Goal: Task Accomplishment & Management: Use online tool/utility

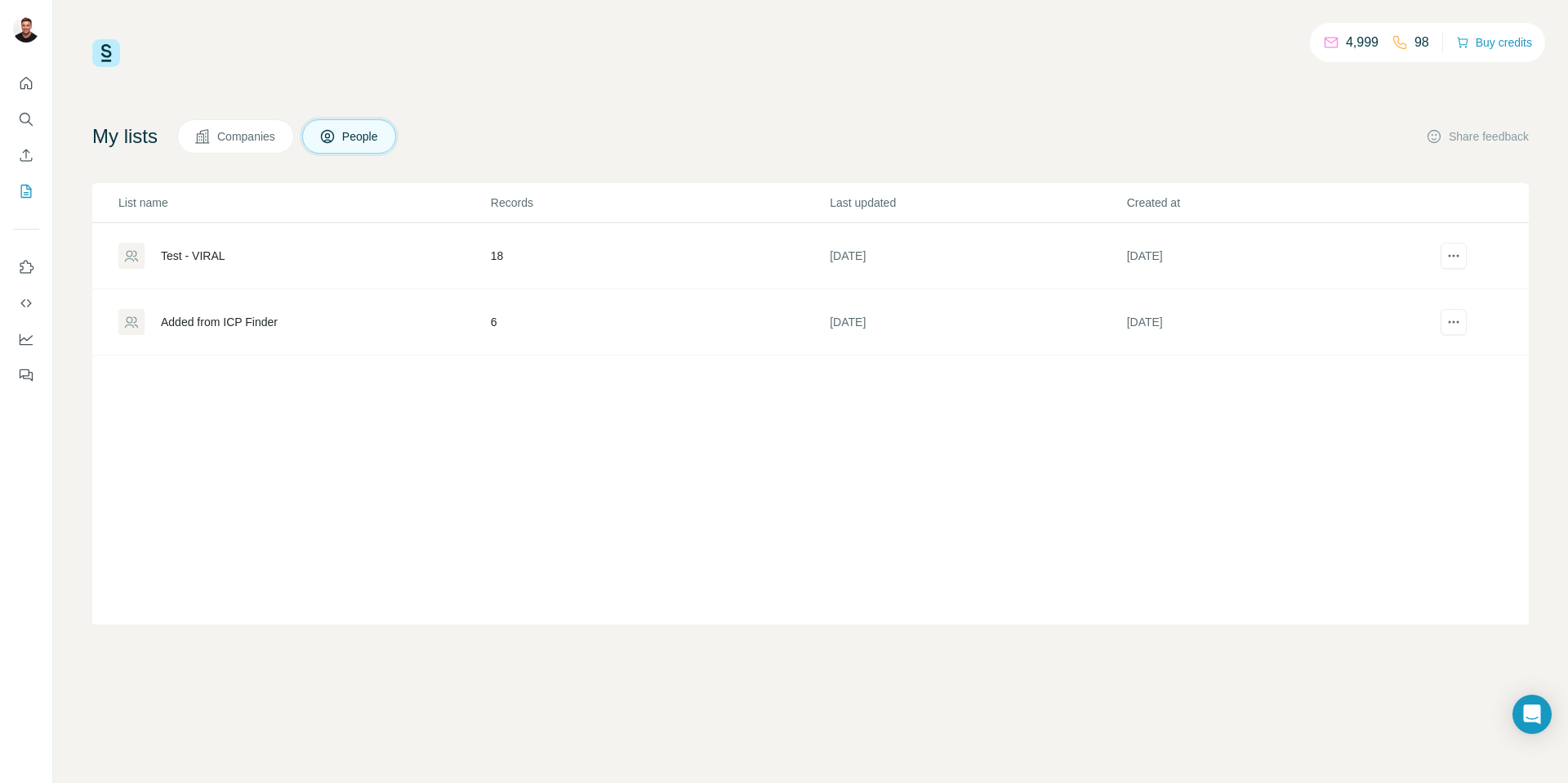
click at [234, 262] on div "Test - VIRAL" at bounding box center [303, 256] width 371 height 26
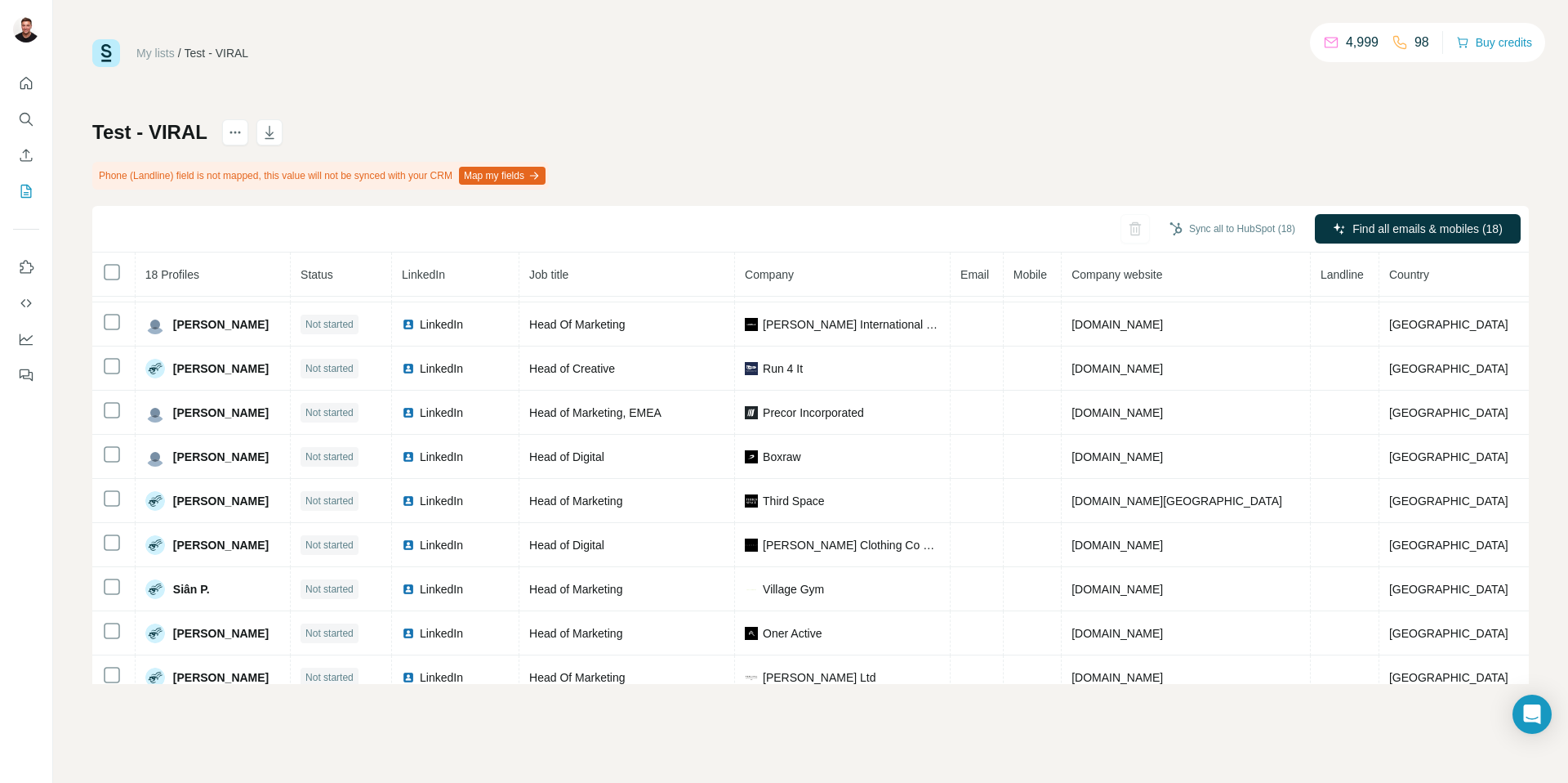
scroll to position [407, 0]
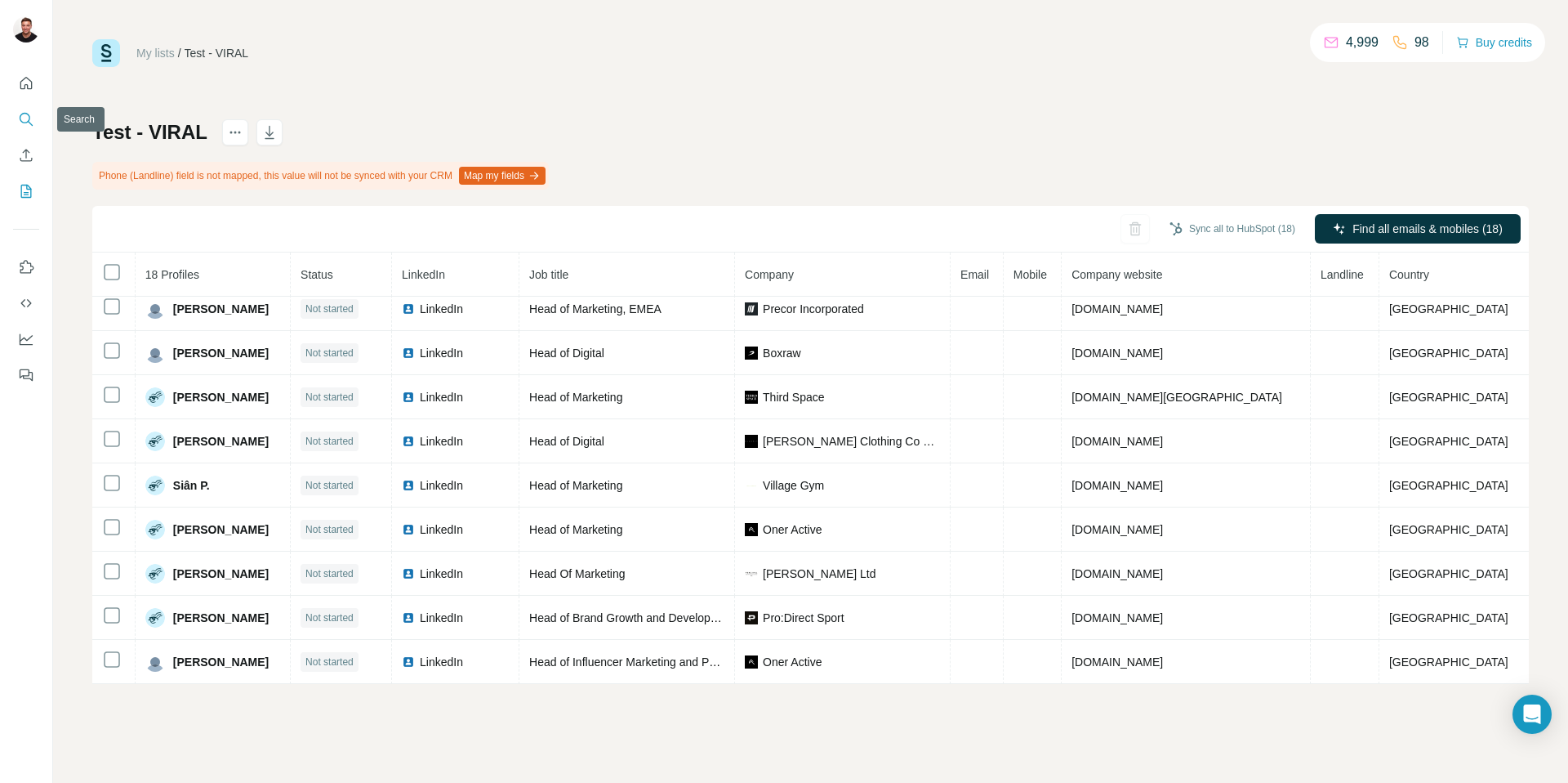
click at [25, 119] on icon "Search" at bounding box center [25, 119] width 17 height 17
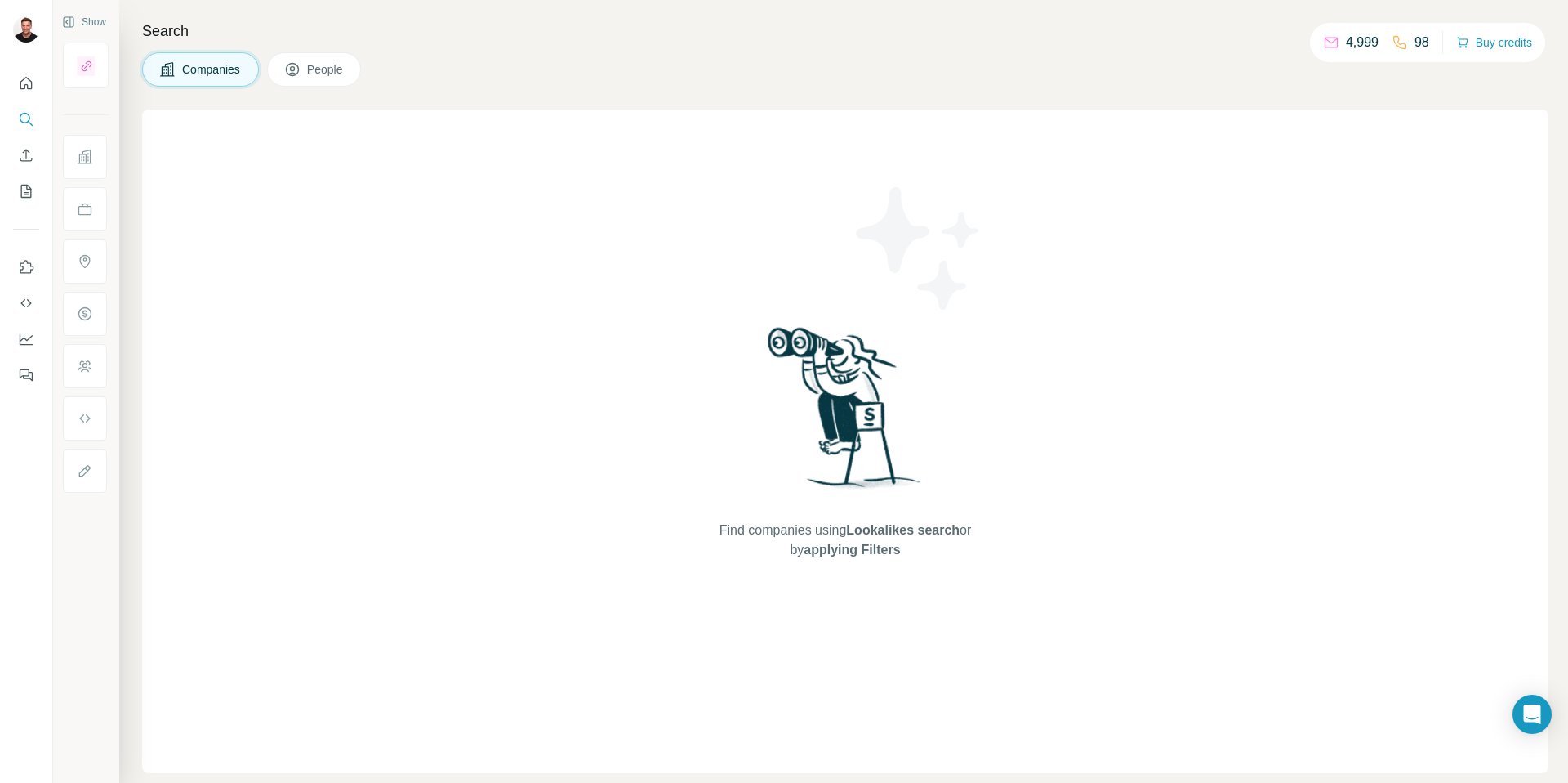
click at [304, 50] on div "Search Companies People Find companies using Lookalikes search or by applying F…" at bounding box center [843, 392] width 1449 height 783
click at [304, 64] on button "People" at bounding box center [314, 69] width 95 height 34
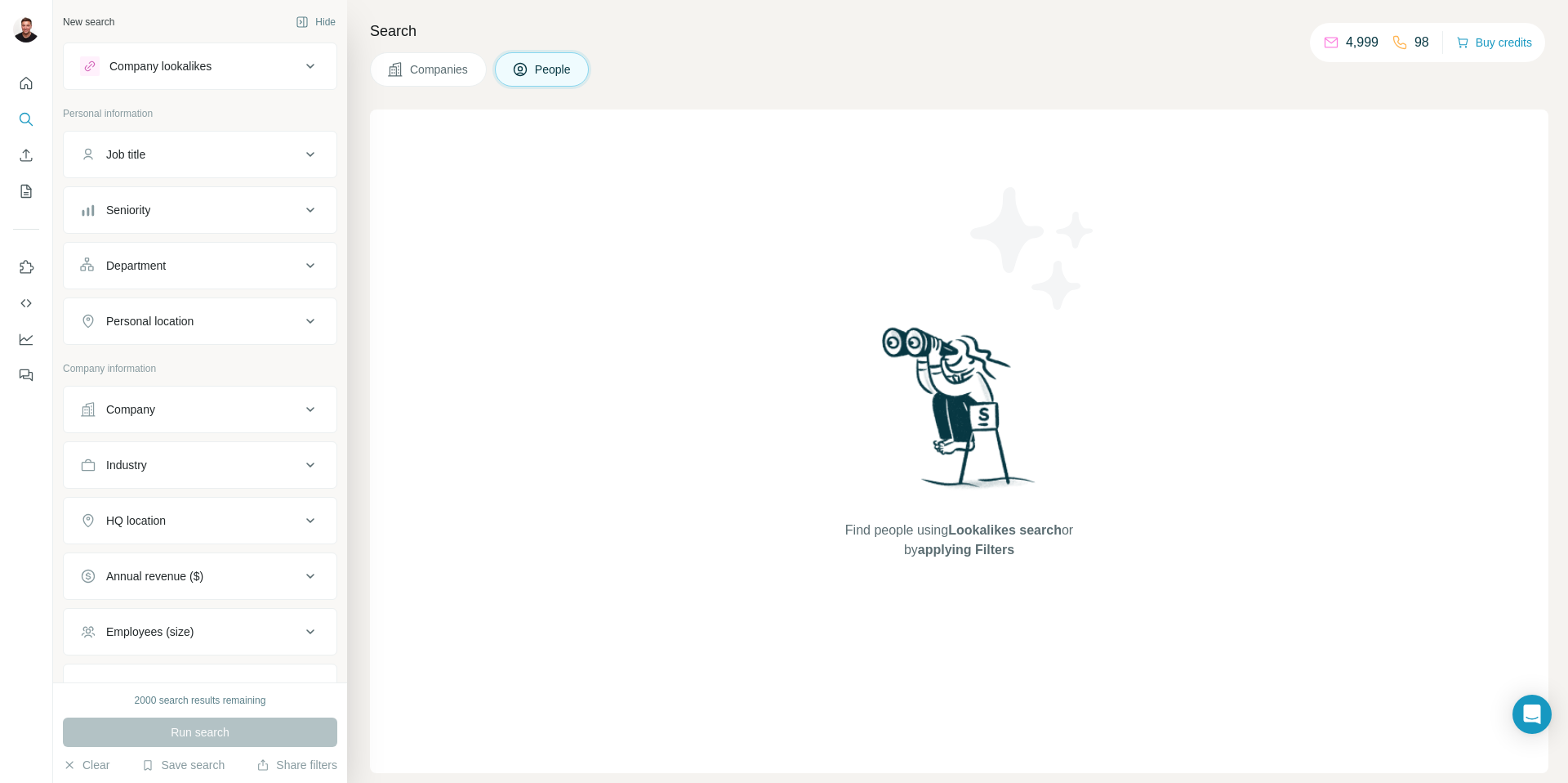
click at [265, 159] on div "Job title" at bounding box center [190, 154] width 221 height 17
click at [180, 190] on input "text" at bounding box center [183, 195] width 208 height 29
type input "**********"
click at [266, 319] on div "Department" at bounding box center [190, 314] width 221 height 17
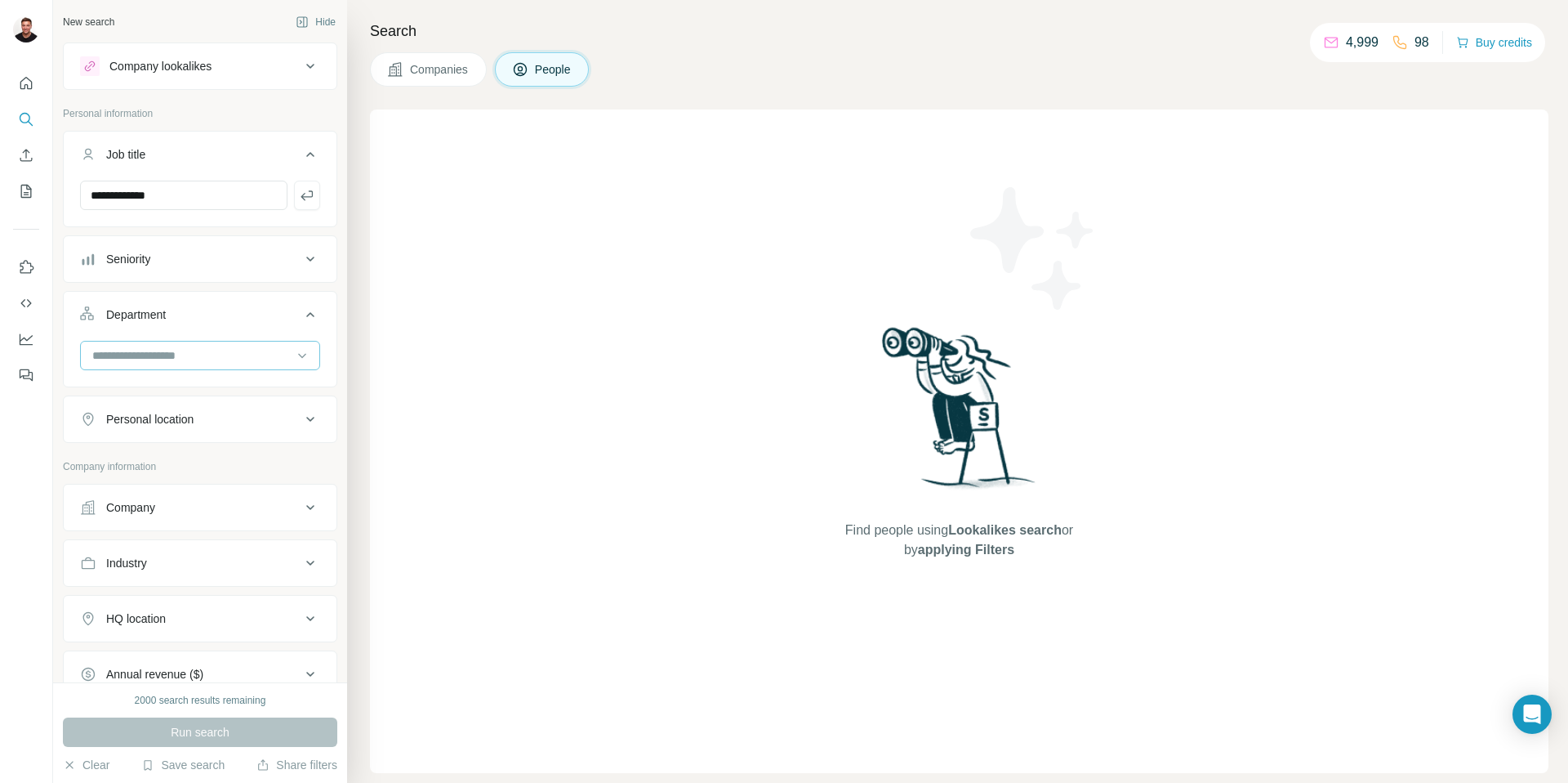
click at [264, 351] on input at bounding box center [191, 355] width 202 height 18
click at [244, 389] on div "Marketing and Advertising" at bounding box center [200, 385] width 213 height 17
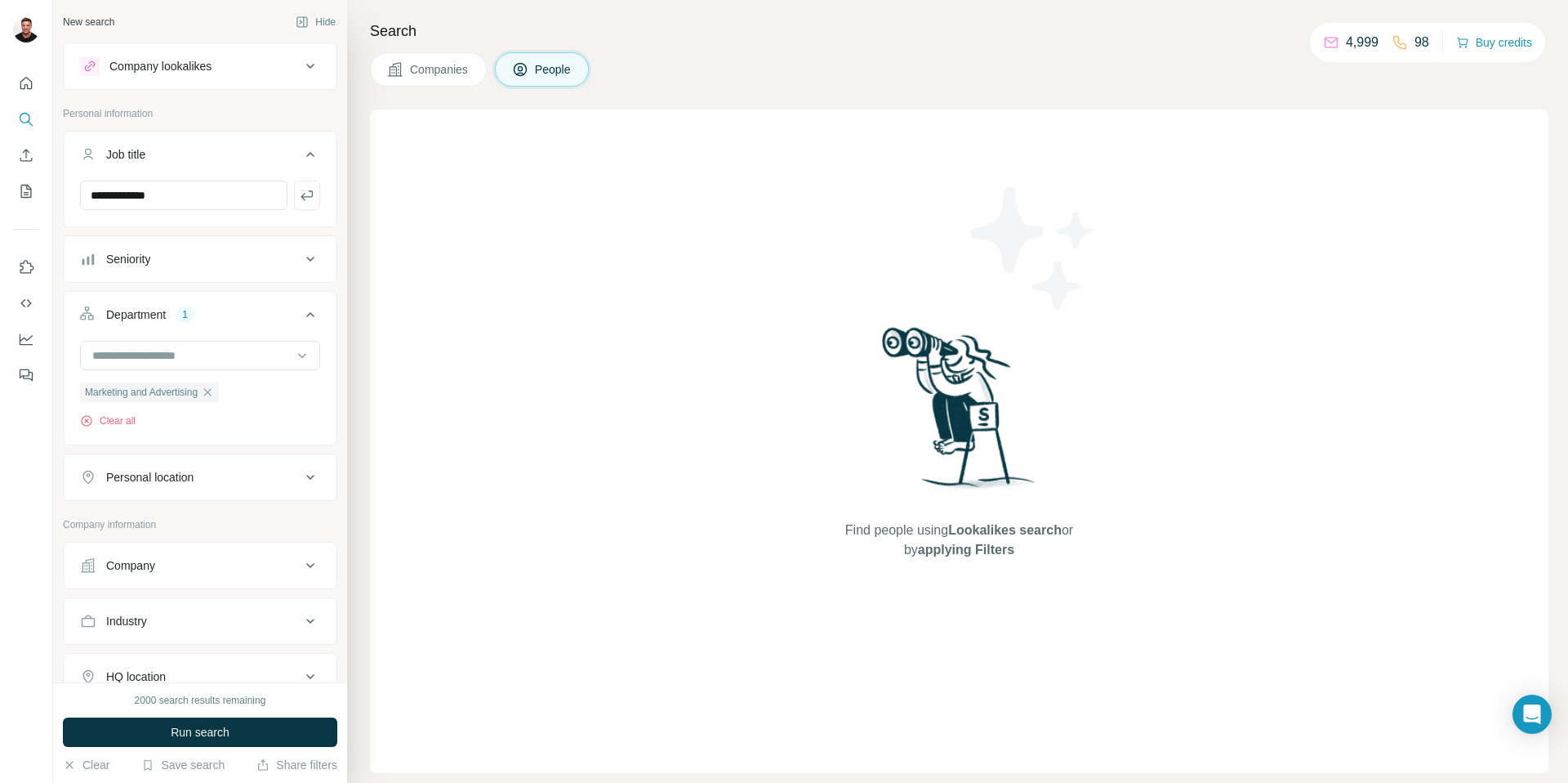
click at [274, 68] on div "Company lookalikes" at bounding box center [190, 66] width 221 height 20
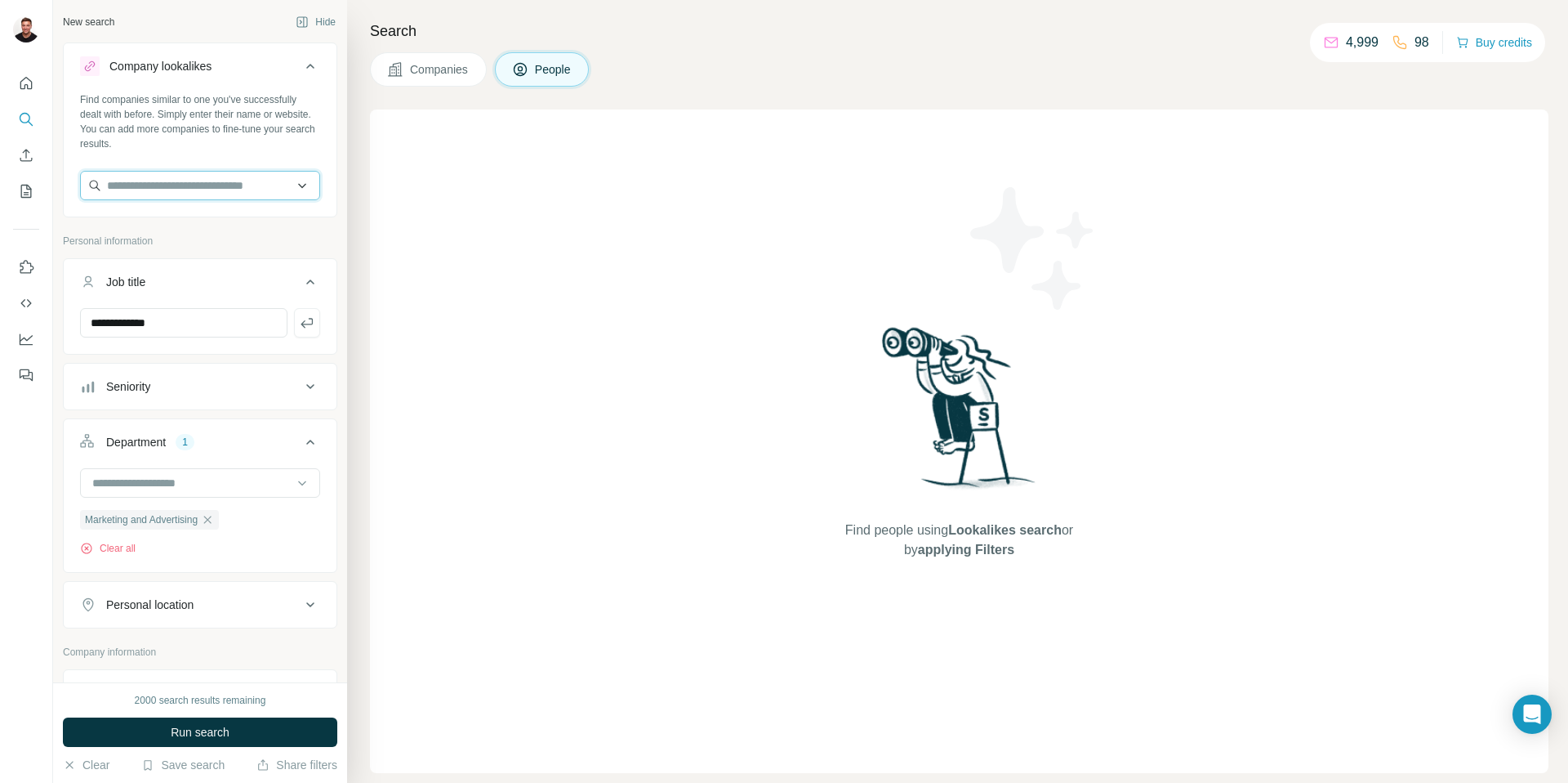
click at [142, 181] on input "text" at bounding box center [200, 185] width 240 height 29
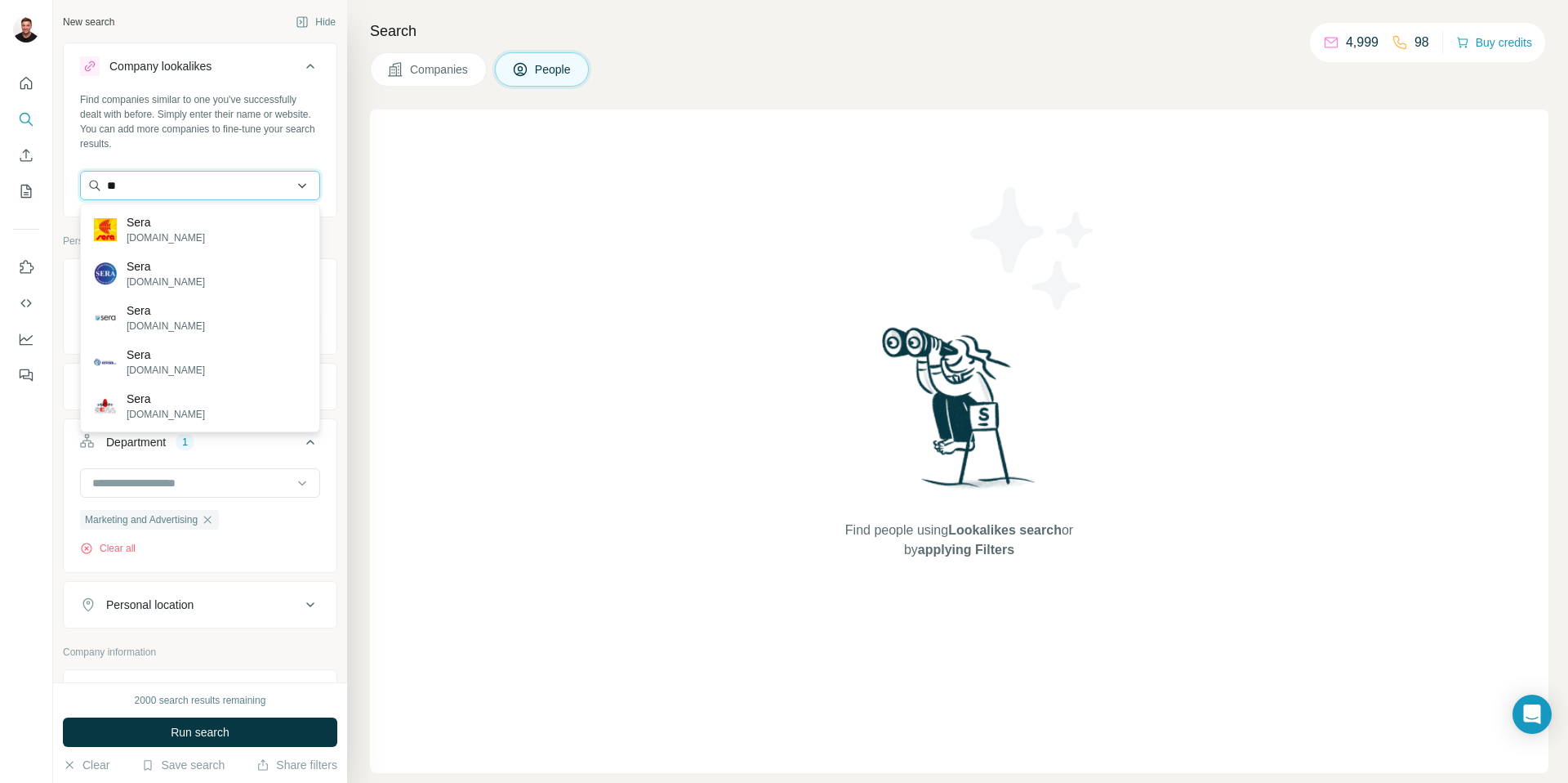
type input "*"
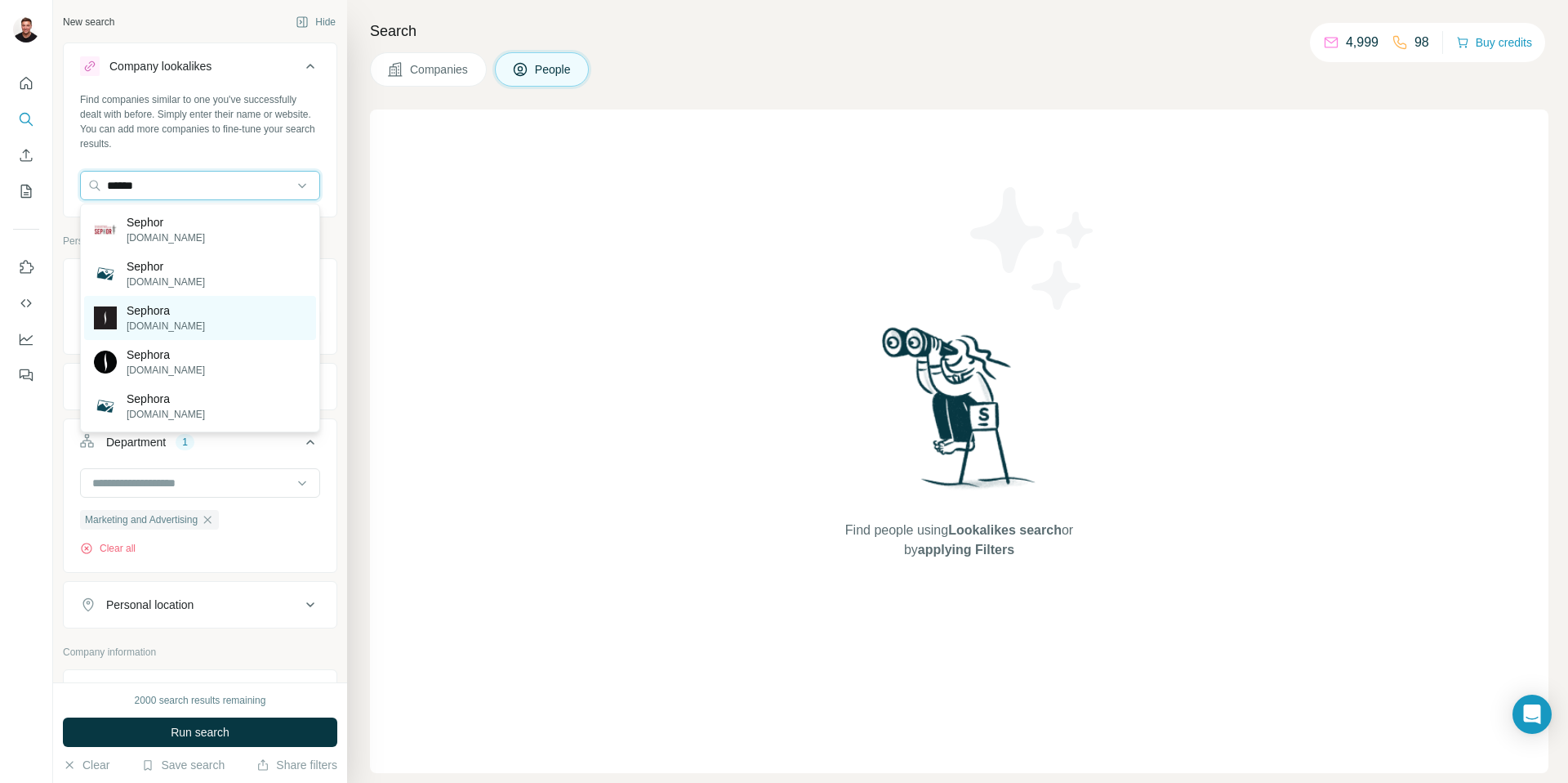
type input "******"
click at [166, 317] on p "Sephora" at bounding box center [166, 310] width 78 height 17
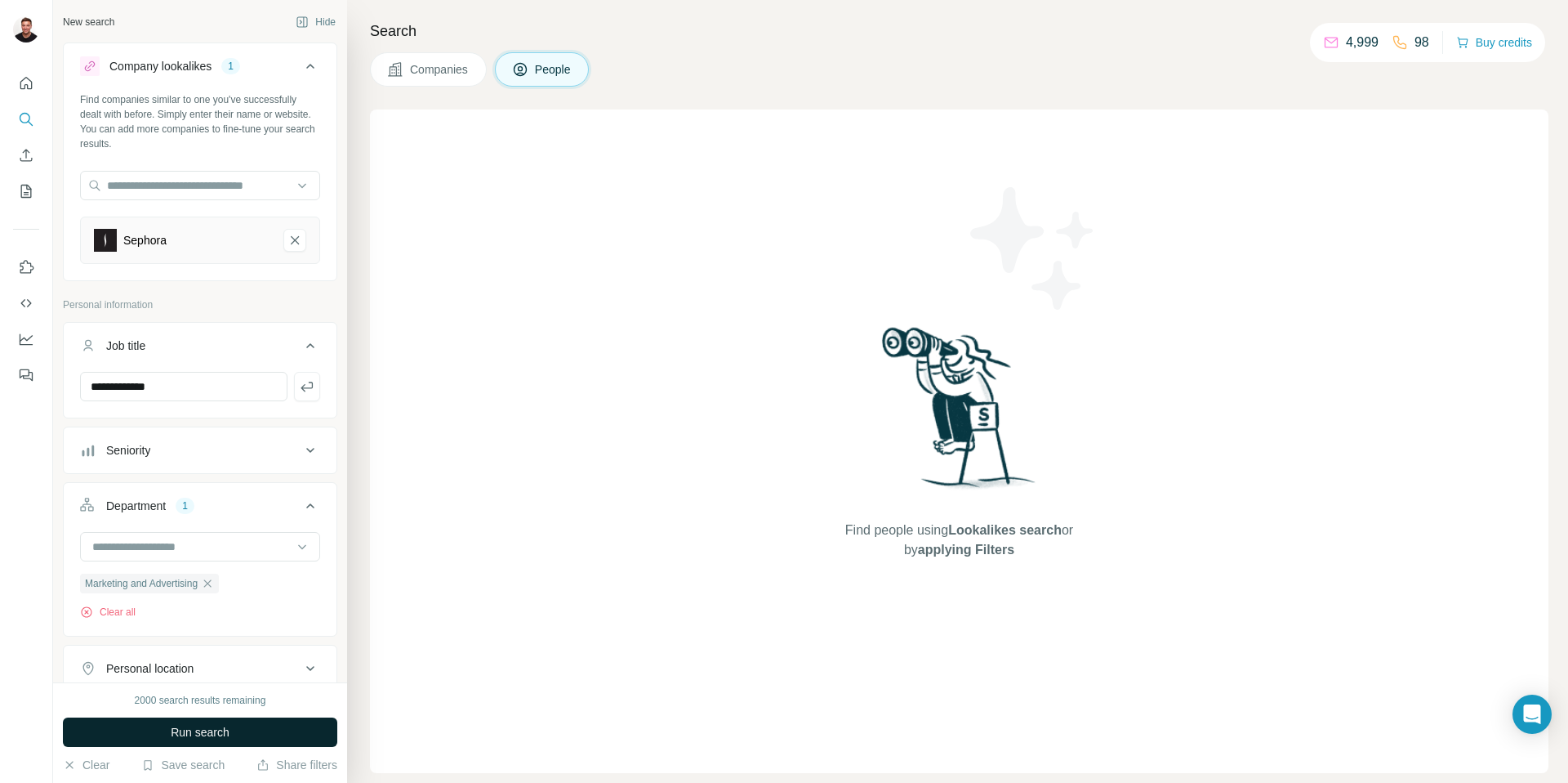
click at [192, 740] on span "Run search" at bounding box center [200, 732] width 59 height 17
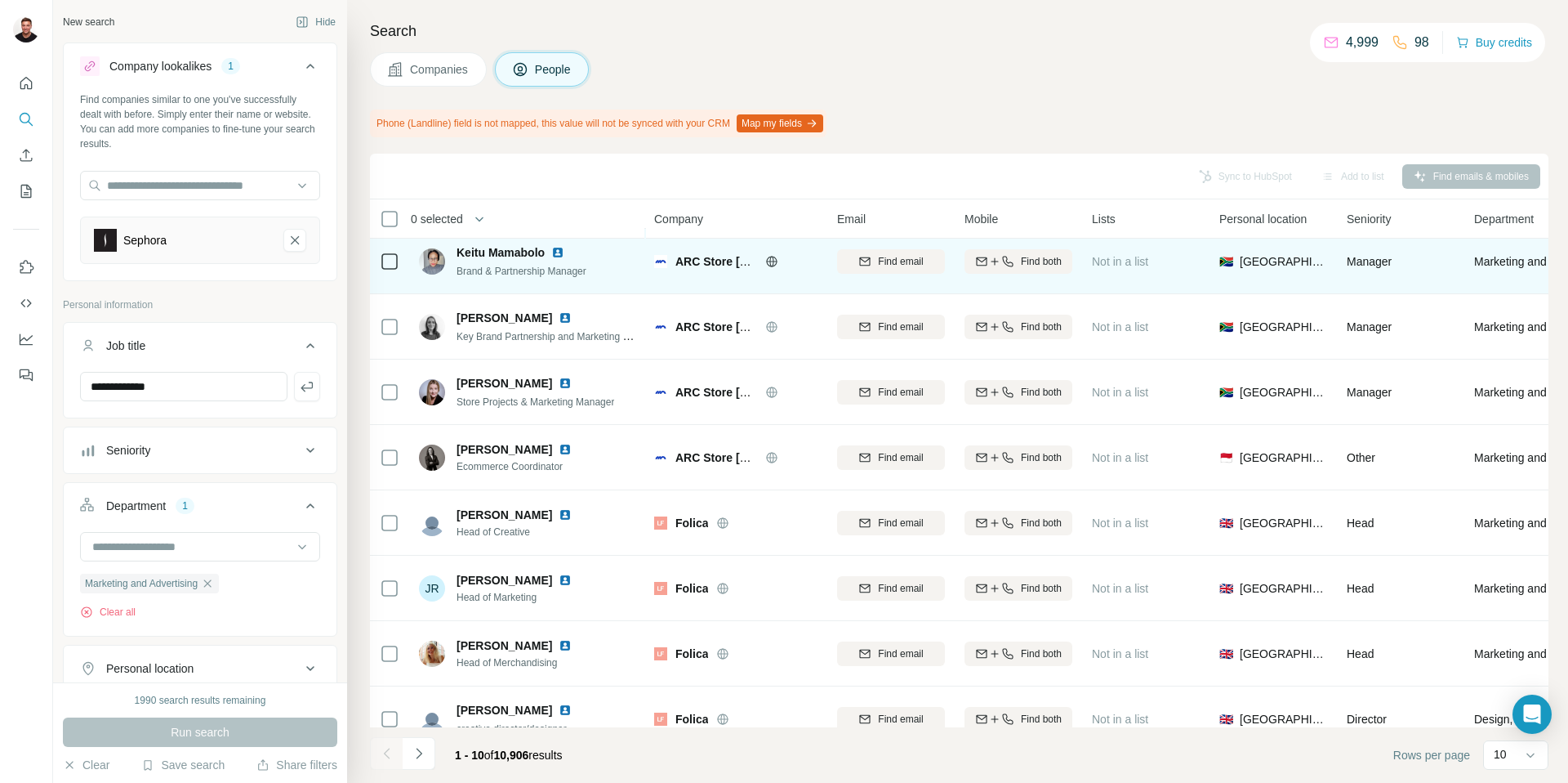
scroll to position [165, 0]
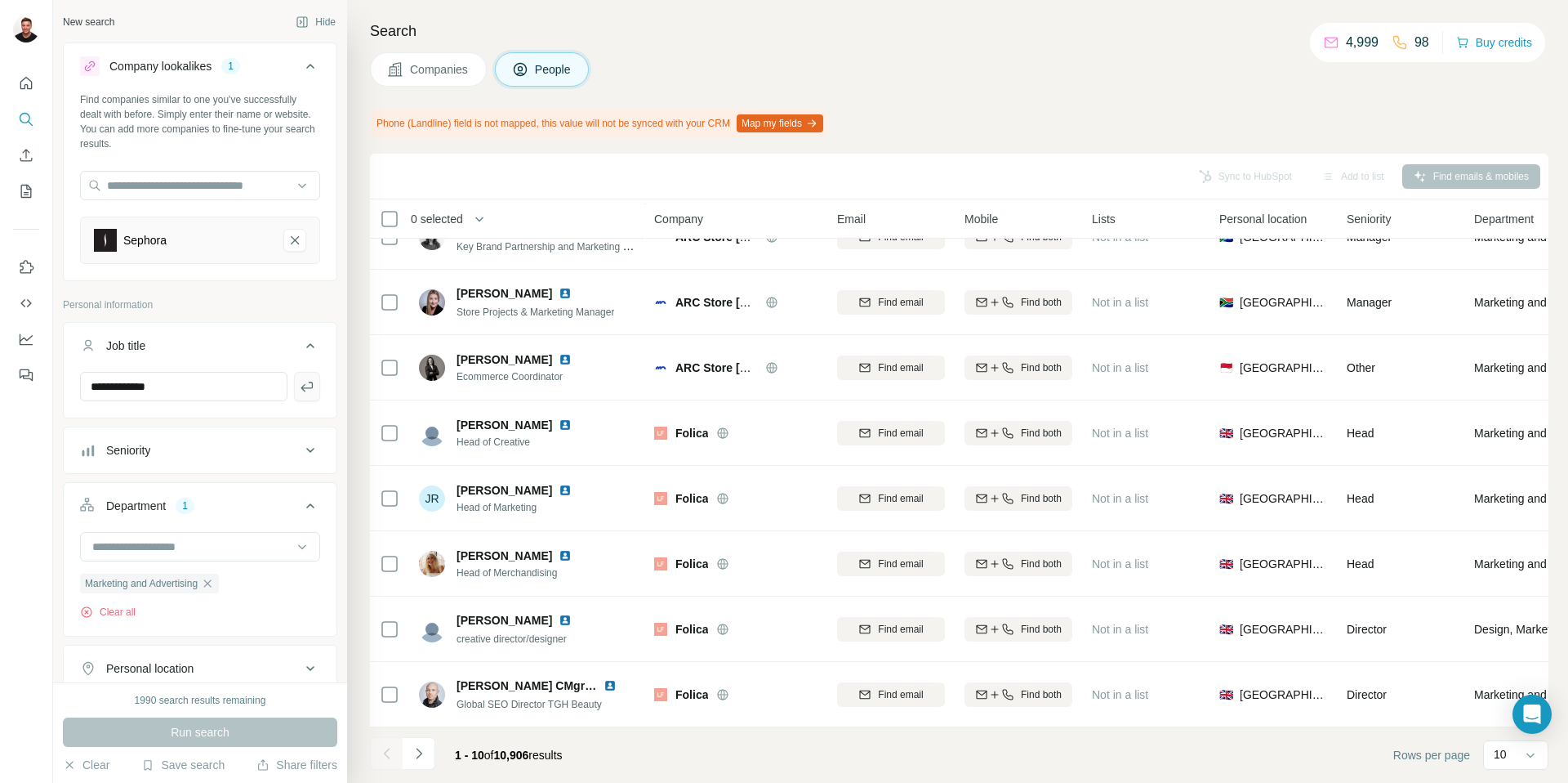
click at [303, 389] on icon "button" at bounding box center [306, 387] width 17 height 17
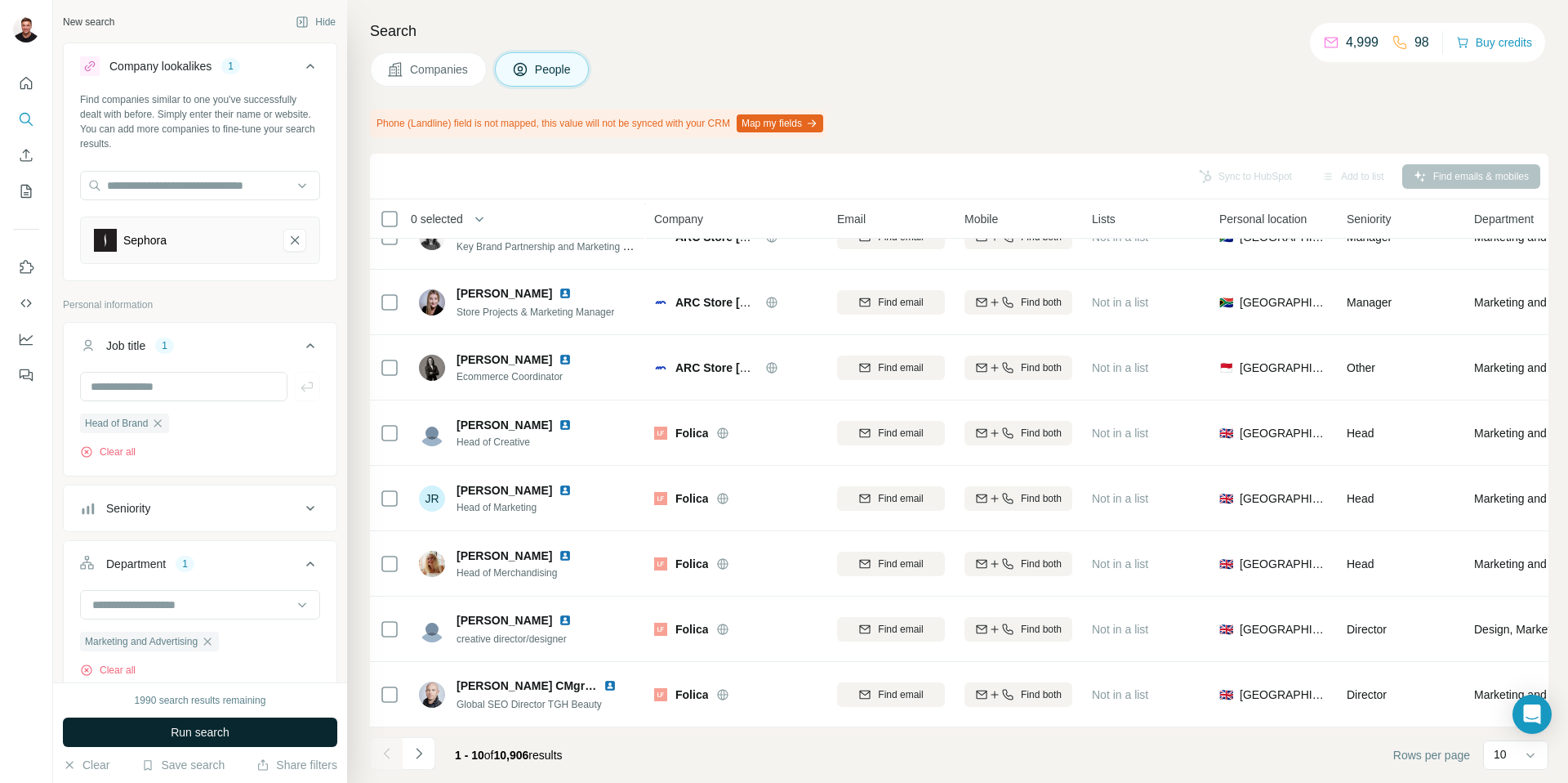
click at [223, 724] on span "Run search" at bounding box center [200, 732] width 59 height 17
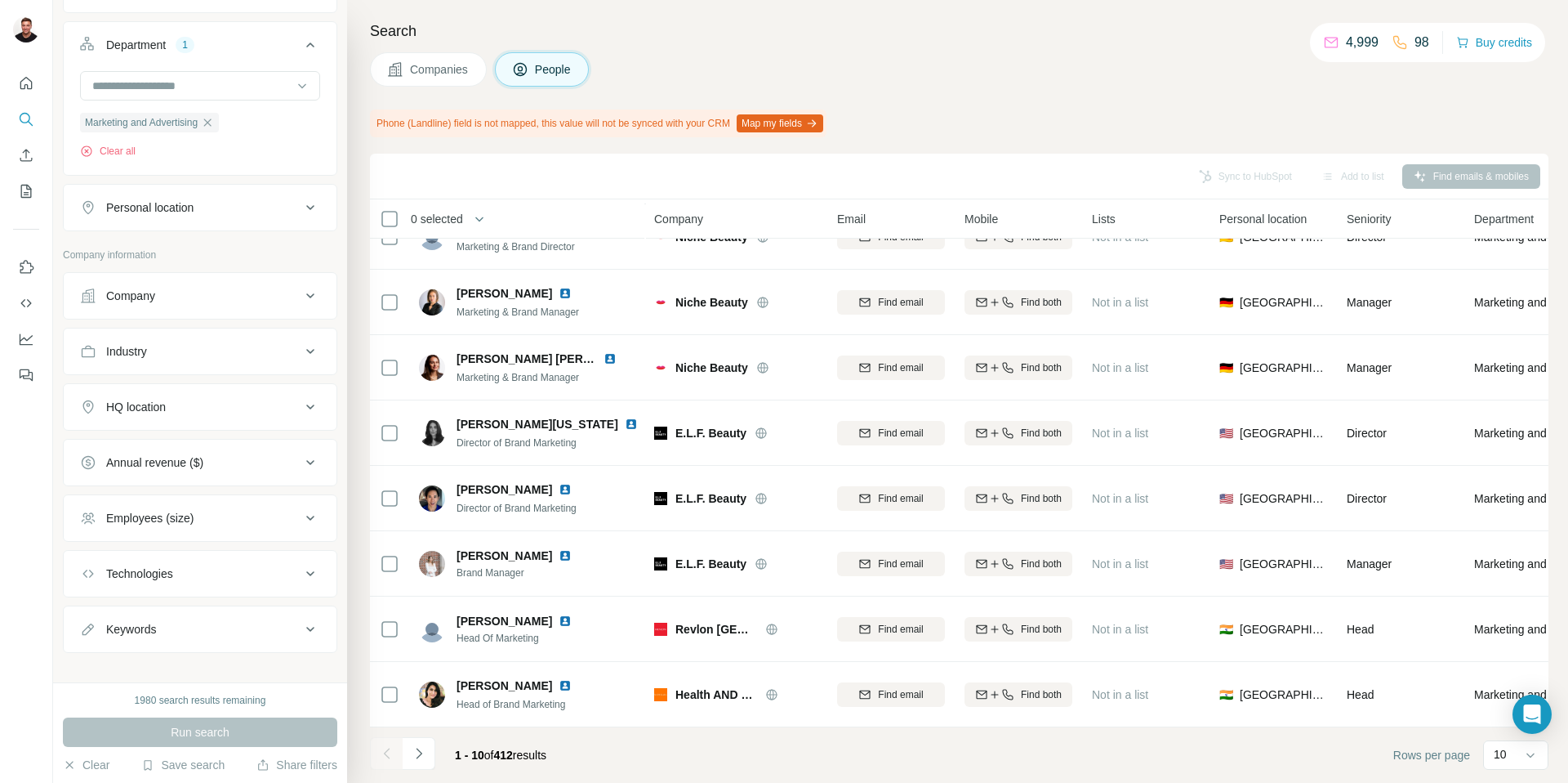
scroll to position [537, 0]
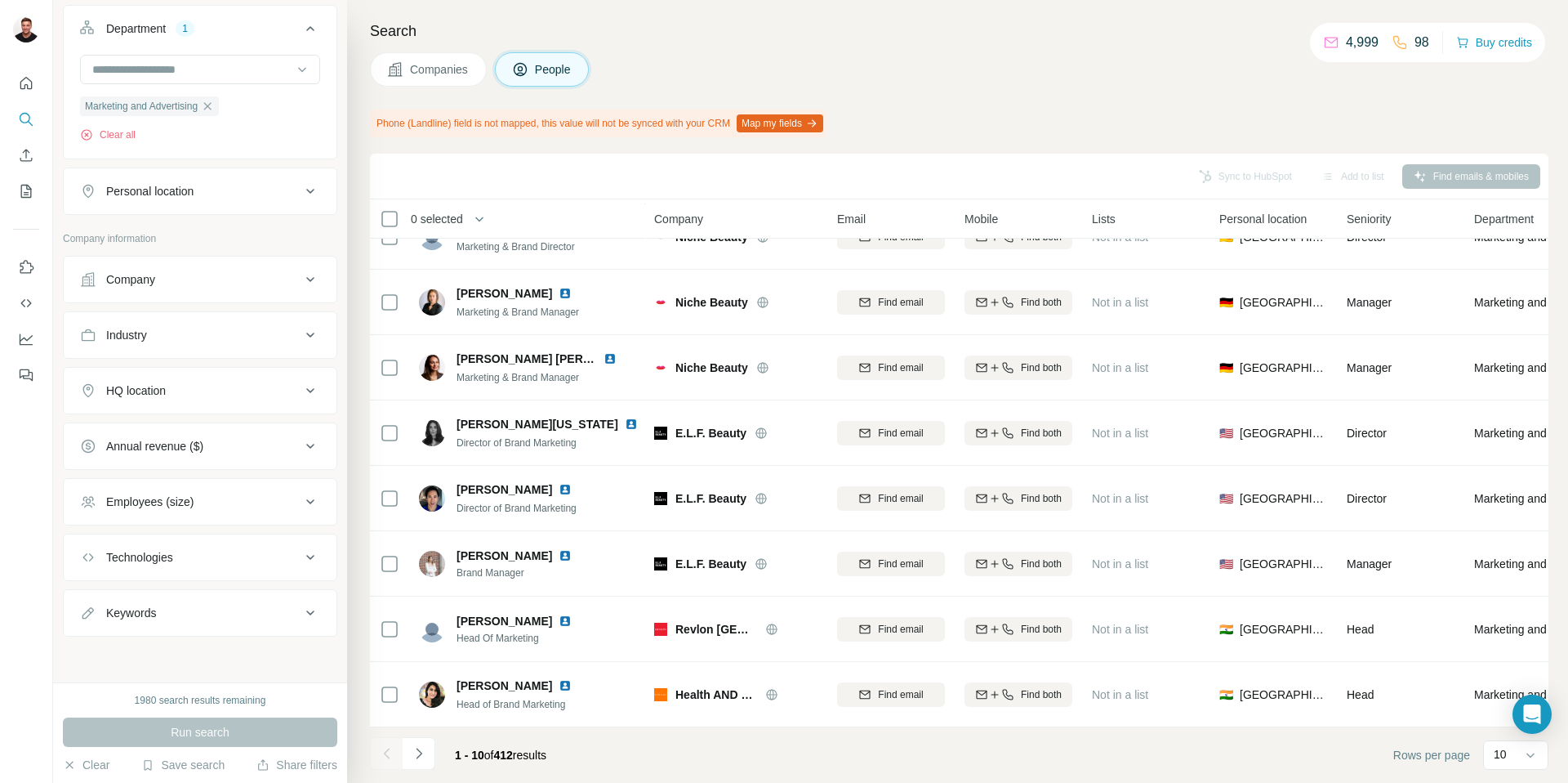
click at [243, 390] on div "HQ location" at bounding box center [190, 391] width 221 height 17
click at [222, 438] on input "text" at bounding box center [200, 430] width 240 height 29
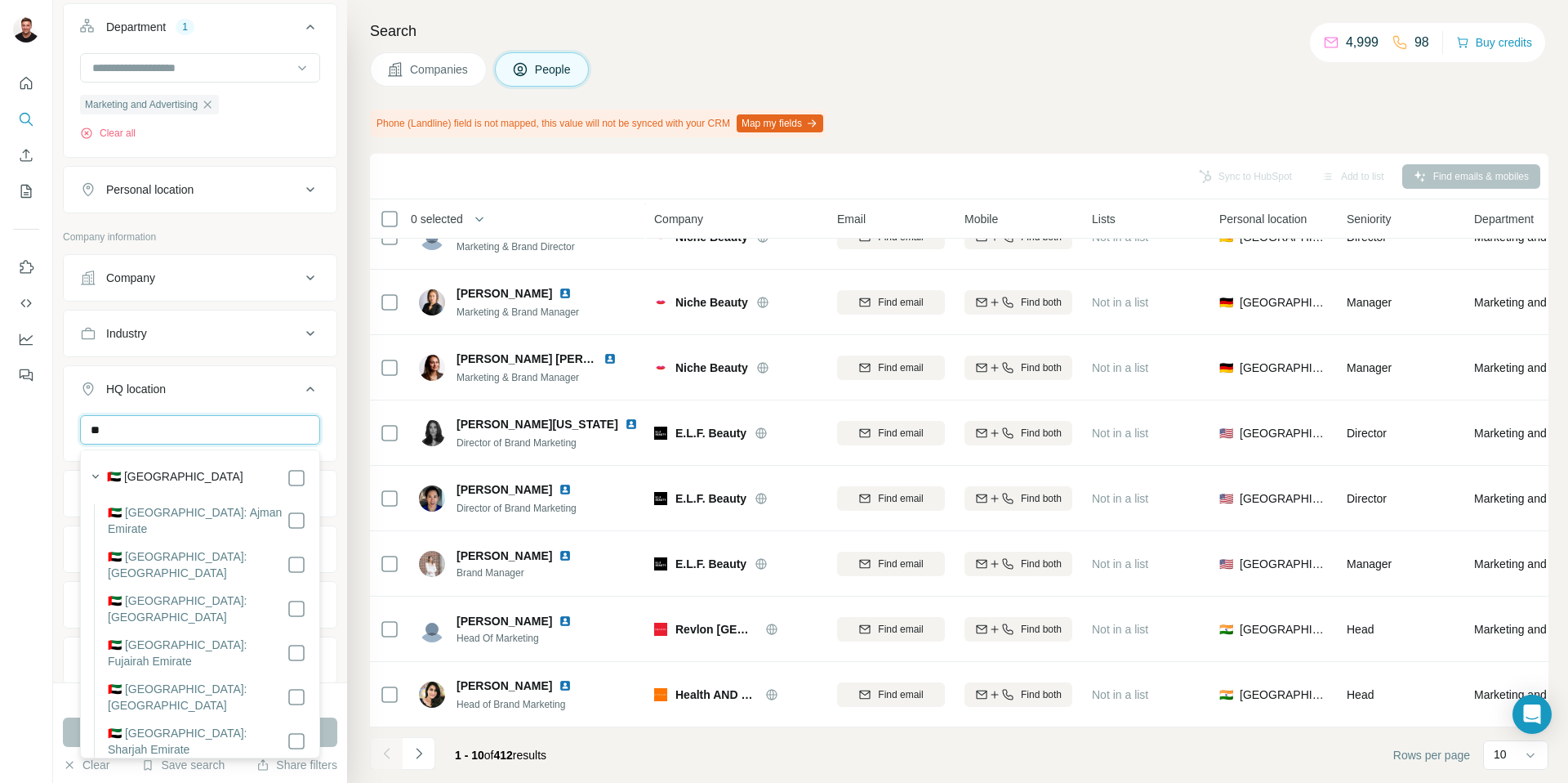
type input "*"
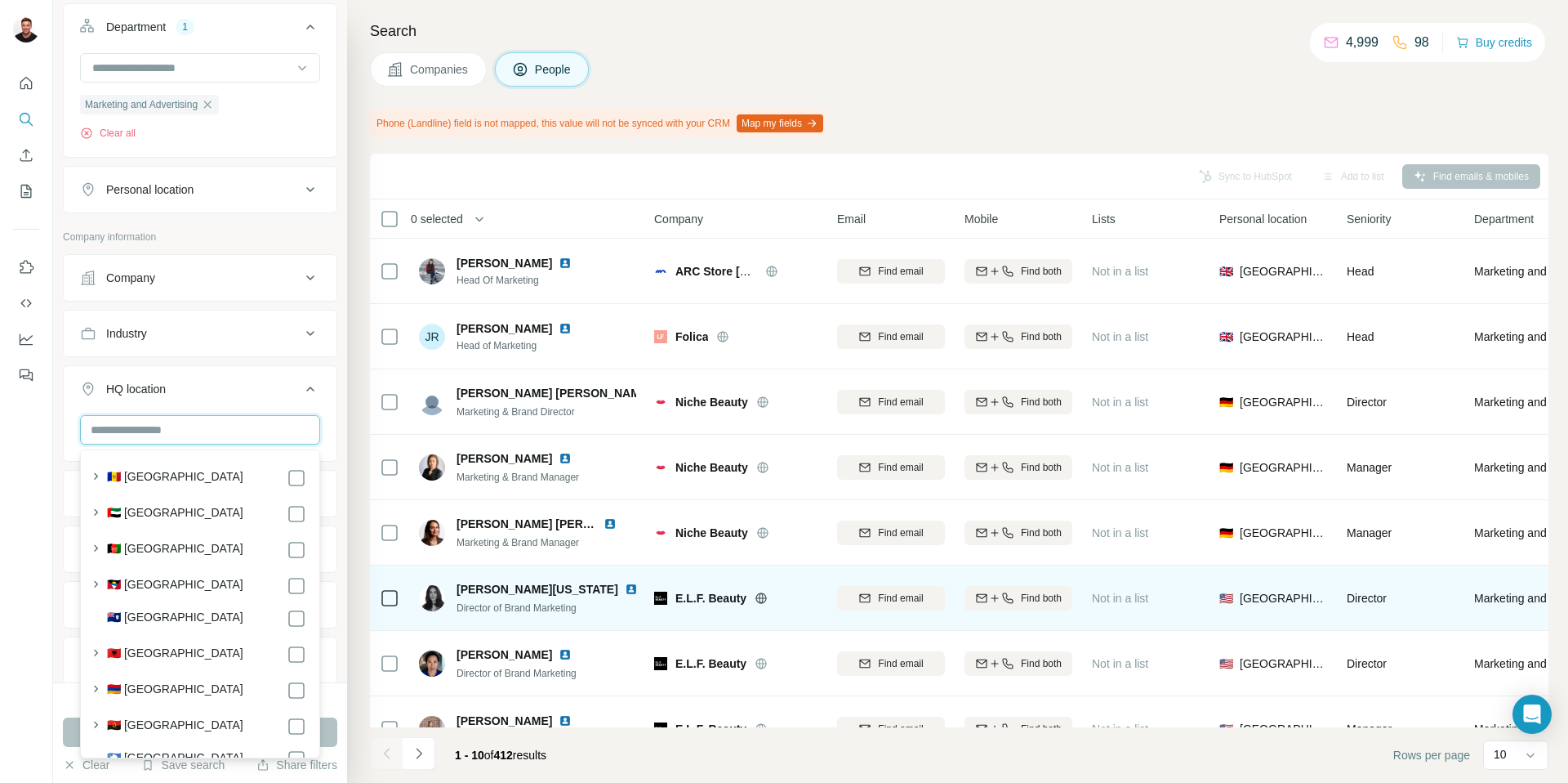
scroll to position [165, 0]
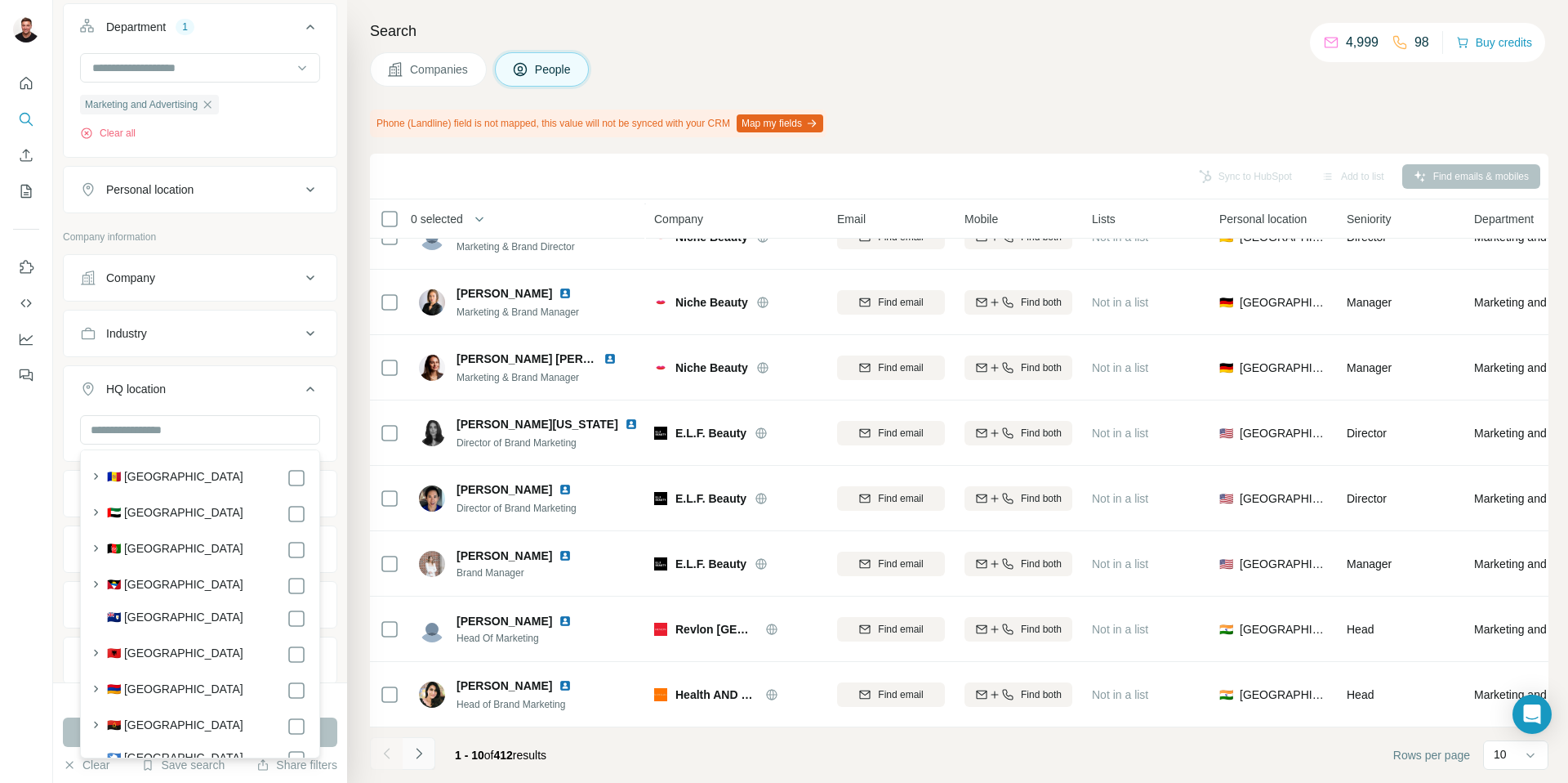
click at [424, 755] on icon "Navigate to next page" at bounding box center [419, 753] width 17 height 17
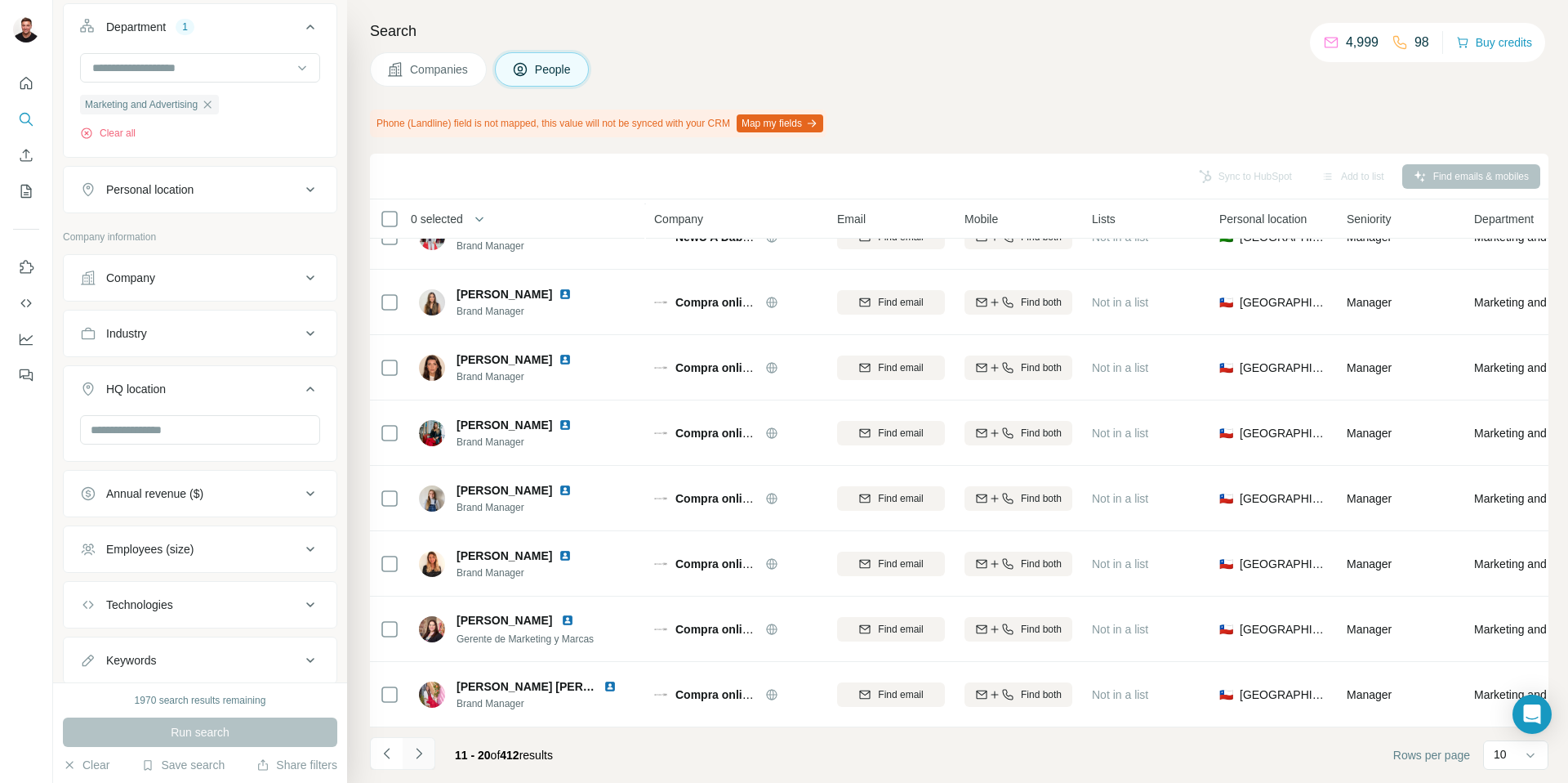
click at [426, 758] on button "Navigate to next page" at bounding box center [419, 753] width 32 height 32
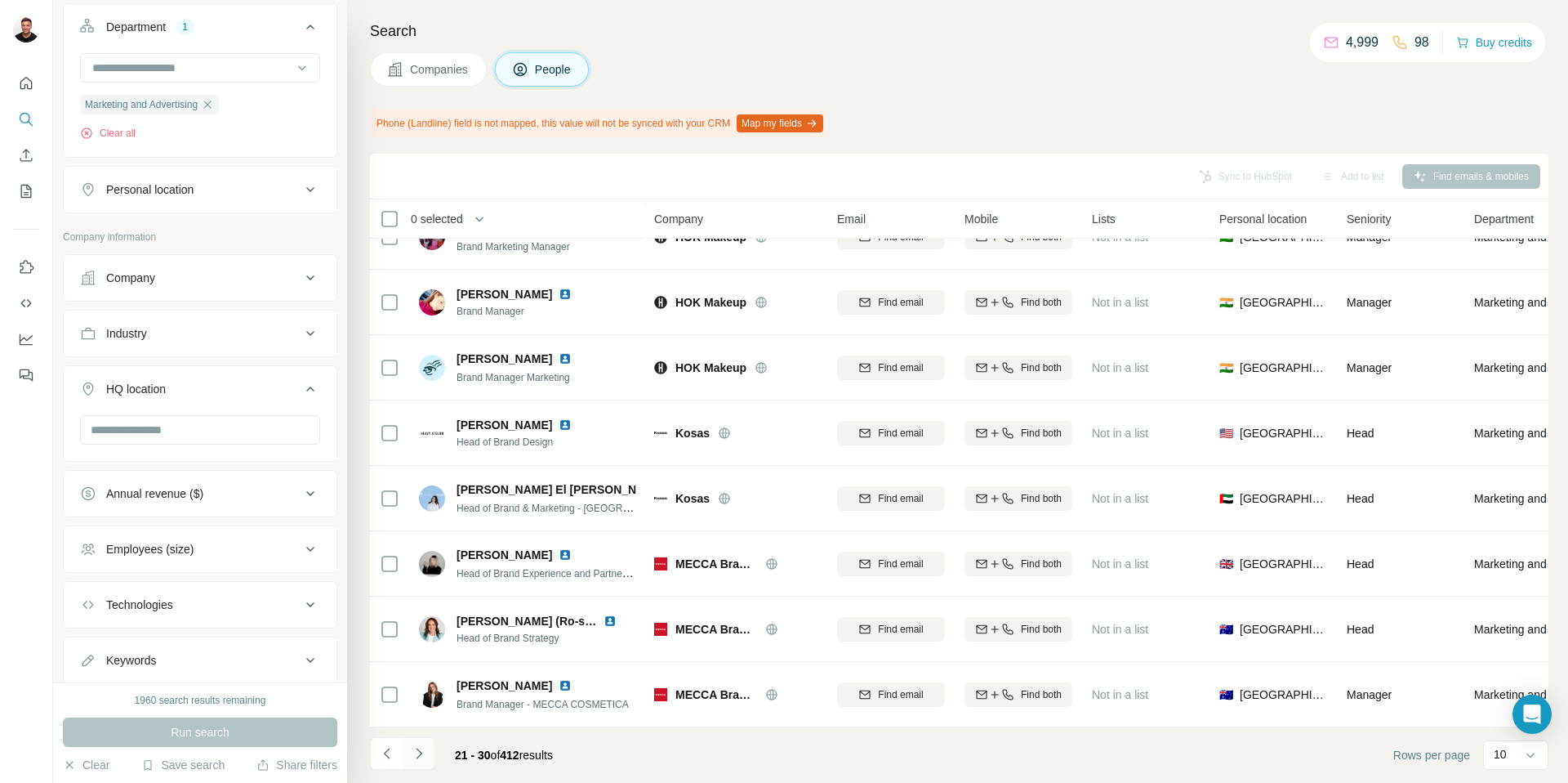
click at [424, 755] on icon "Navigate to next page" at bounding box center [419, 753] width 17 height 17
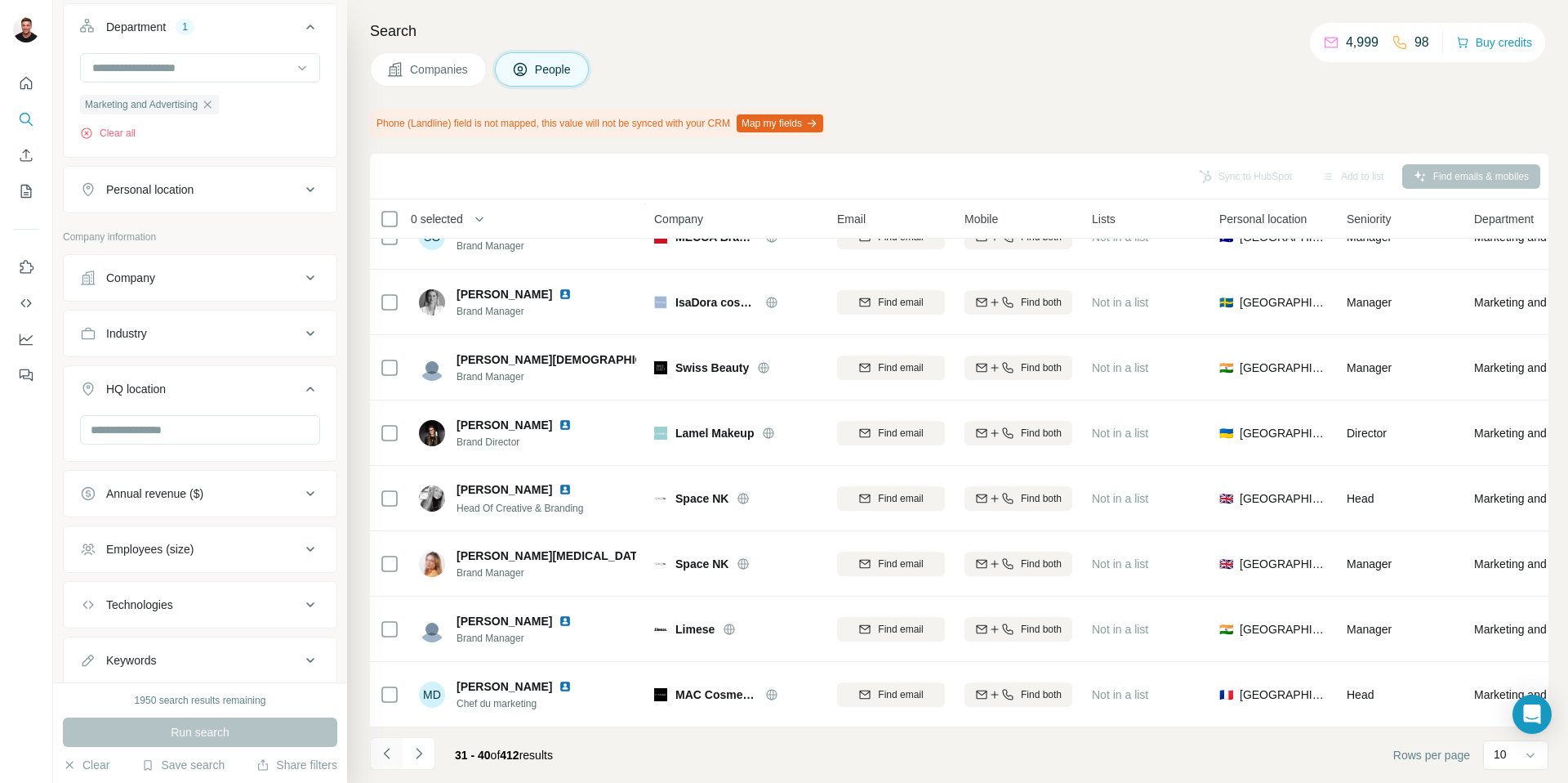
click at [391, 760] on icon "Navigate to previous page" at bounding box center [386, 753] width 17 height 17
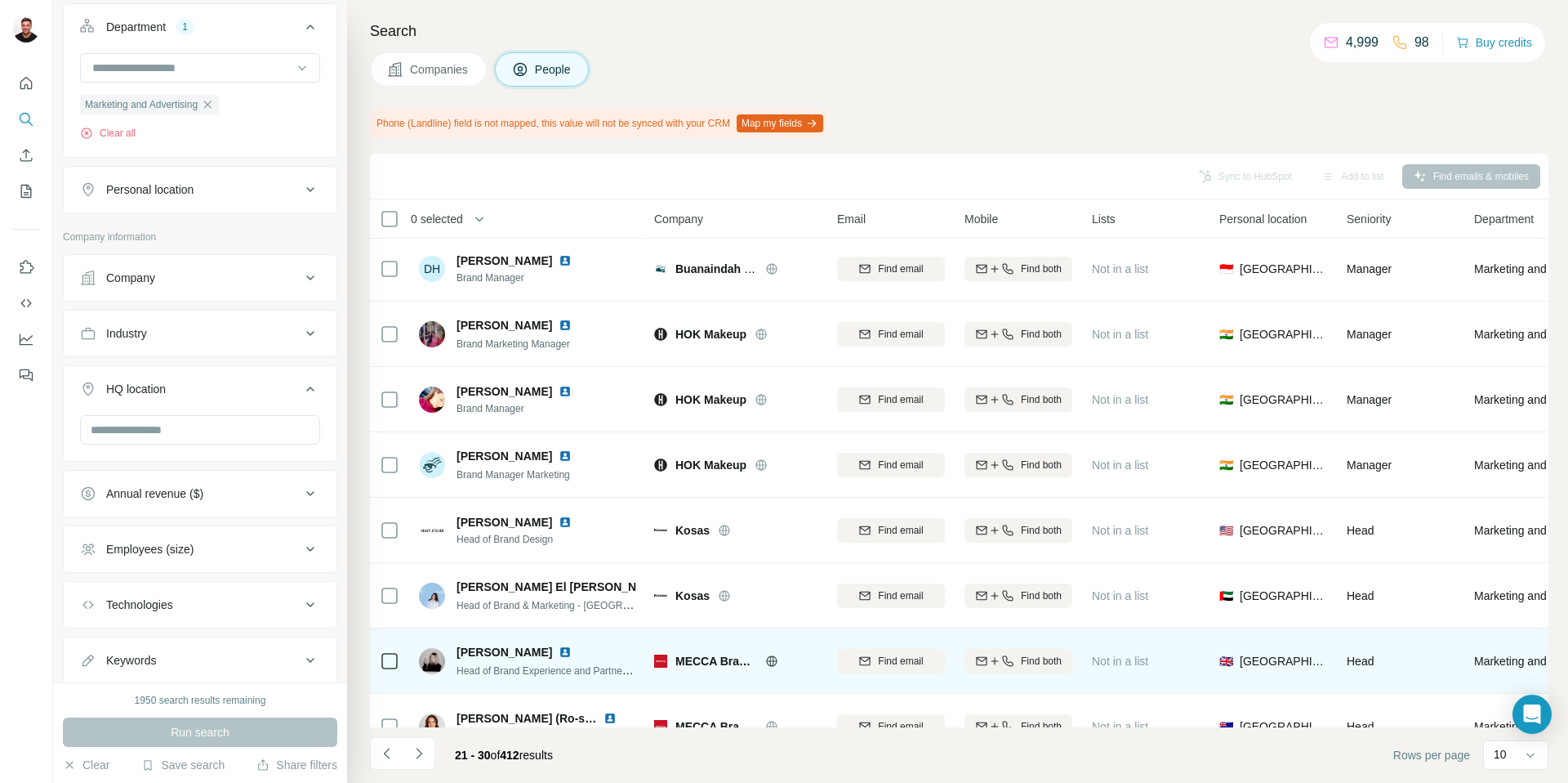
scroll to position [0, 0]
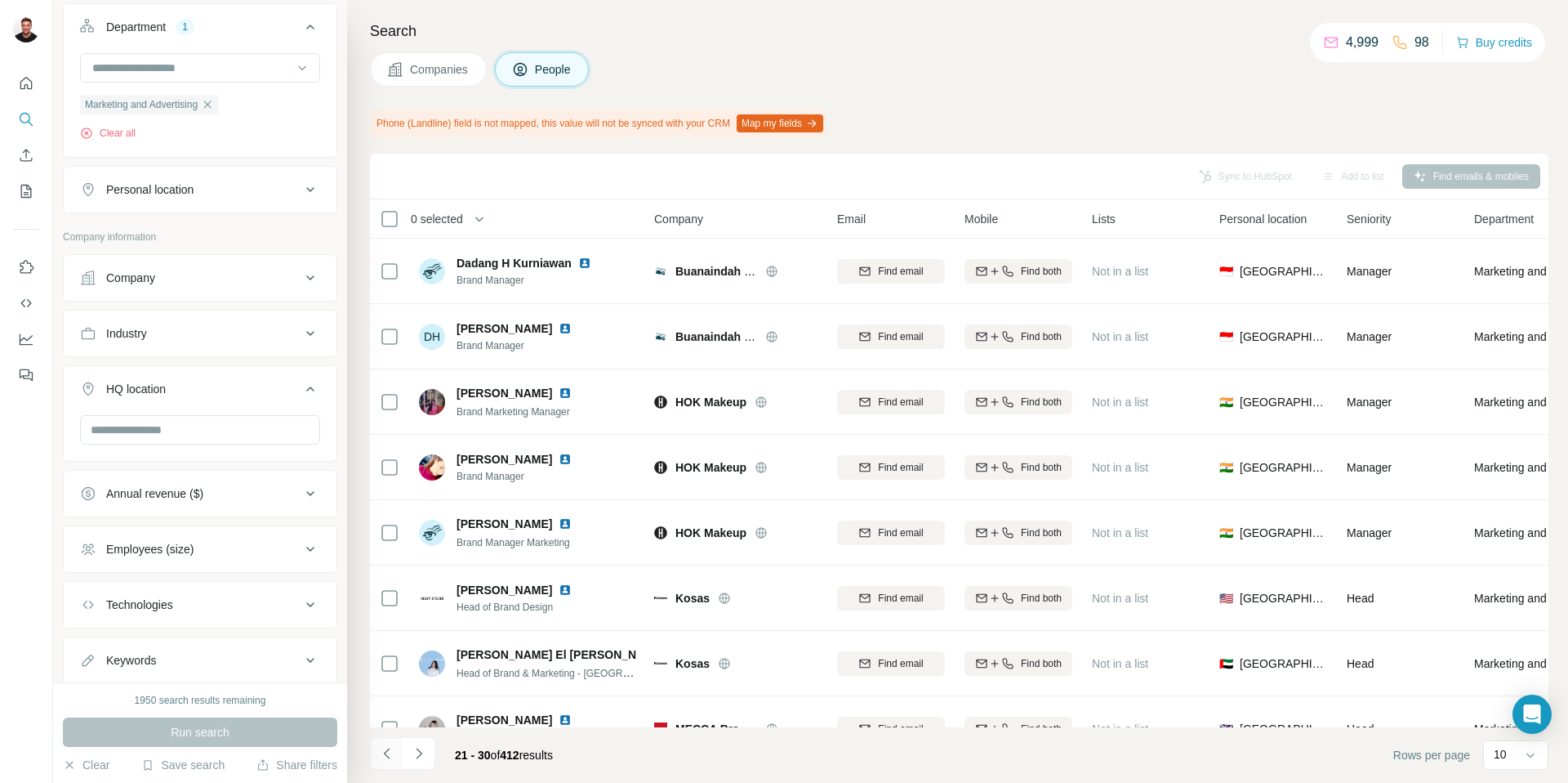
click at [383, 754] on icon "Navigate to previous page" at bounding box center [386, 753] width 17 height 17
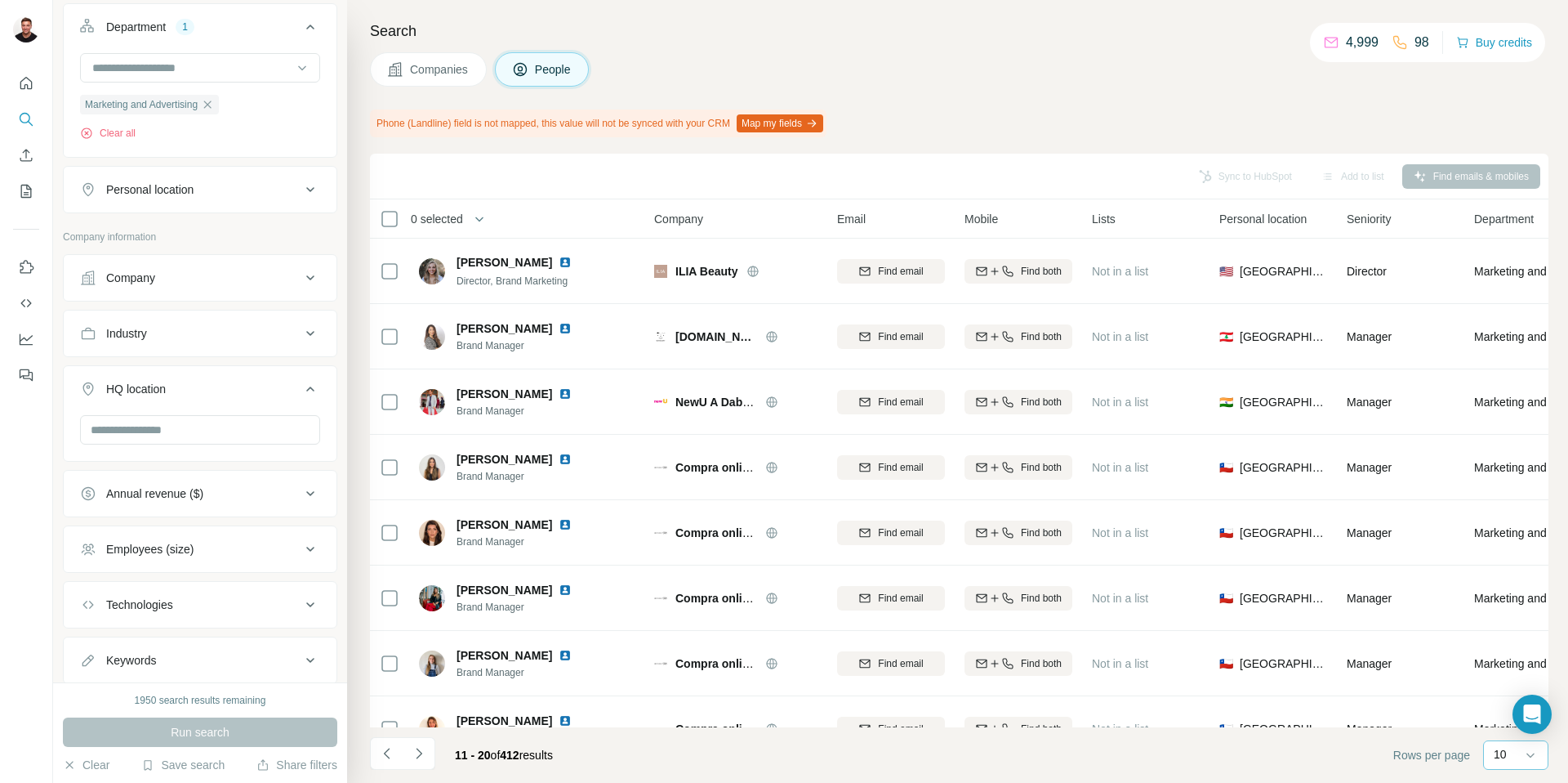
click at [1514, 758] on div "10" at bounding box center [1514, 754] width 41 height 17
click at [1510, 628] on p "60" at bounding box center [1503, 630] width 13 height 17
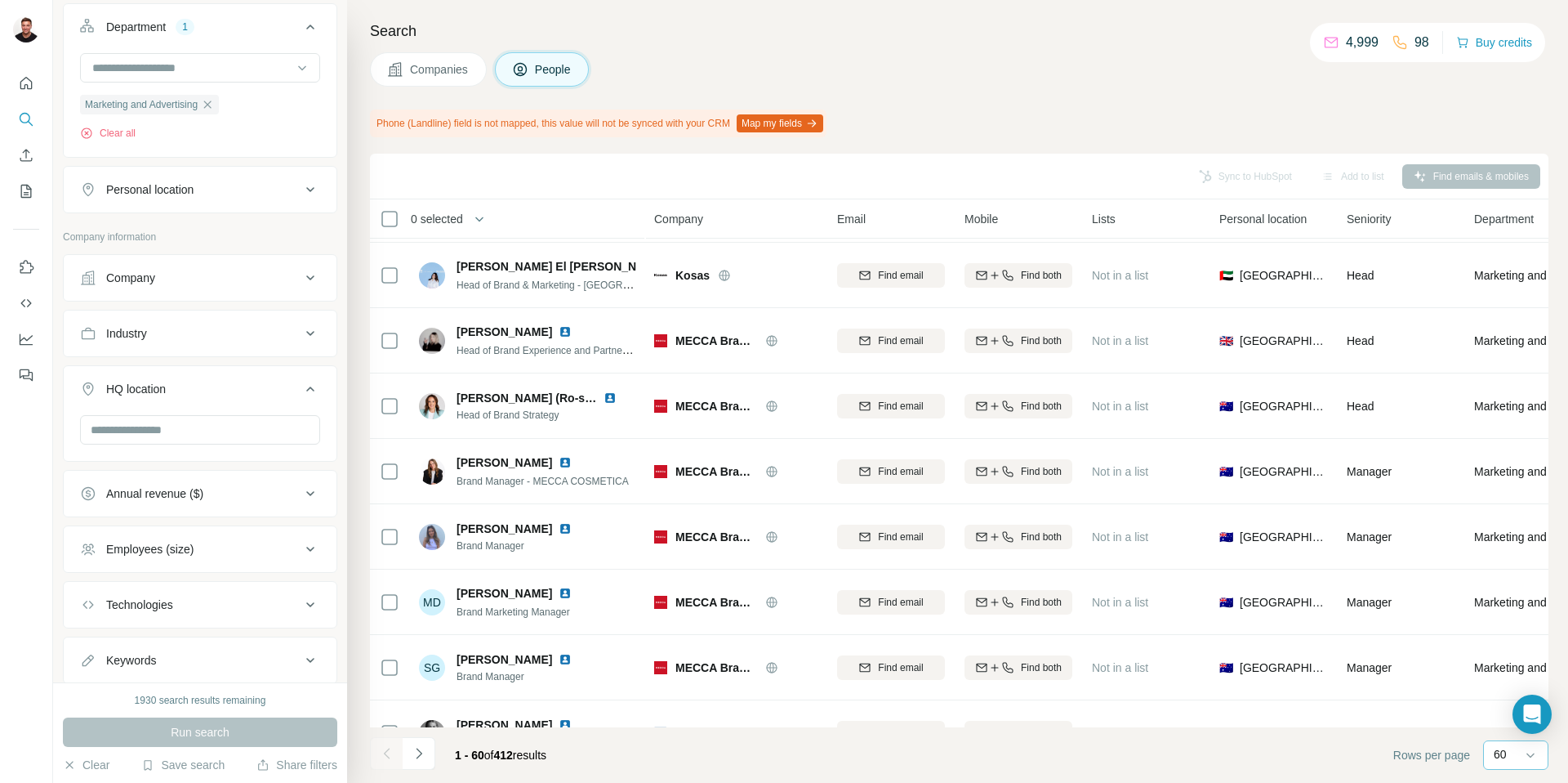
scroll to position [1740, 0]
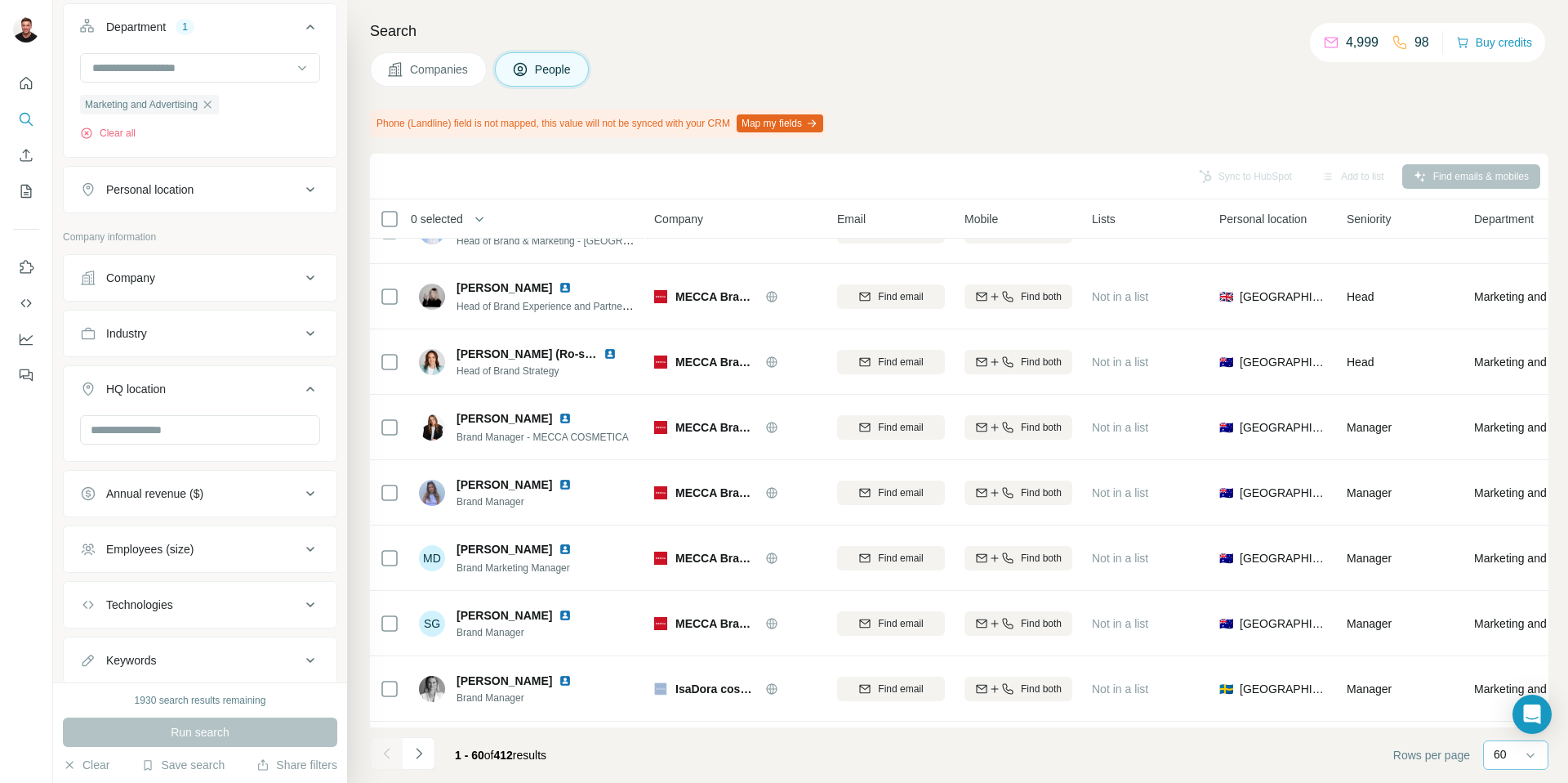
click at [799, 220] on div "Company" at bounding box center [735, 218] width 163 height 19
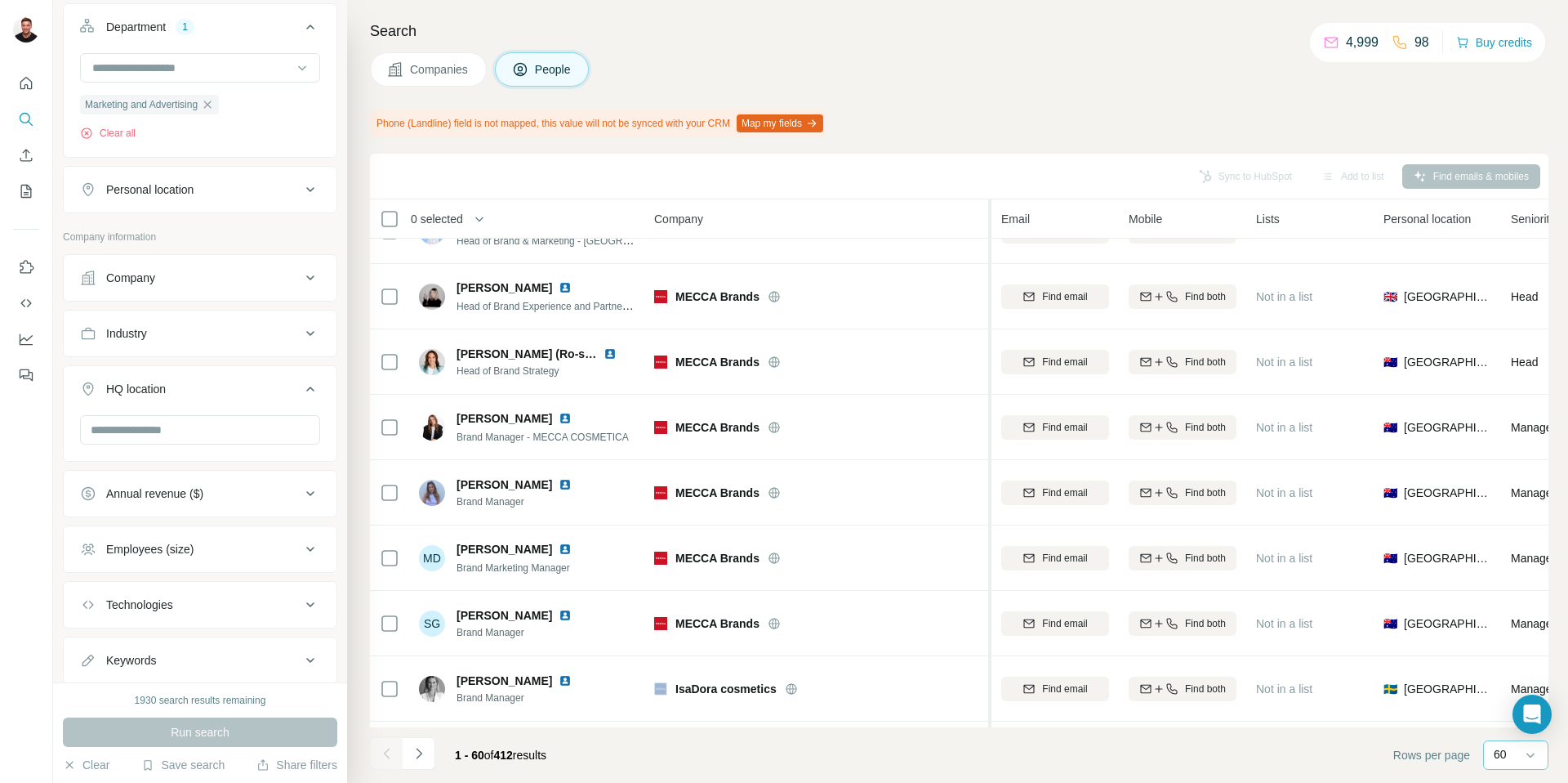
drag, startPoint x: 825, startPoint y: 215, endPoint x: 990, endPoint y: 223, distance: 165.2
click at [0, 0] on tr "0 selected People Company Email Mobile Lists Personal location Seniority Depart…" at bounding box center [0, 0] width 0 height 0
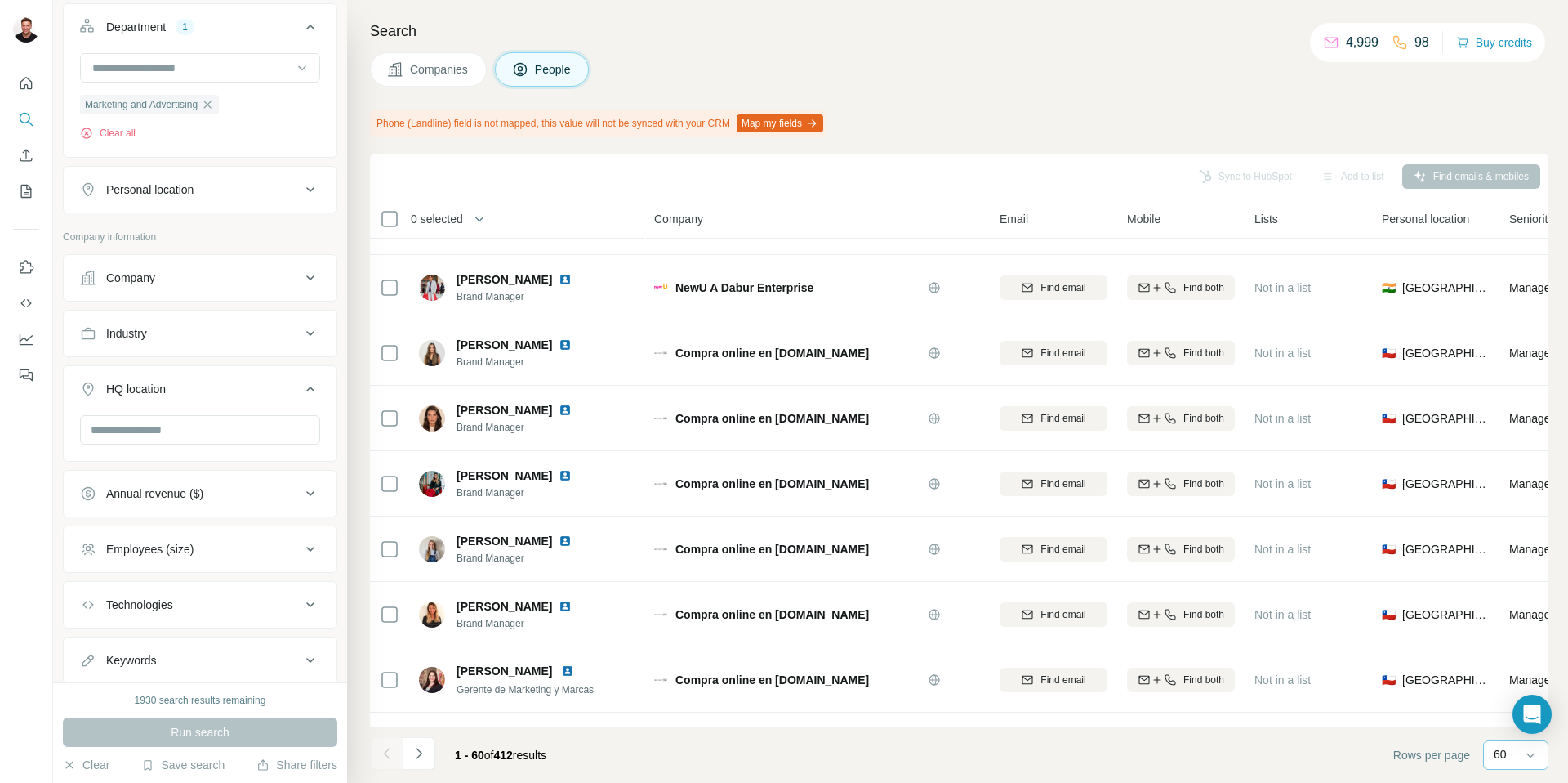
scroll to position [770, 0]
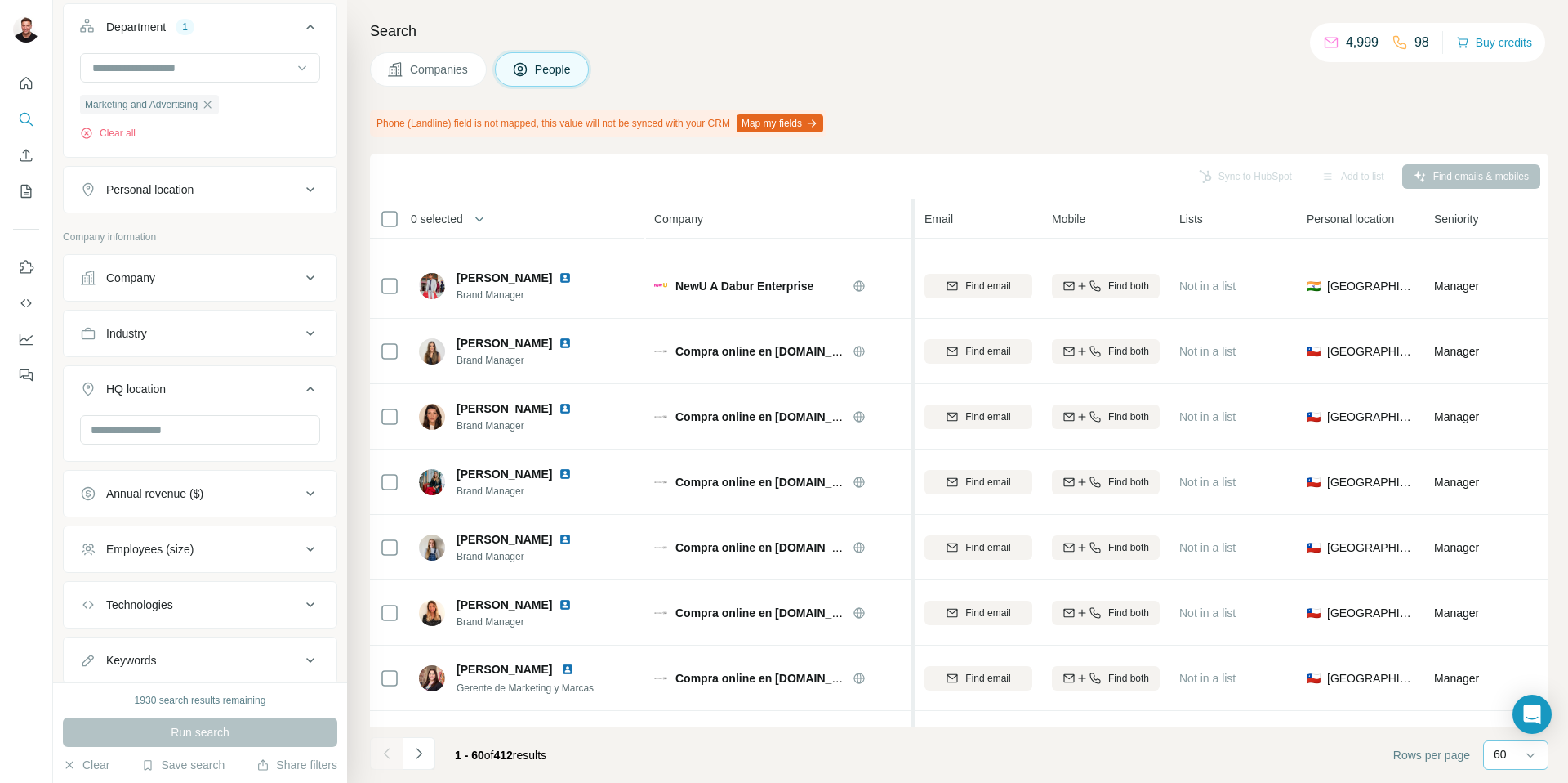
drag, startPoint x: 986, startPoint y: 220, endPoint x: 915, endPoint y: 226, distance: 71.3
click at [0, 0] on tr "0 selected People Company Email Mobile Lists Personal location Seniority Depart…" at bounding box center [0, 0] width 0 height 0
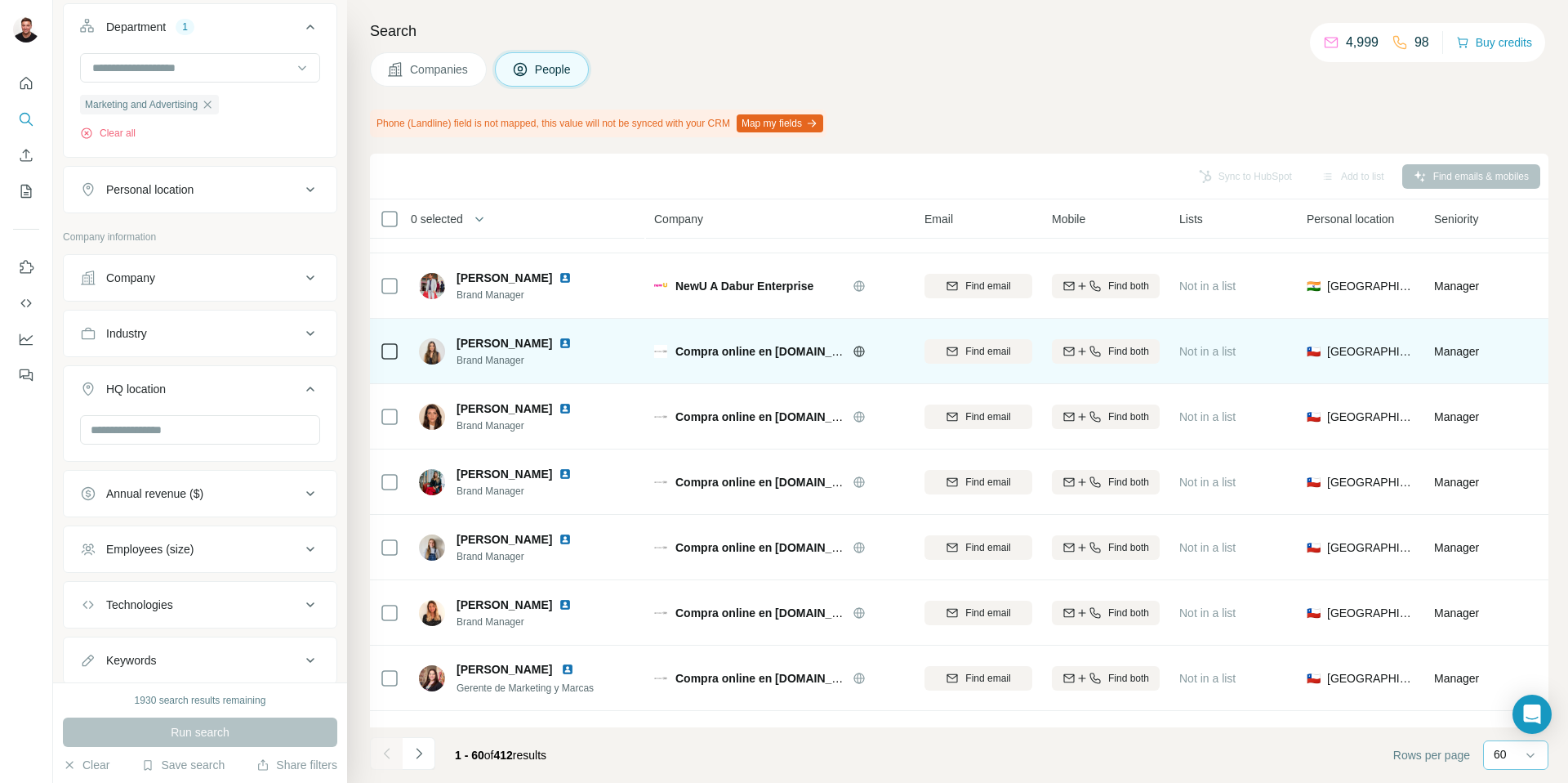
click at [860, 350] on icon at bounding box center [859, 350] width 13 height 13
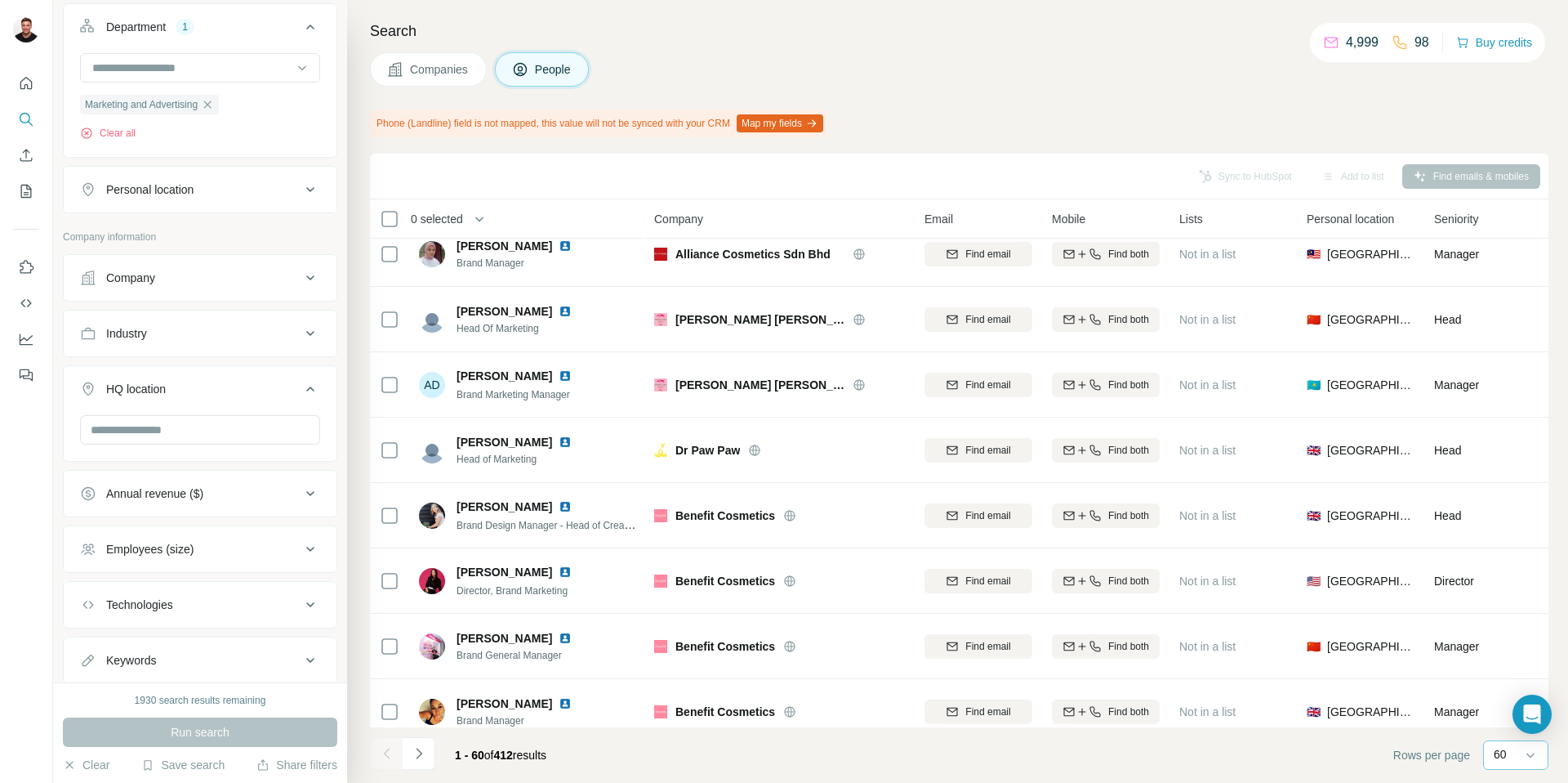
scroll to position [3072, 0]
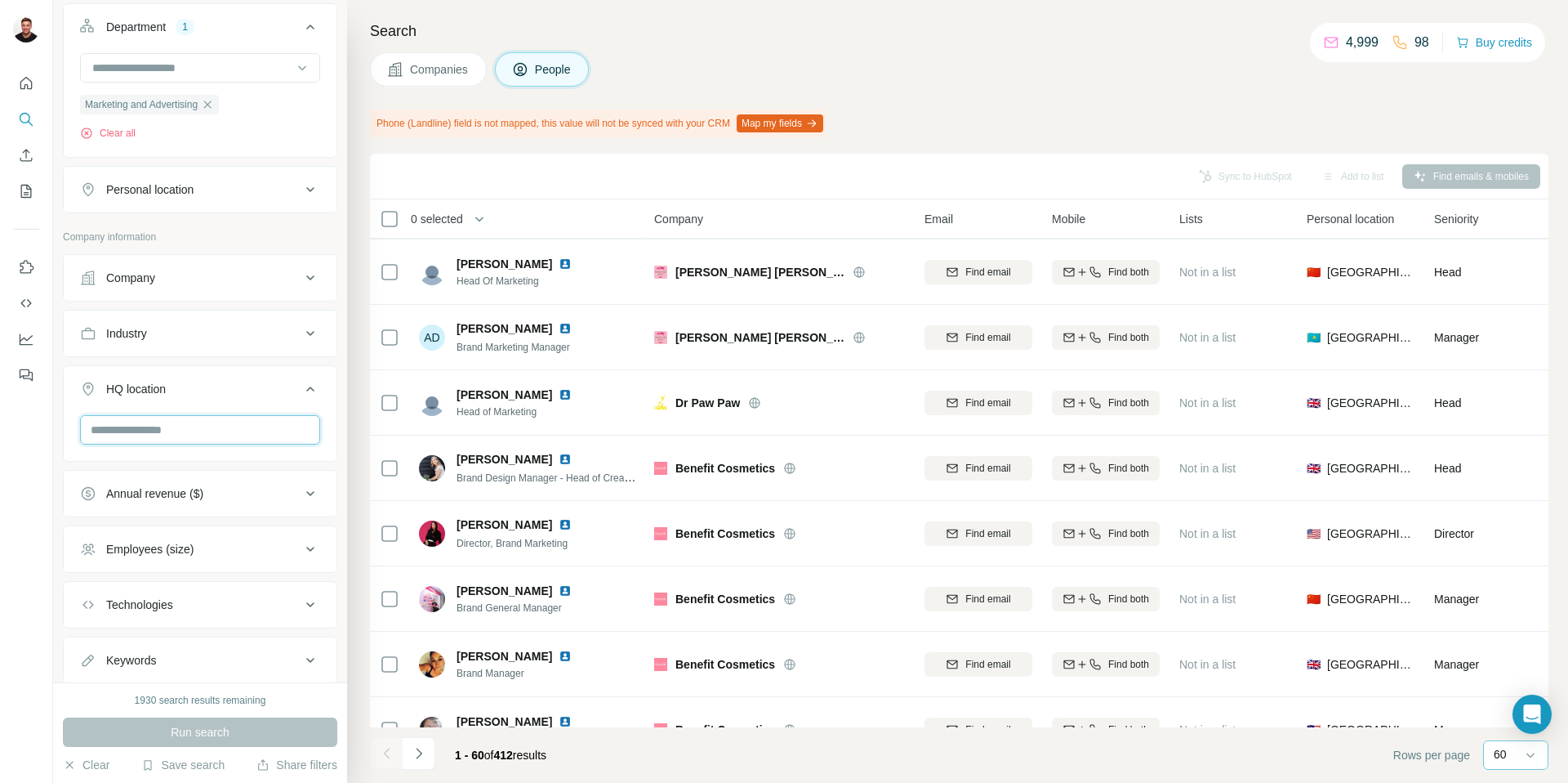
click at [232, 437] on input "text" at bounding box center [200, 430] width 240 height 29
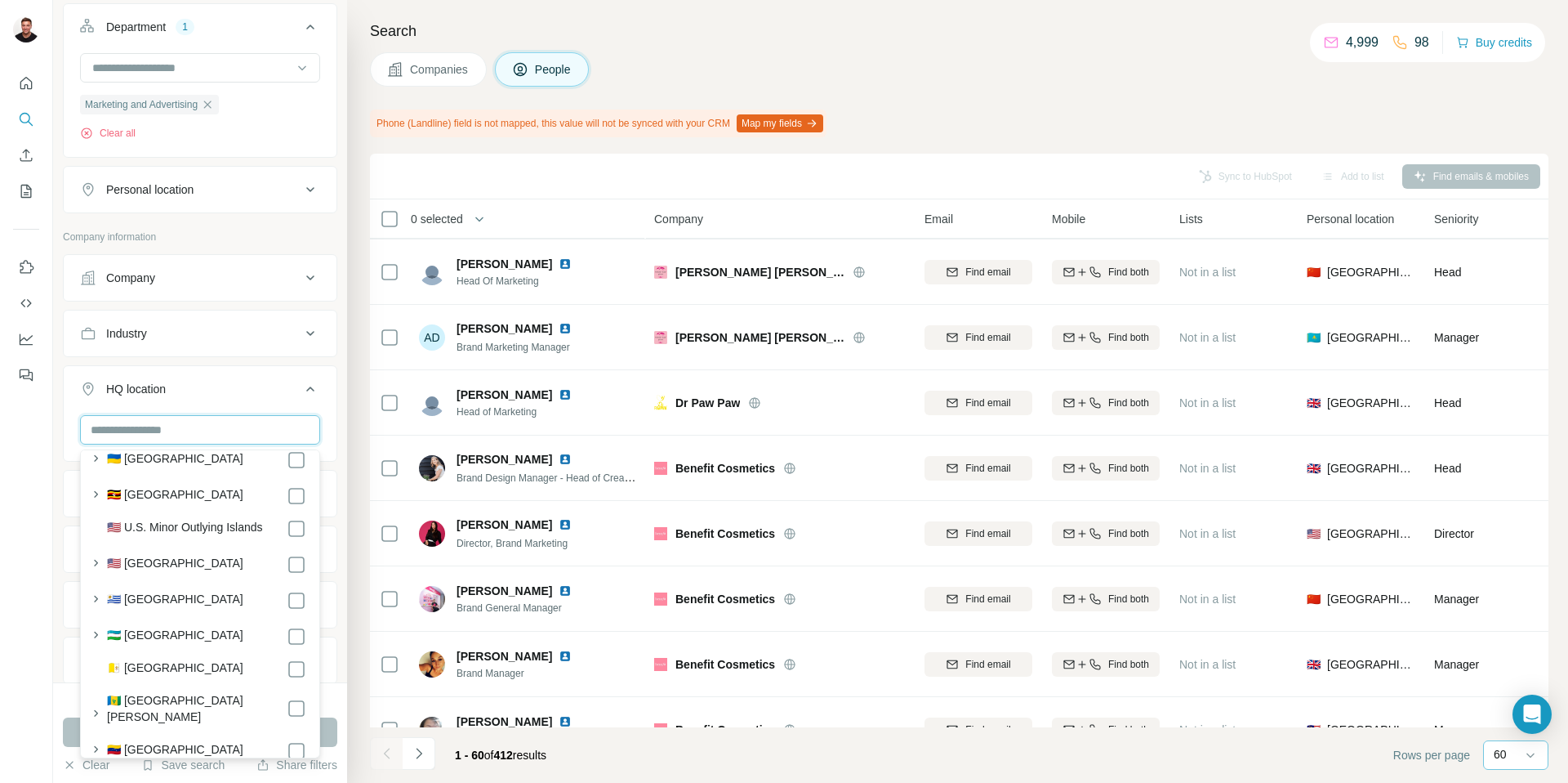
scroll to position [8139, 0]
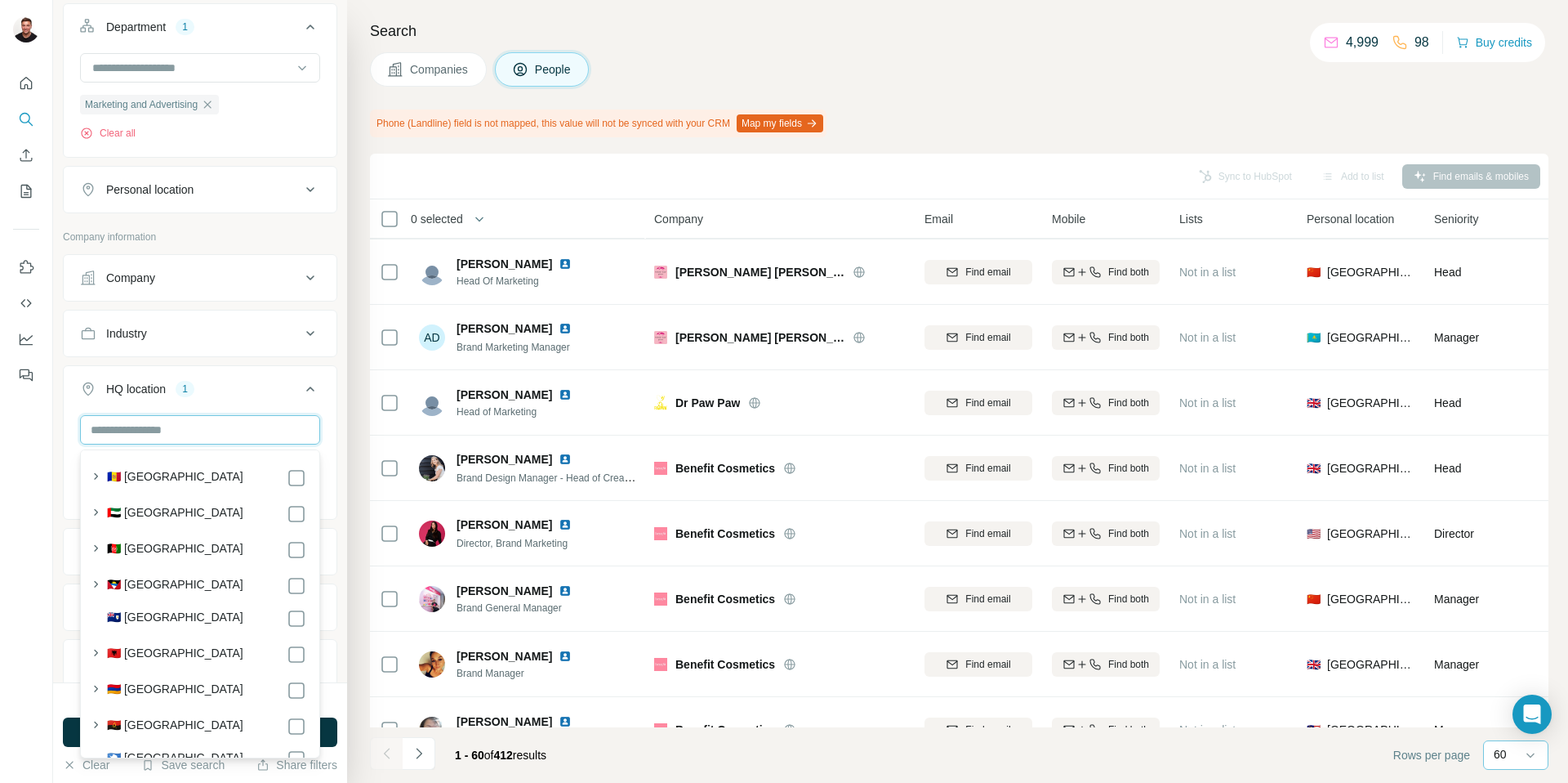
click at [181, 435] on input "text" at bounding box center [200, 430] width 240 height 29
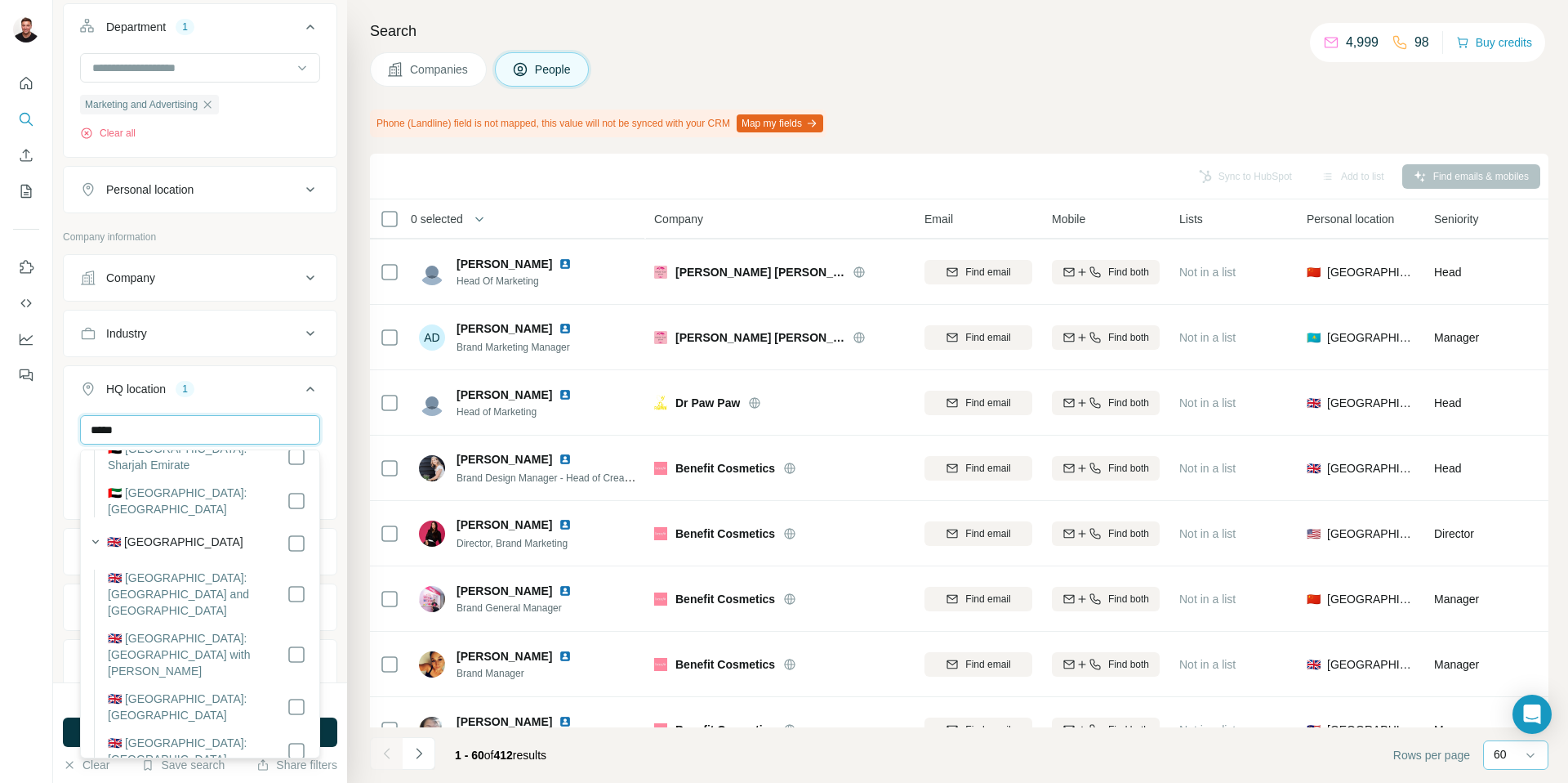
scroll to position [191, 0]
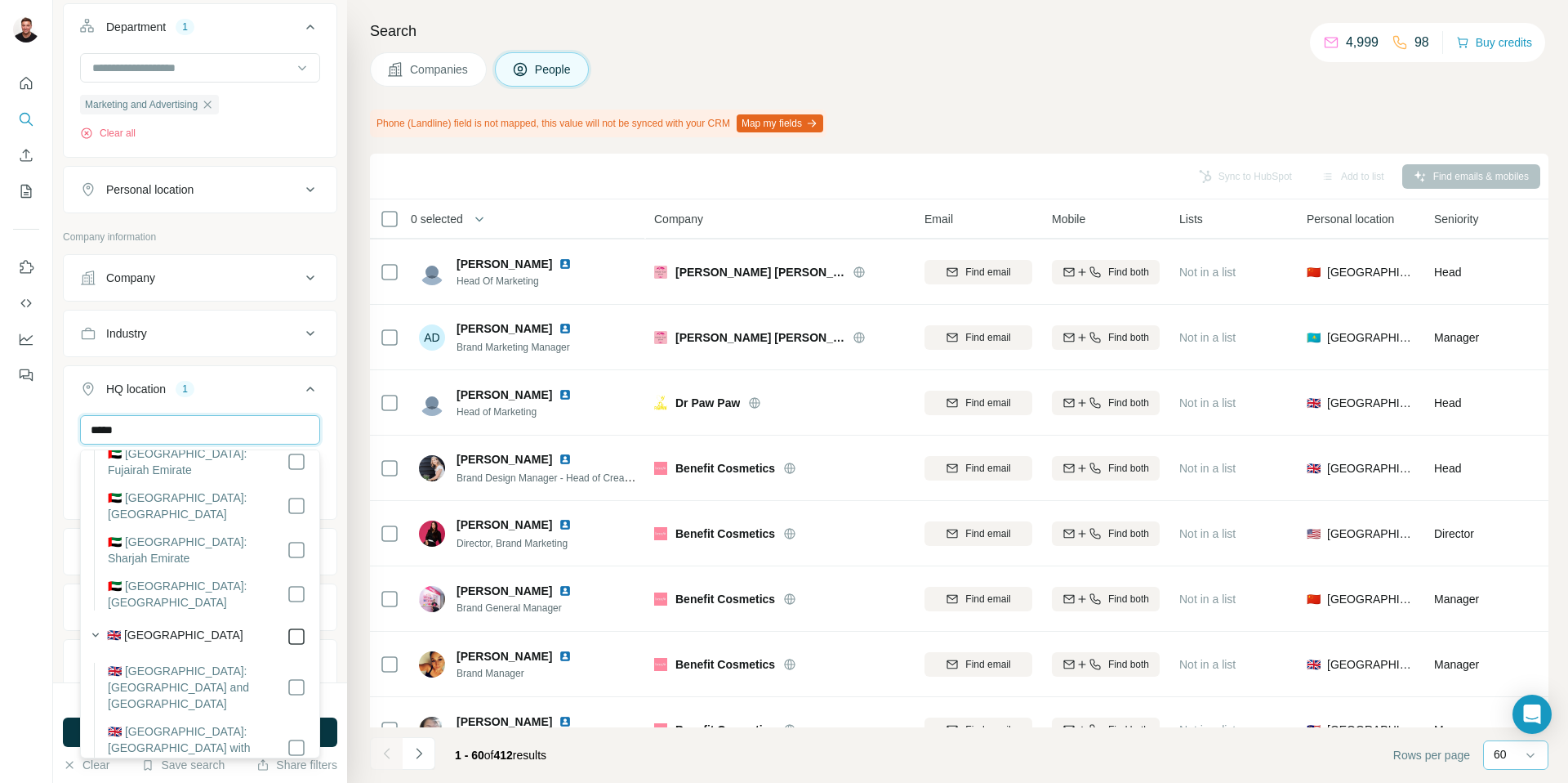
type input "*****"
click at [297, 632] on icon at bounding box center [297, 637] width 20 height 20
click at [326, 704] on div "1930 search results remaining" at bounding box center [199, 700] width 274 height 15
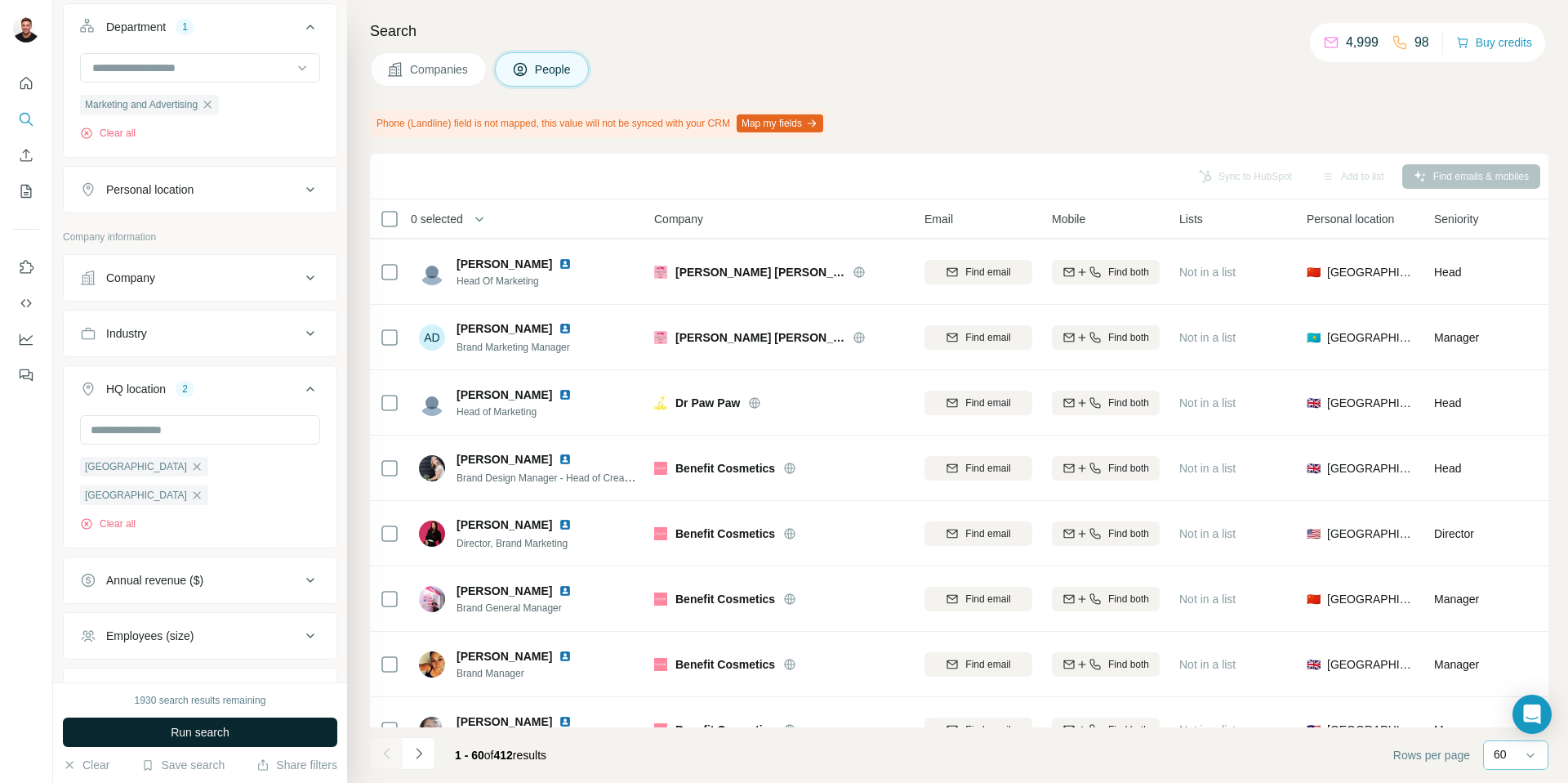
click at [283, 731] on button "Run search" at bounding box center [199, 732] width 274 height 29
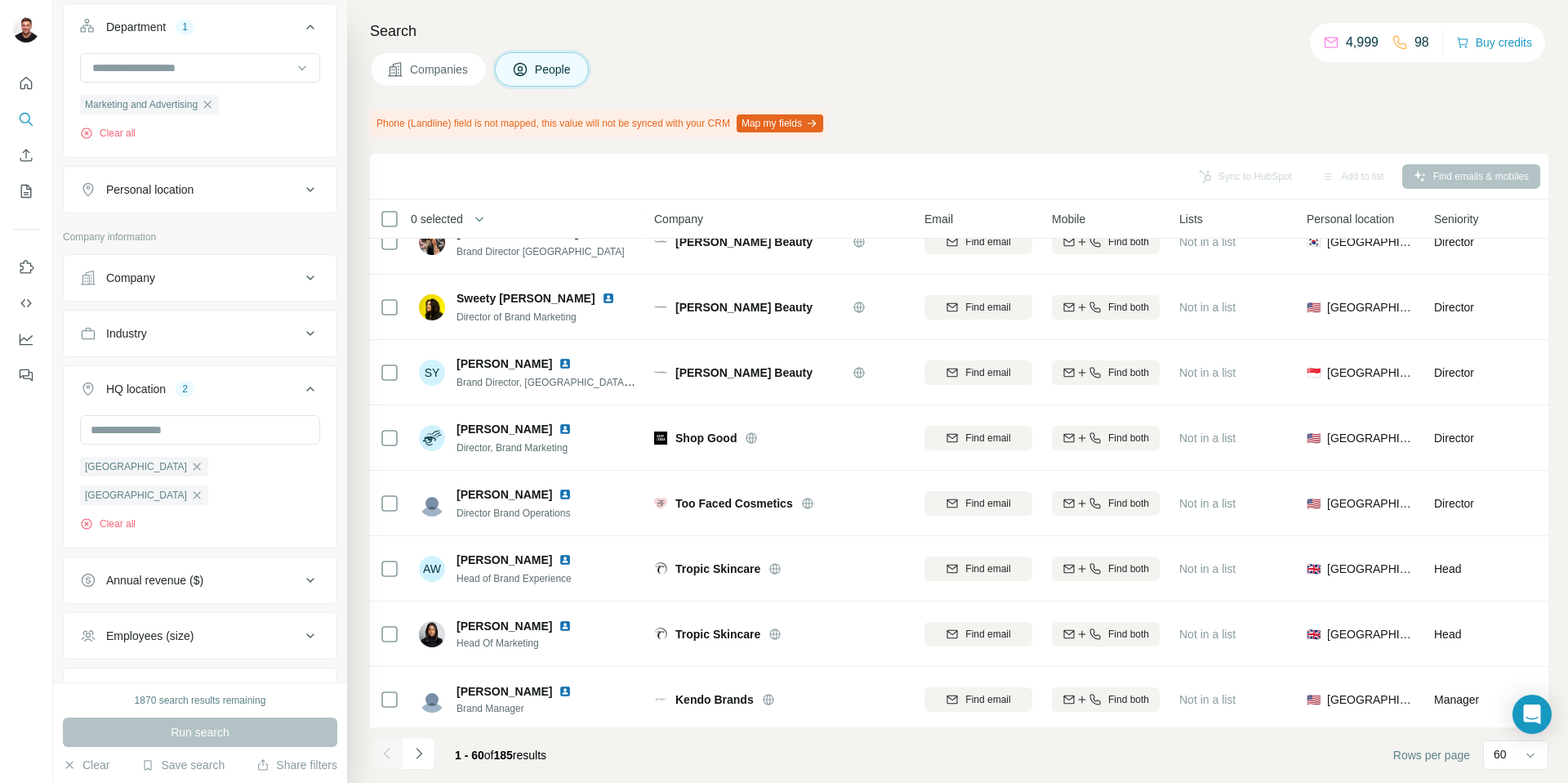
scroll to position [3434, 0]
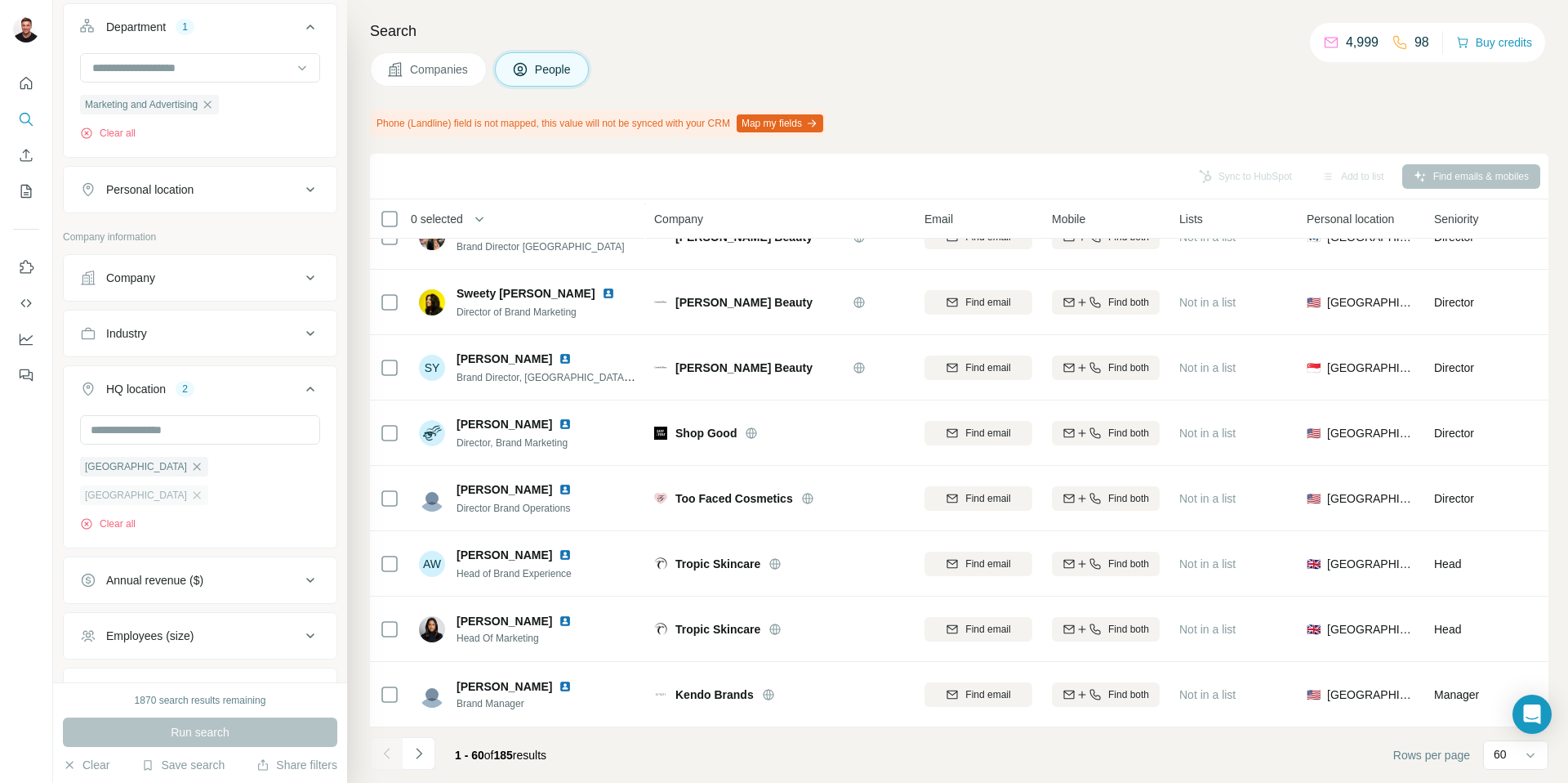
click at [208, 485] on div "[GEOGRAPHIC_DATA]" at bounding box center [143, 495] width 128 height 20
click at [203, 489] on icon "button" at bounding box center [196, 495] width 13 height 13
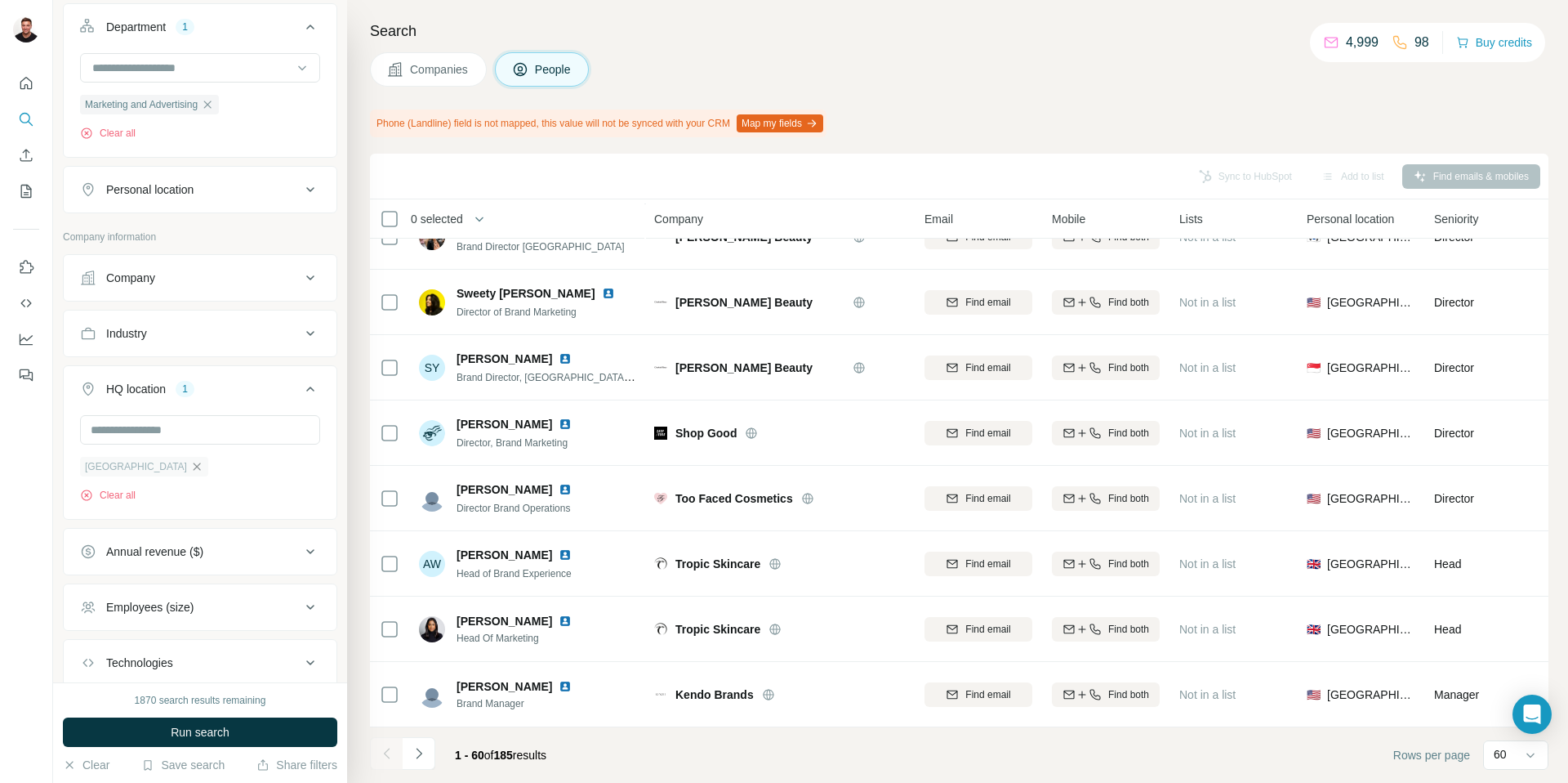
click at [193, 470] on icon "button" at bounding box center [197, 467] width 8 height 8
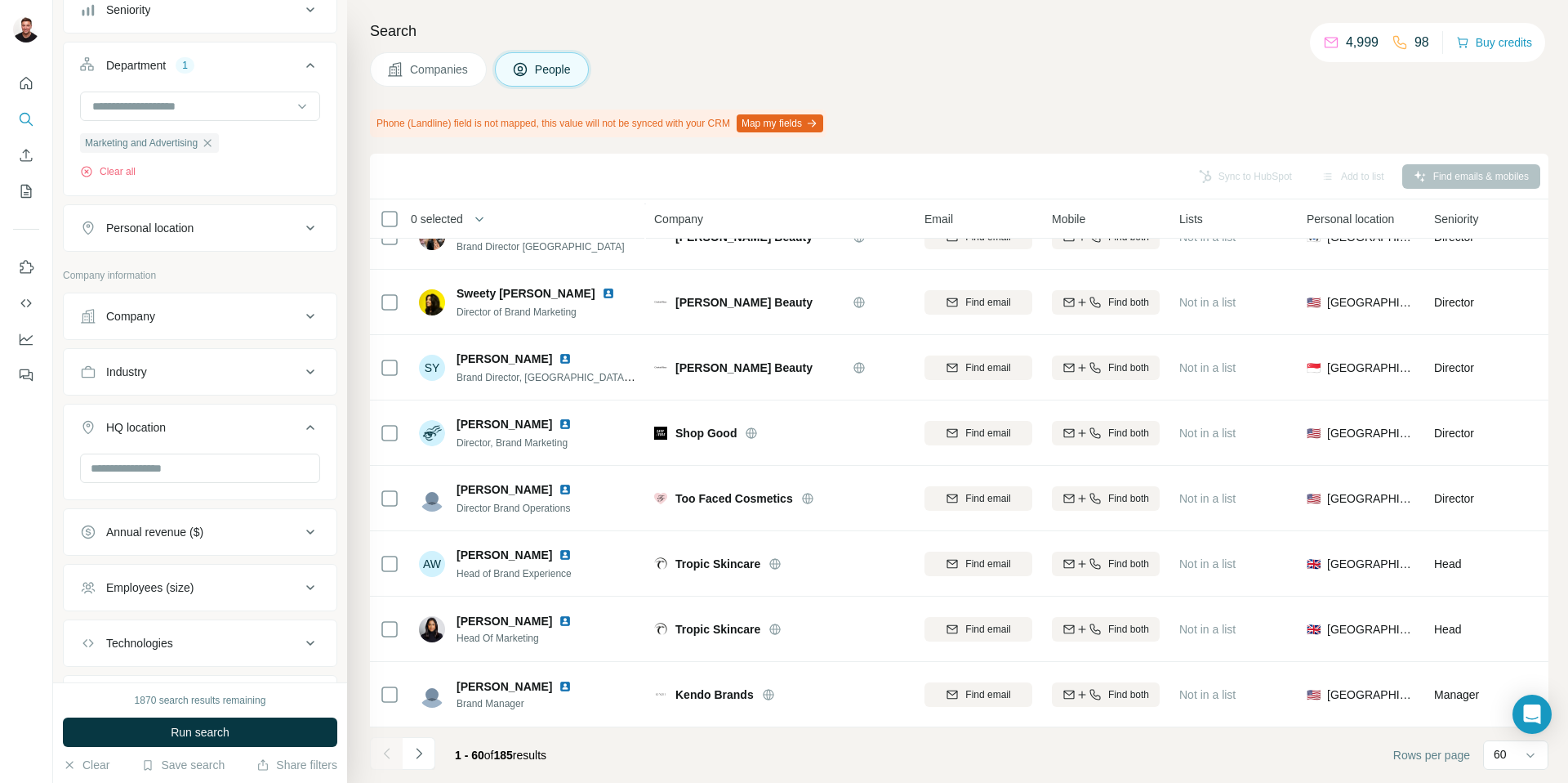
scroll to position [486, 0]
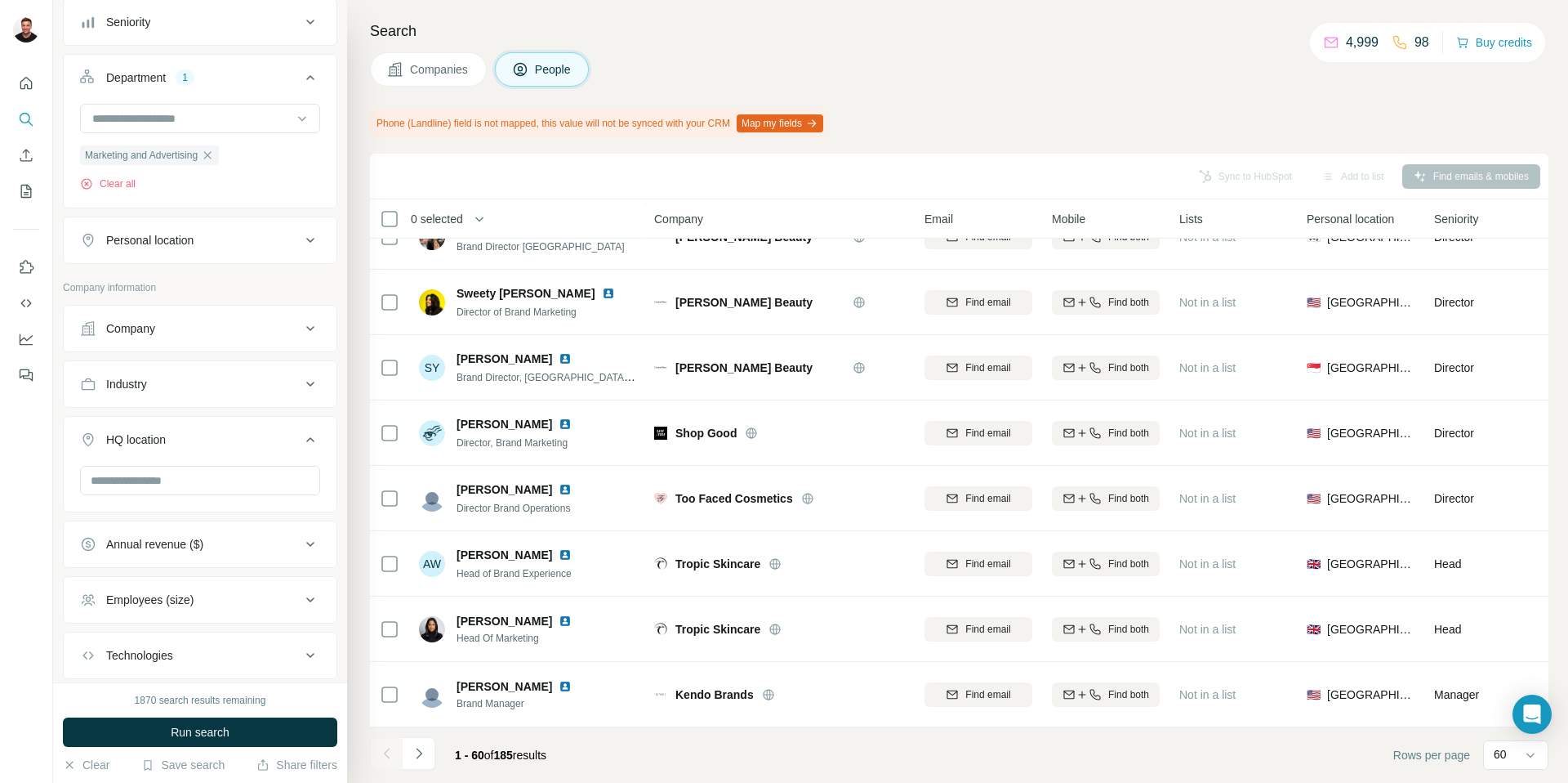
click at [273, 241] on div "Personal location" at bounding box center [190, 240] width 221 height 17
click at [197, 285] on input "text" at bounding box center [200, 281] width 240 height 29
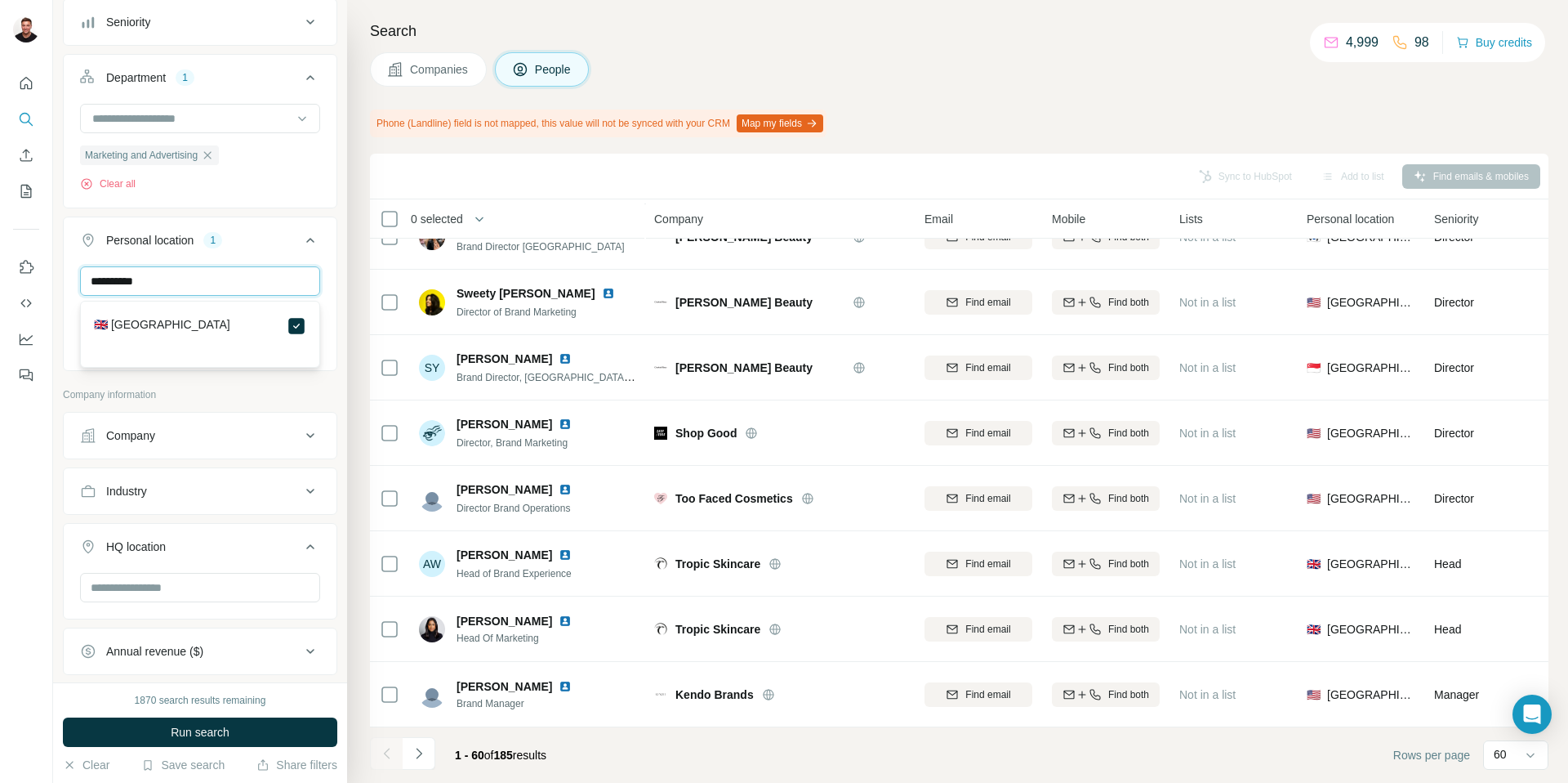
click at [193, 287] on input "**********" at bounding box center [200, 281] width 240 height 29
drag, startPoint x: 180, startPoint y: 286, endPoint x: 97, endPoint y: 287, distance: 83.0
click at [98, 287] on input "**********" at bounding box center [200, 281] width 240 height 29
type input "*"
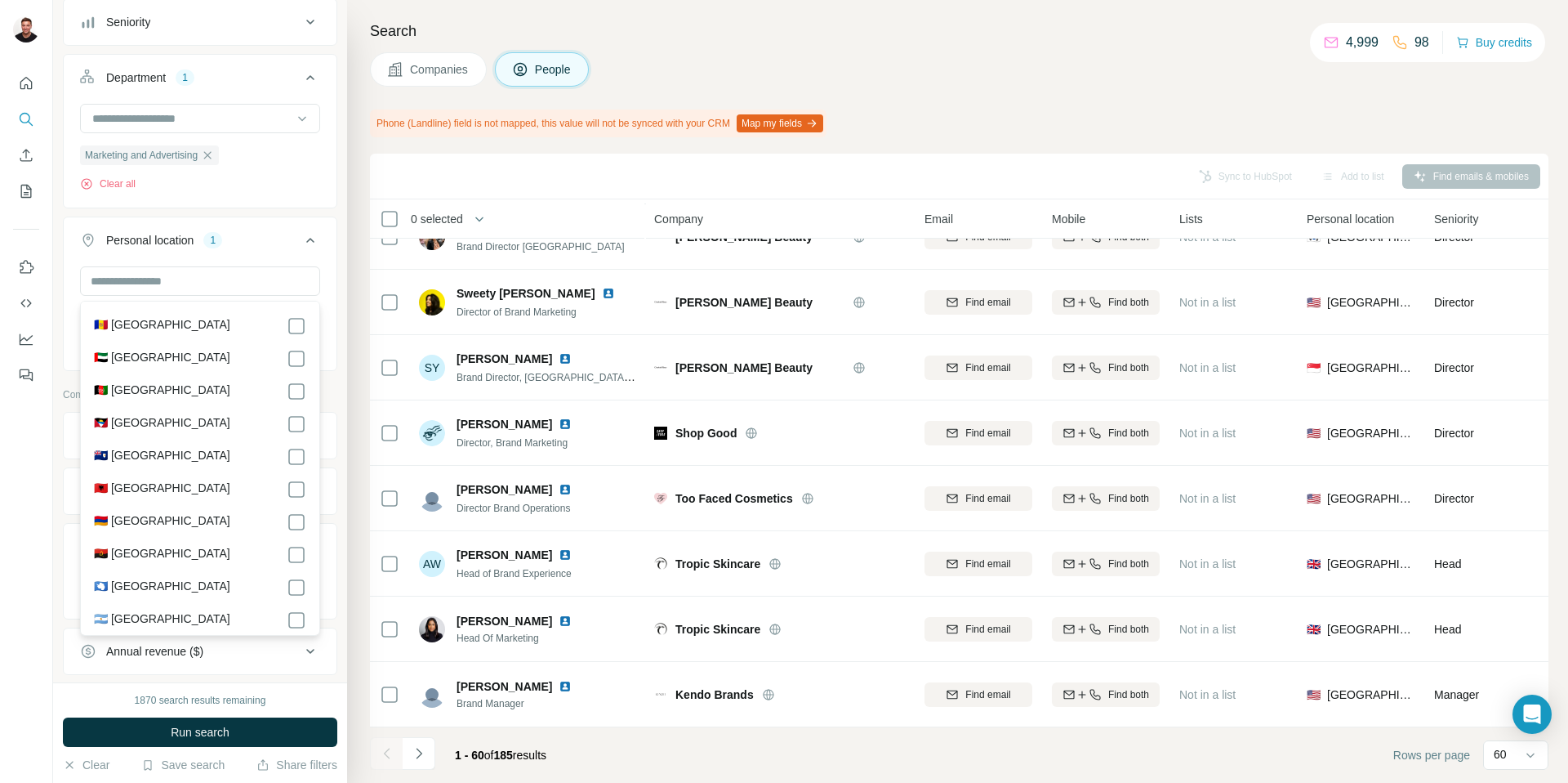
click at [260, 250] on button "Personal location 1" at bounding box center [200, 243] width 273 height 46
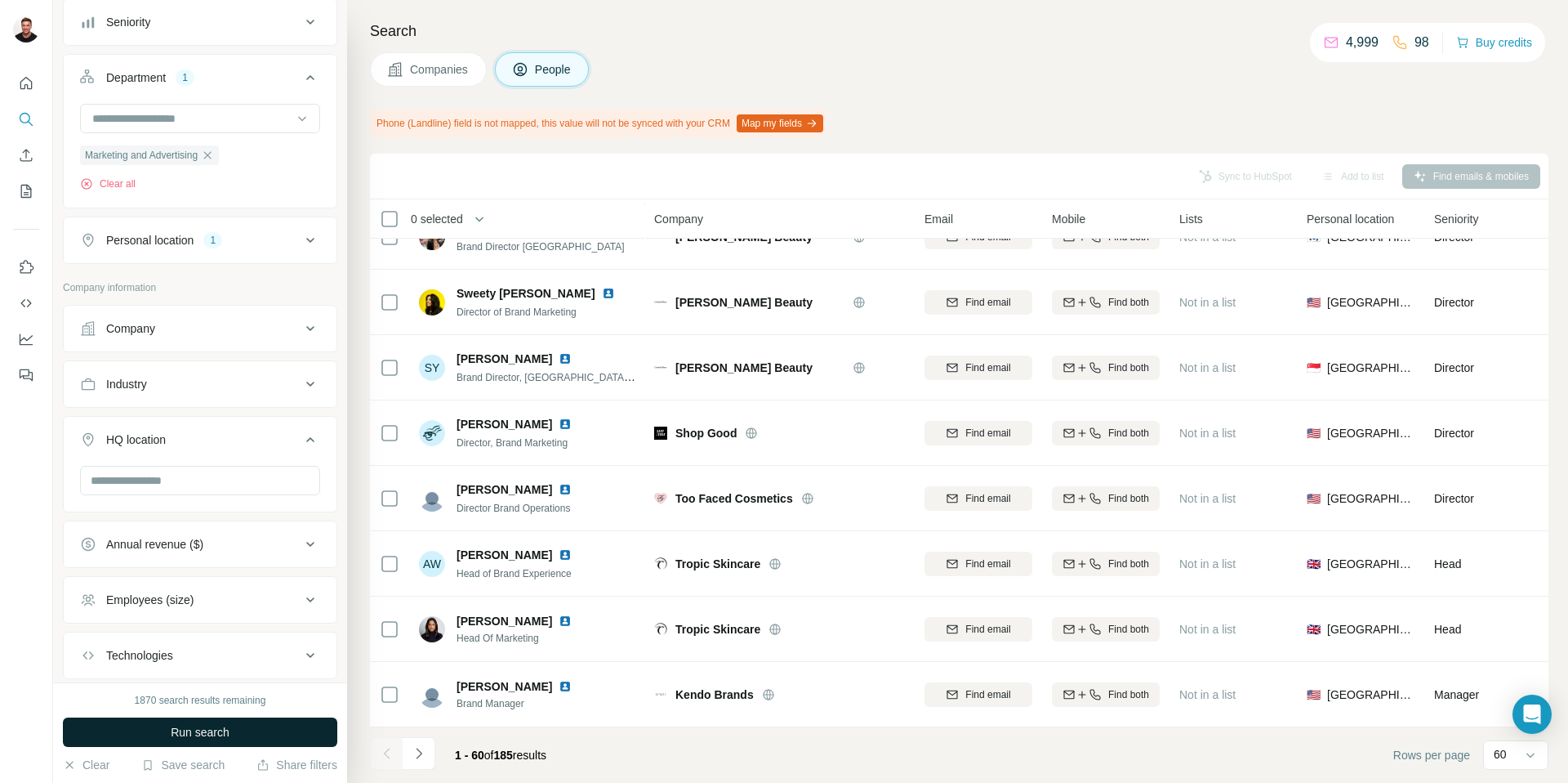
click at [221, 737] on span "Run search" at bounding box center [200, 732] width 59 height 17
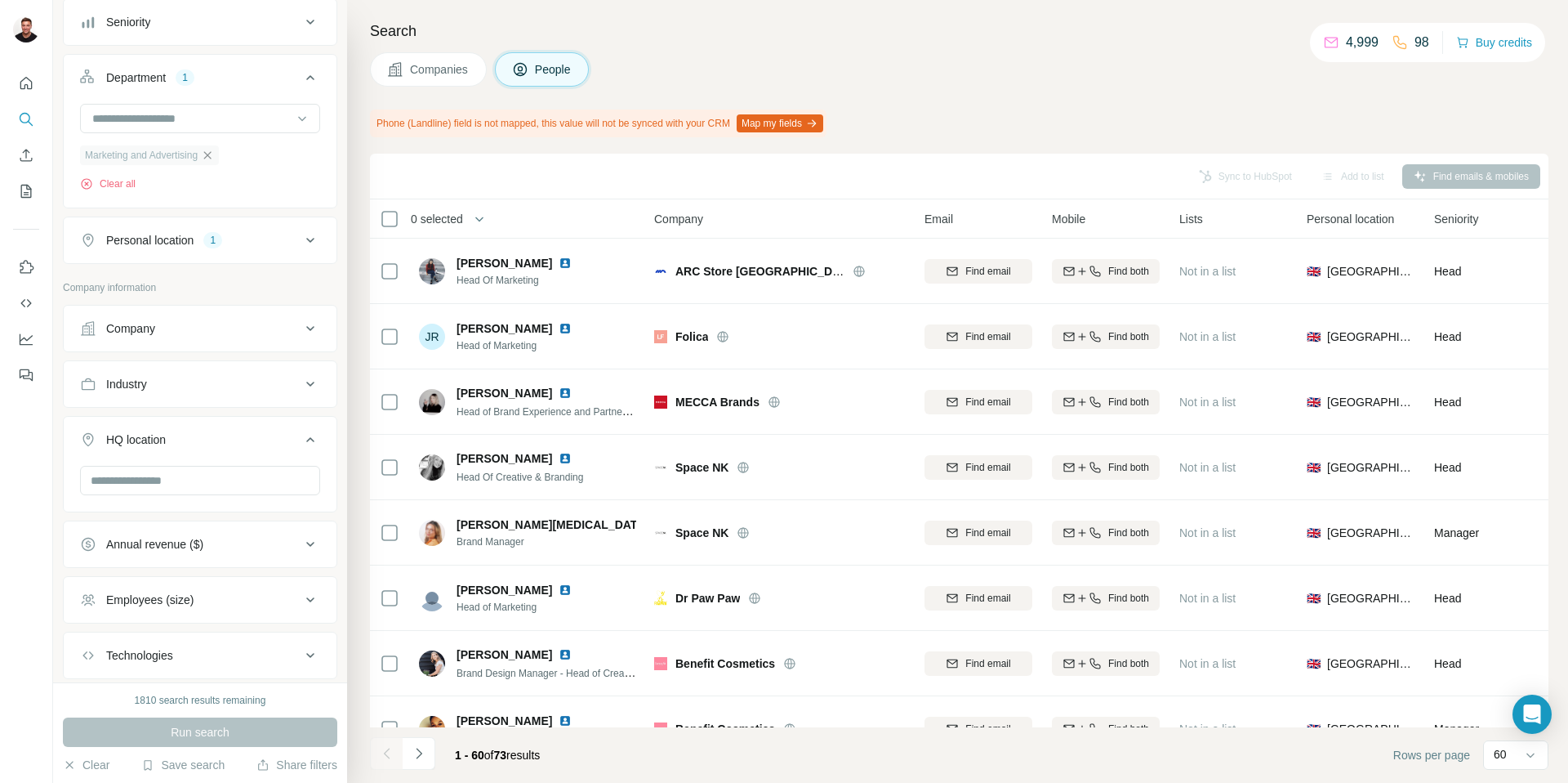
click at [212, 158] on icon "button" at bounding box center [207, 154] width 13 height 13
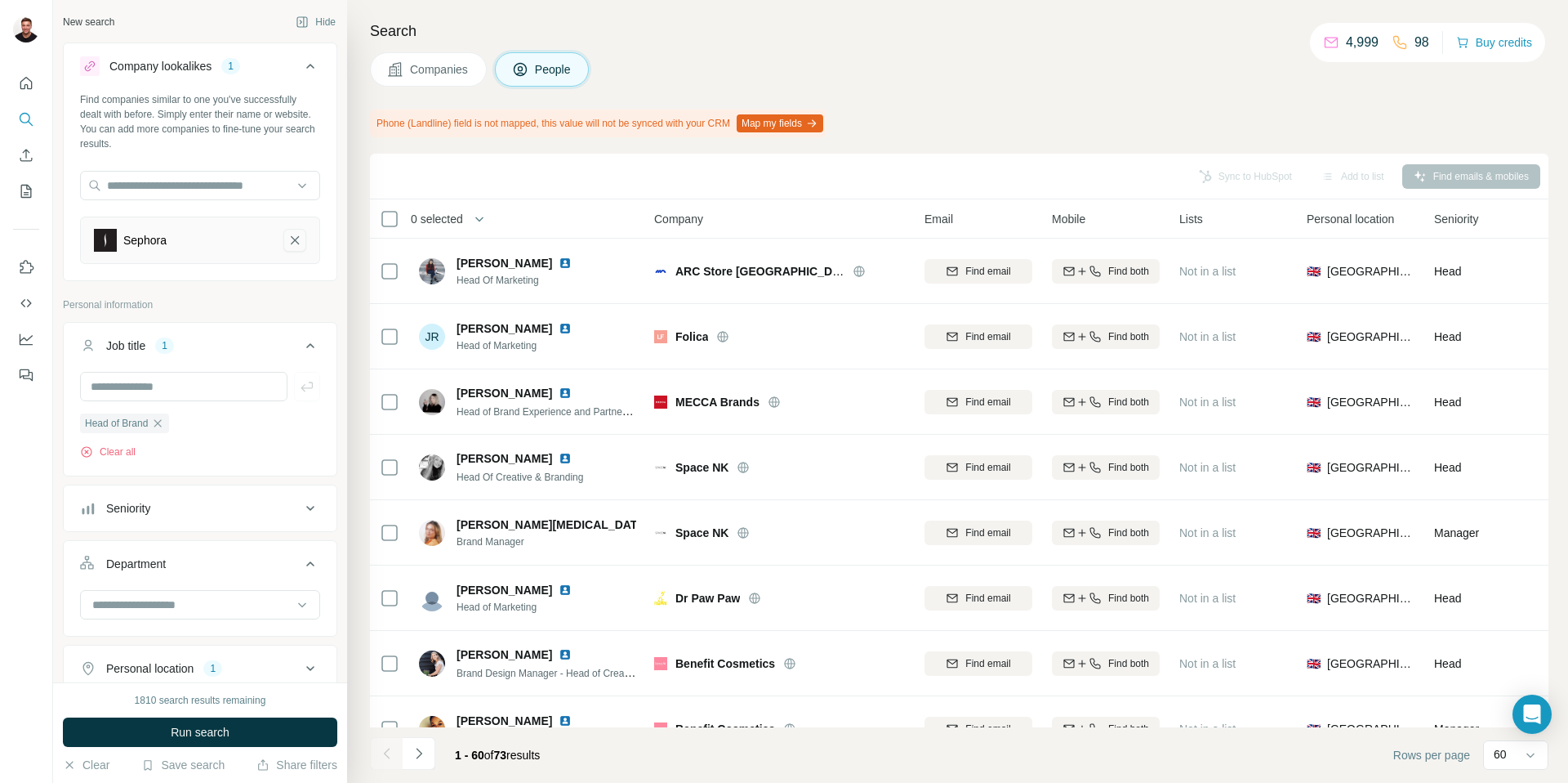
click at [294, 238] on icon "Sephora-remove-button" at bounding box center [295, 240] width 15 height 17
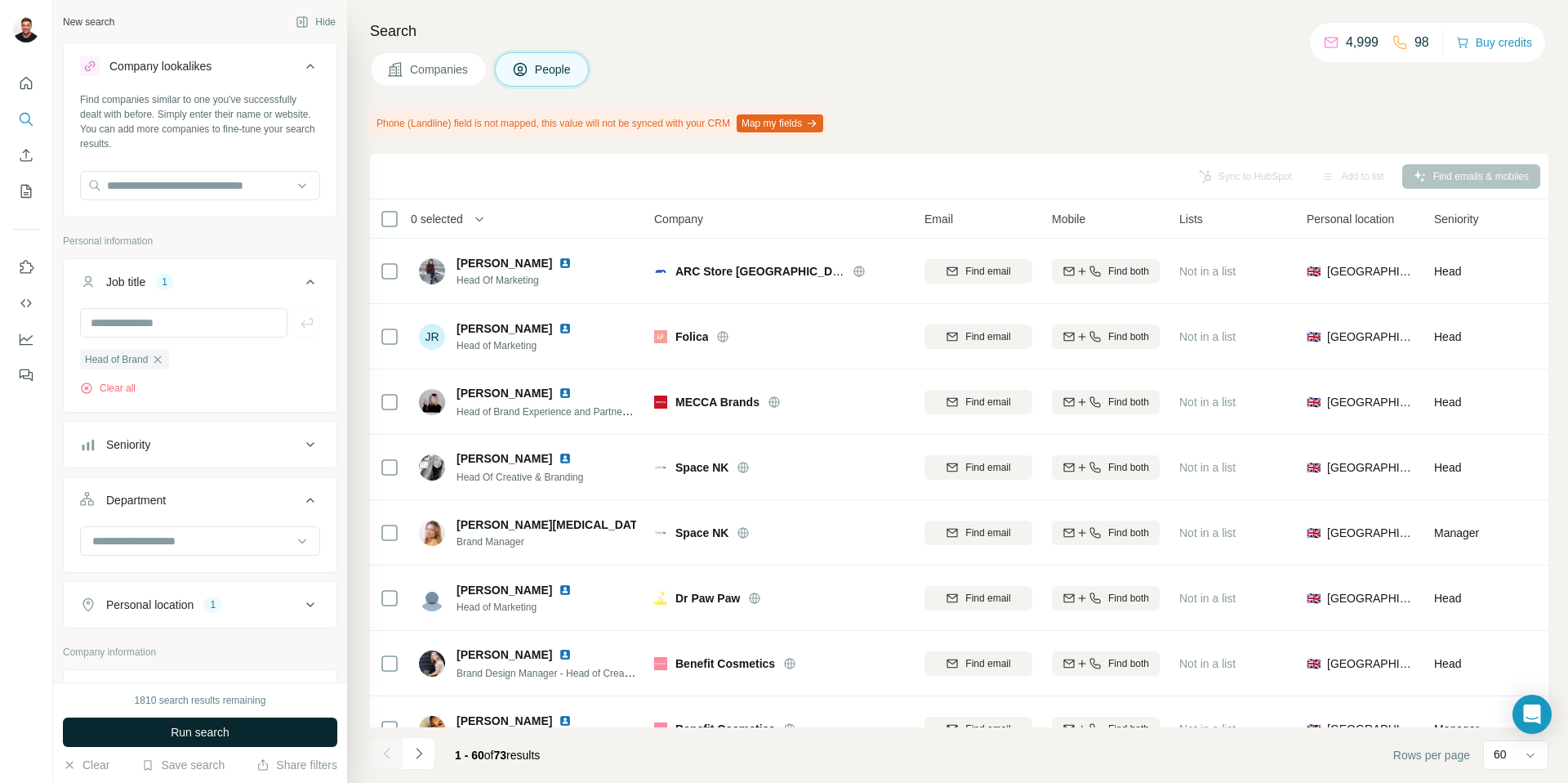
click at [207, 735] on span "Run search" at bounding box center [200, 732] width 59 height 17
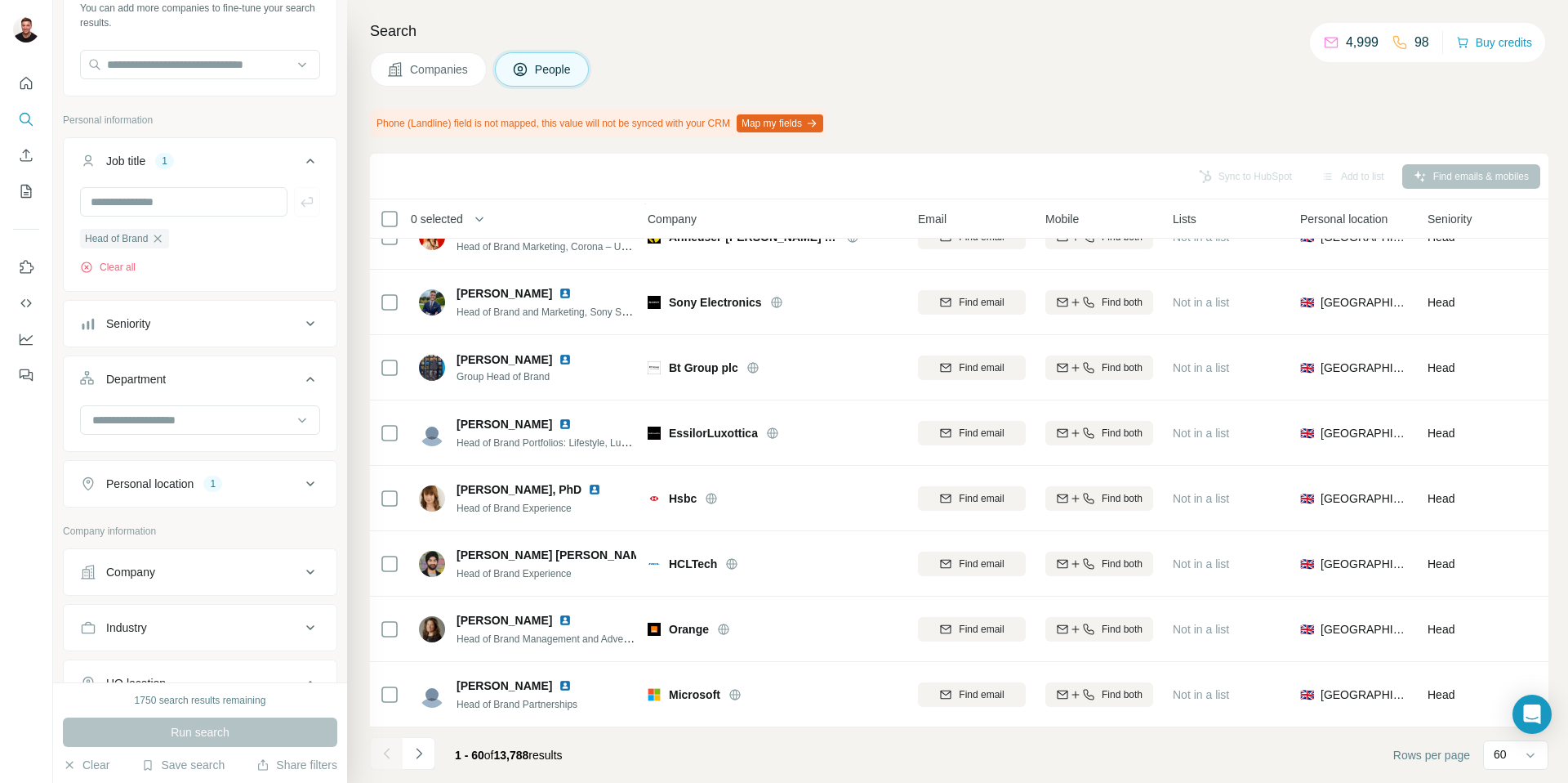
scroll to position [142, 0]
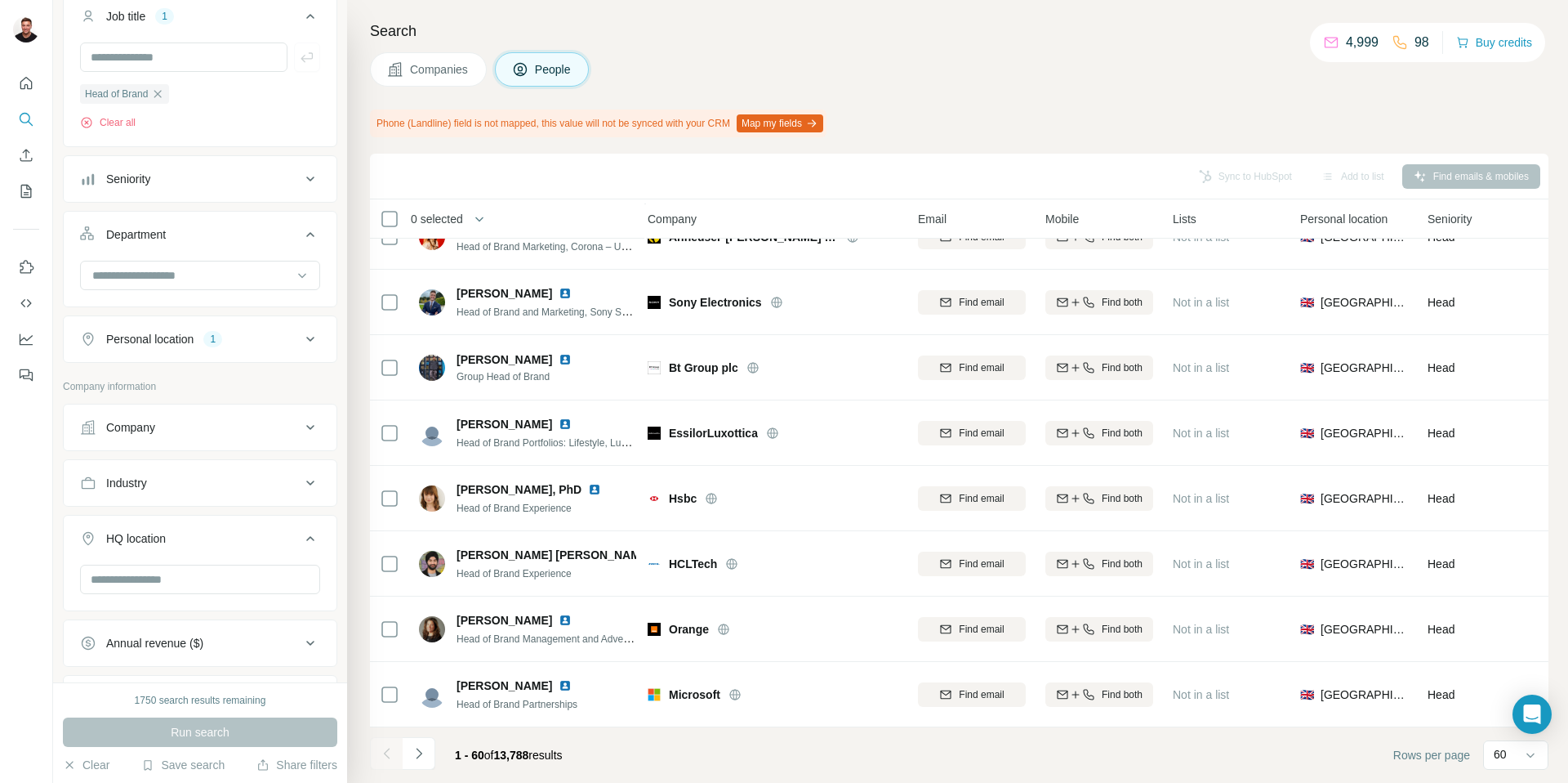
click at [232, 476] on div "Industry" at bounding box center [190, 482] width 221 height 17
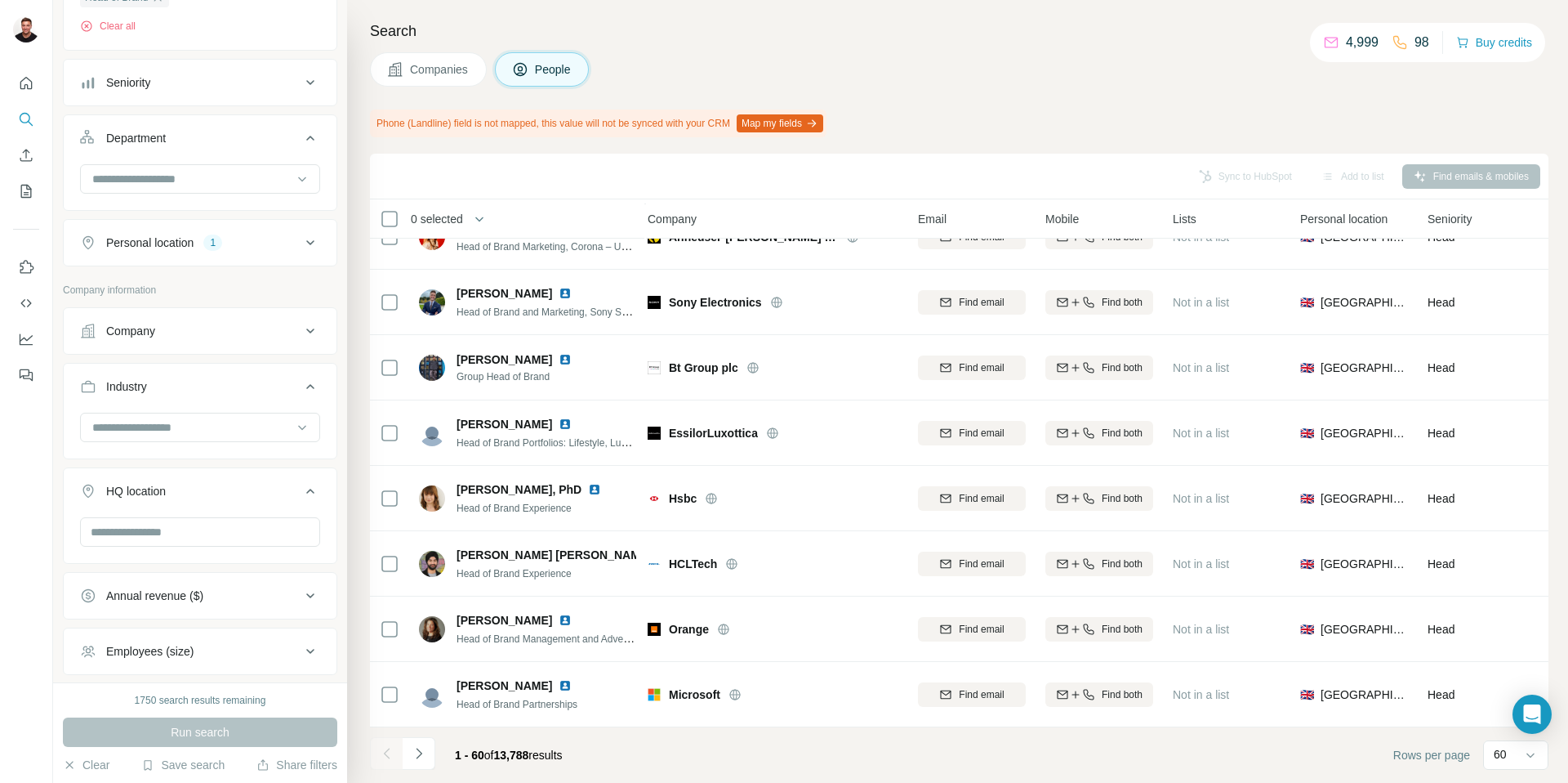
scroll to position [365, 0]
click at [213, 415] on input at bounding box center [191, 424] width 202 height 18
click at [141, 421] on input at bounding box center [191, 424] width 202 height 18
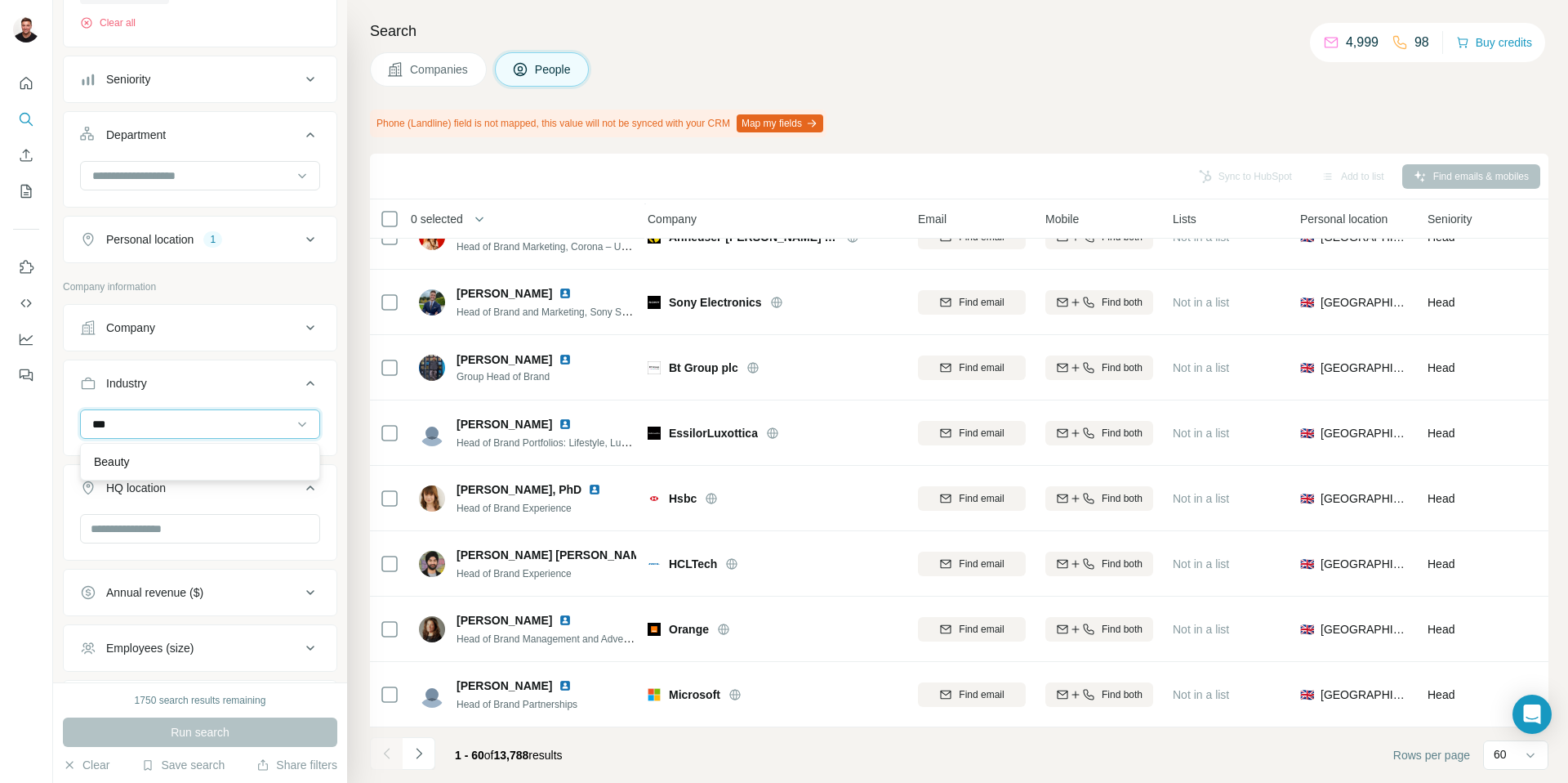
scroll to position [0, 0]
type input "*****"
click at [123, 458] on p "Beauty" at bounding box center [111, 462] width 36 height 17
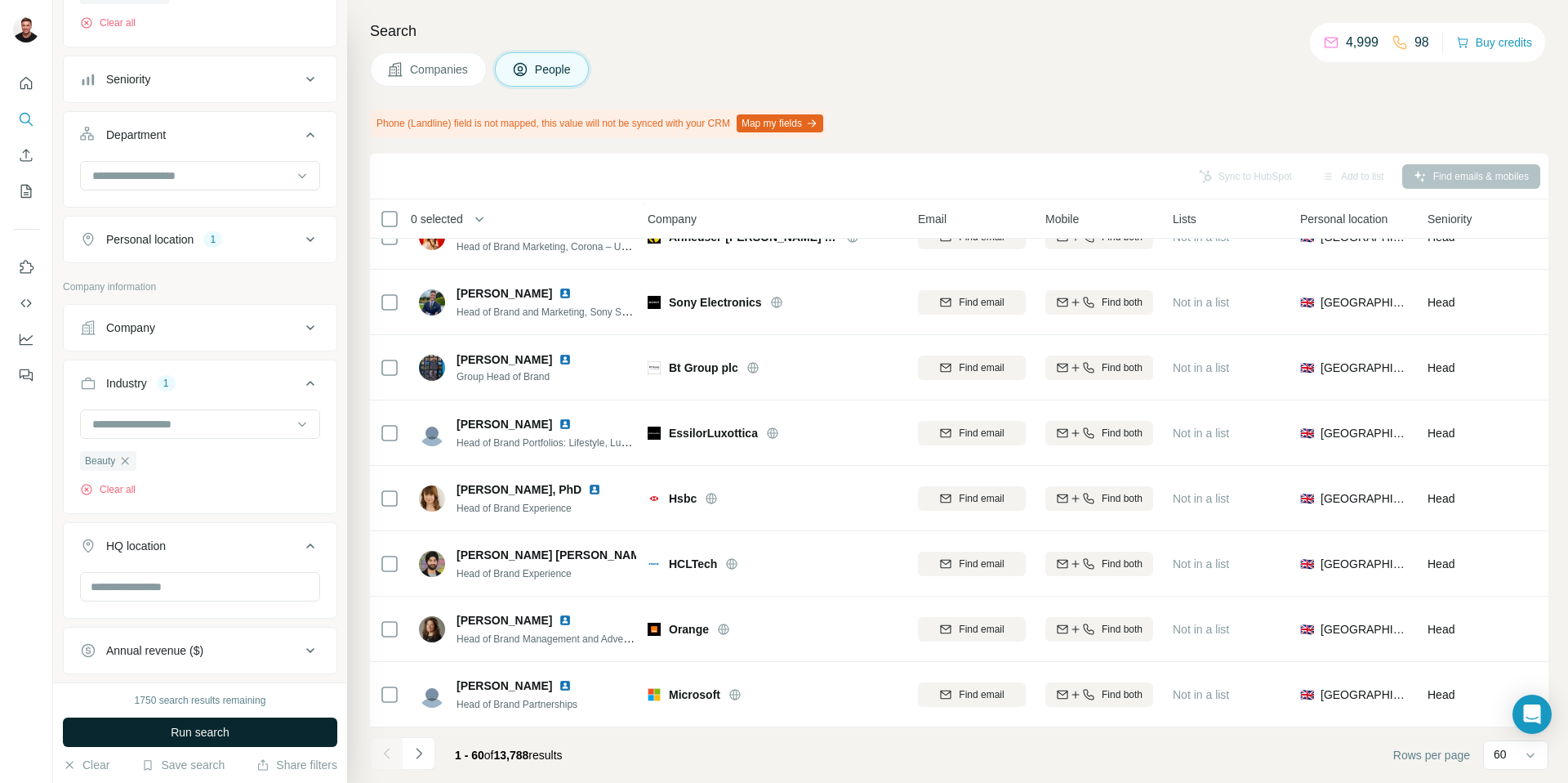
click at [194, 730] on span "Run search" at bounding box center [200, 732] width 59 height 17
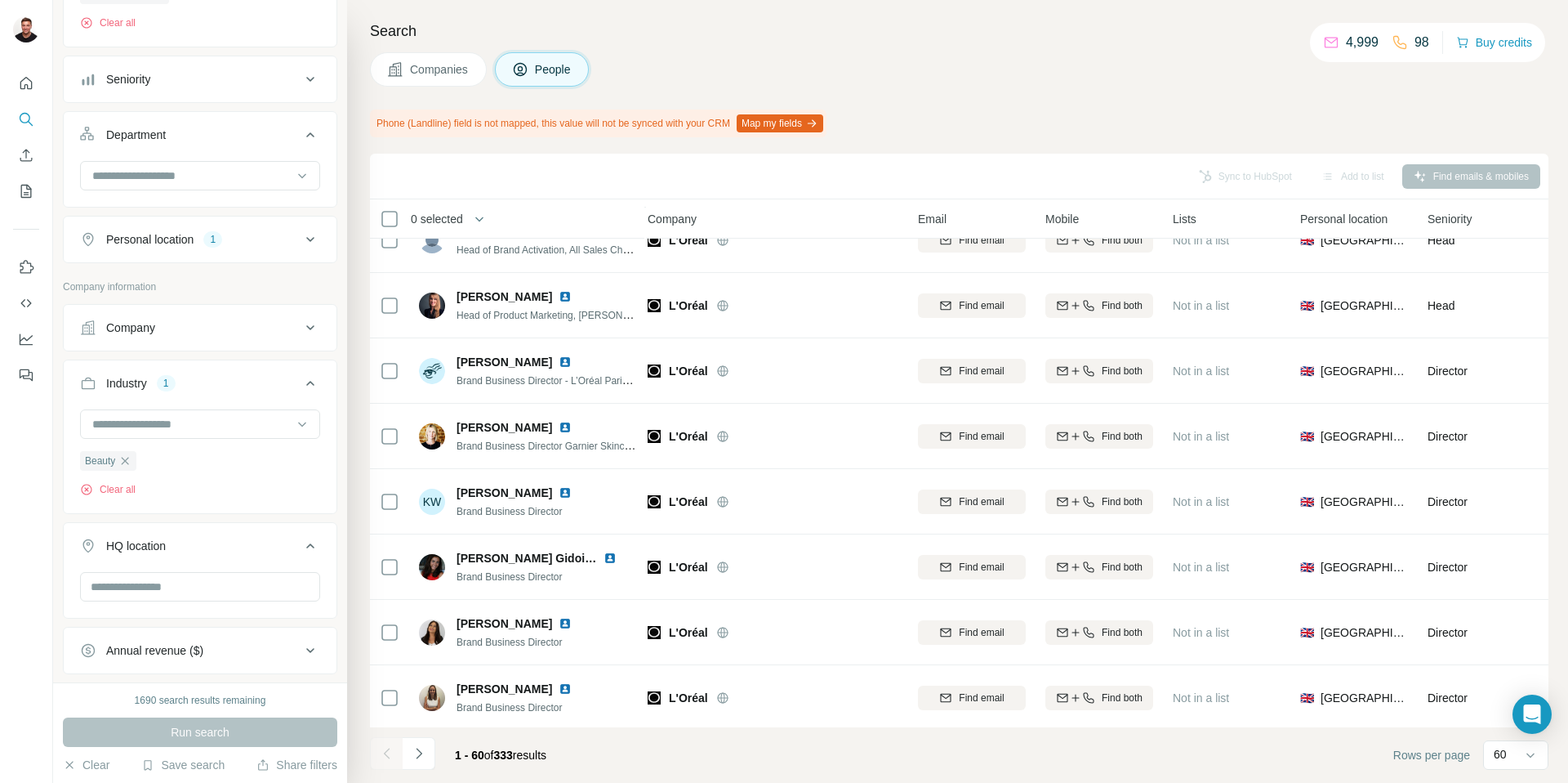
scroll to position [286, 7]
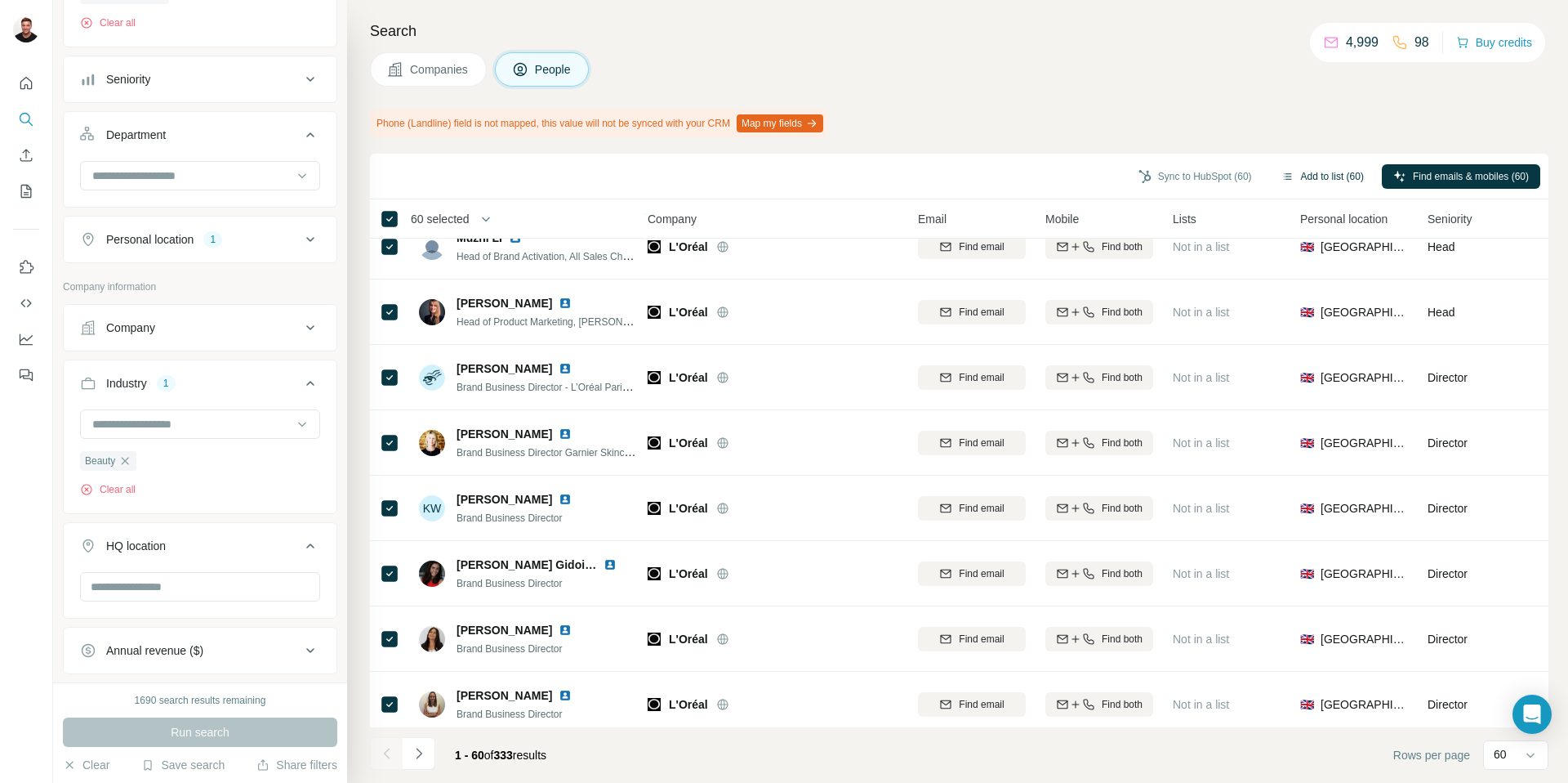
click at [1316, 177] on button "Add to list (60)" at bounding box center [1323, 176] width 105 height 24
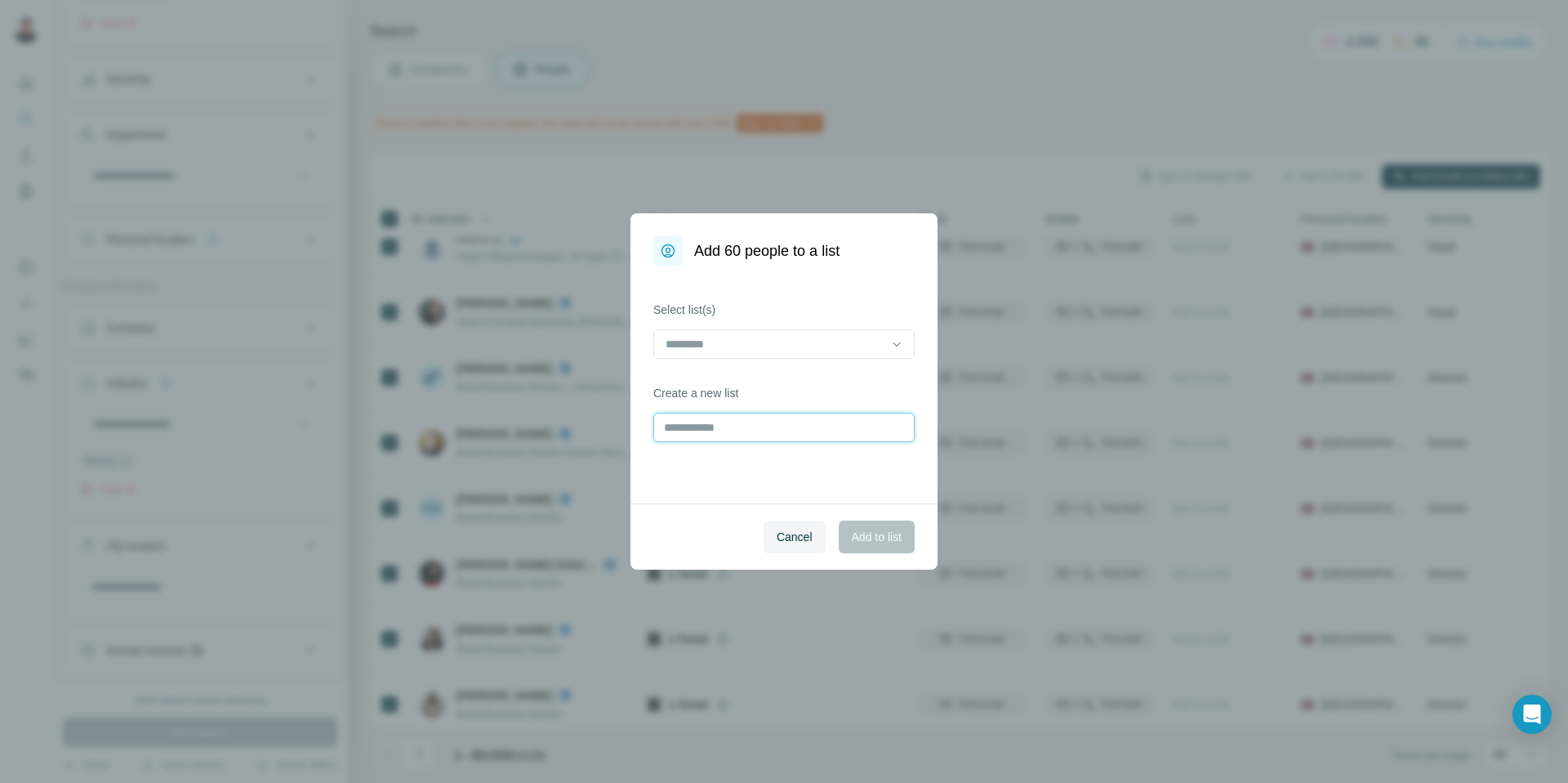
click at [712, 427] on input "text" at bounding box center [784, 428] width 261 height 29
type input "**********"
click at [879, 539] on span "Add to list" at bounding box center [876, 537] width 50 height 17
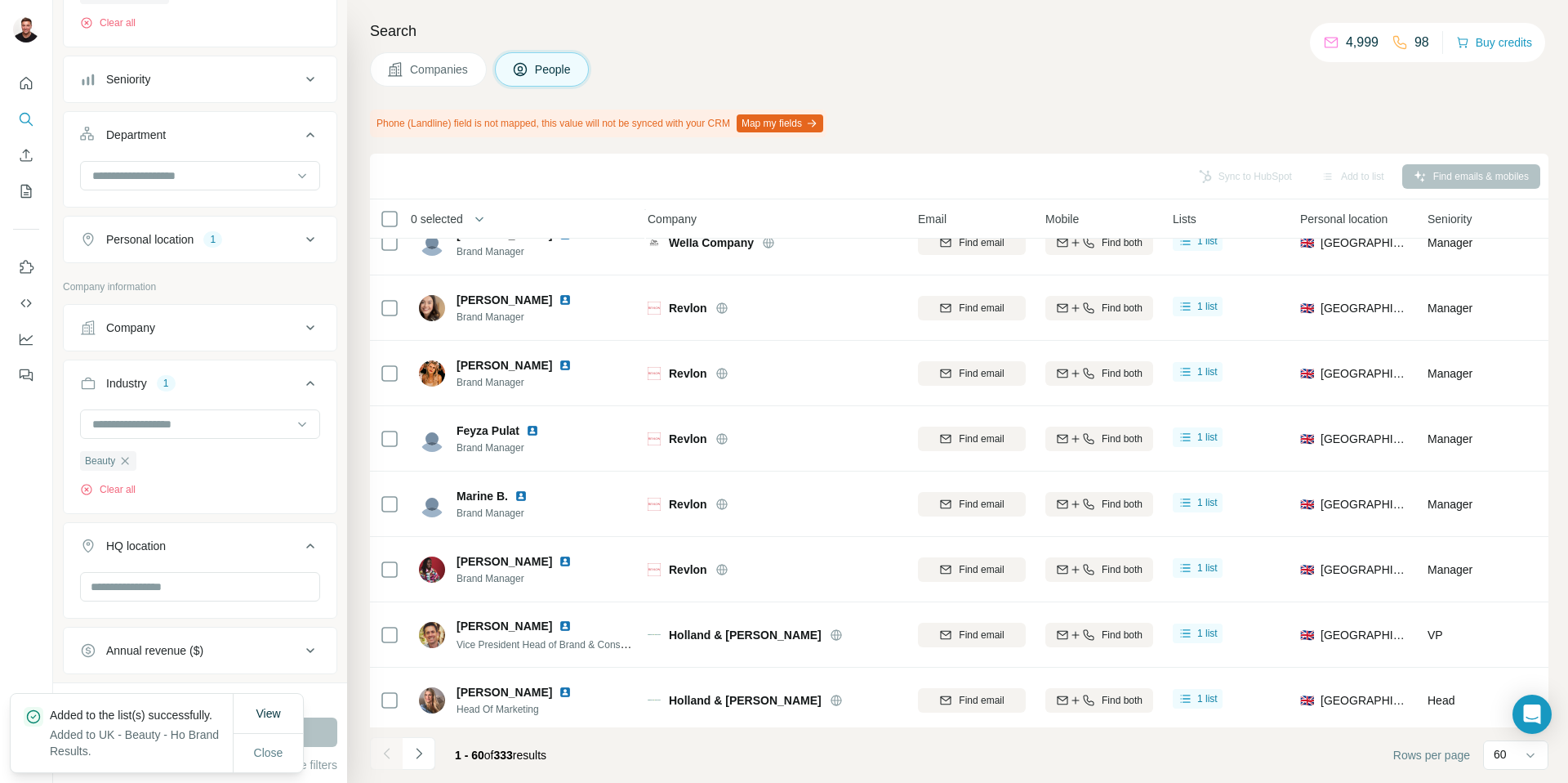
scroll to position [3434, 7]
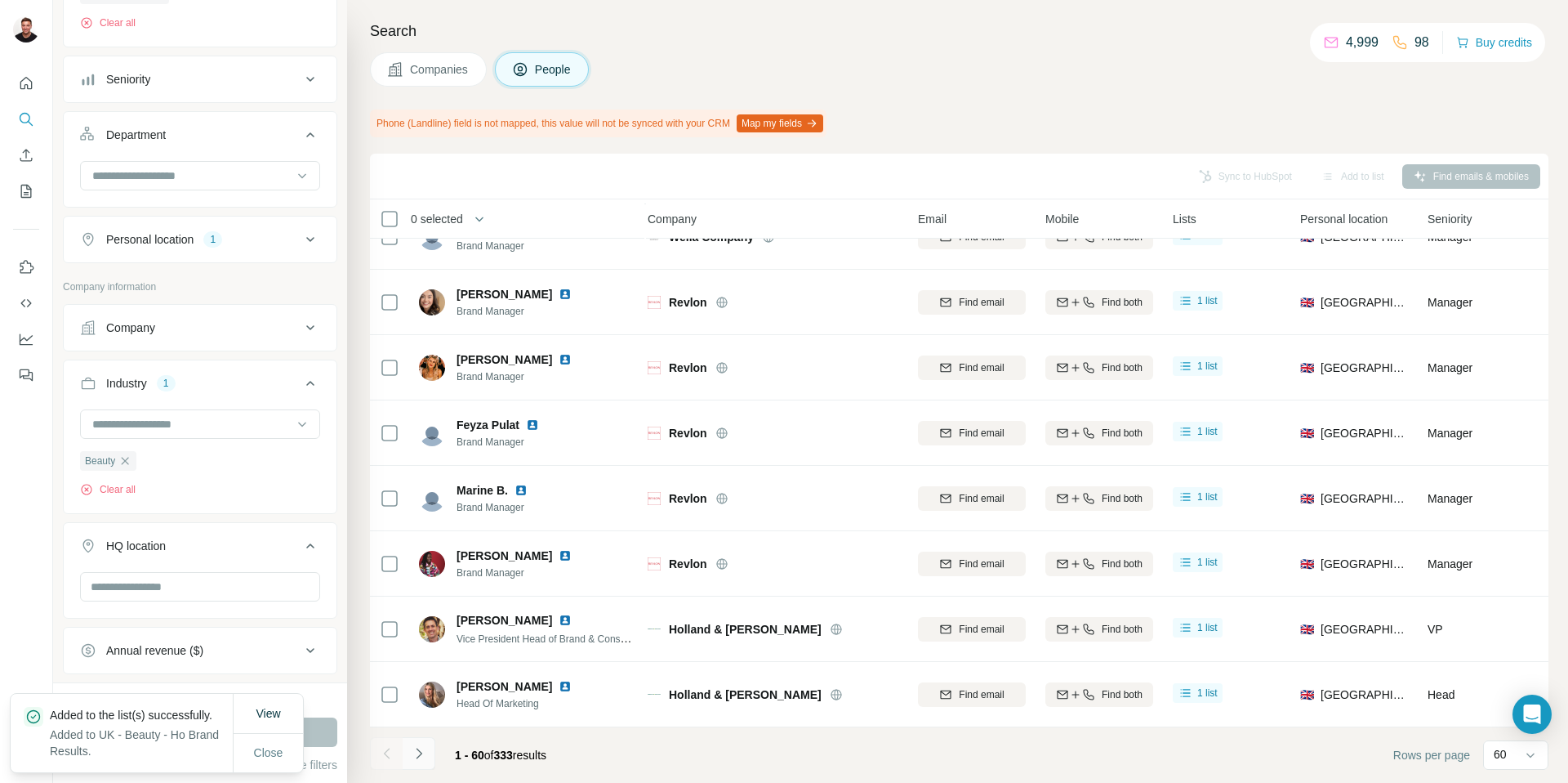
click at [422, 761] on icon "Navigate to next page" at bounding box center [419, 753] width 17 height 17
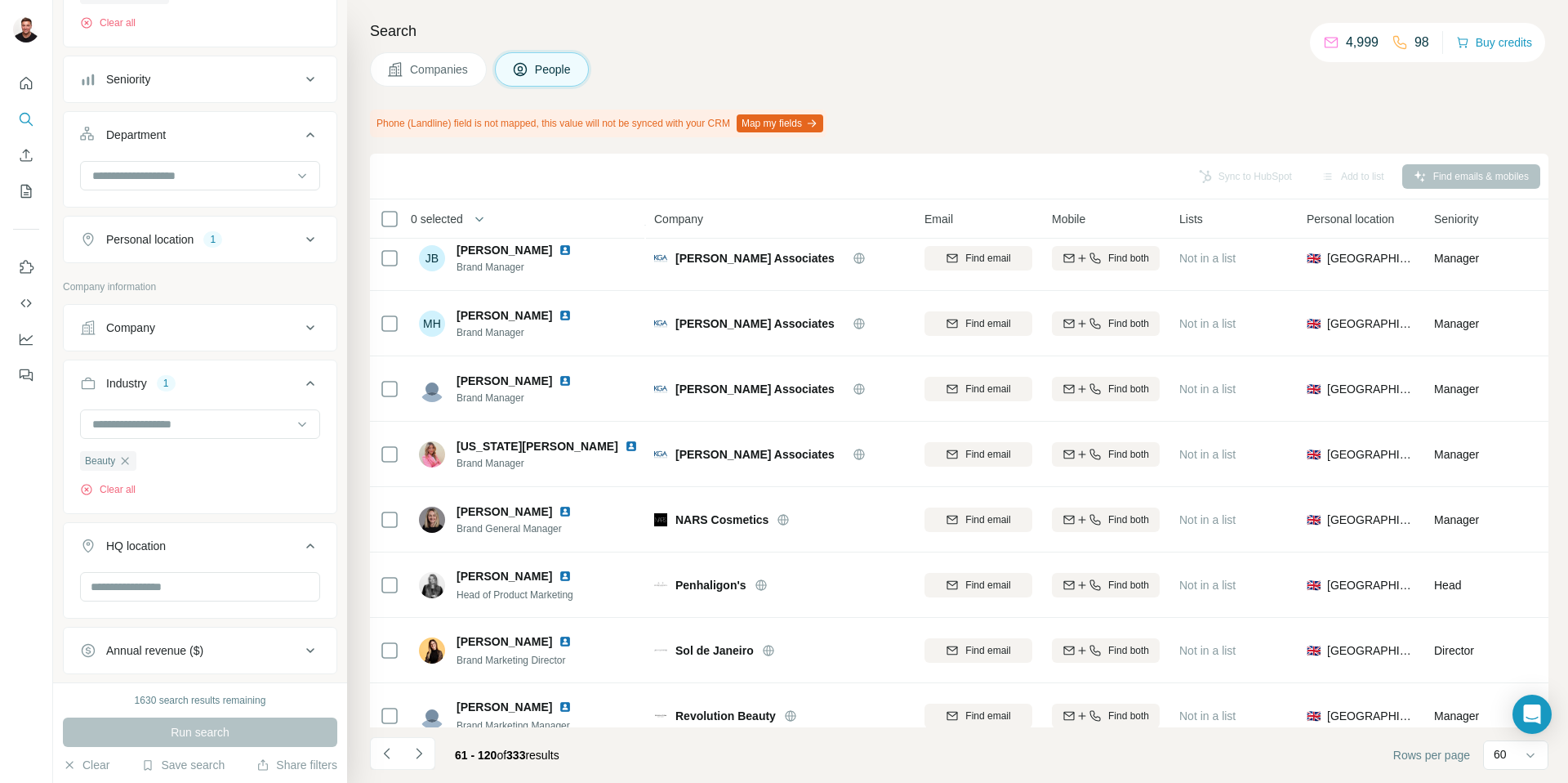
scroll to position [3328, 0]
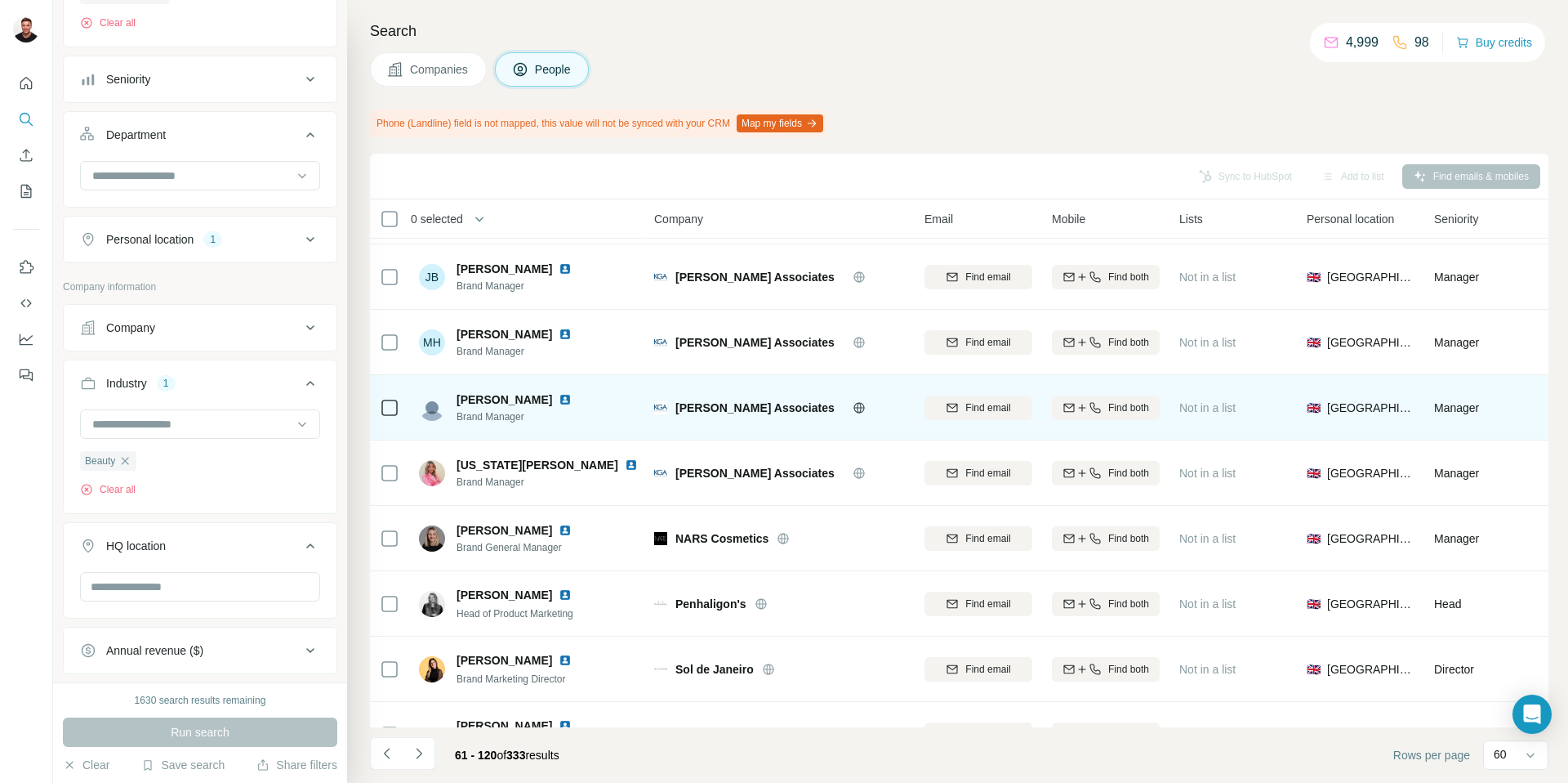
click at [860, 408] on icon at bounding box center [859, 407] width 11 height 1
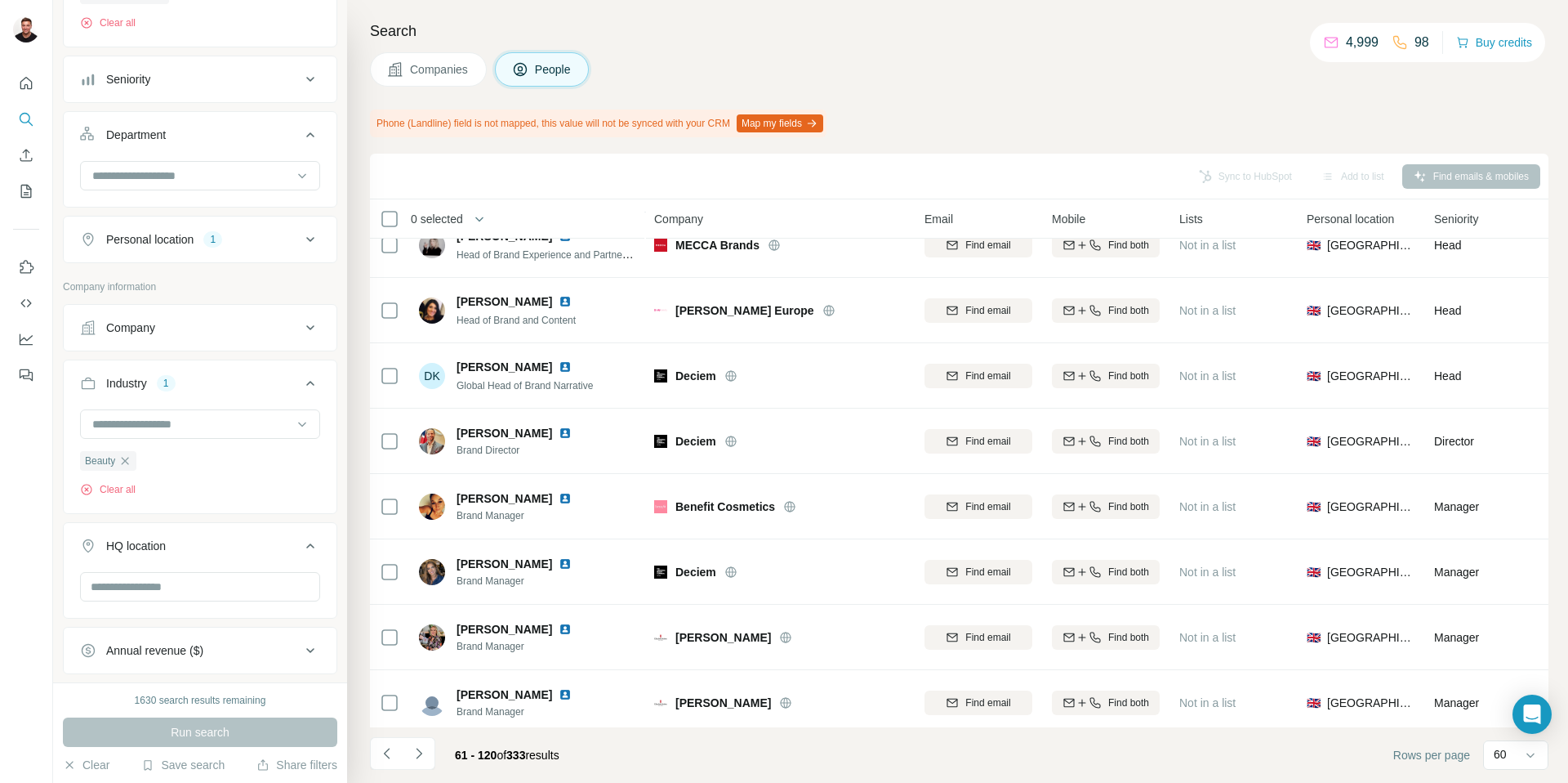
scroll to position [0, 0]
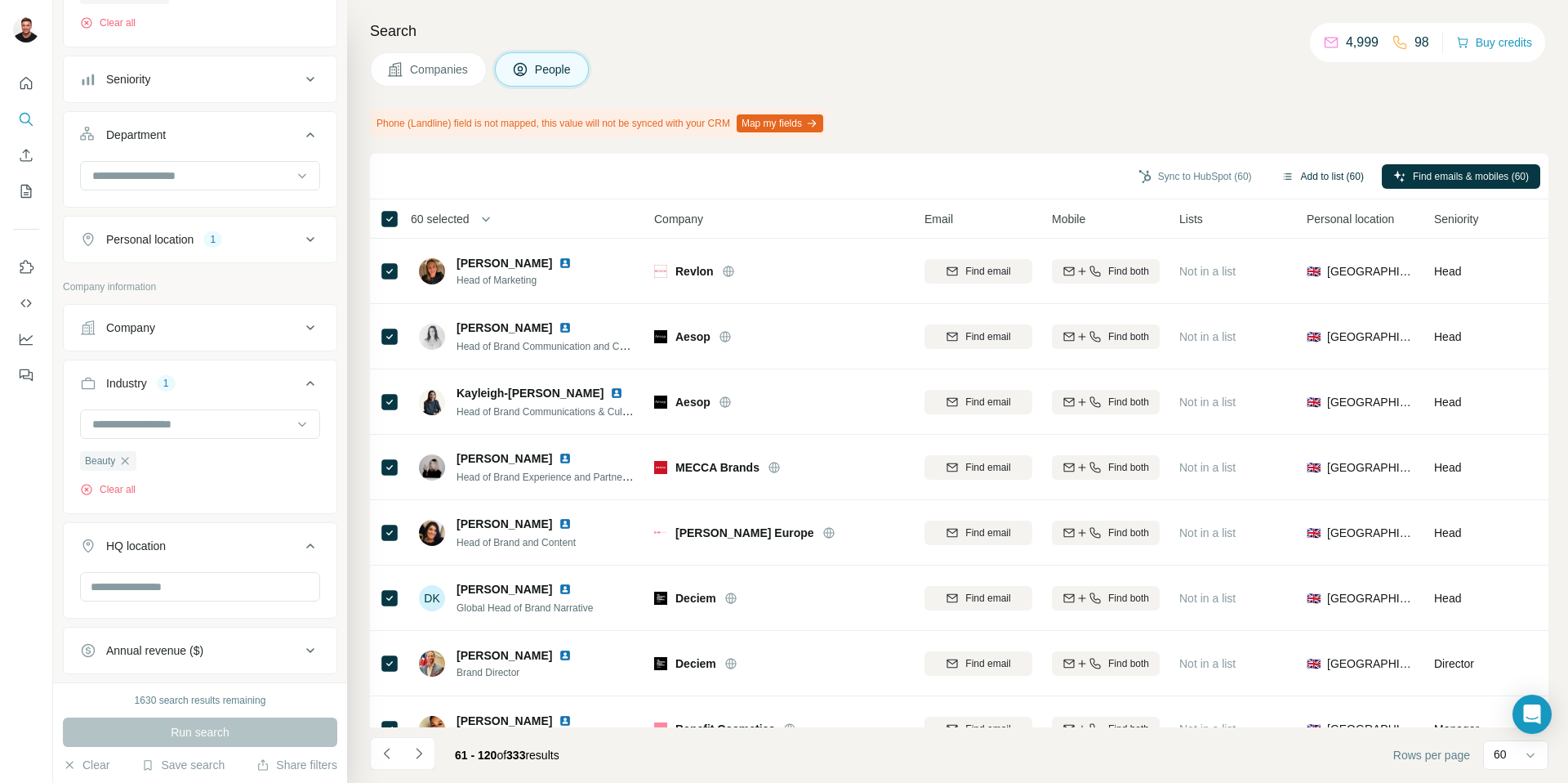
click at [1306, 168] on button "Add to list (60)" at bounding box center [1323, 176] width 105 height 24
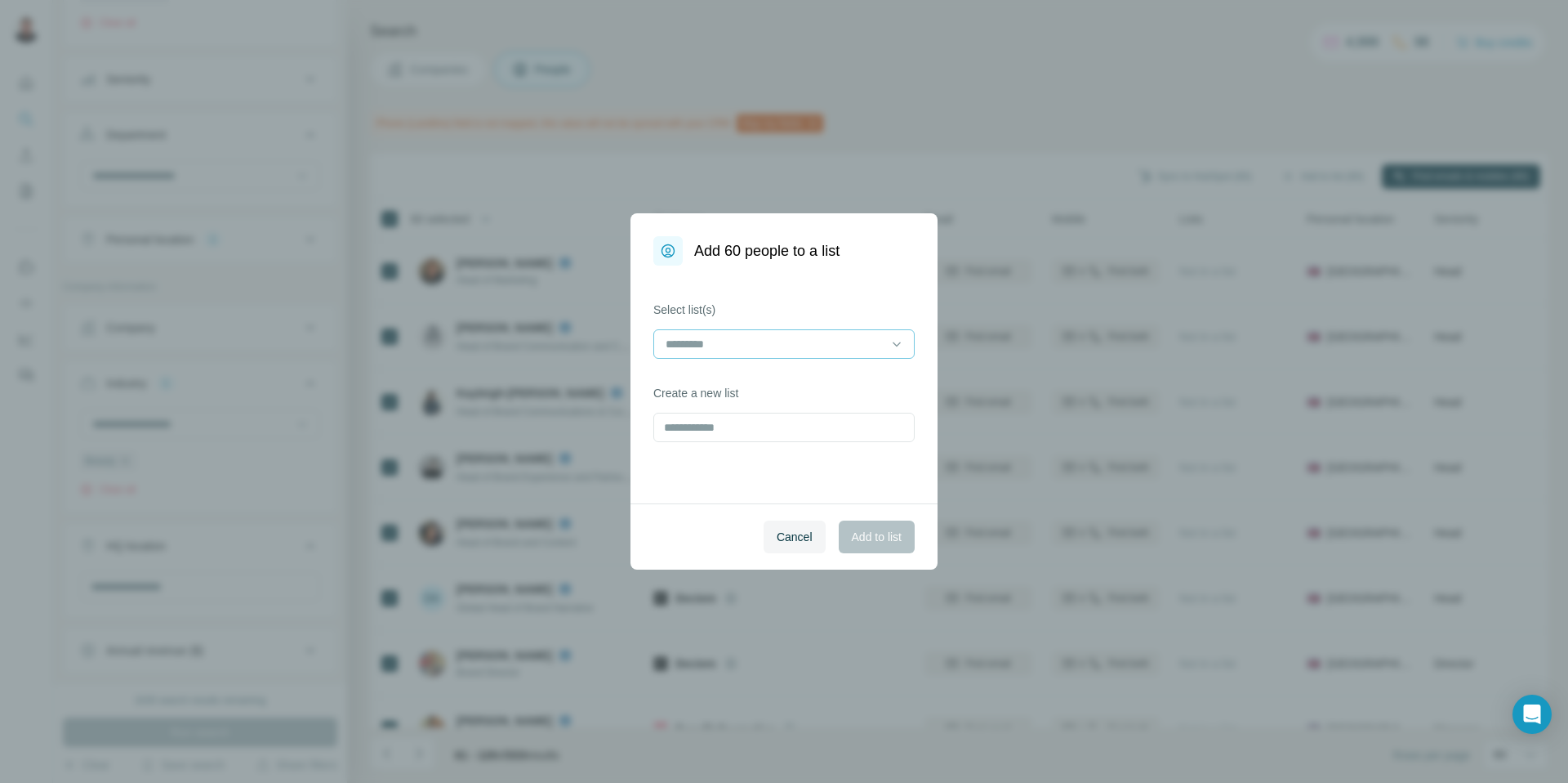
click at [793, 337] on input at bounding box center [775, 344] width 221 height 18
click at [763, 380] on p "UK - Beauty - Ho Brand Results" at bounding box center [748, 381] width 162 height 17
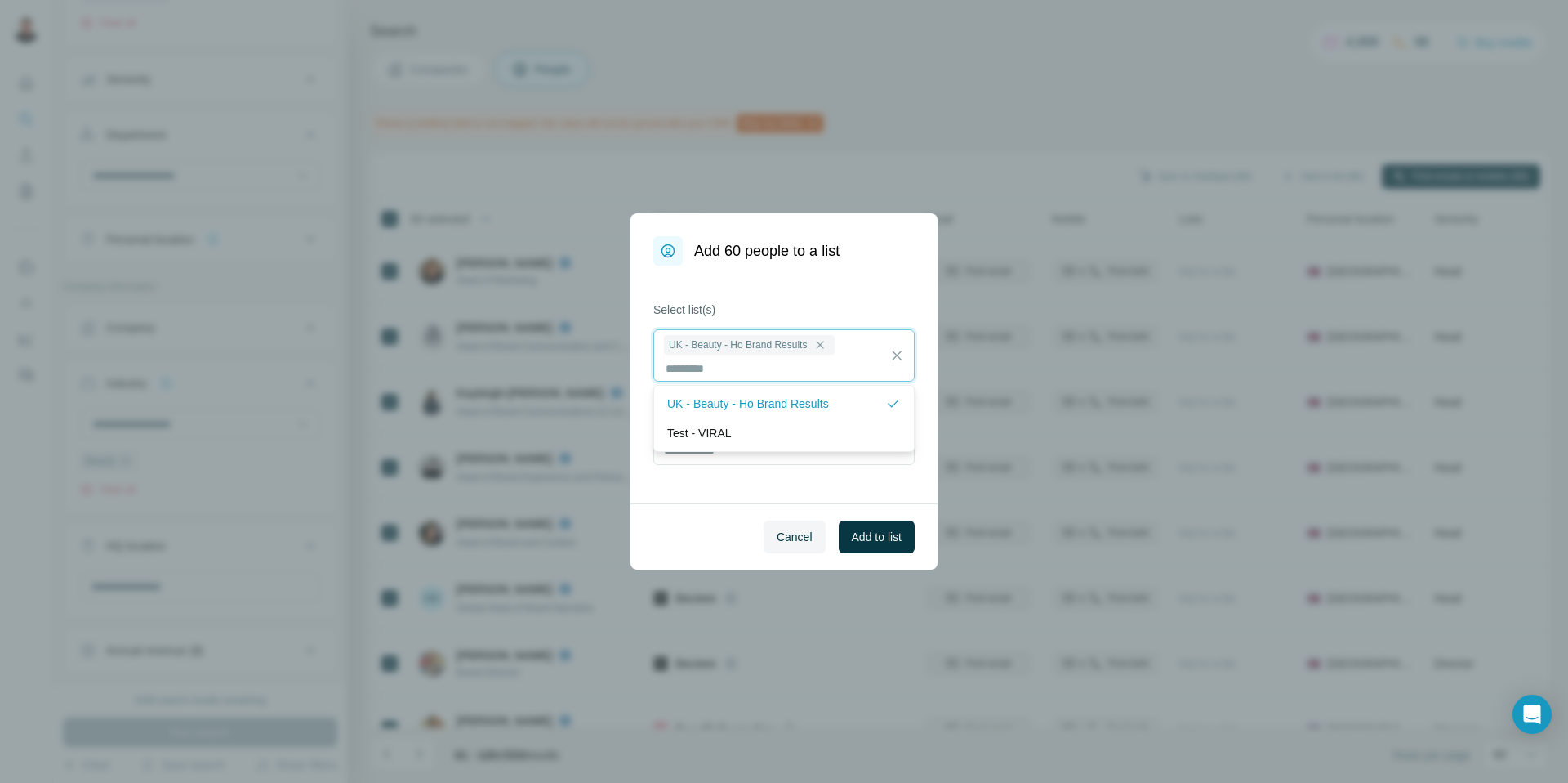
scroll to position [2, 0]
click at [881, 537] on span "Add to list" at bounding box center [876, 537] width 50 height 17
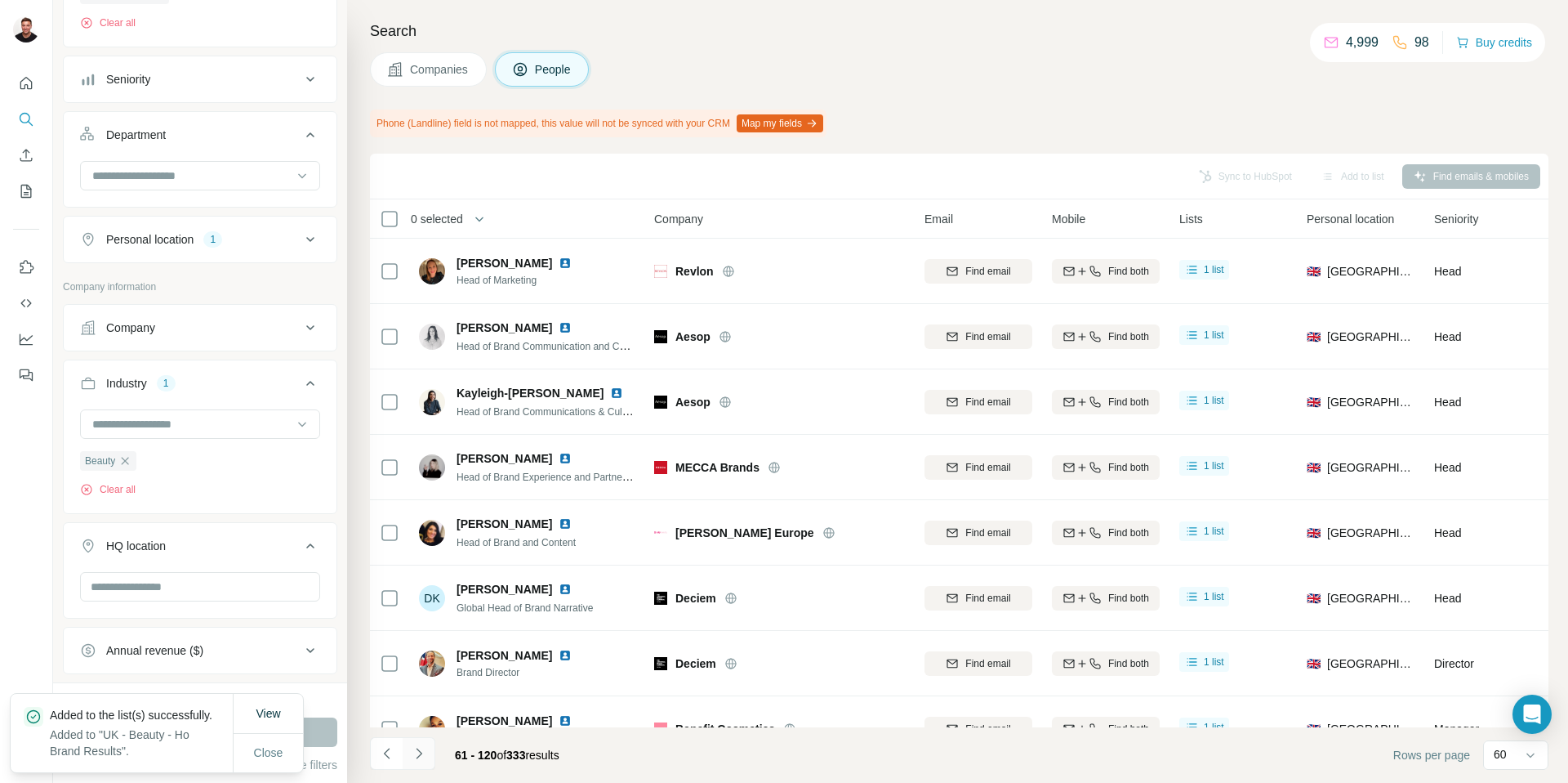
click at [424, 748] on icon "Navigate to next page" at bounding box center [419, 753] width 17 height 17
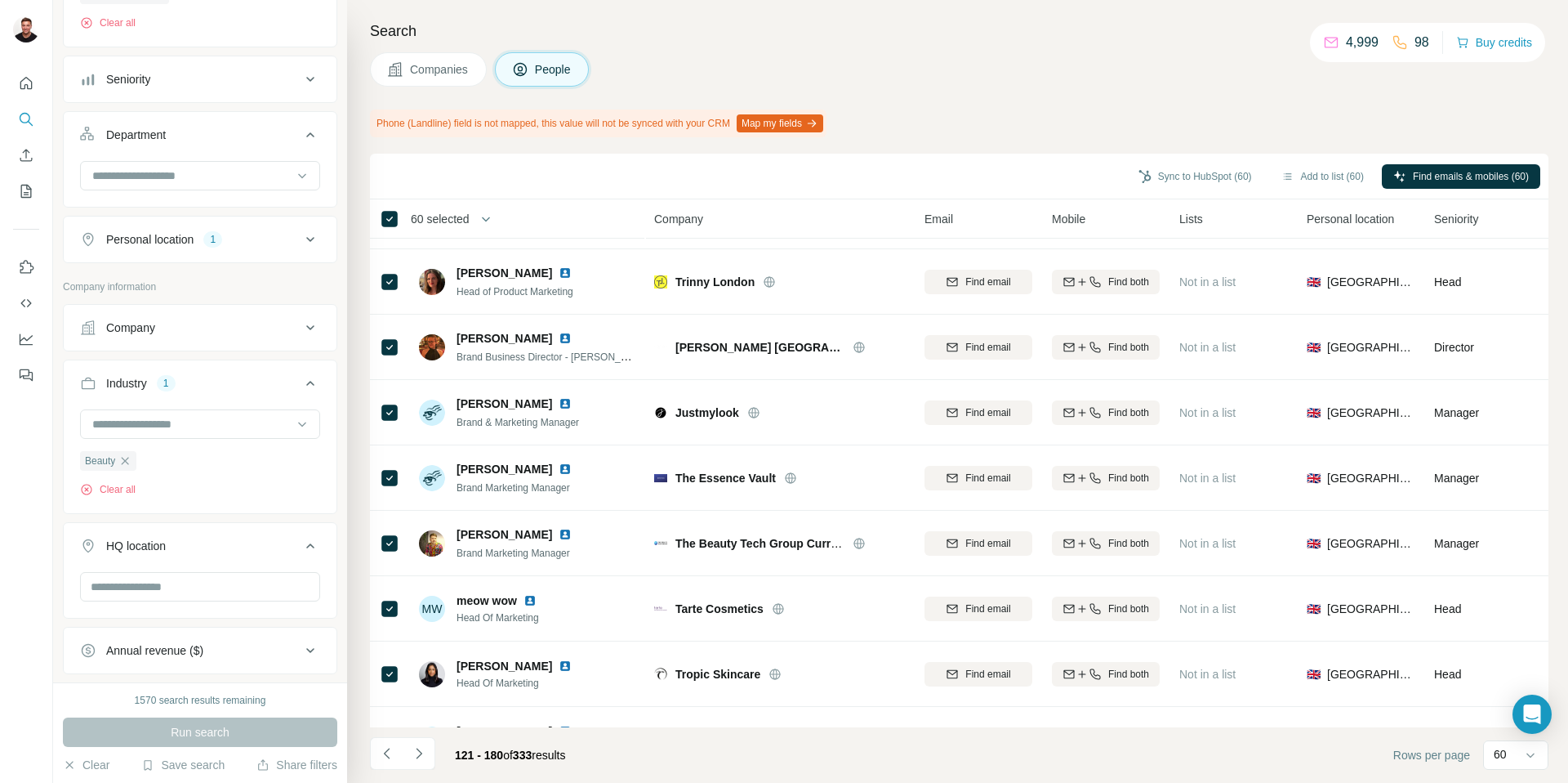
scroll to position [3434, 0]
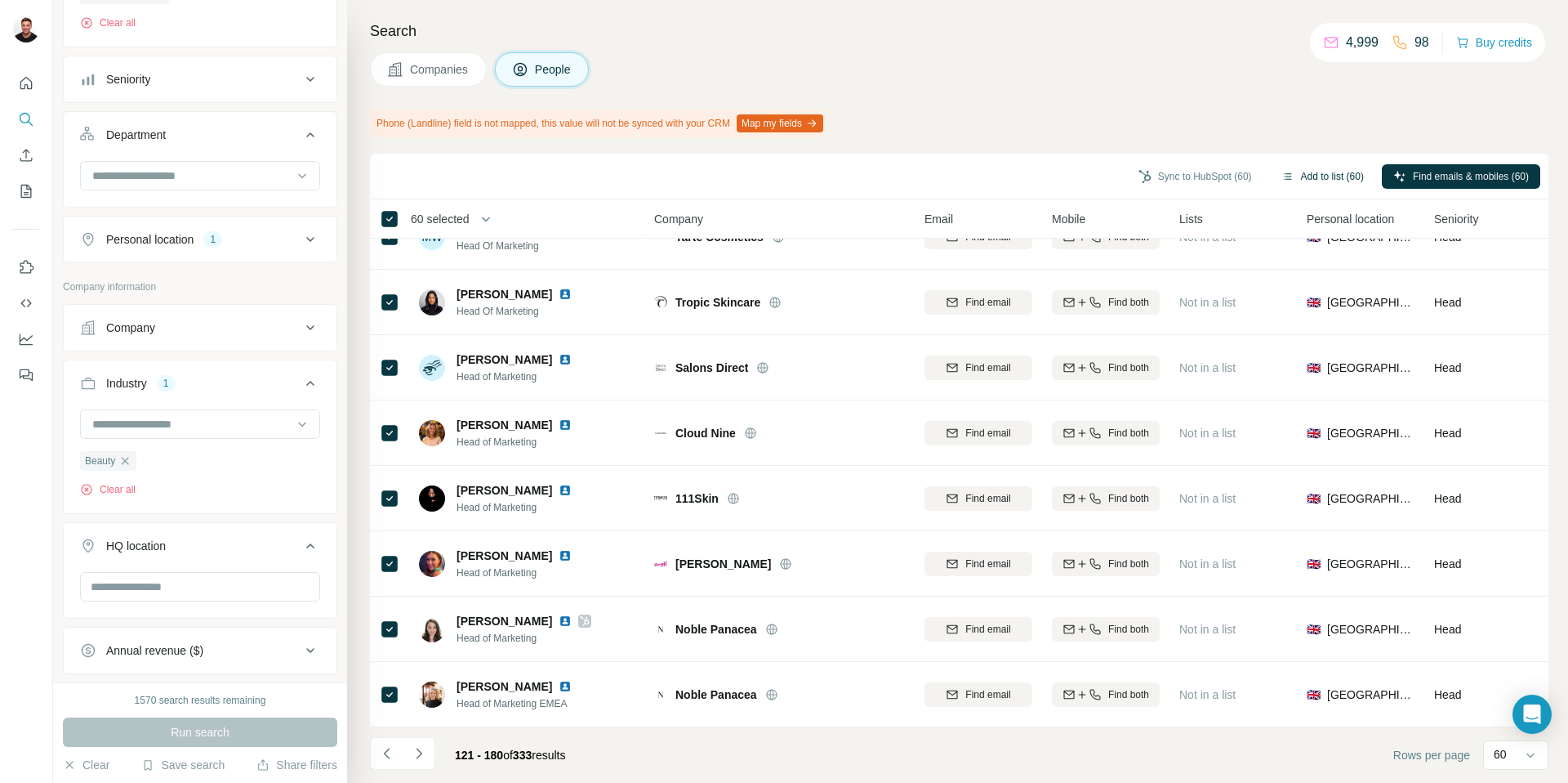
click at [1326, 179] on button "Add to list (60)" at bounding box center [1323, 176] width 105 height 24
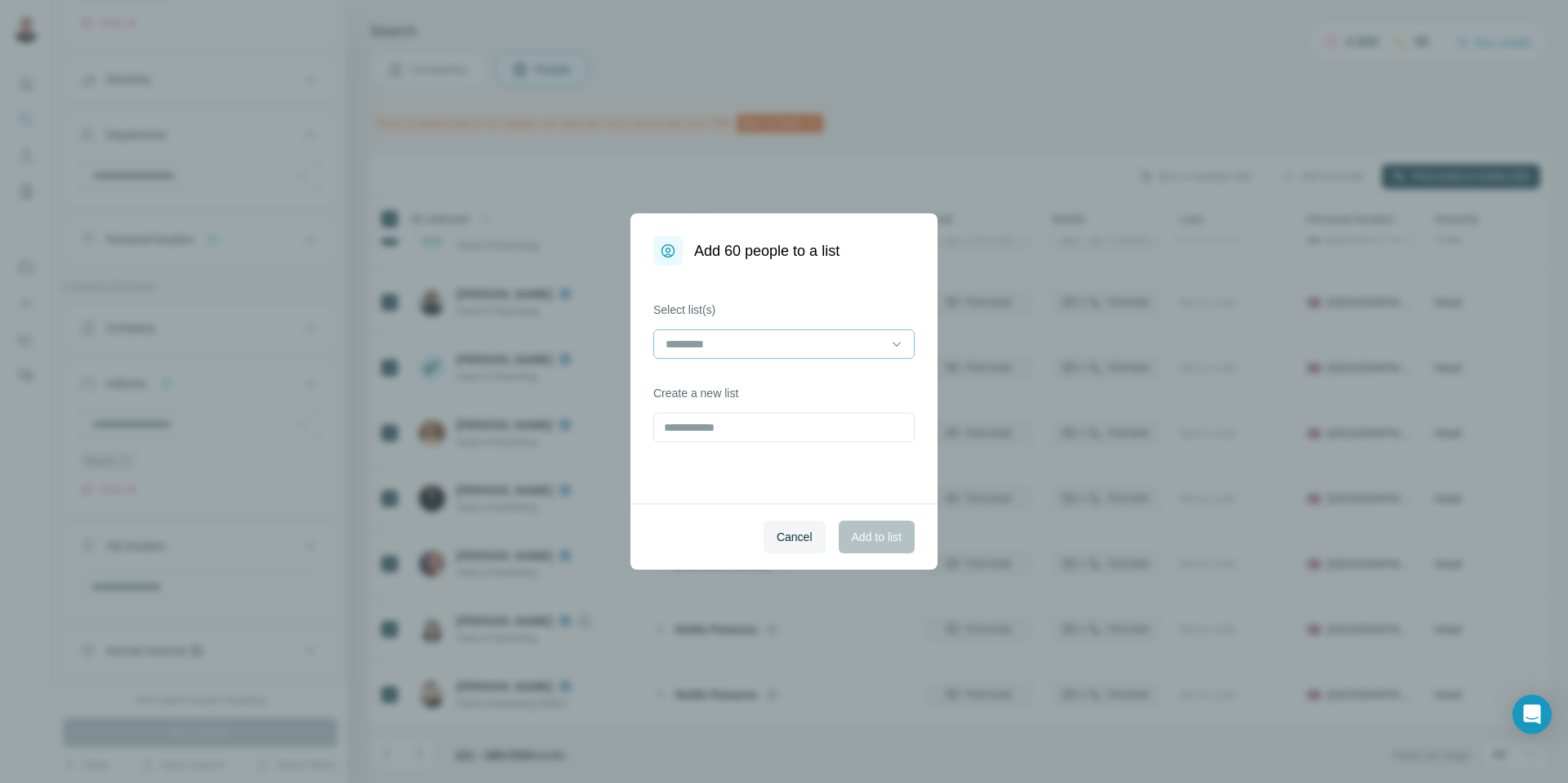
click at [864, 339] on input at bounding box center [775, 344] width 221 height 18
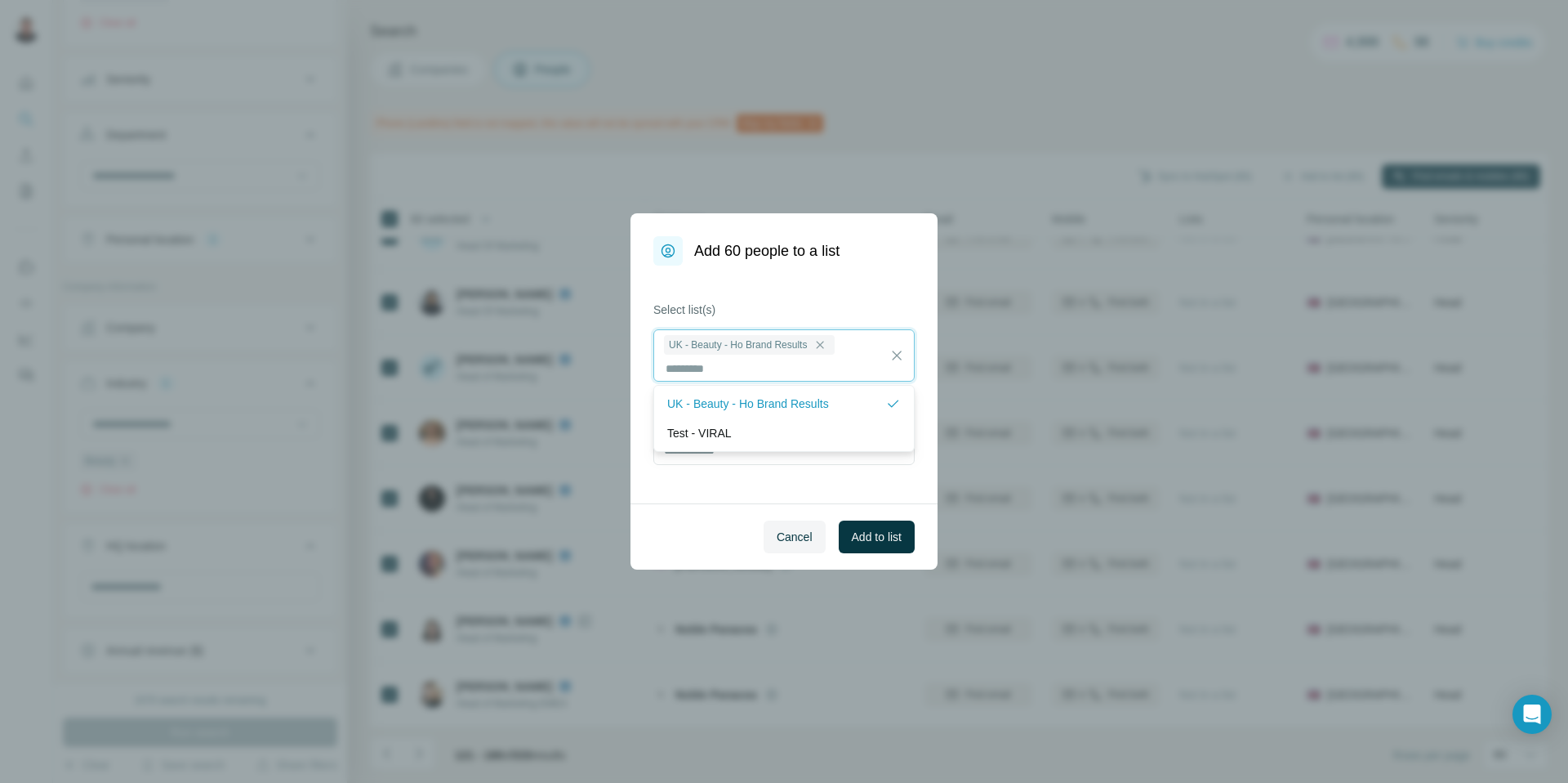
scroll to position [2, 0]
click at [869, 535] on span "Add to list" at bounding box center [876, 537] width 50 height 17
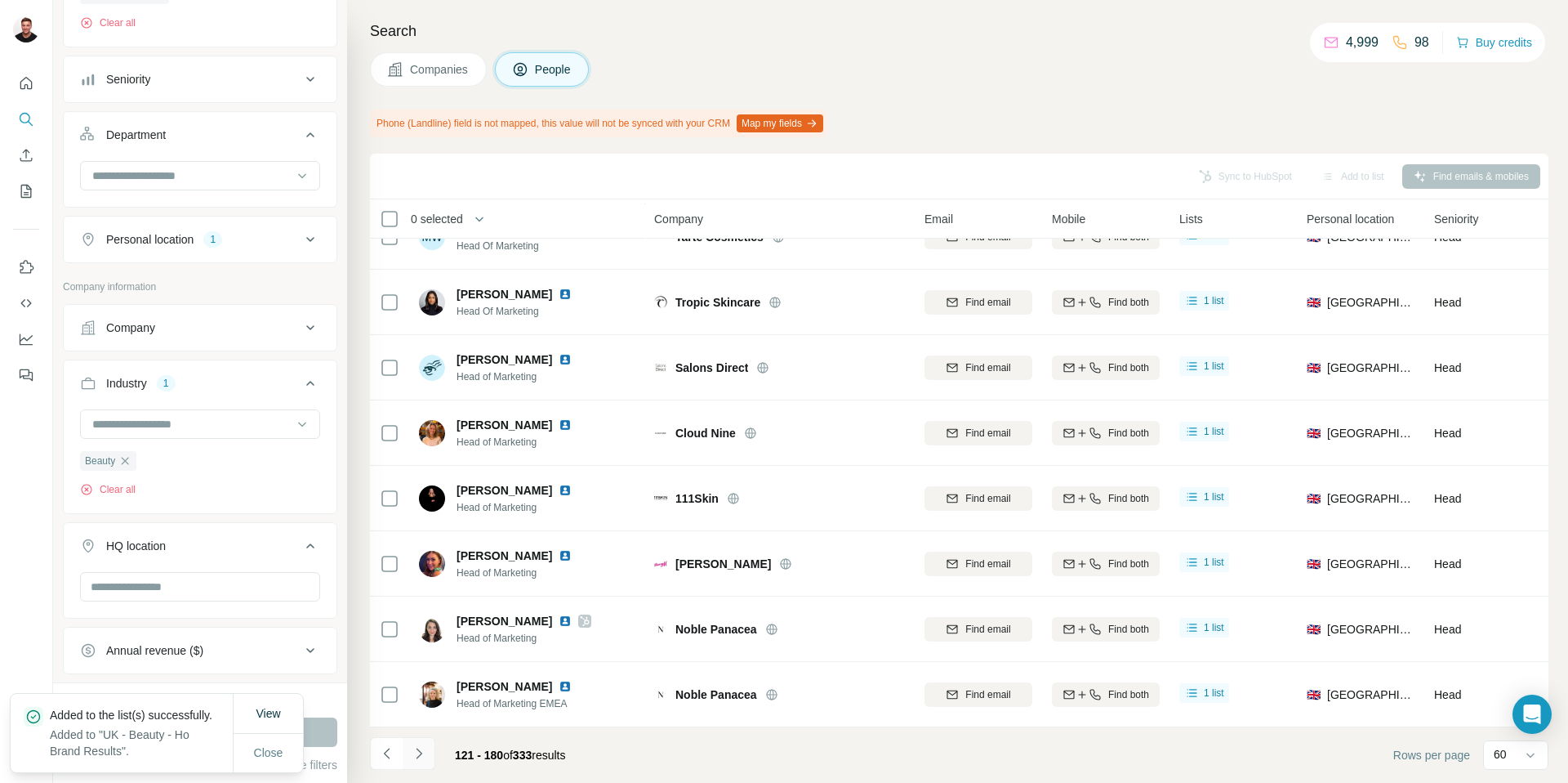
click at [414, 742] on button "Navigate to next page" at bounding box center [419, 753] width 32 height 32
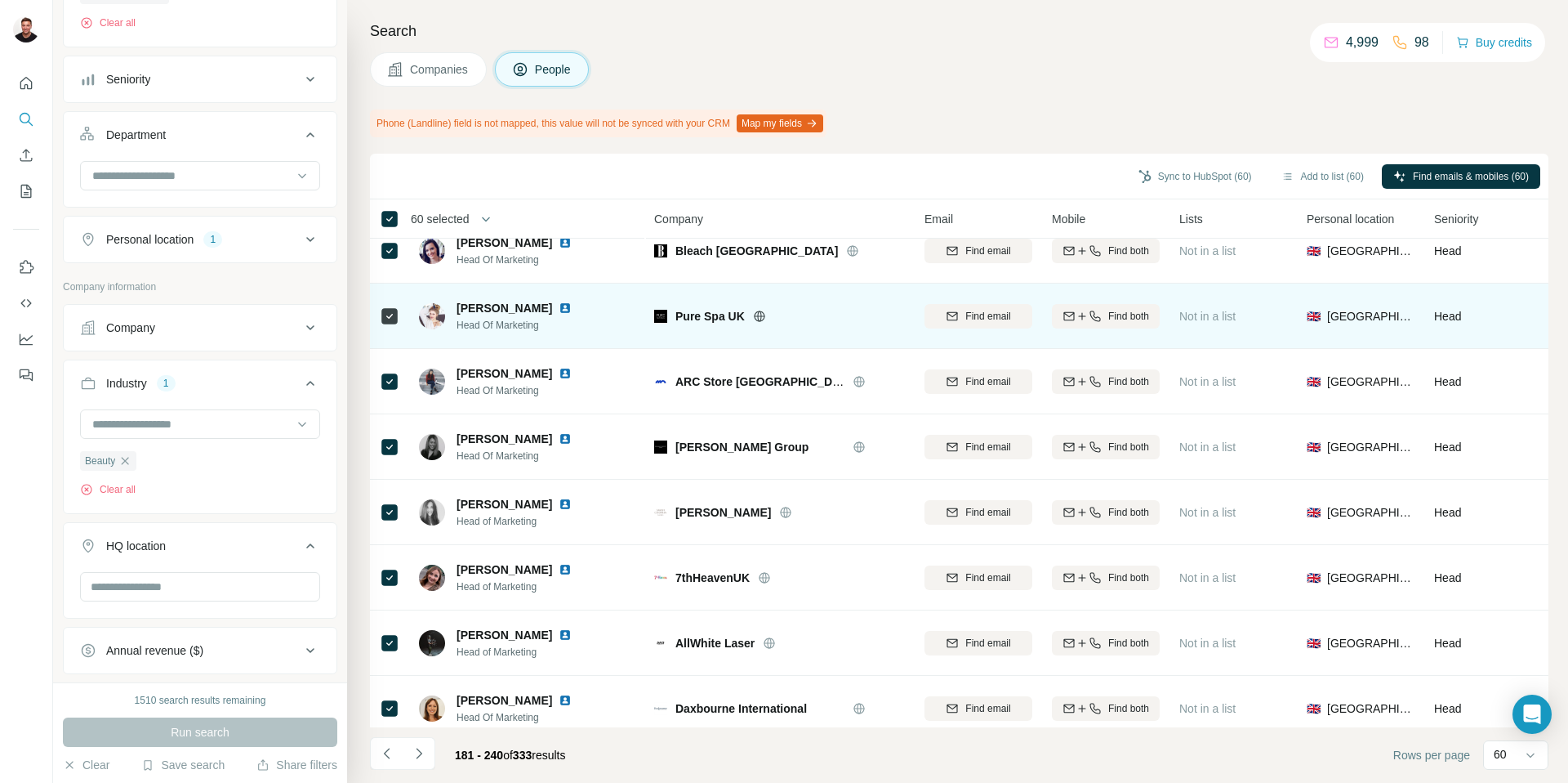
scroll to position [21, 0]
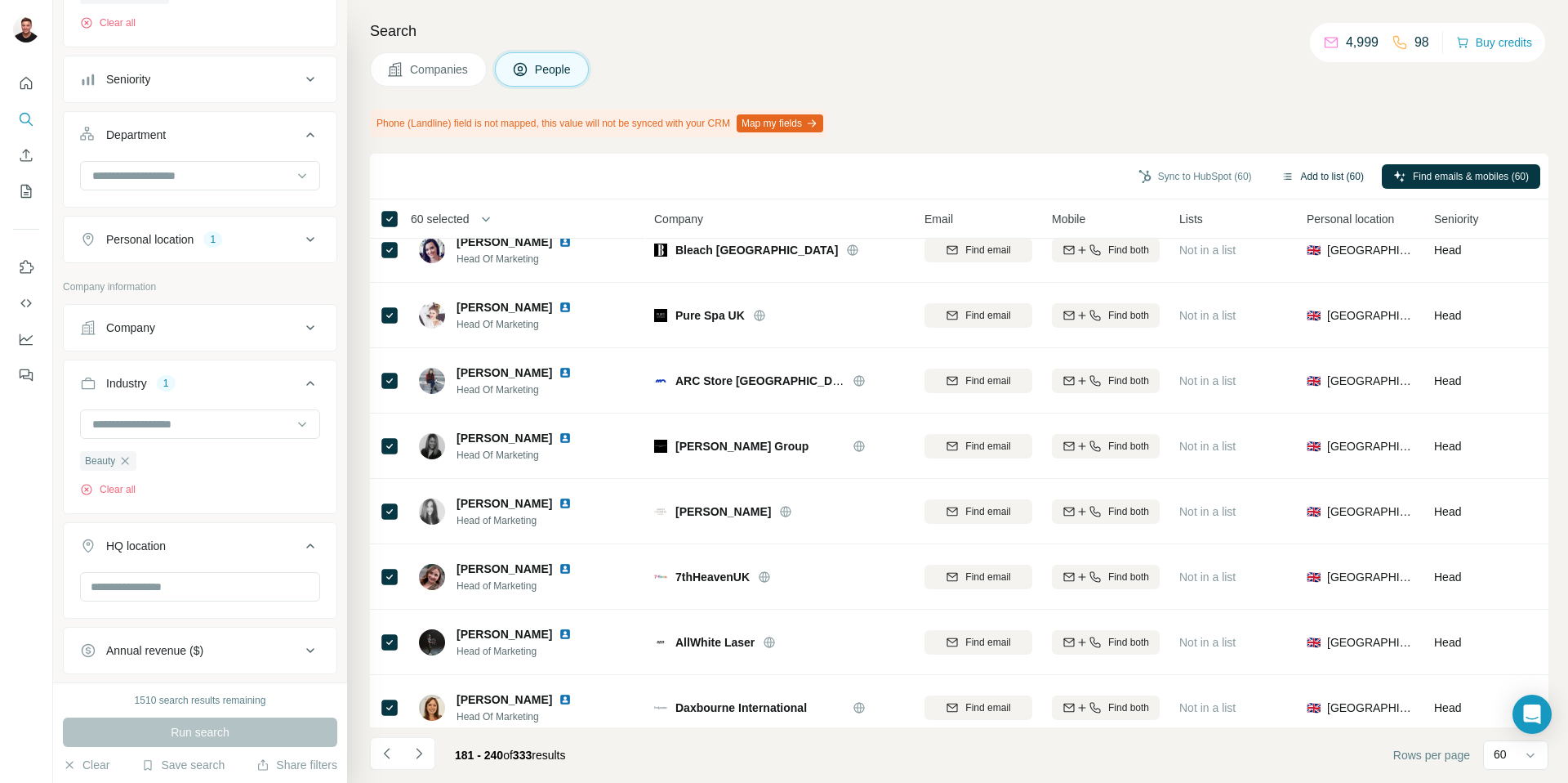
click at [1321, 178] on button "Add to list (60)" at bounding box center [1323, 176] width 105 height 24
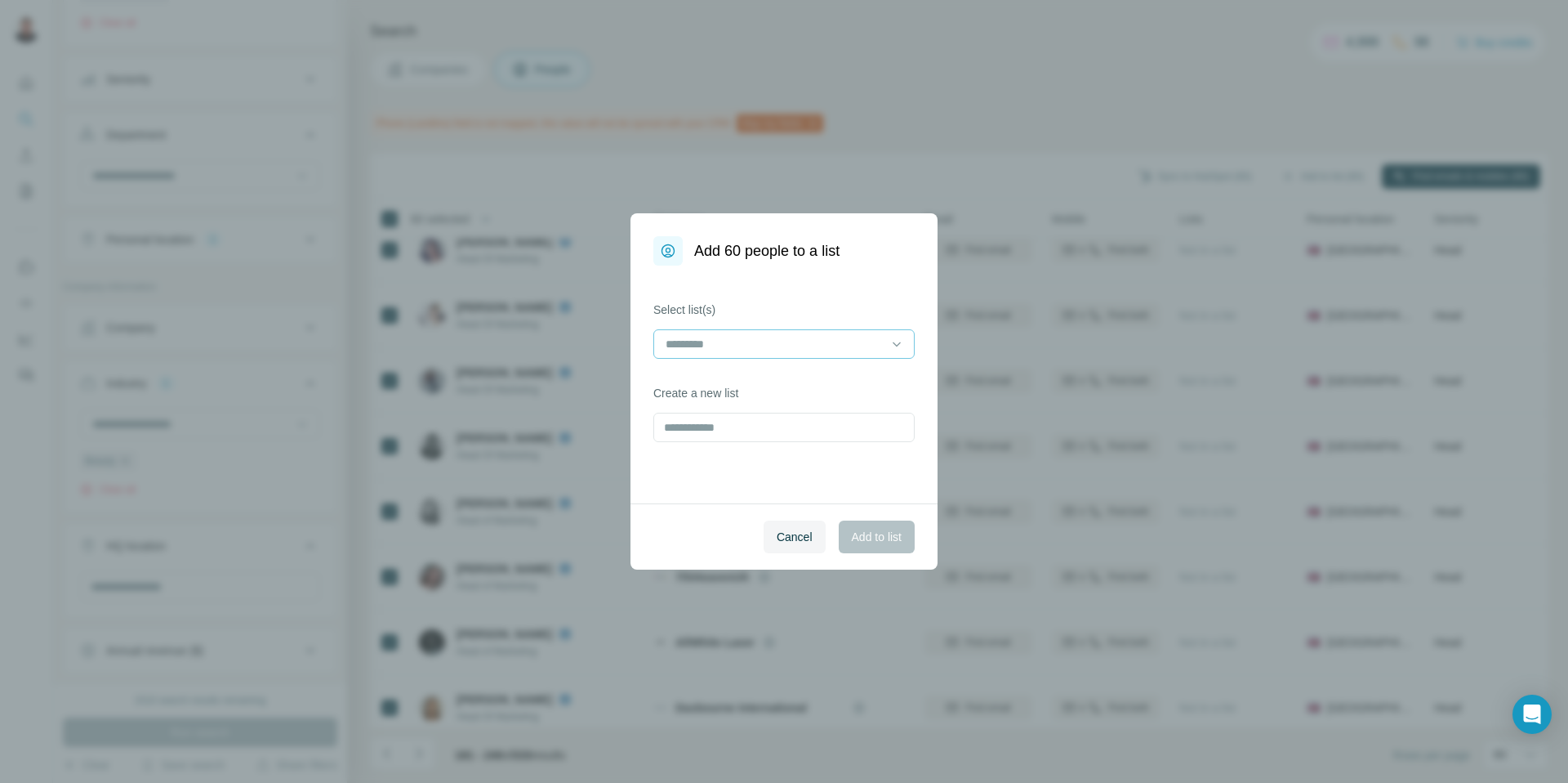
click at [845, 339] on input at bounding box center [775, 344] width 221 height 18
click at [775, 379] on p "UK - Beauty - Ho Brand Results" at bounding box center [748, 381] width 162 height 17
click at [859, 532] on span "Add to list" at bounding box center [876, 537] width 50 height 17
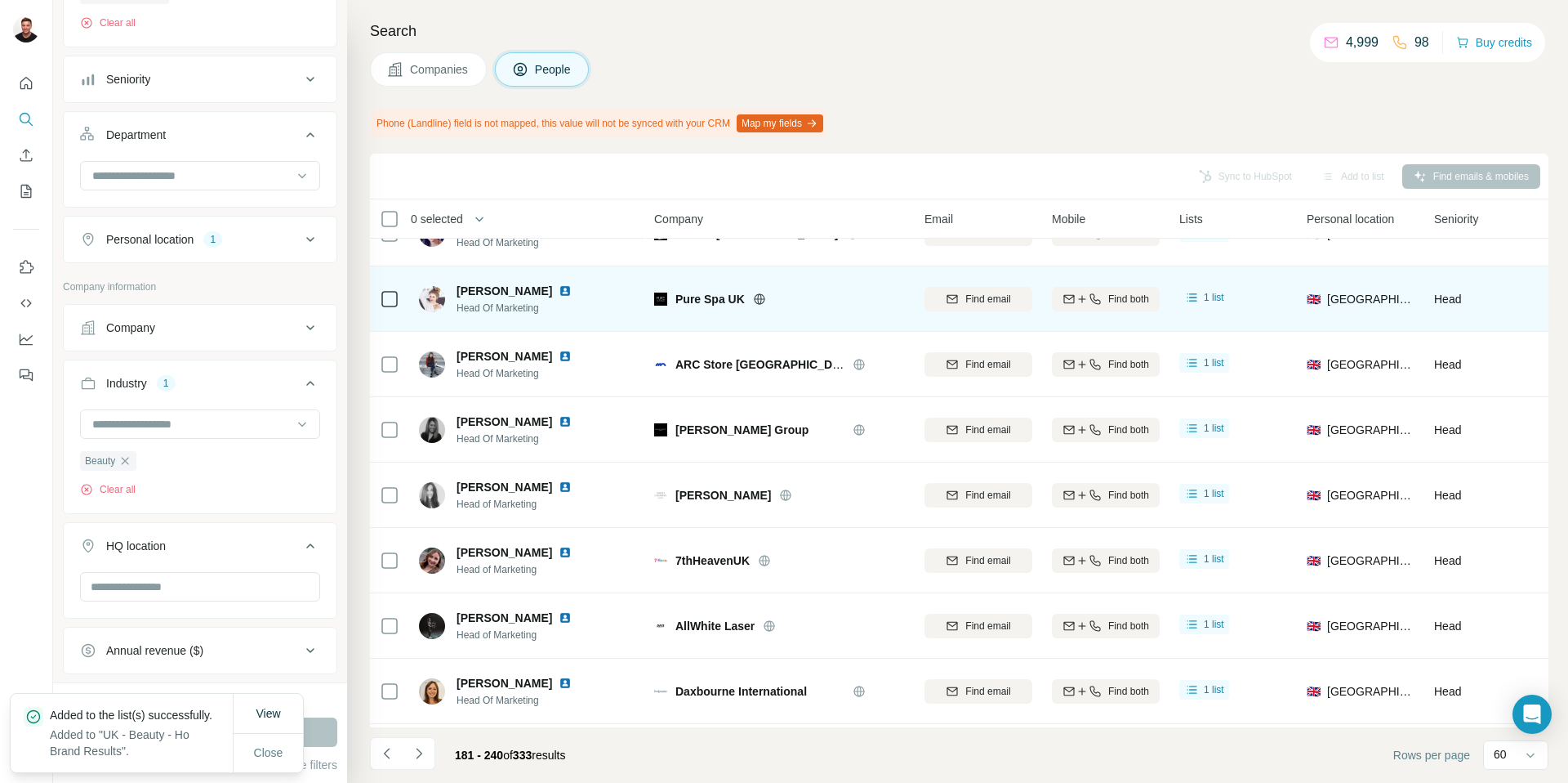
scroll to position [0, 0]
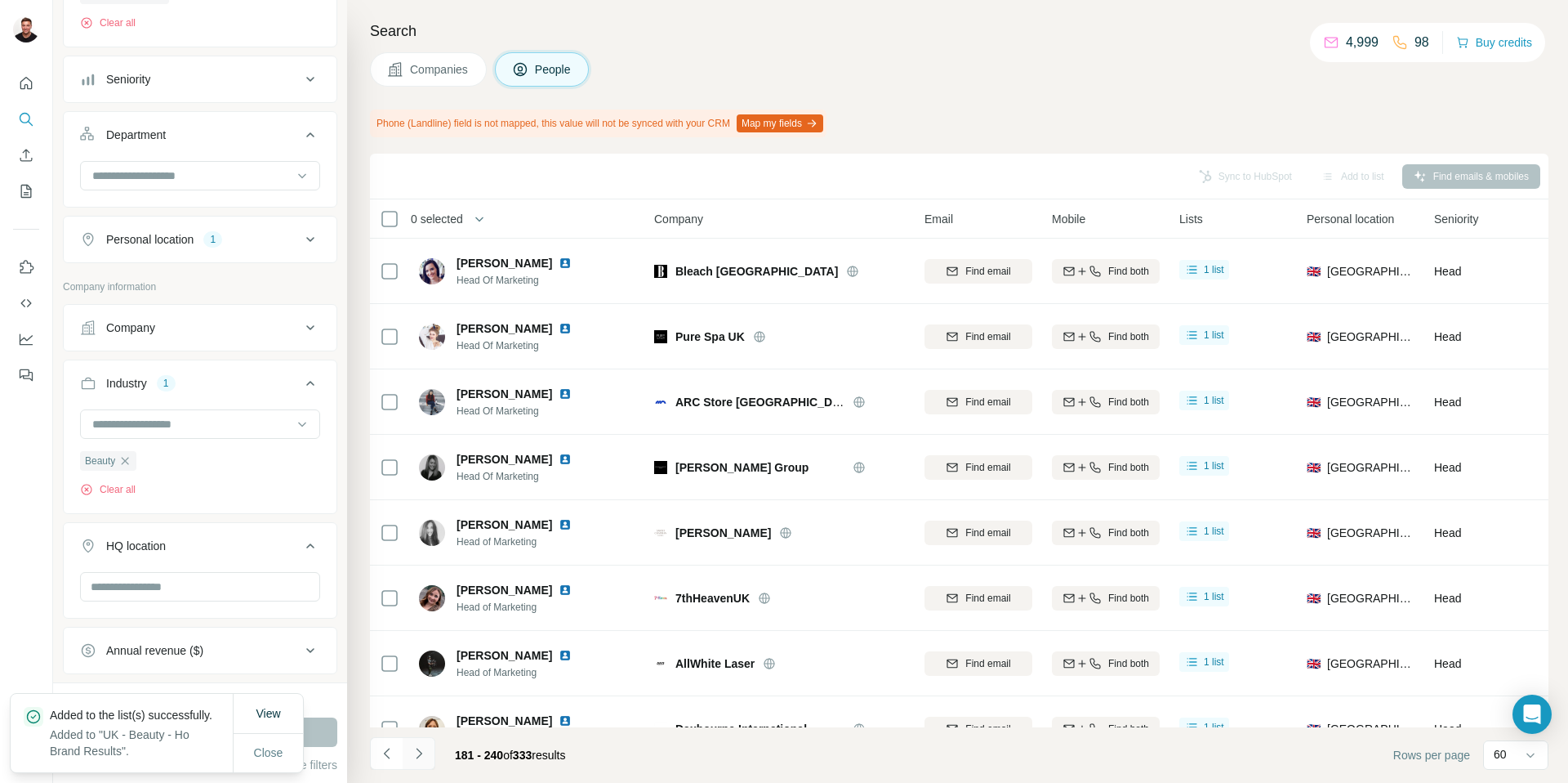
click at [419, 749] on icon "Navigate to next page" at bounding box center [419, 753] width 17 height 17
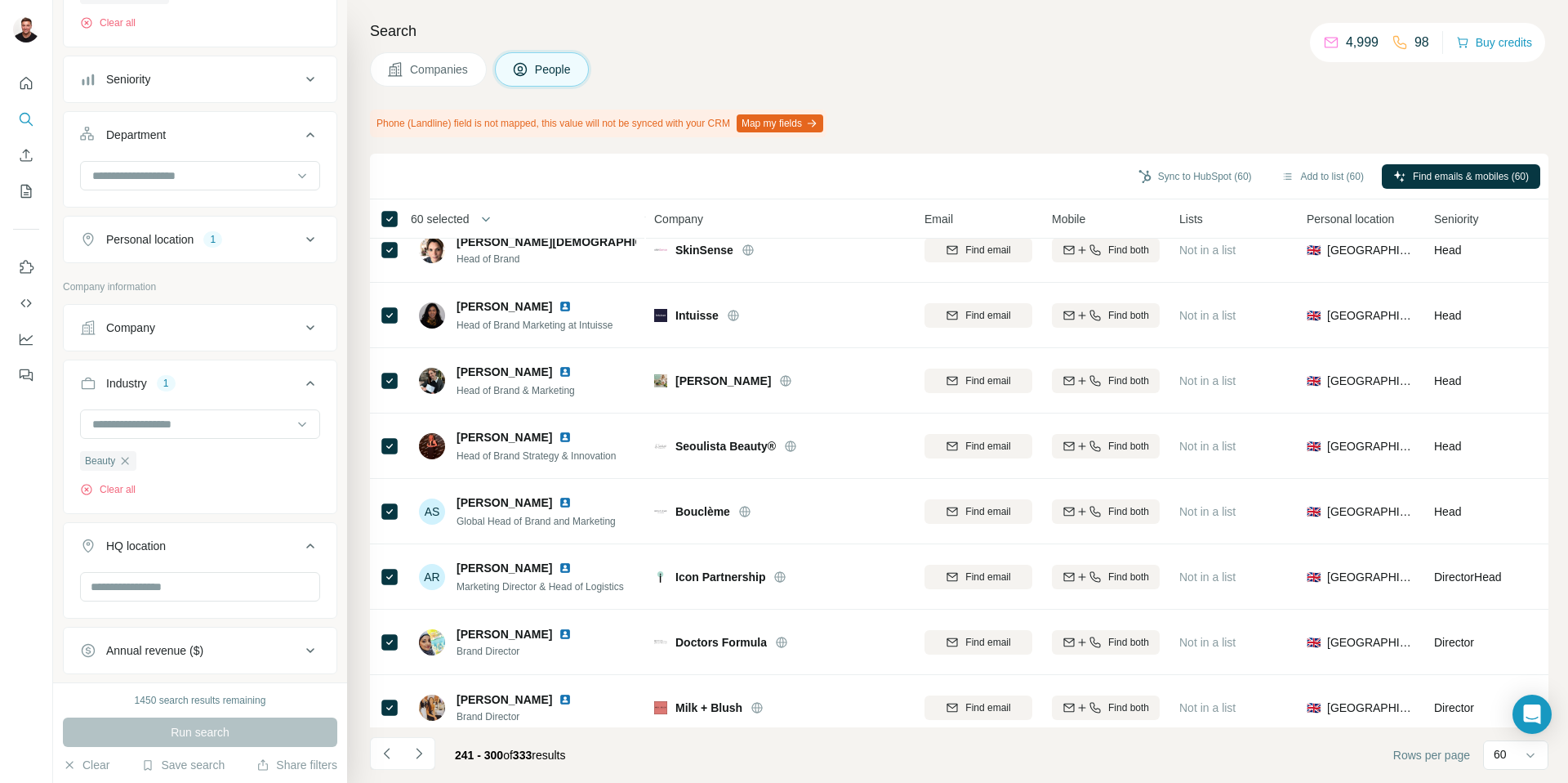
scroll to position [3434, 0]
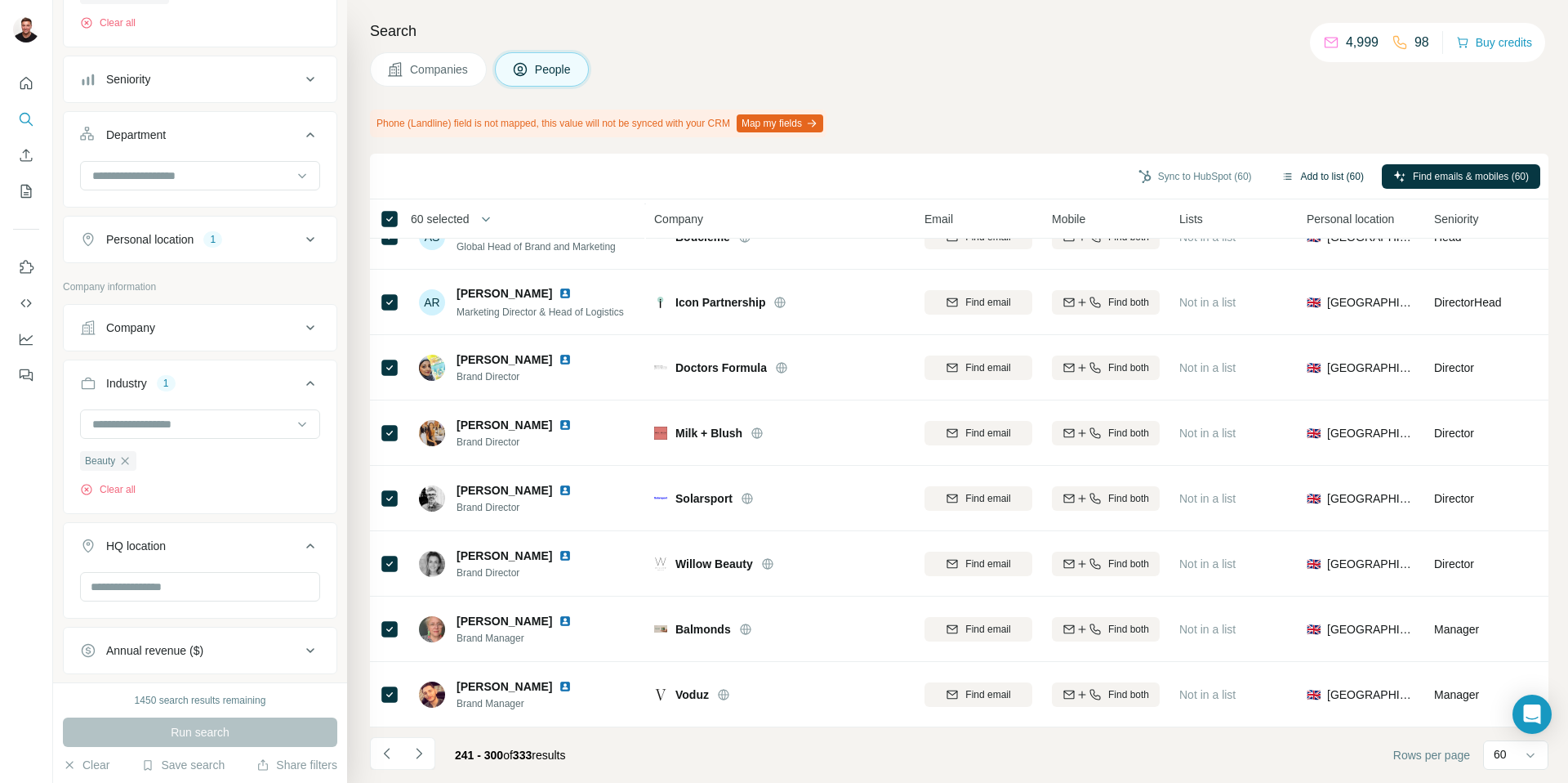
click at [1316, 185] on button "Add to list (60)" at bounding box center [1323, 176] width 105 height 24
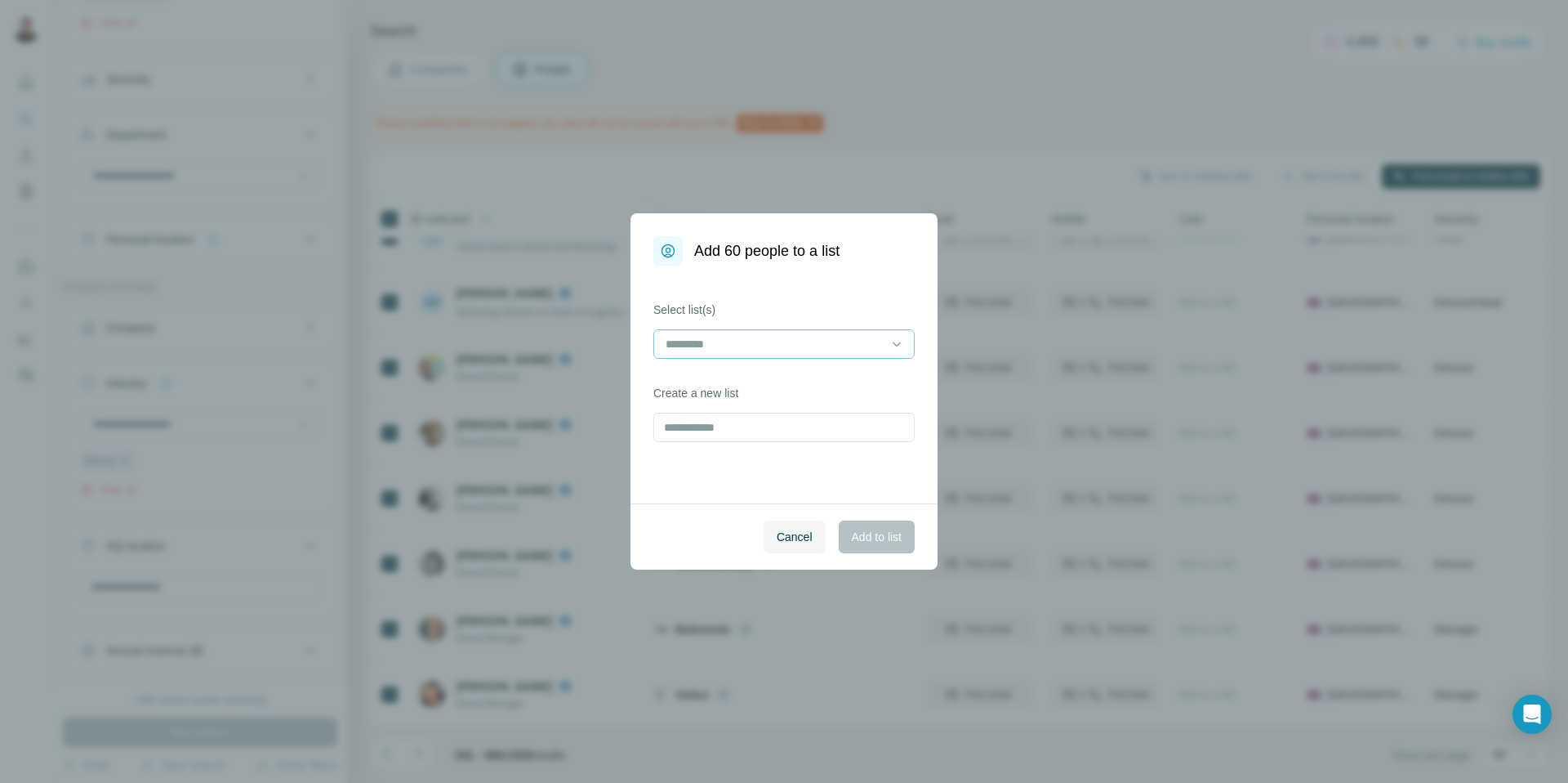
click at [757, 348] on input at bounding box center [775, 344] width 221 height 18
click at [738, 386] on p "UK - Beauty - Ho Brand Results" at bounding box center [748, 381] width 162 height 17
click at [869, 529] on span "Add to list" at bounding box center [876, 537] width 50 height 17
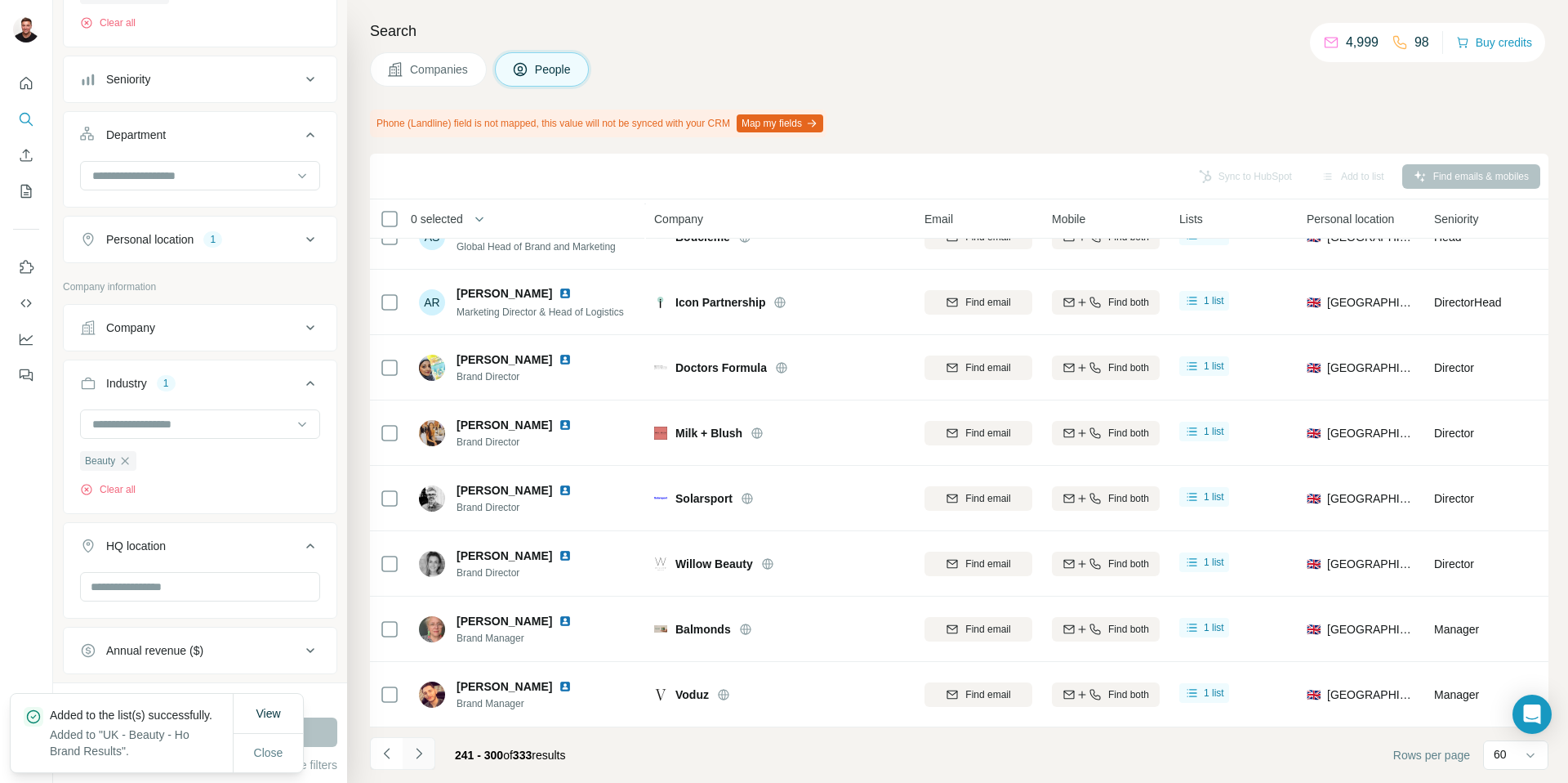
click at [416, 760] on icon "Navigate to next page" at bounding box center [419, 753] width 17 height 17
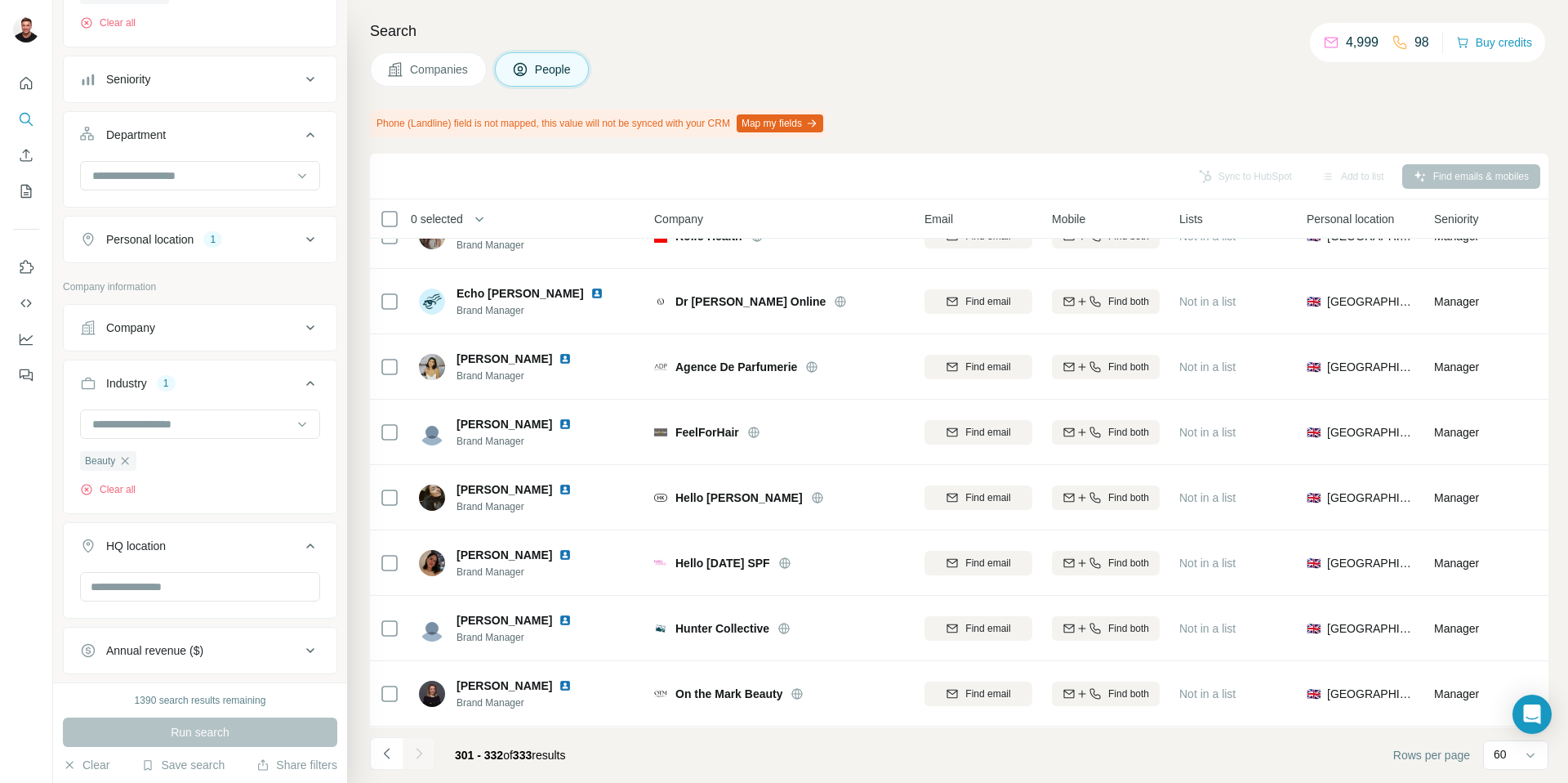
scroll to position [0, 0]
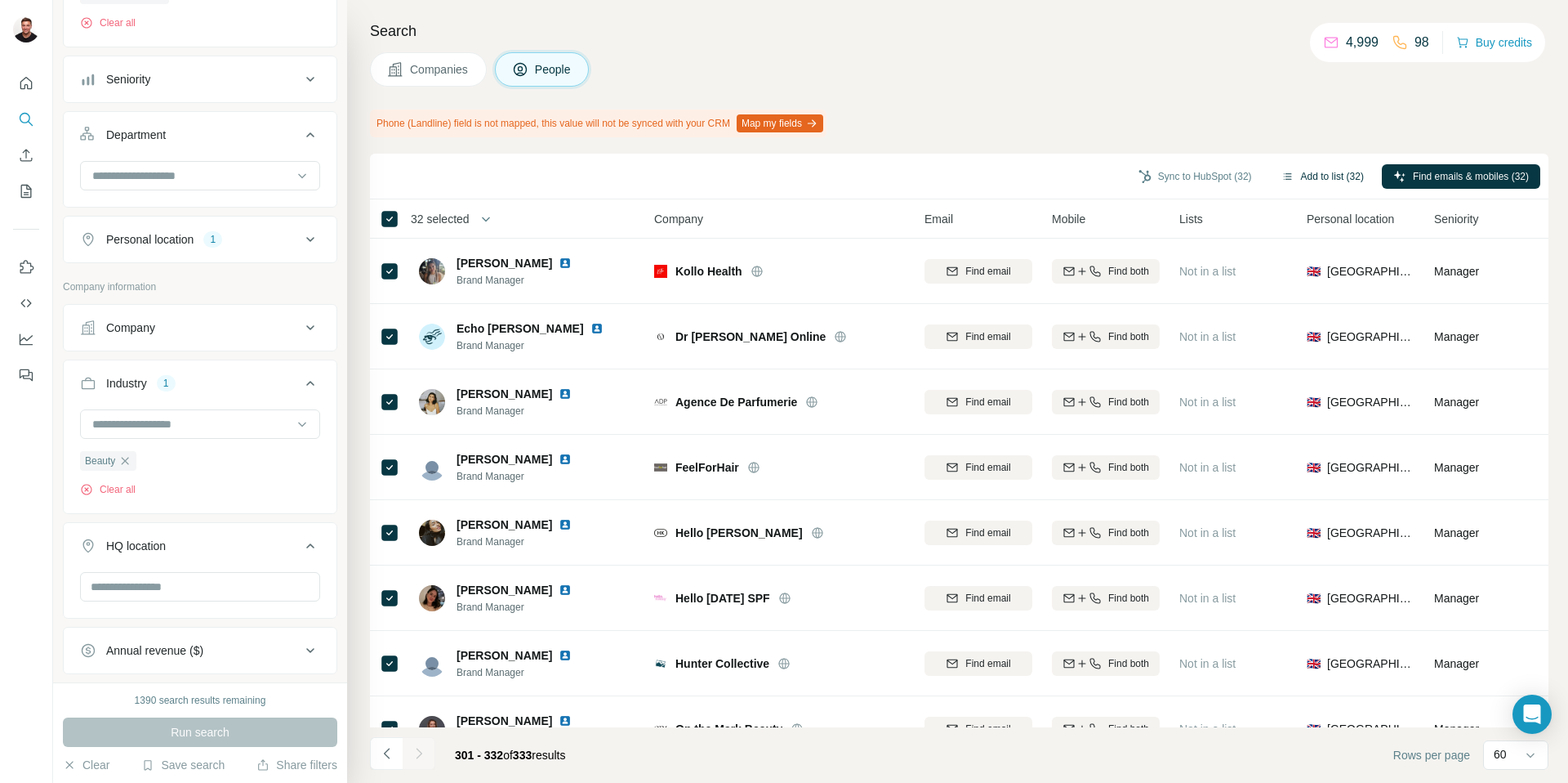
click at [1304, 174] on button "Add to list (32)" at bounding box center [1323, 176] width 105 height 24
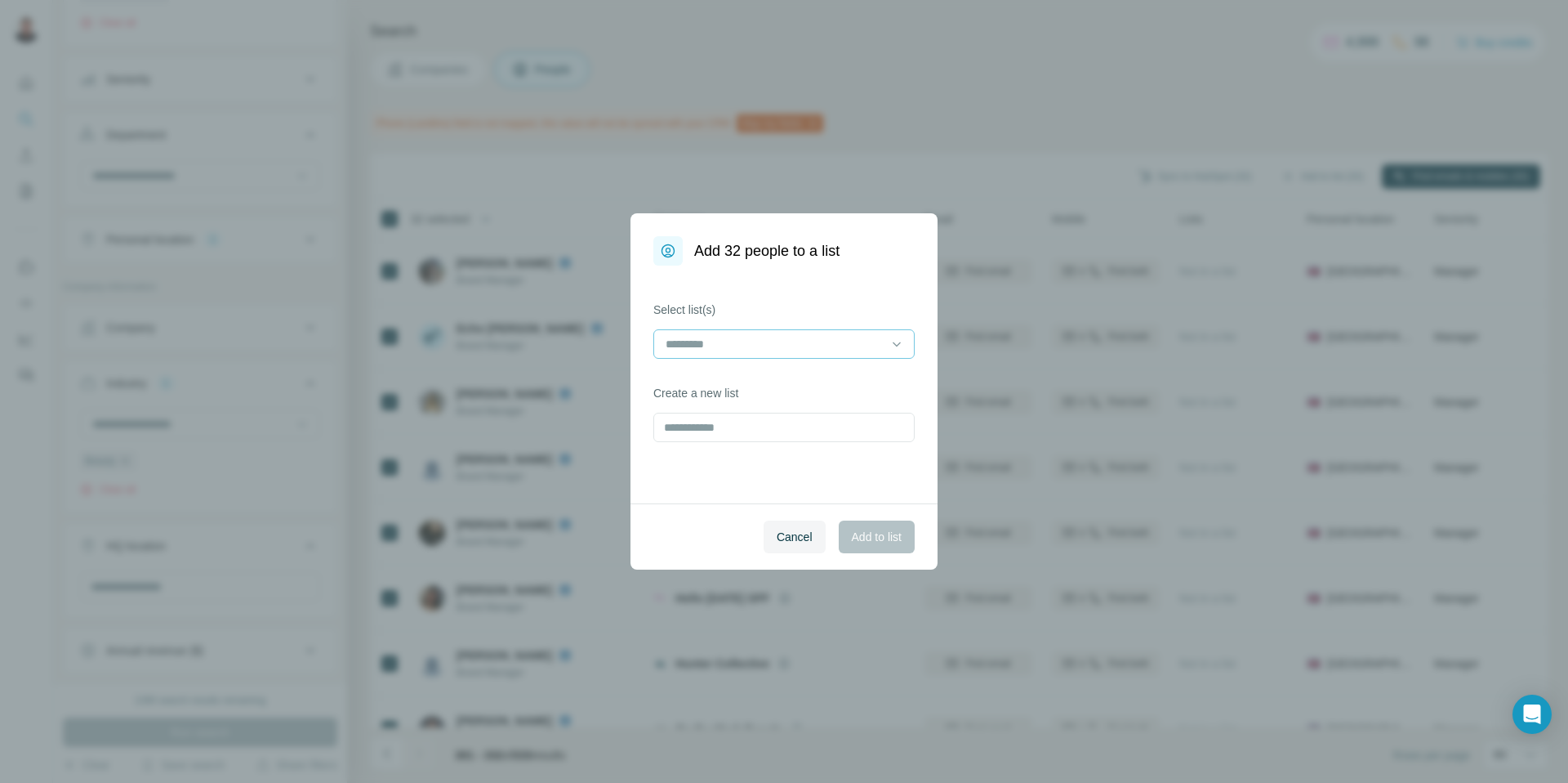
click at [768, 352] on input at bounding box center [775, 344] width 221 height 18
click at [770, 381] on p "UK - Beauty - Ho Brand Results" at bounding box center [748, 381] width 162 height 17
click at [875, 542] on span "Add to list" at bounding box center [876, 537] width 50 height 17
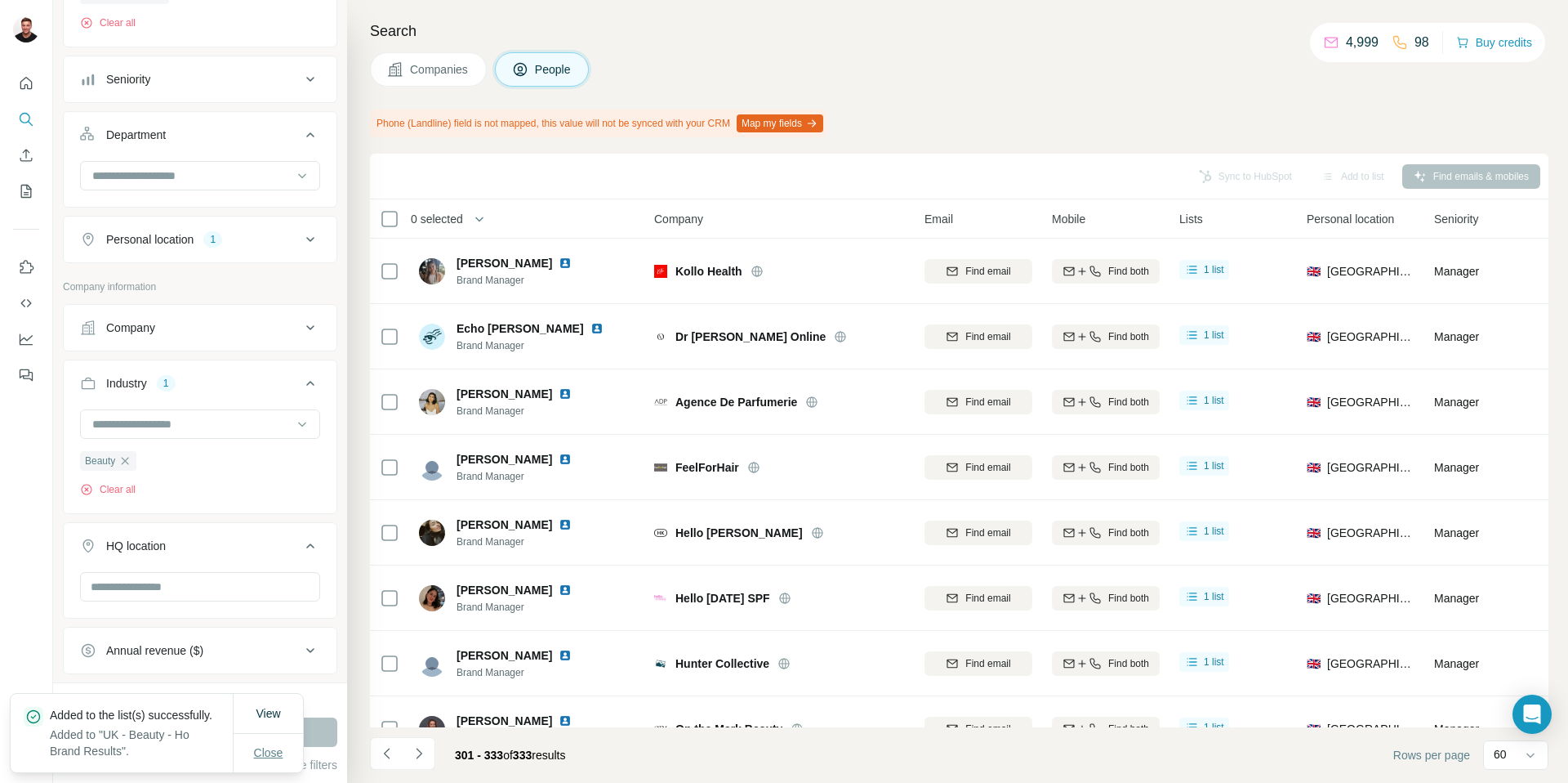
click at [261, 752] on span "Close" at bounding box center [268, 753] width 29 height 17
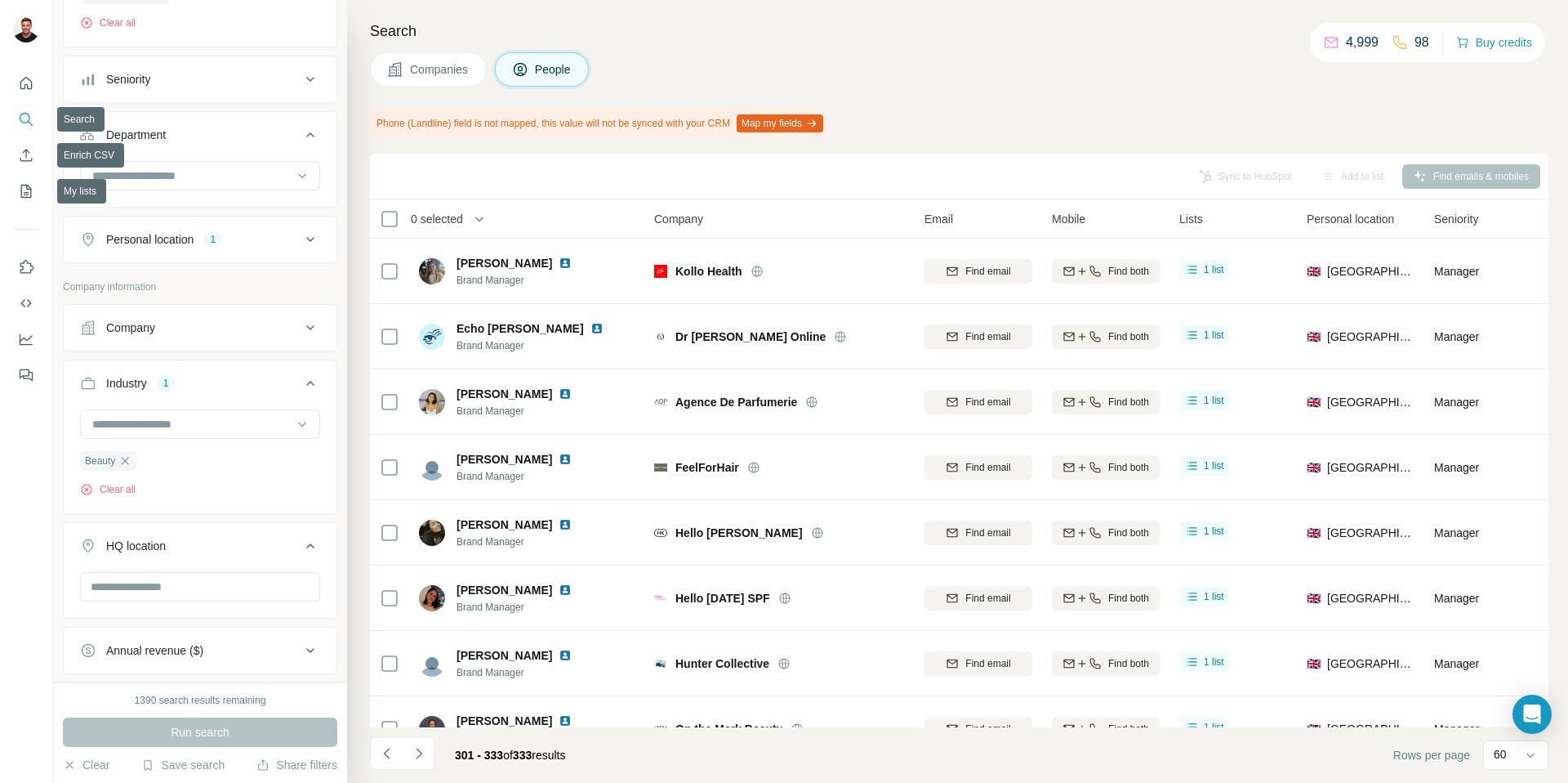
click at [14, 220] on div at bounding box center [26, 224] width 53 height 331
click at [18, 187] on icon "My lists" at bounding box center [25, 191] width 17 height 17
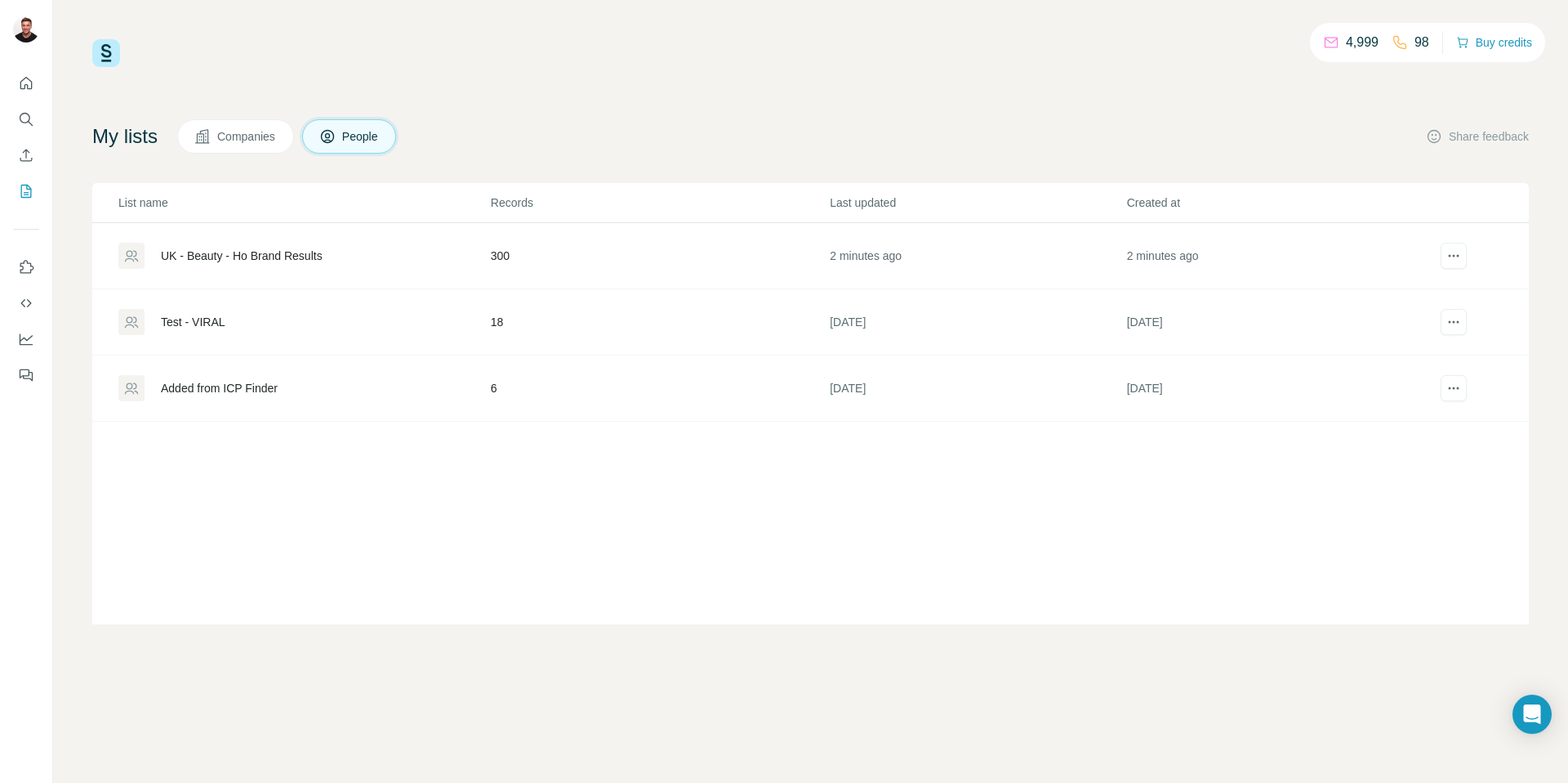
click at [297, 254] on div "UK - Beauty - Ho Brand Results" at bounding box center [242, 256] width 162 height 17
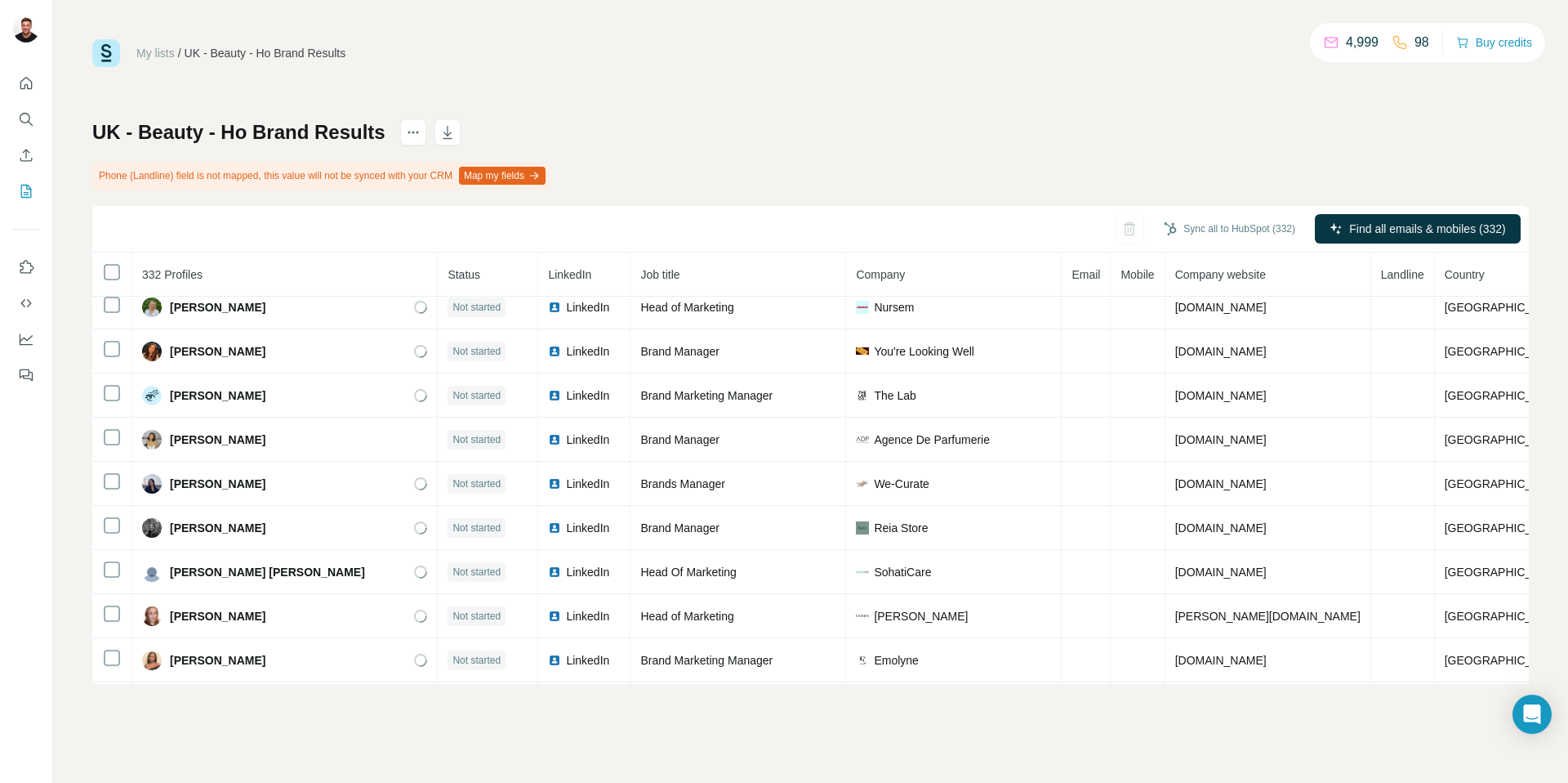
scroll to position [1009, 0]
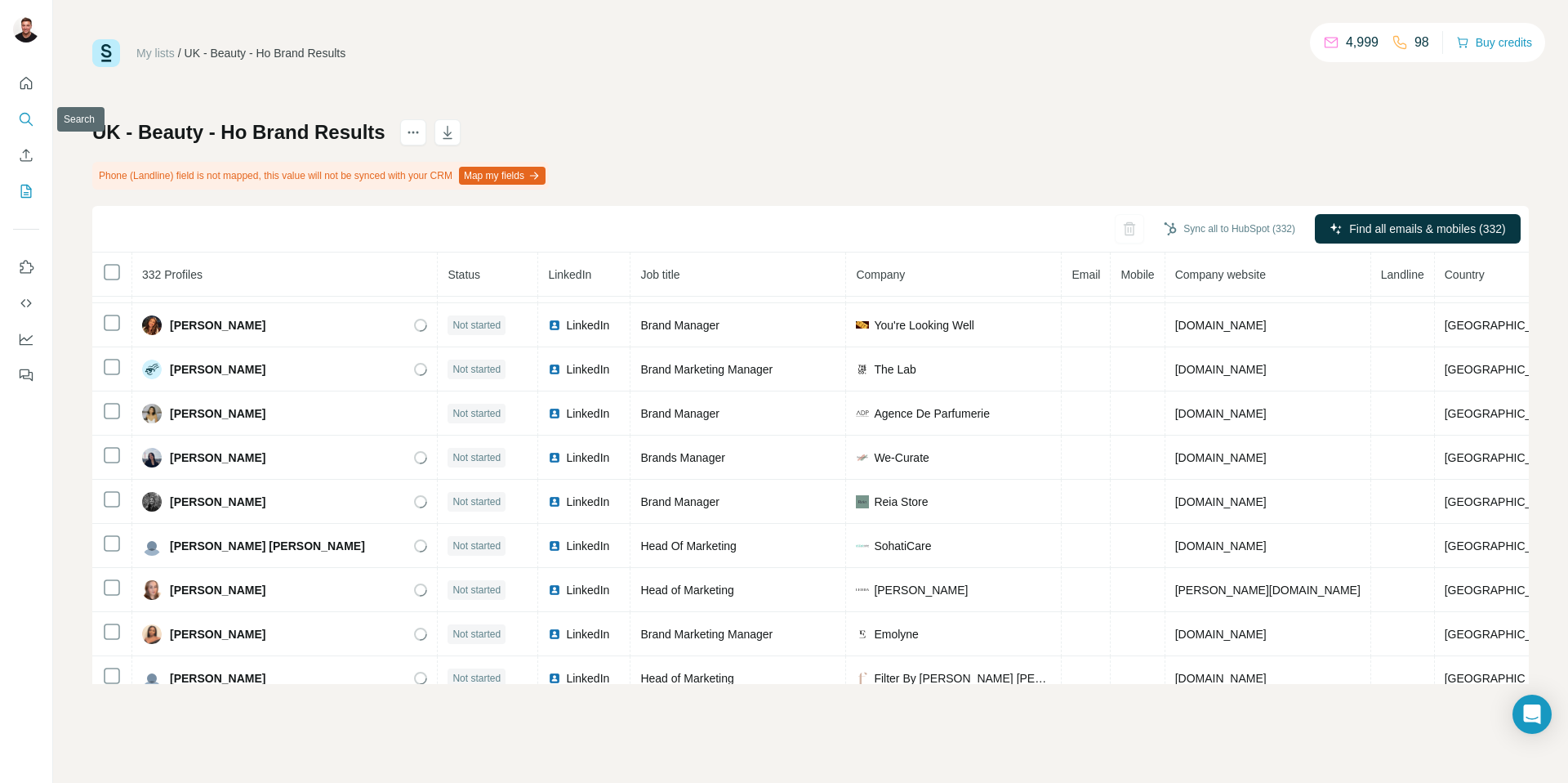
click at [27, 114] on icon "Search" at bounding box center [25, 119] width 17 height 17
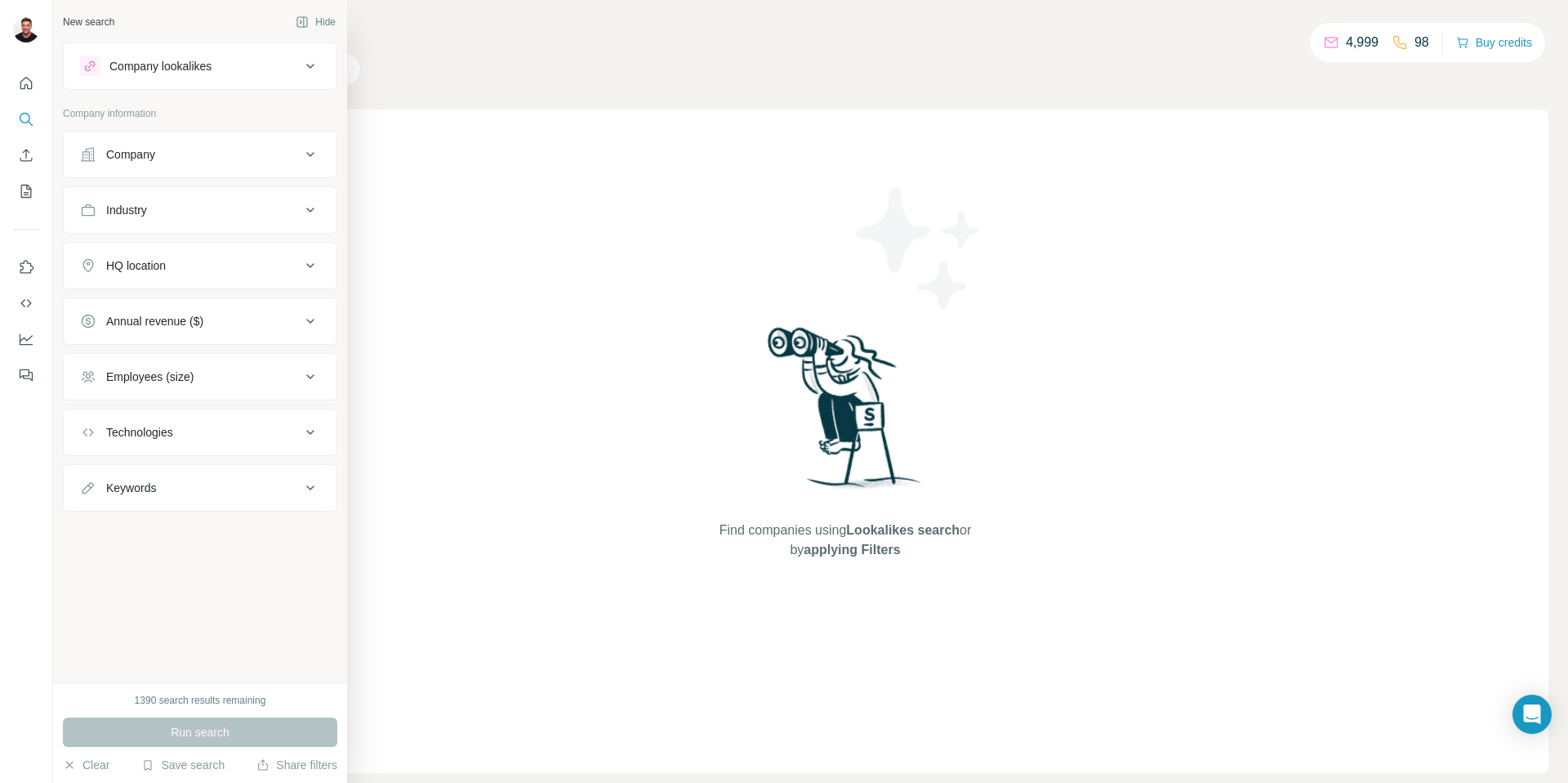
click at [243, 153] on div "Company" at bounding box center [190, 154] width 221 height 17
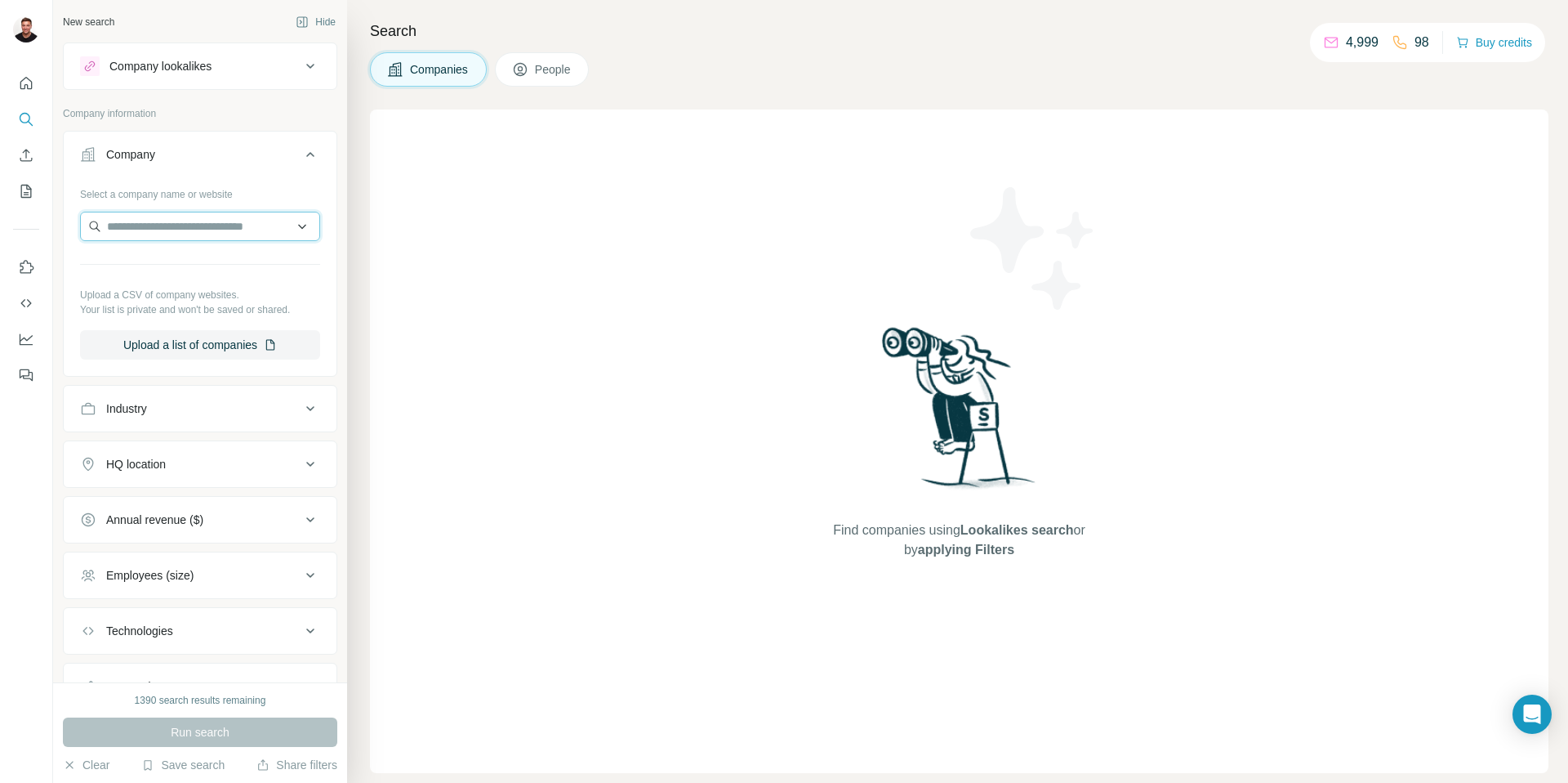
click at [180, 233] on input "text" at bounding box center [200, 227] width 240 height 29
click at [234, 116] on p "Company information" at bounding box center [199, 113] width 274 height 15
click at [141, 232] on input "text" at bounding box center [200, 227] width 240 height 29
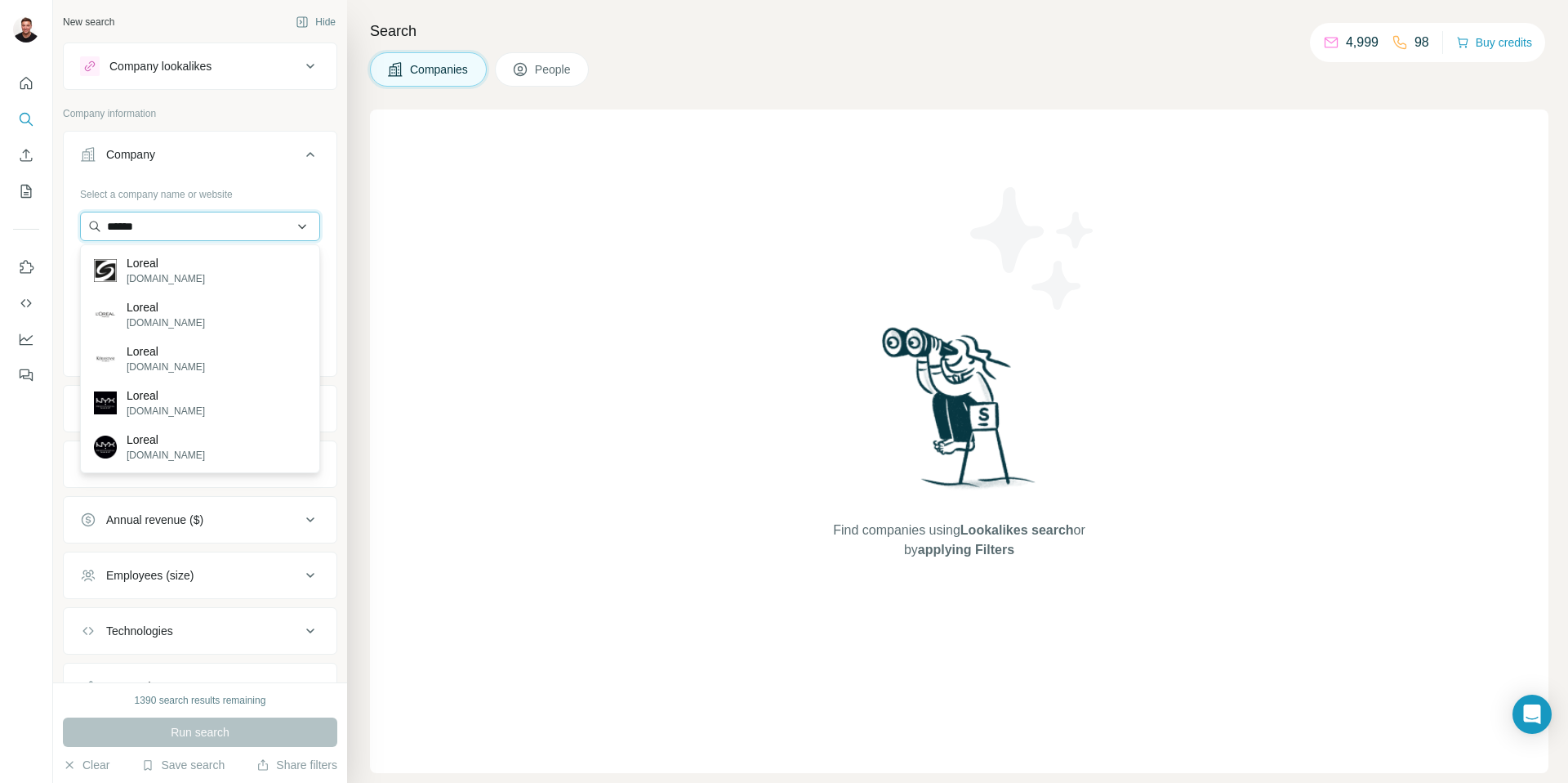
click at [113, 228] on input "******" at bounding box center [200, 227] width 240 height 29
type input "*******"
click at [129, 394] on p "L'Oréal" at bounding box center [166, 395] width 78 height 17
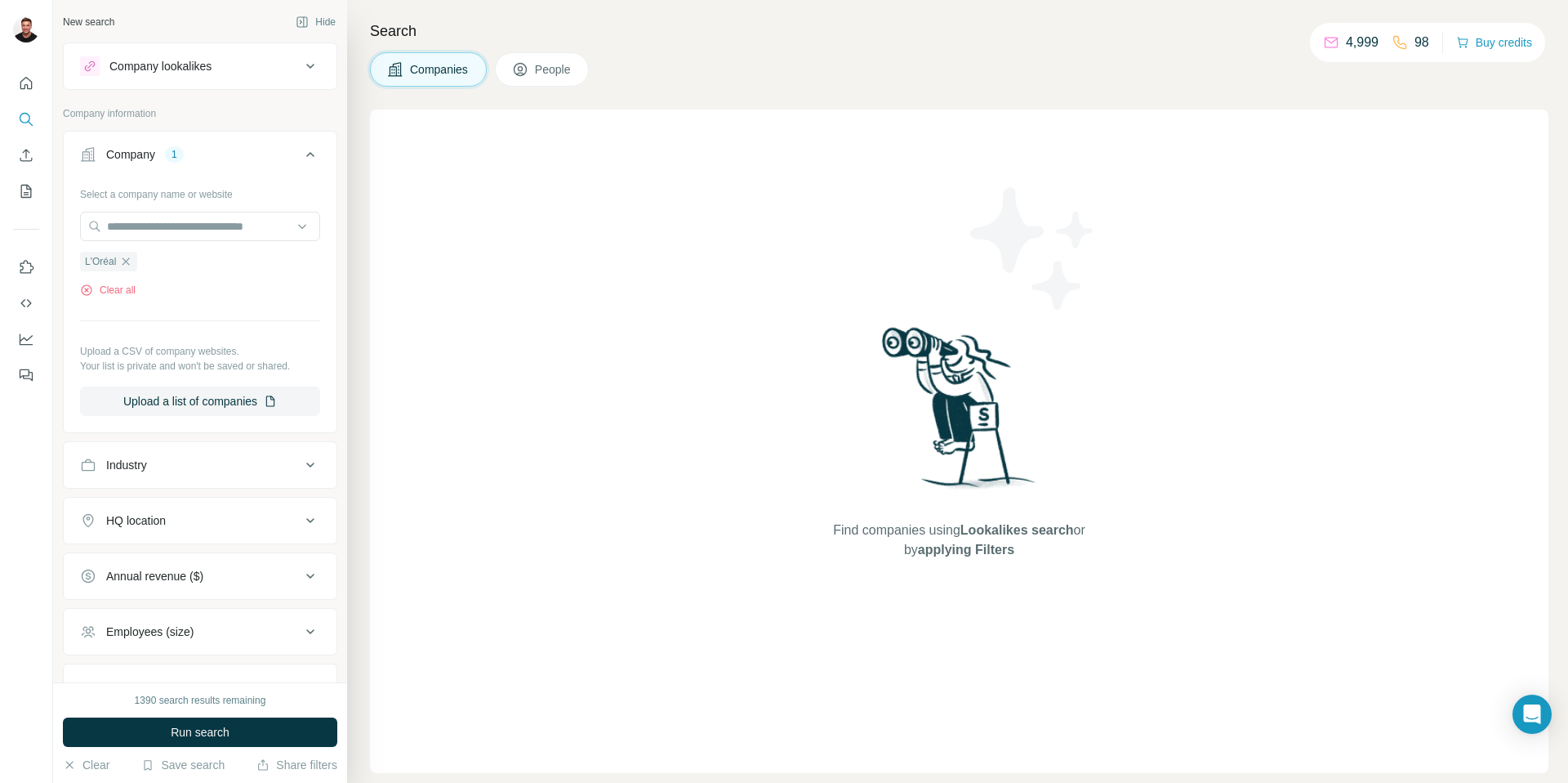
click at [244, 515] on div "HQ location" at bounding box center [190, 520] width 221 height 17
click at [213, 562] on input "text" at bounding box center [200, 561] width 240 height 29
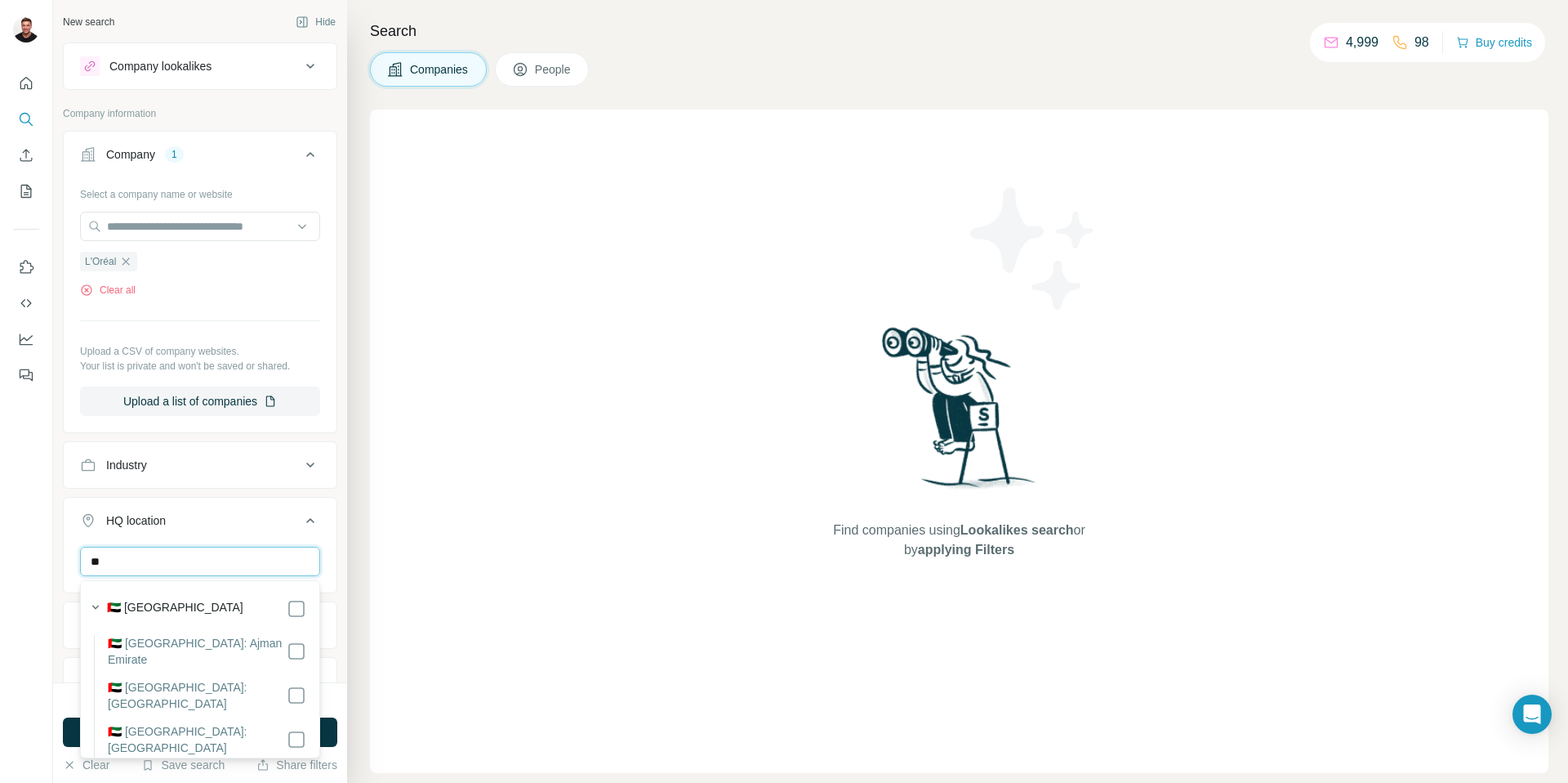
type input "*"
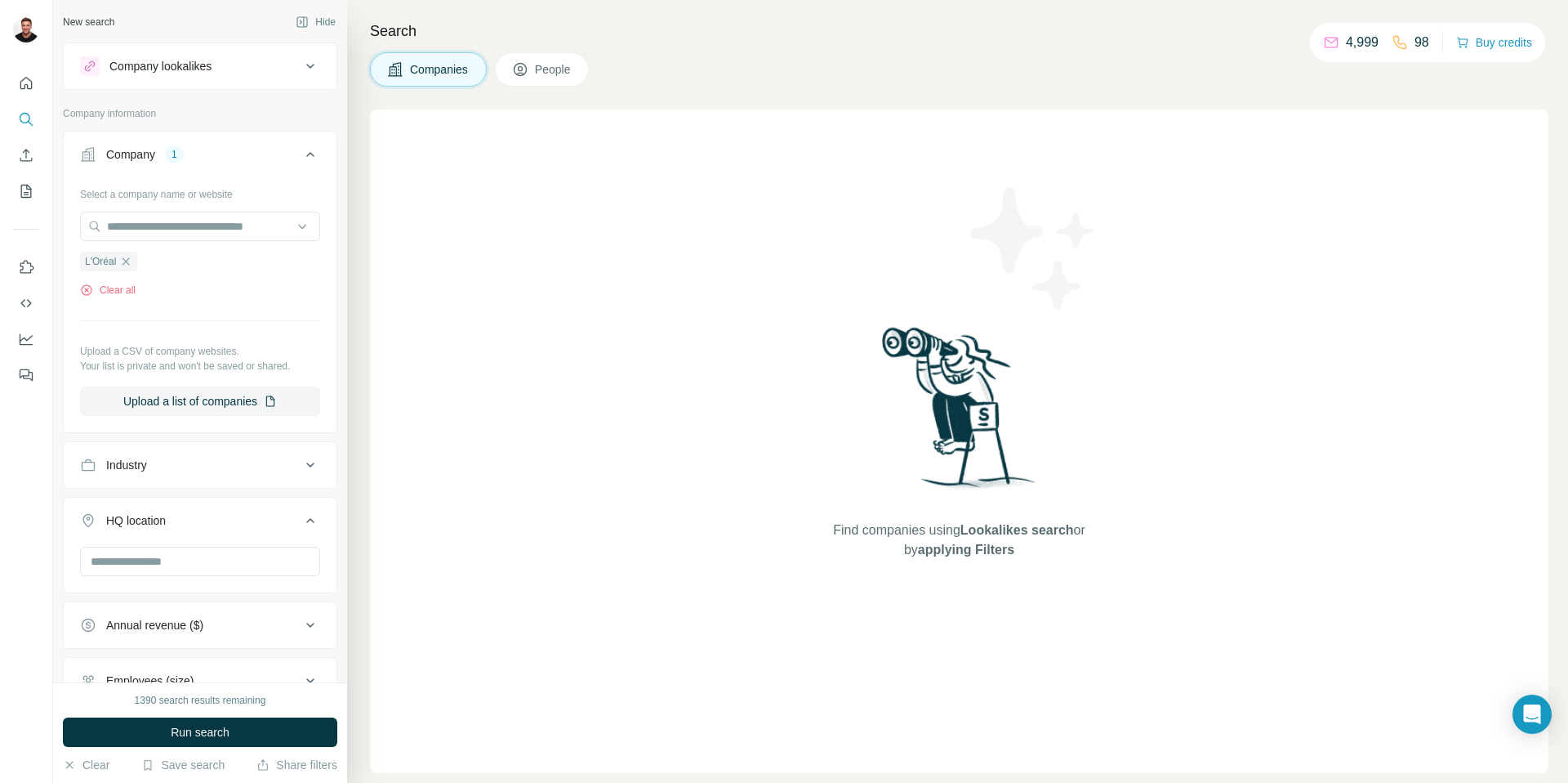
click at [253, 486] on div "Industry" at bounding box center [199, 465] width 274 height 48
click at [206, 731] on span "Run search" at bounding box center [200, 732] width 59 height 17
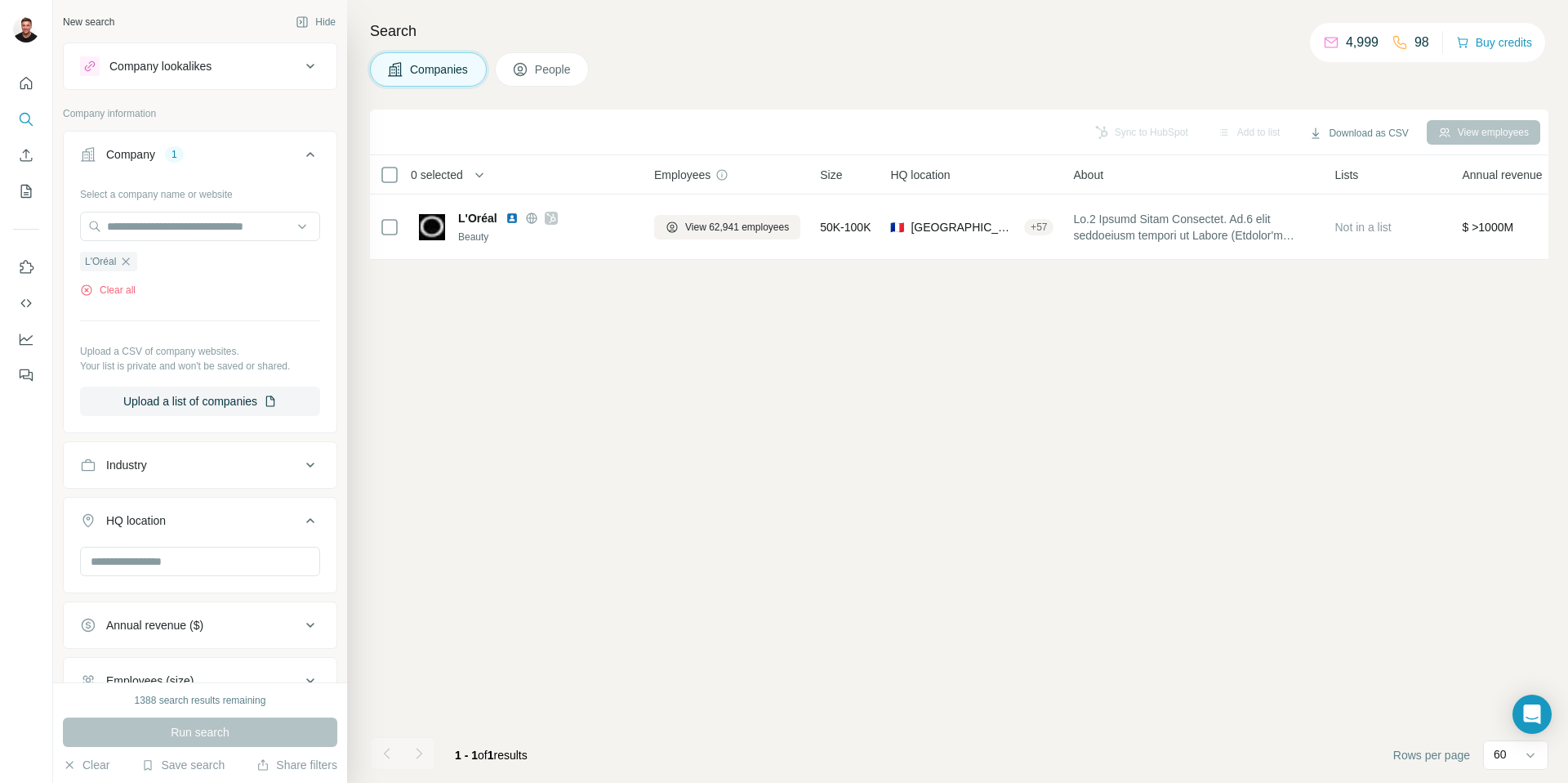
click at [218, 73] on div "Company lookalikes" at bounding box center [190, 66] width 221 height 20
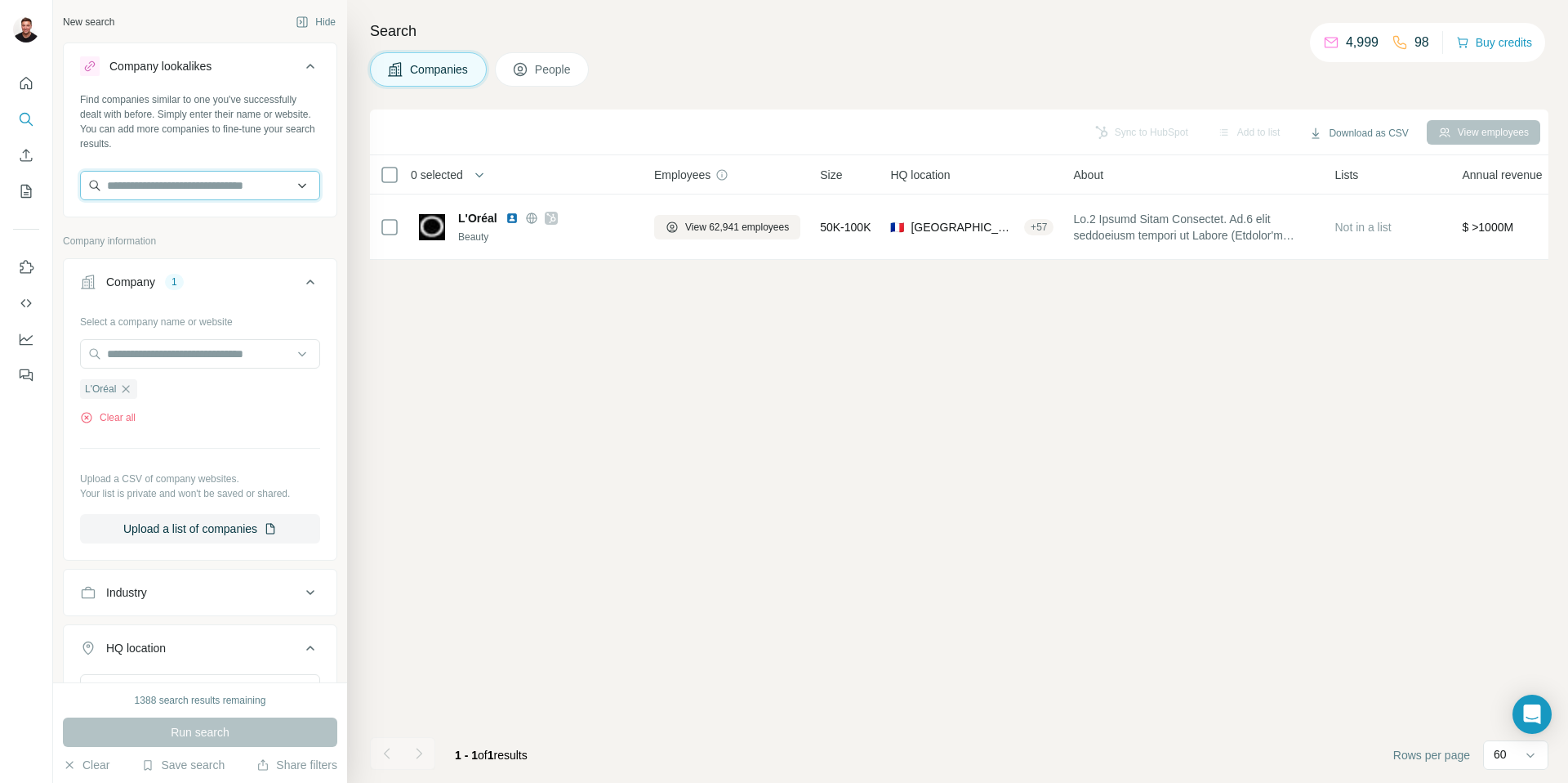
click at [147, 196] on input "text" at bounding box center [200, 185] width 240 height 29
click at [130, 389] on icon "button" at bounding box center [125, 389] width 13 height 13
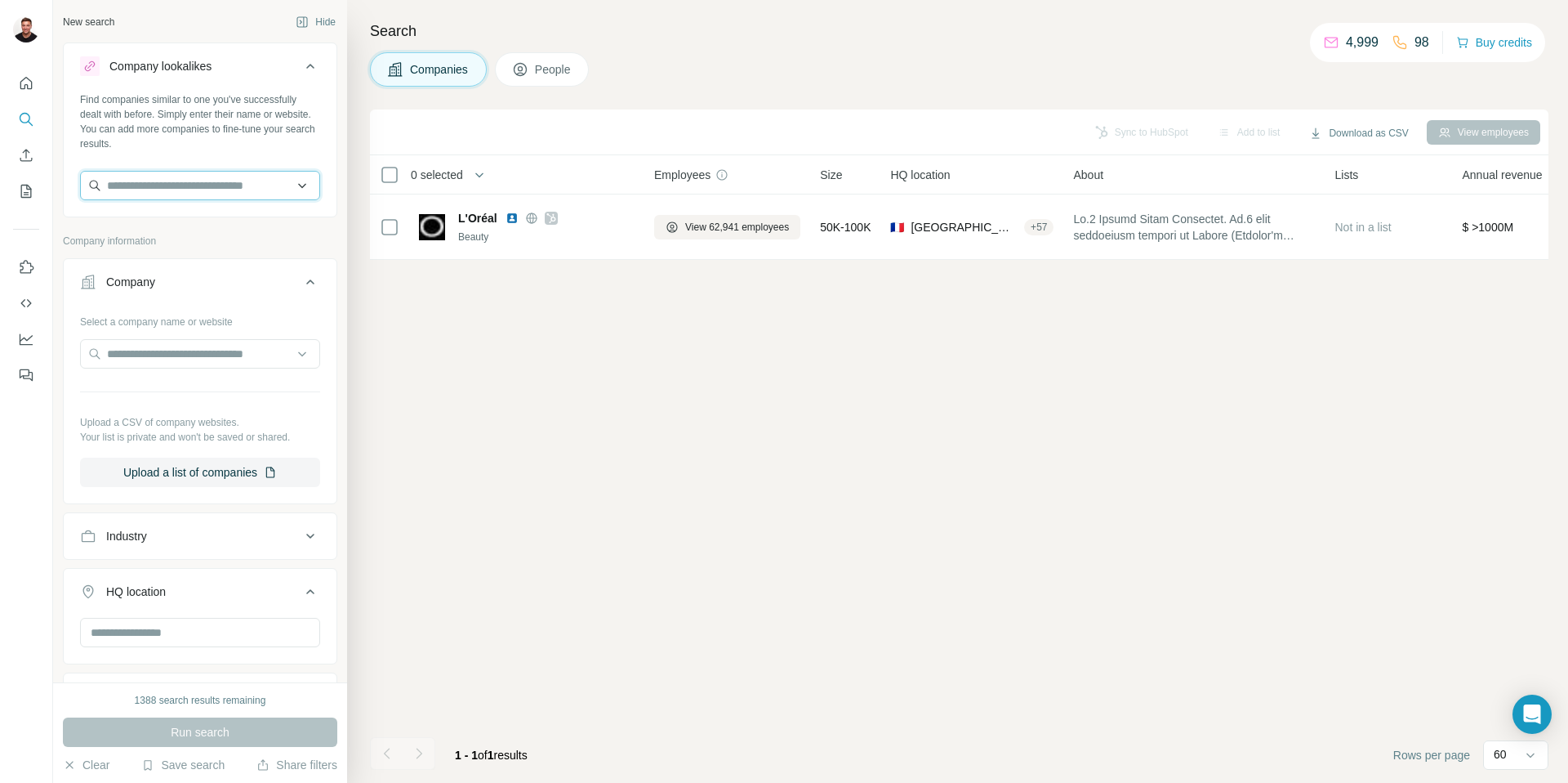
click at [137, 184] on input "text" at bounding box center [200, 185] width 240 height 29
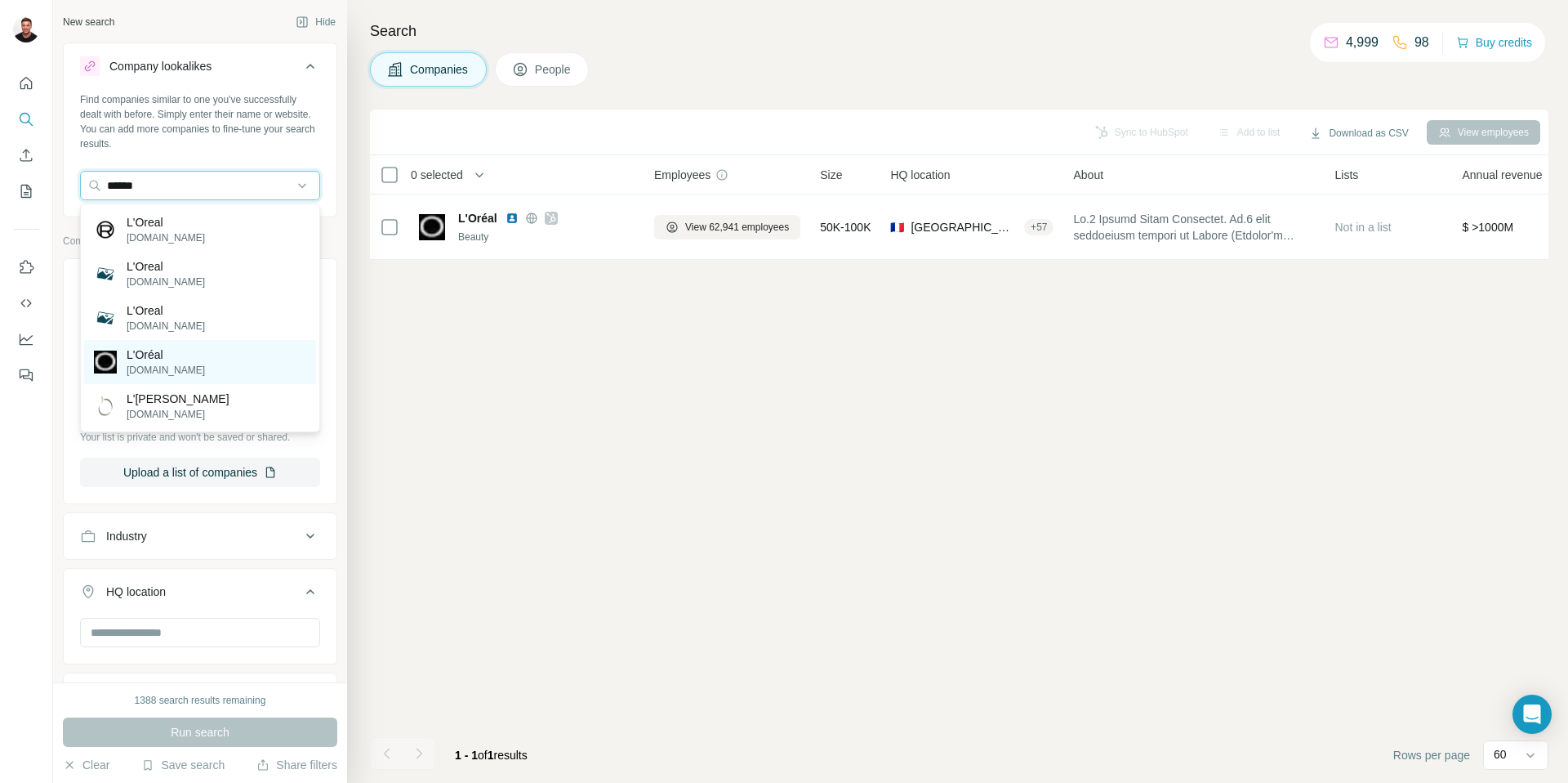
type input "******"
click at [145, 350] on p "L'Oréal" at bounding box center [166, 354] width 78 height 17
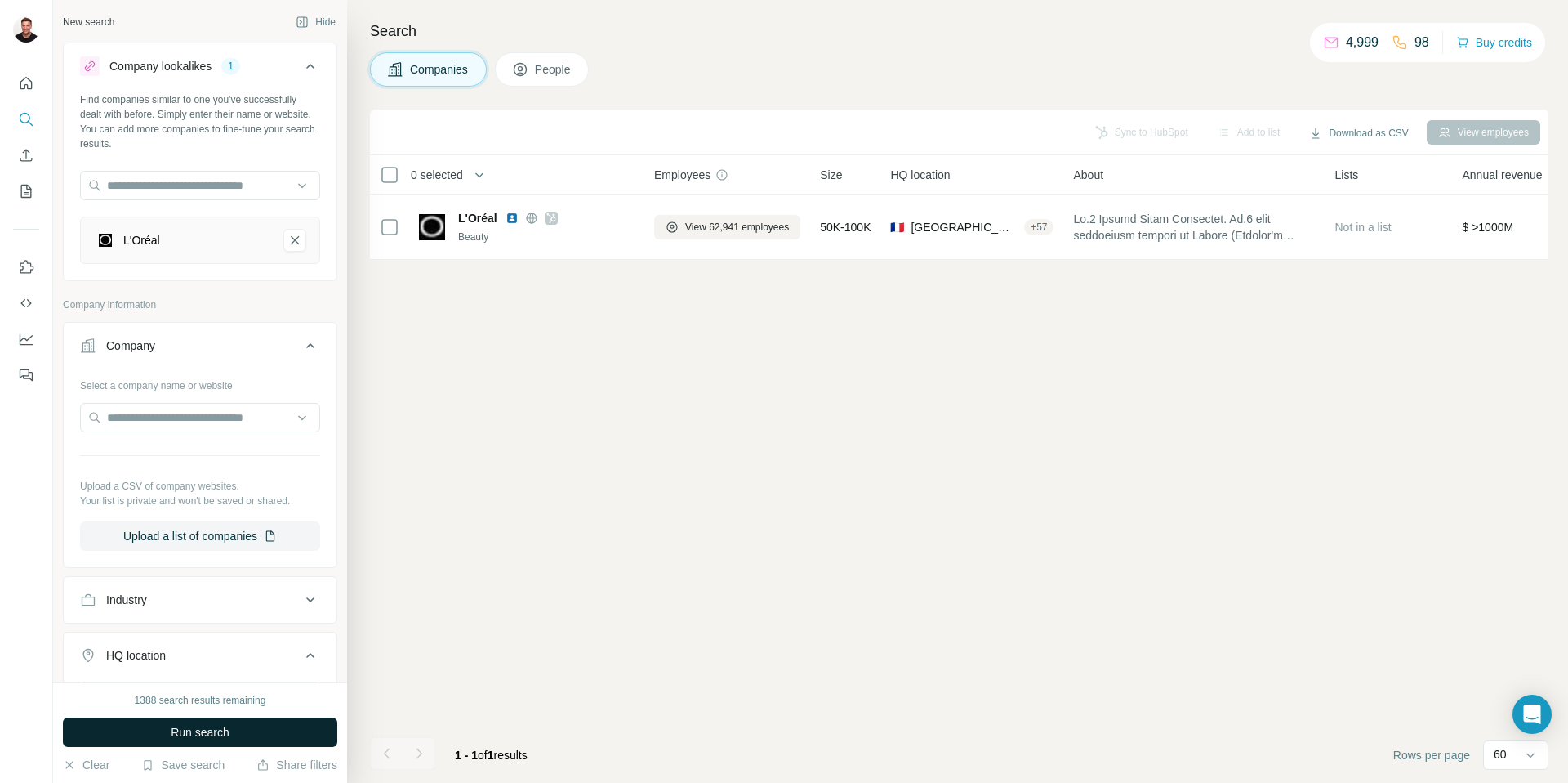
click at [181, 731] on span "Run search" at bounding box center [200, 732] width 59 height 17
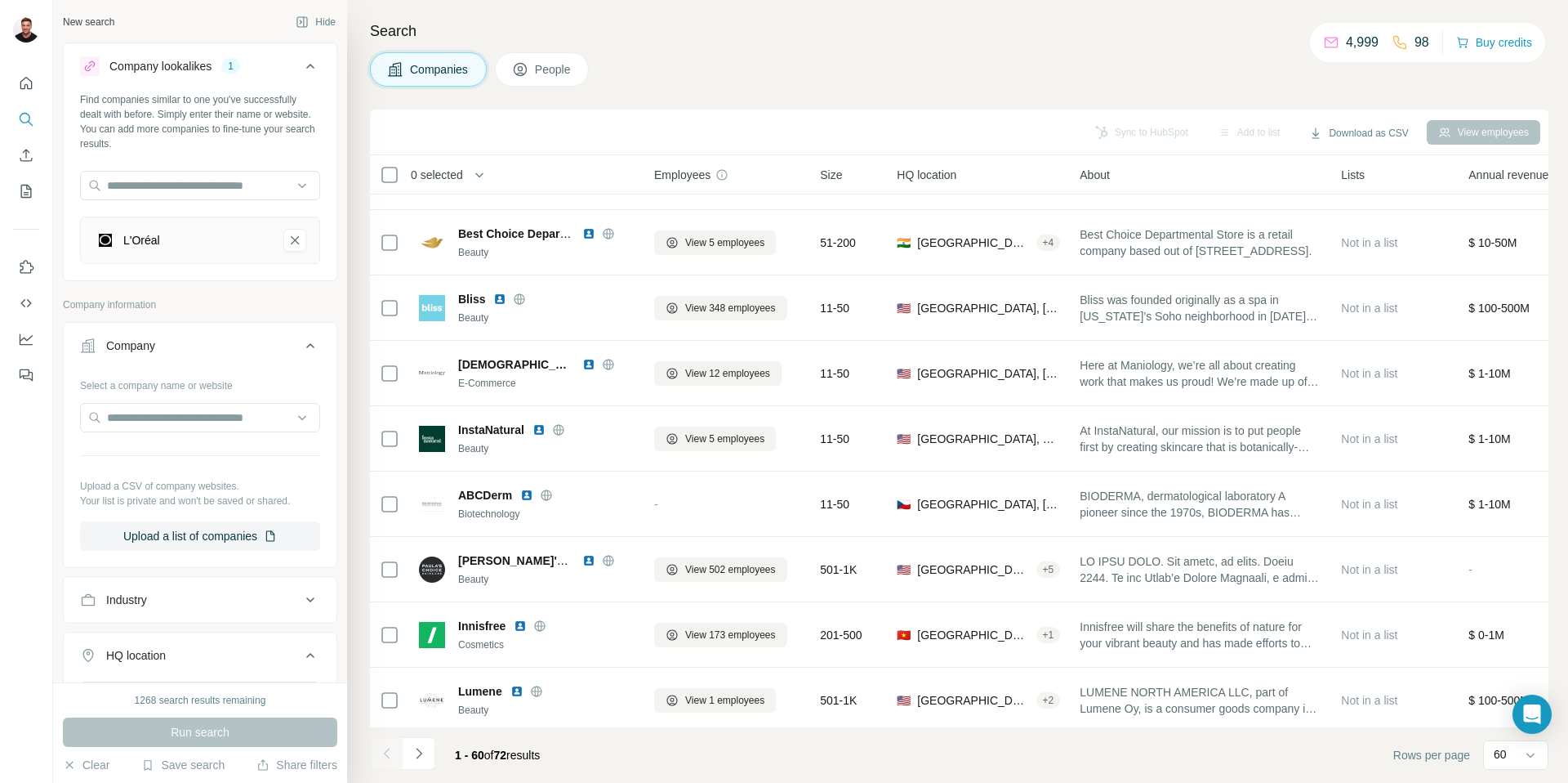
scroll to position [3390, 0]
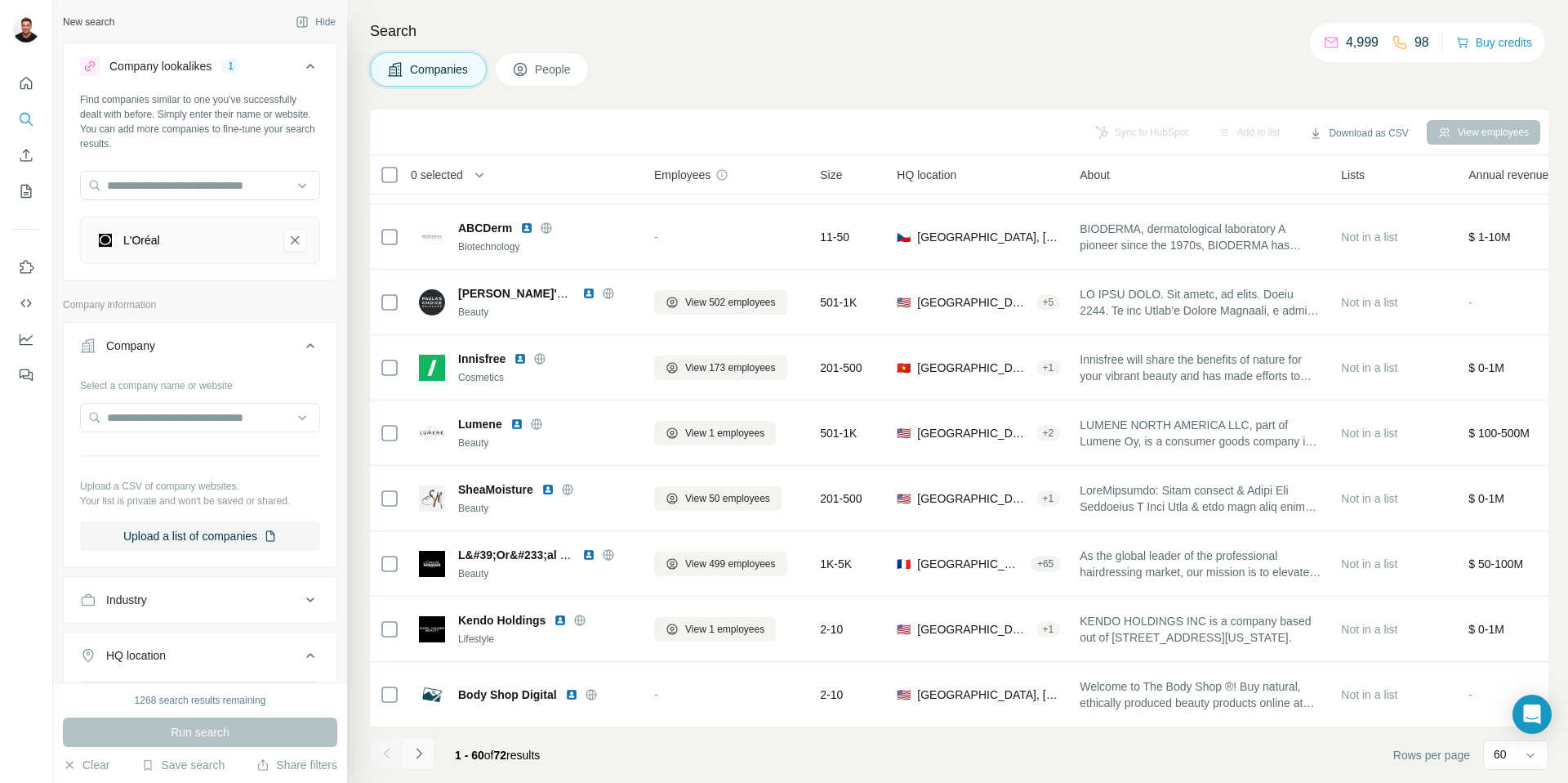
click at [429, 750] on button "Navigate to next page" at bounding box center [419, 753] width 32 height 32
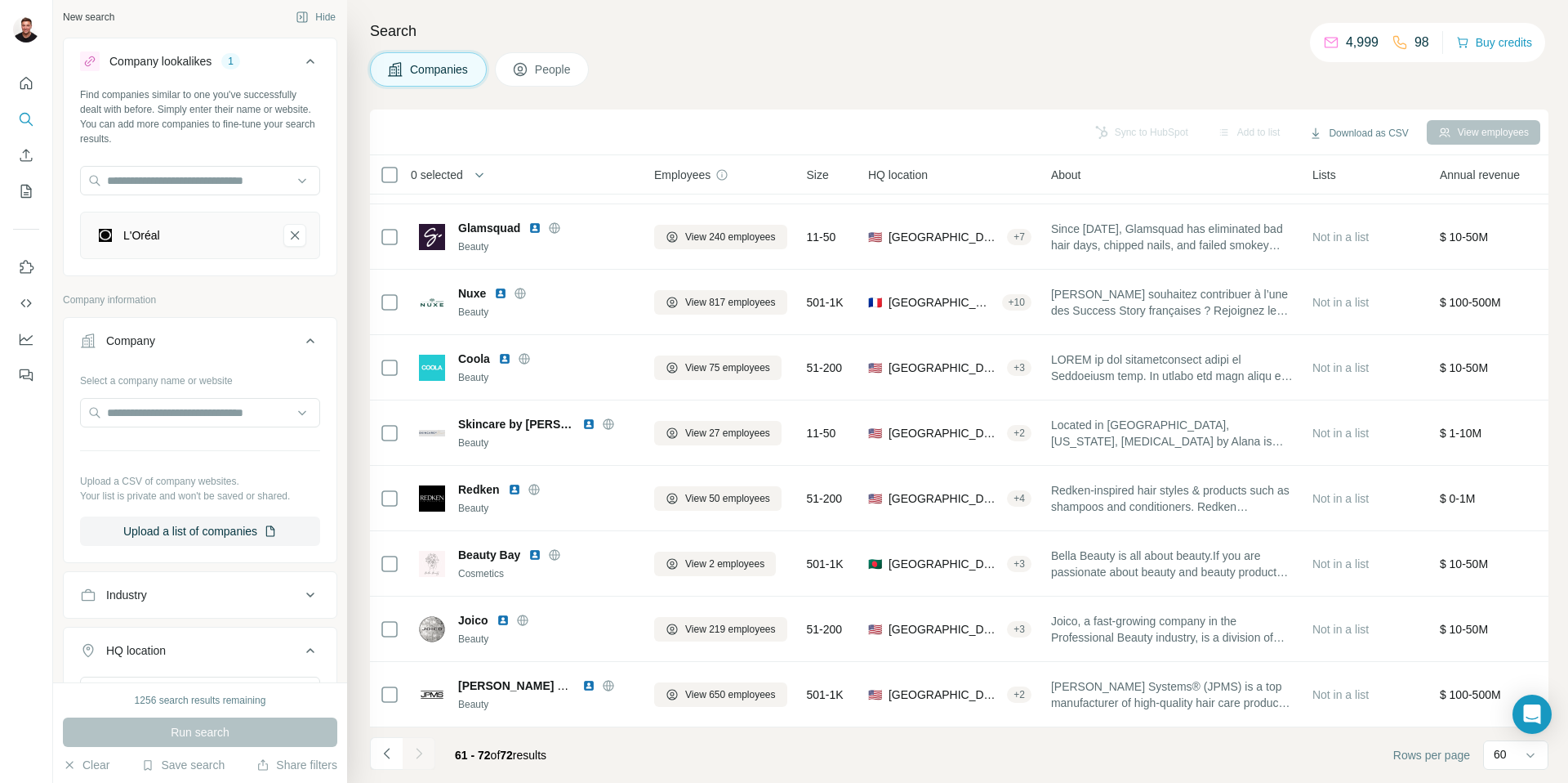
scroll to position [0, 0]
click at [298, 246] on icon "L'Oréal-remove-button" at bounding box center [295, 240] width 15 height 17
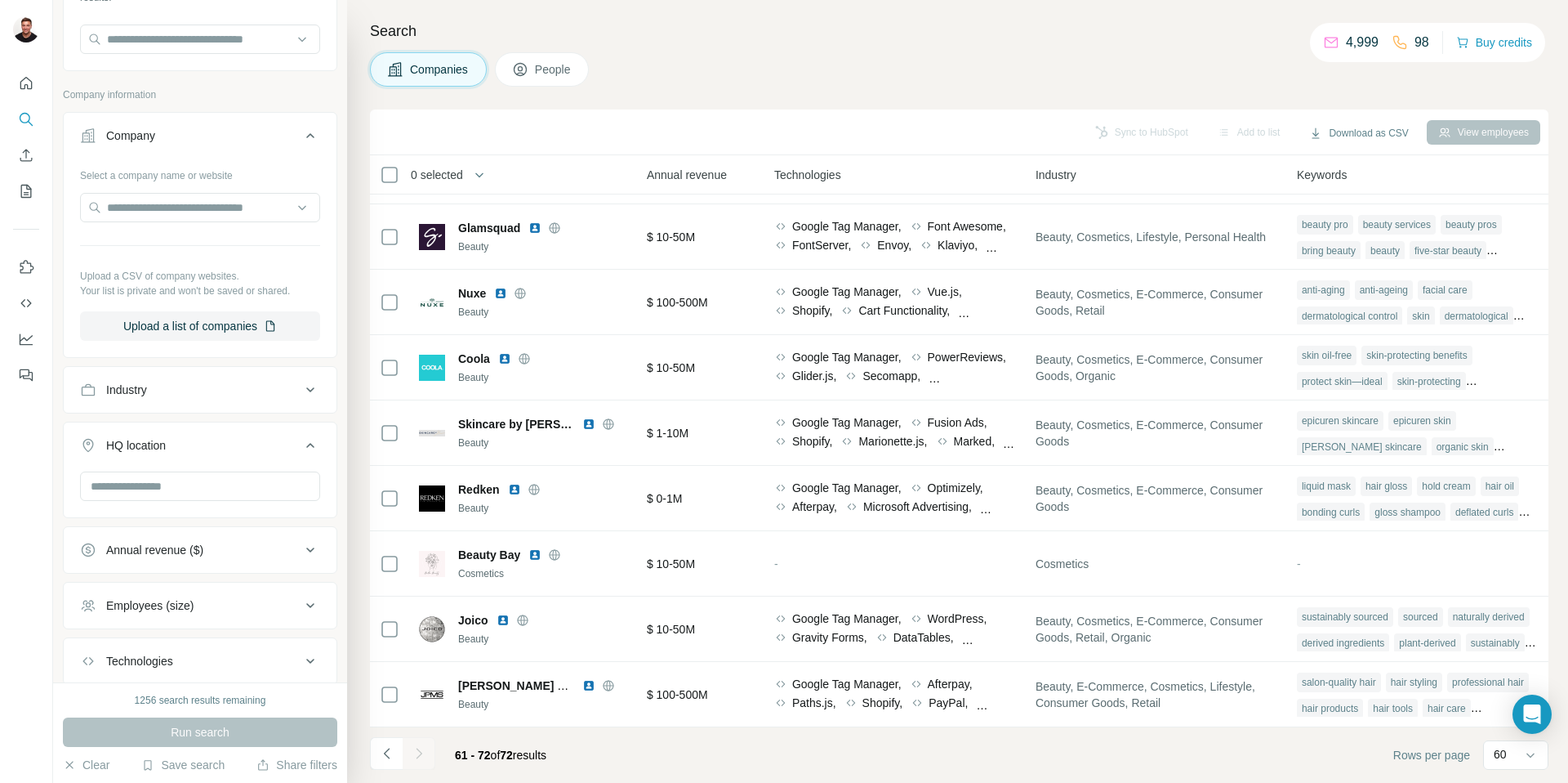
scroll to position [250, 0]
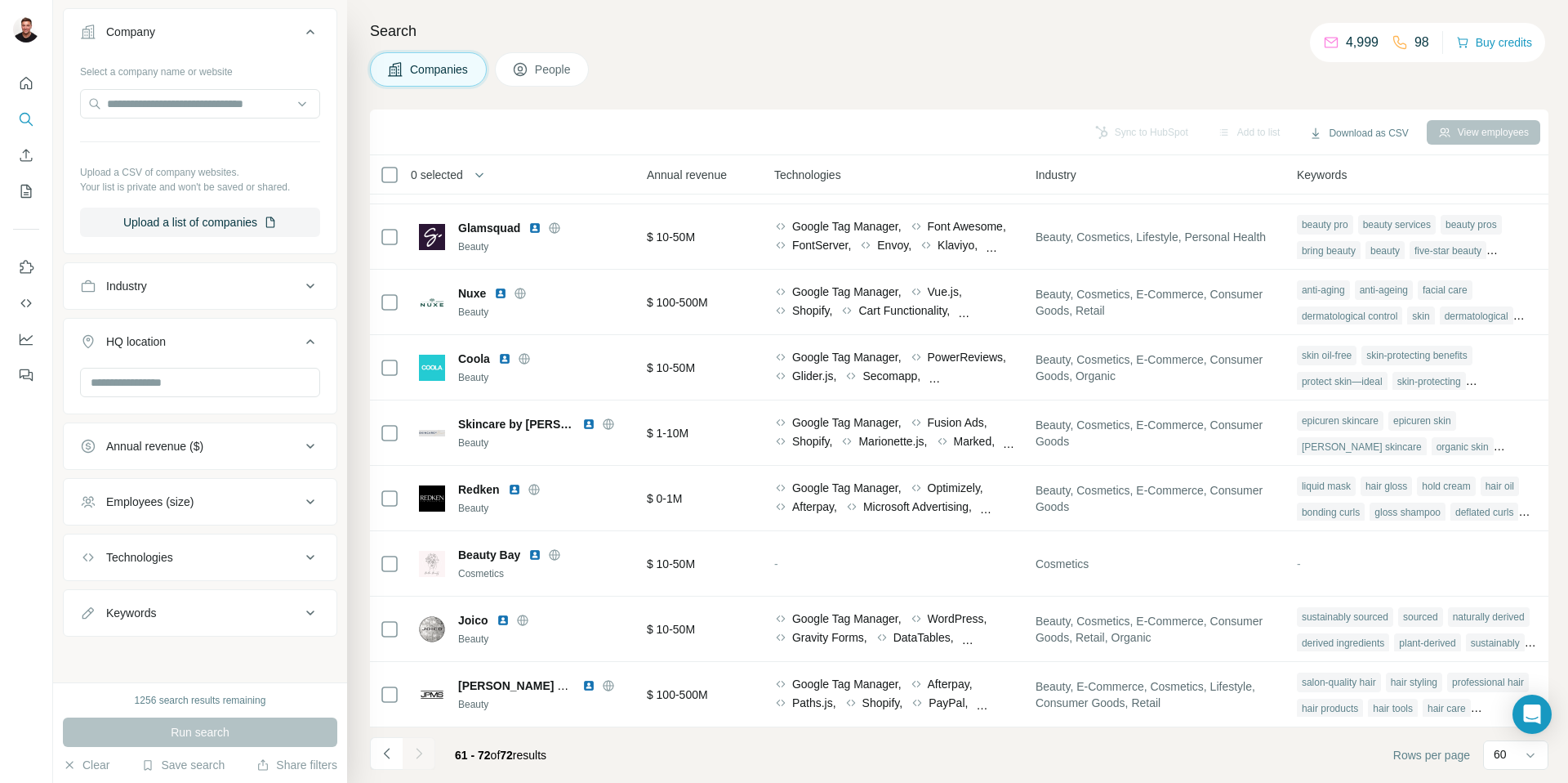
click at [223, 616] on div "Keywords" at bounding box center [190, 612] width 221 height 17
click at [150, 657] on input "text" at bounding box center [183, 654] width 208 height 29
type input "****"
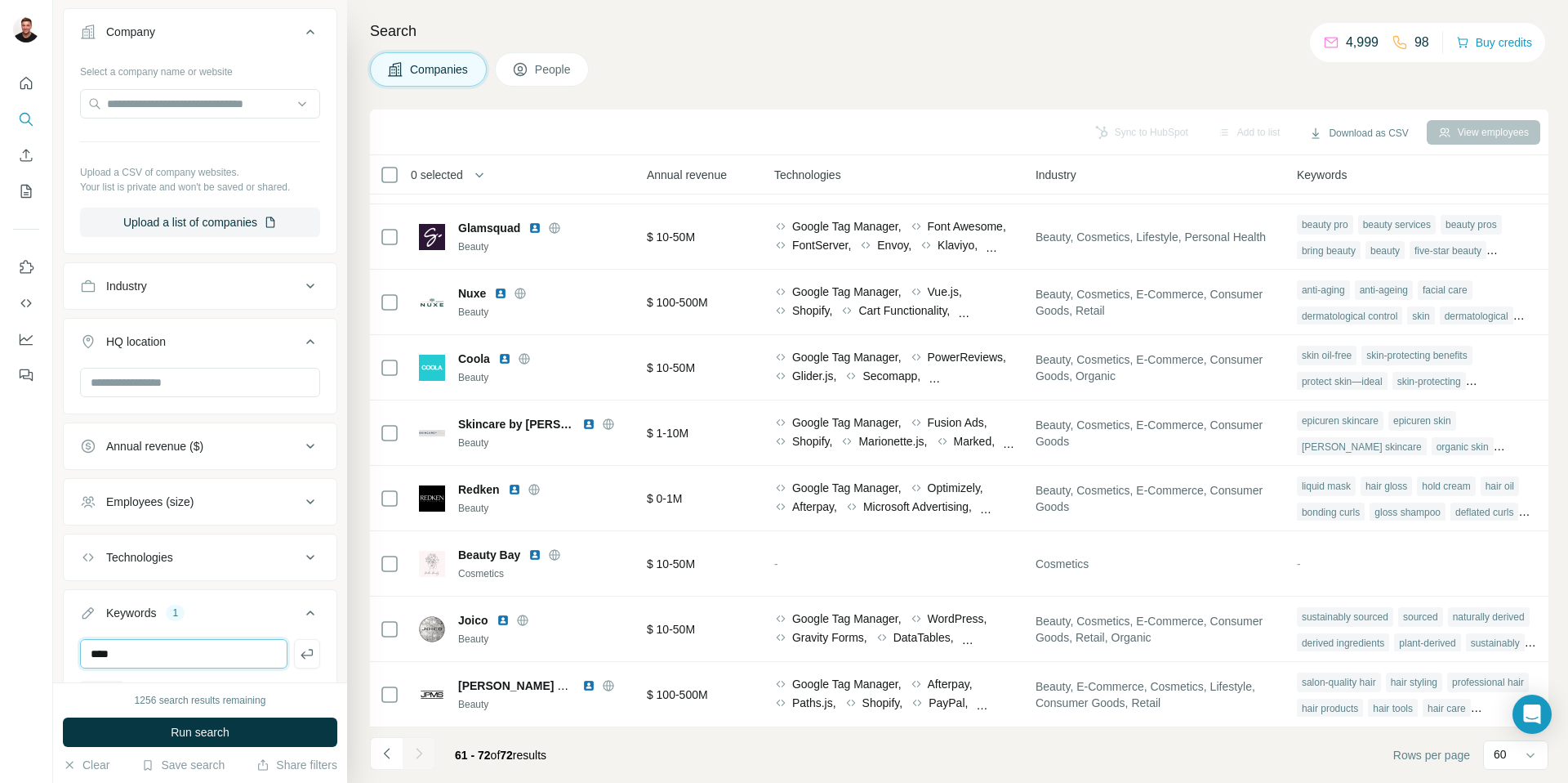
type input "****"
type input "******"
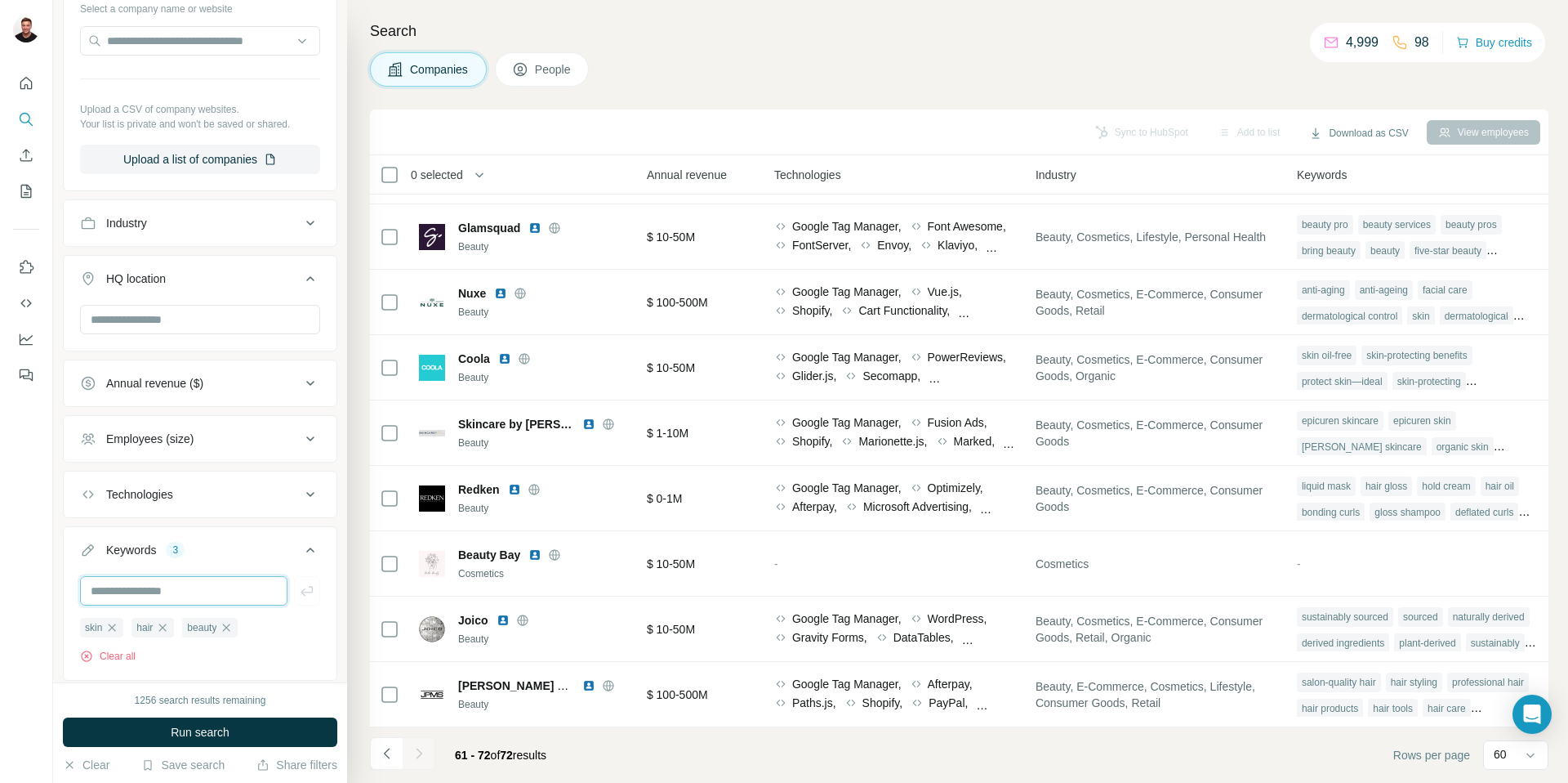
scroll to position [358, 0]
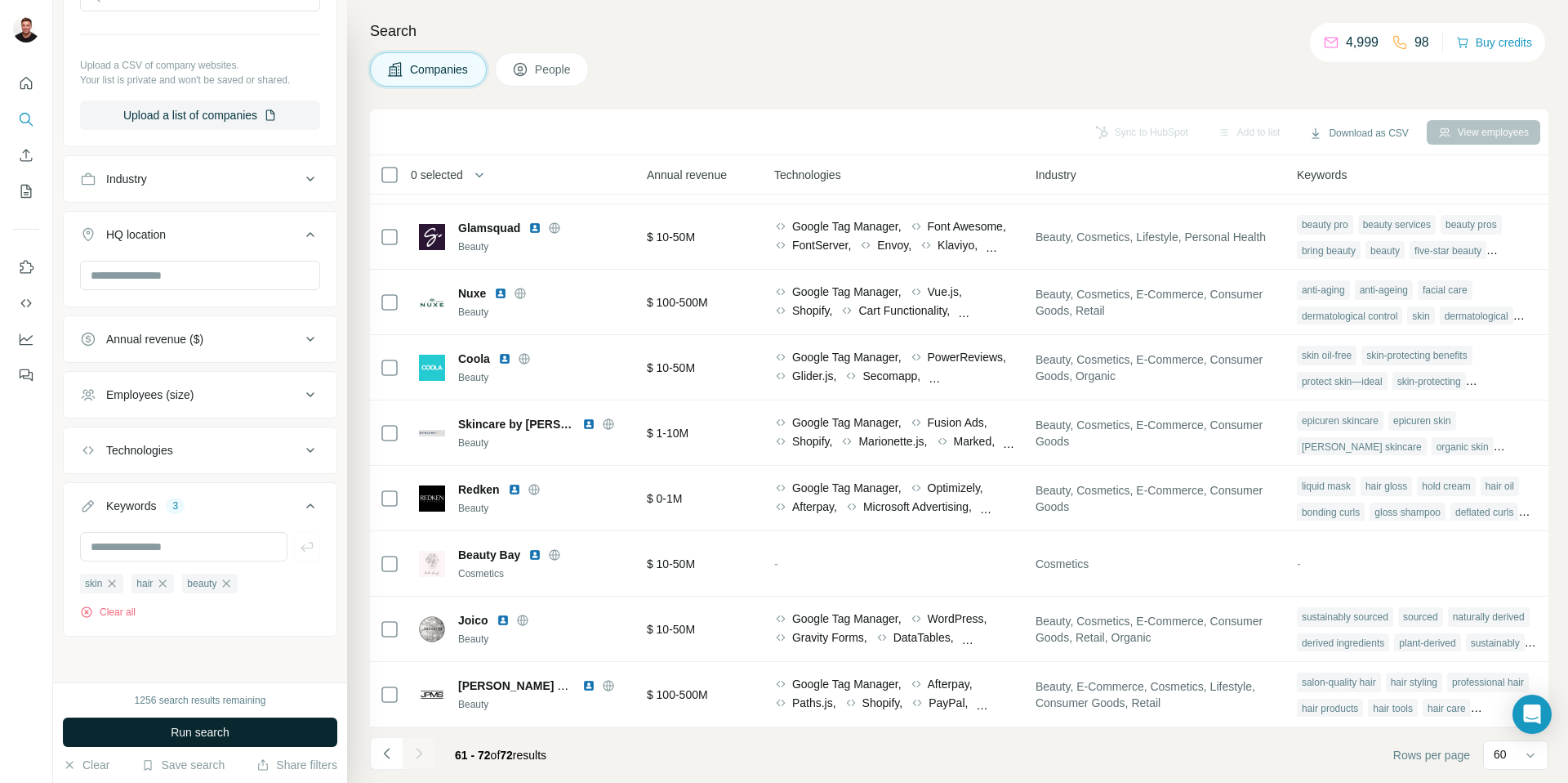
click at [177, 734] on span "Run search" at bounding box center [200, 732] width 59 height 17
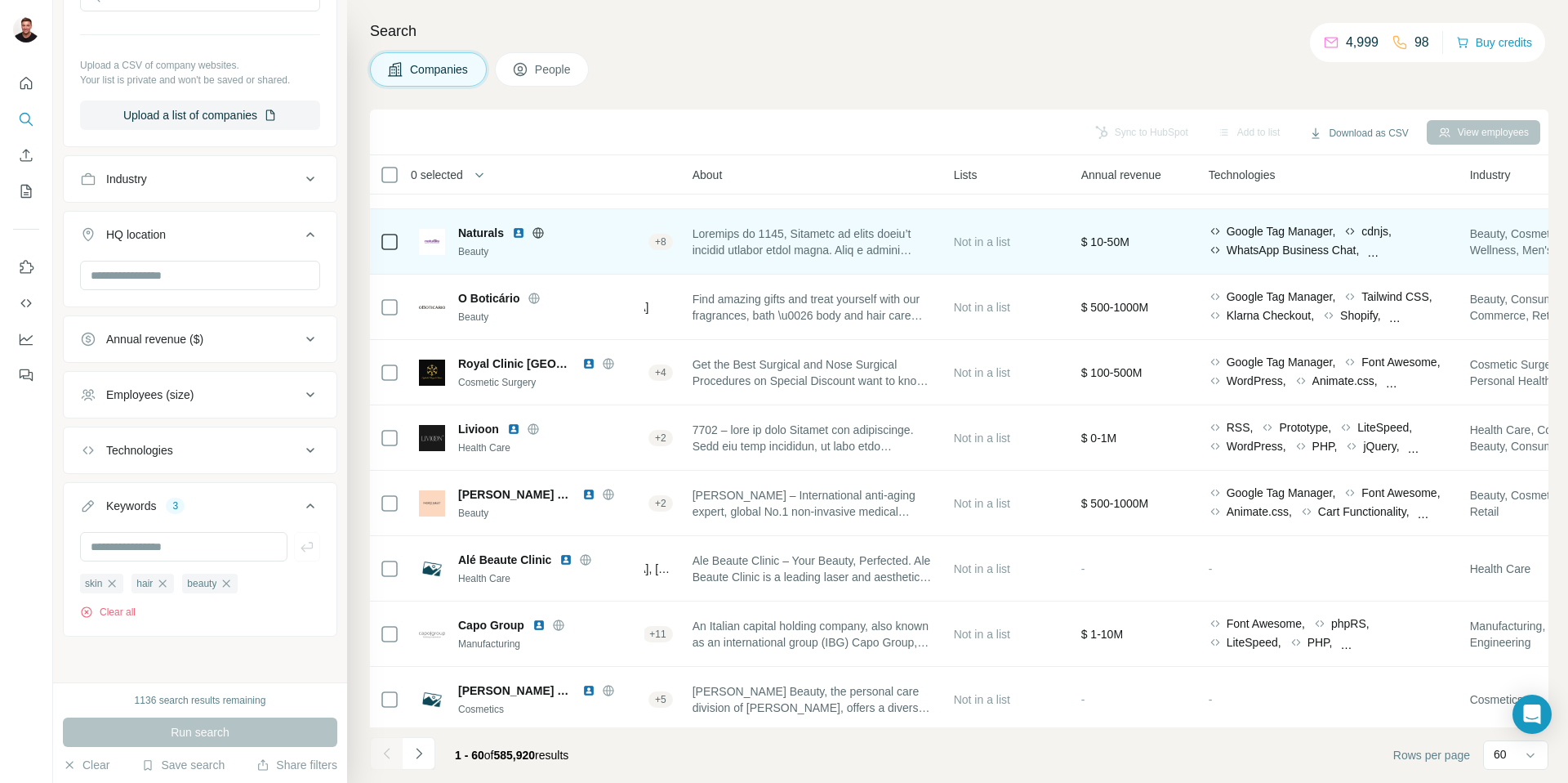
scroll to position [598, 375]
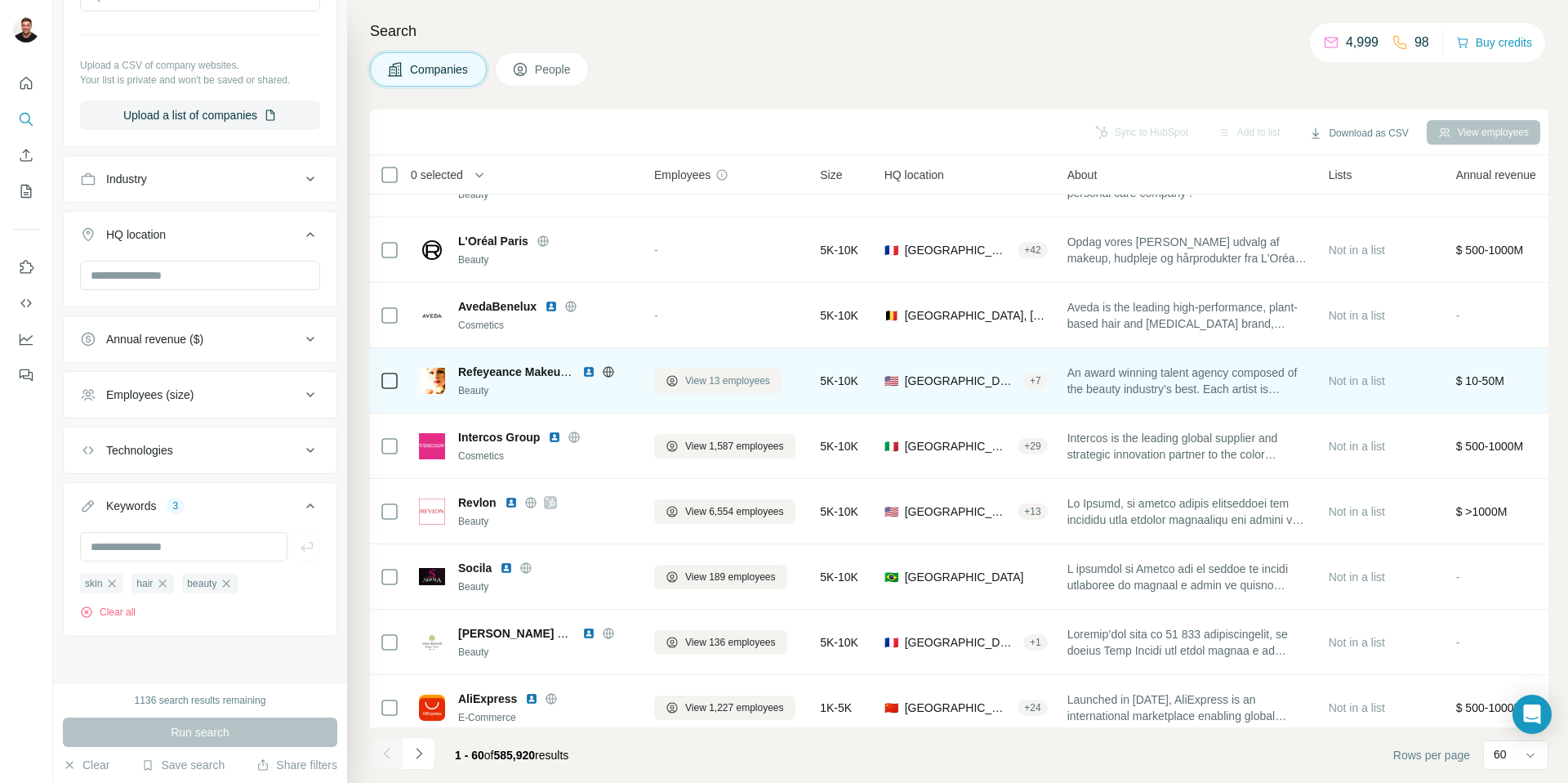
scroll to position [2549, 0]
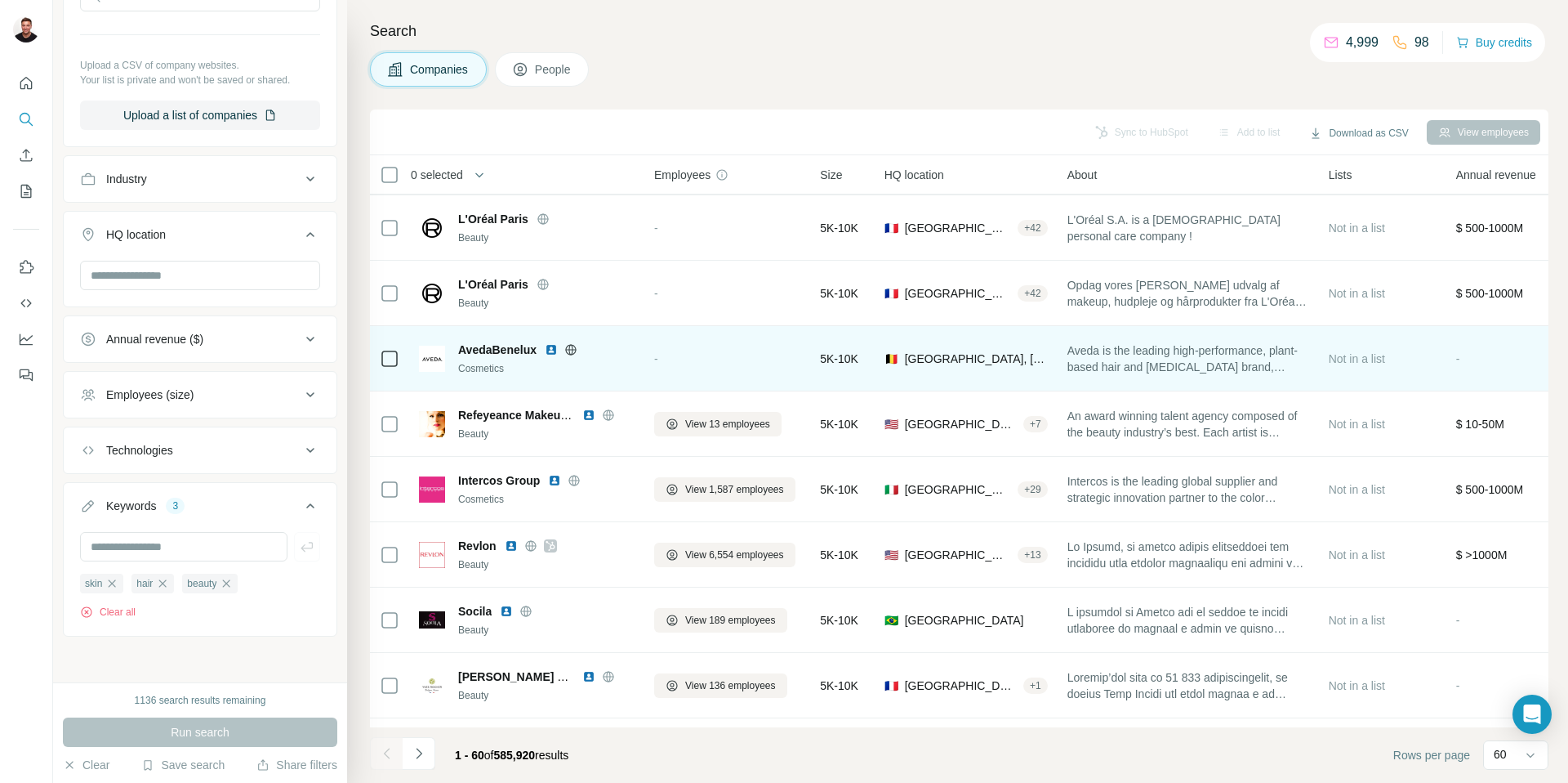
click at [556, 349] on img at bounding box center [550, 350] width 13 height 13
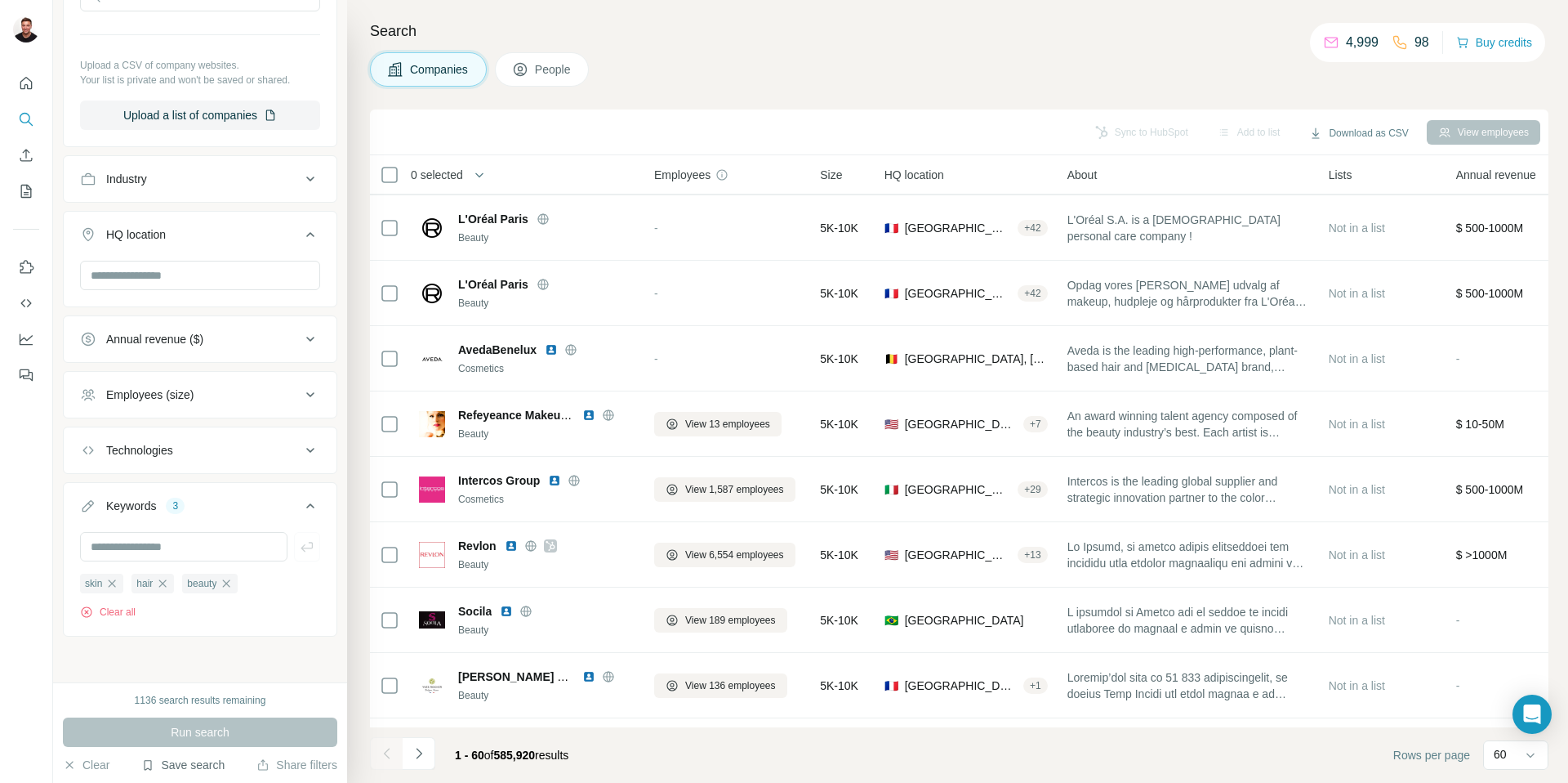
click at [201, 765] on button "Save search" at bounding box center [182, 764] width 83 height 17
click at [219, 708] on div "Save search" at bounding box center [228, 703] width 173 height 32
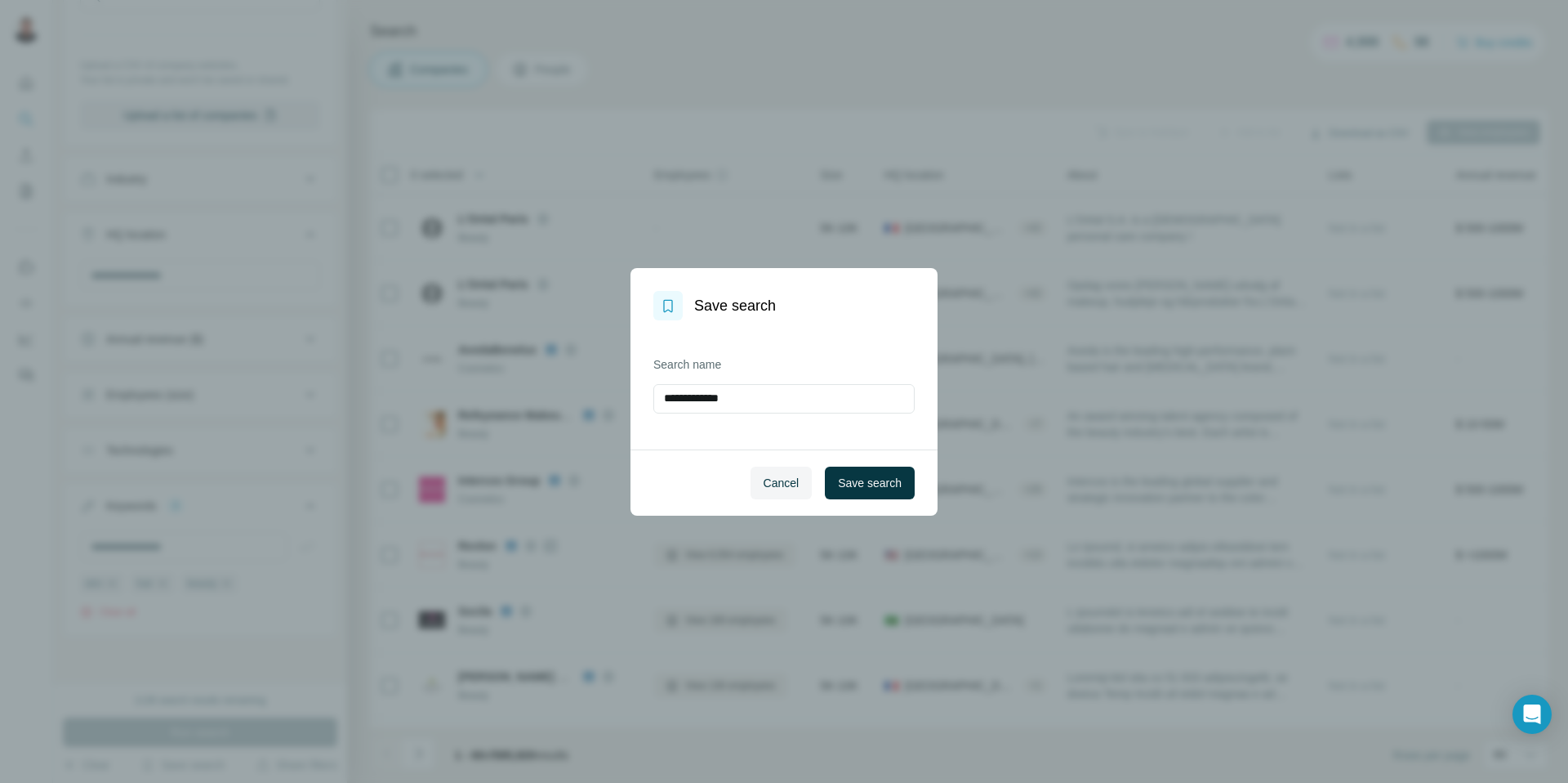
drag, startPoint x: 765, startPoint y: 393, endPoint x: 643, endPoint y: 386, distance: 122.2
click at [644, 386] on div "**********" at bounding box center [784, 385] width 307 height 129
type input "**********"
click at [872, 484] on span "Save search" at bounding box center [869, 482] width 63 height 17
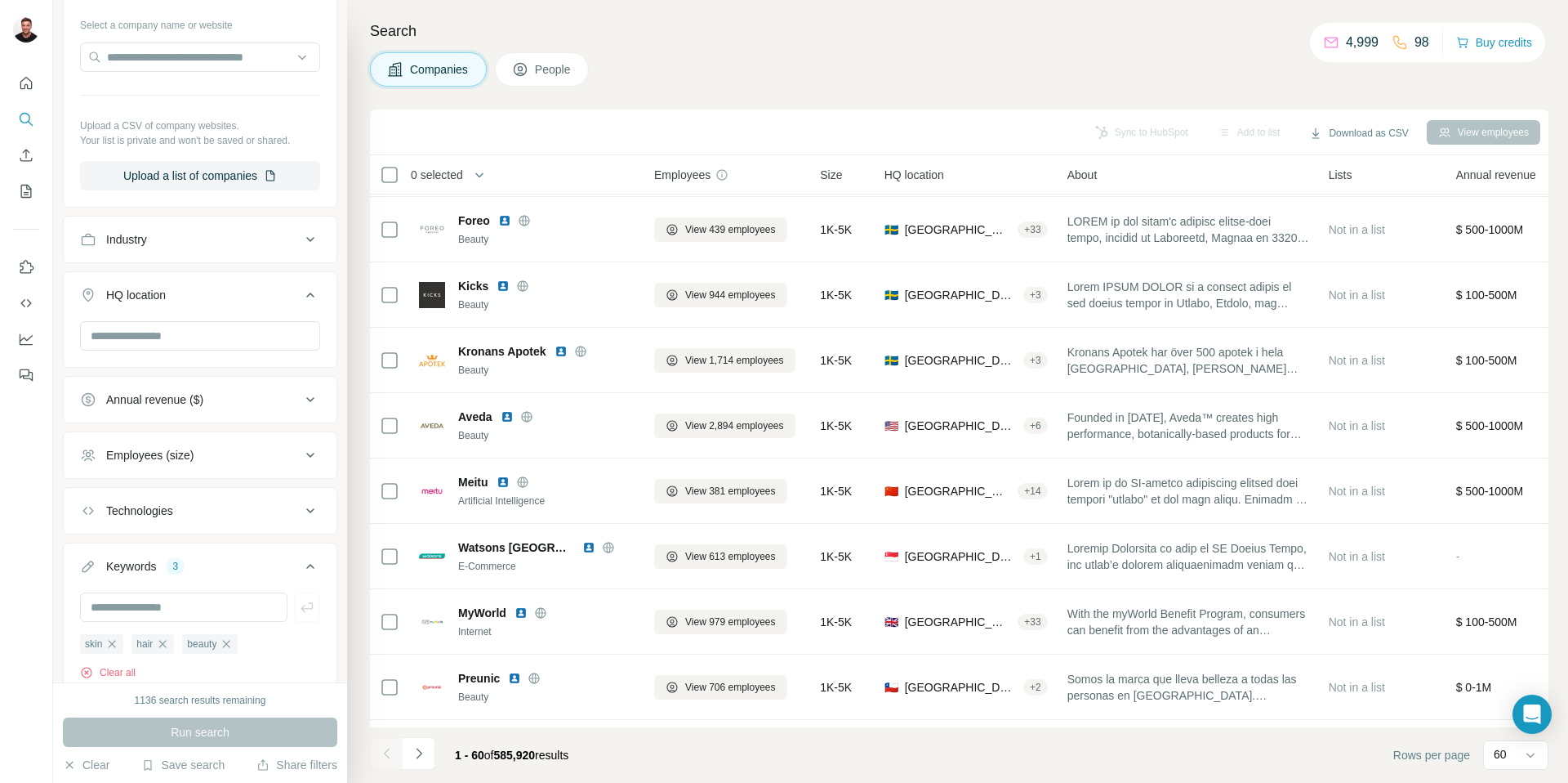
scroll to position [3390, 0]
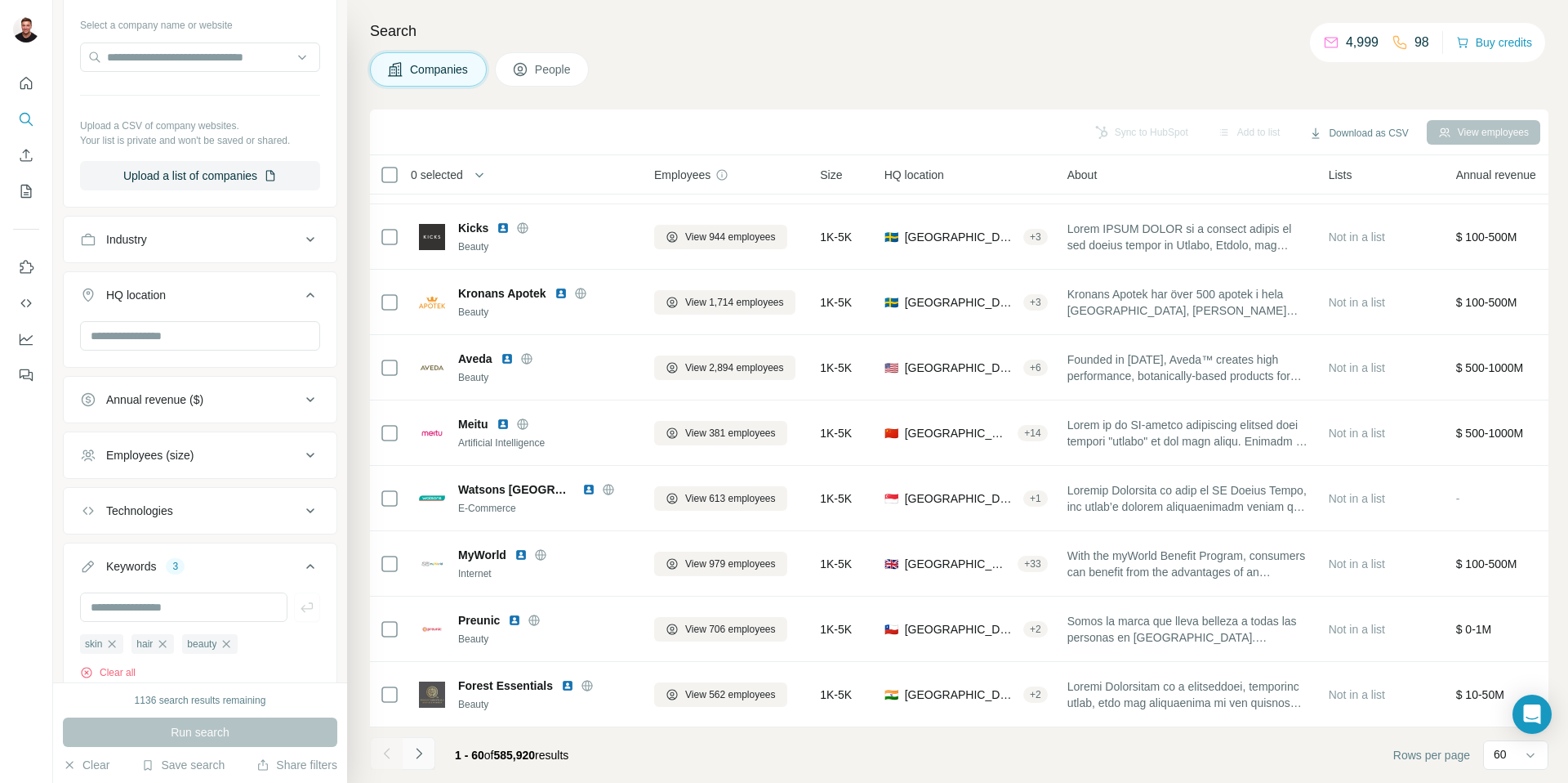
click at [422, 758] on icon "Navigate to next page" at bounding box center [419, 753] width 17 height 17
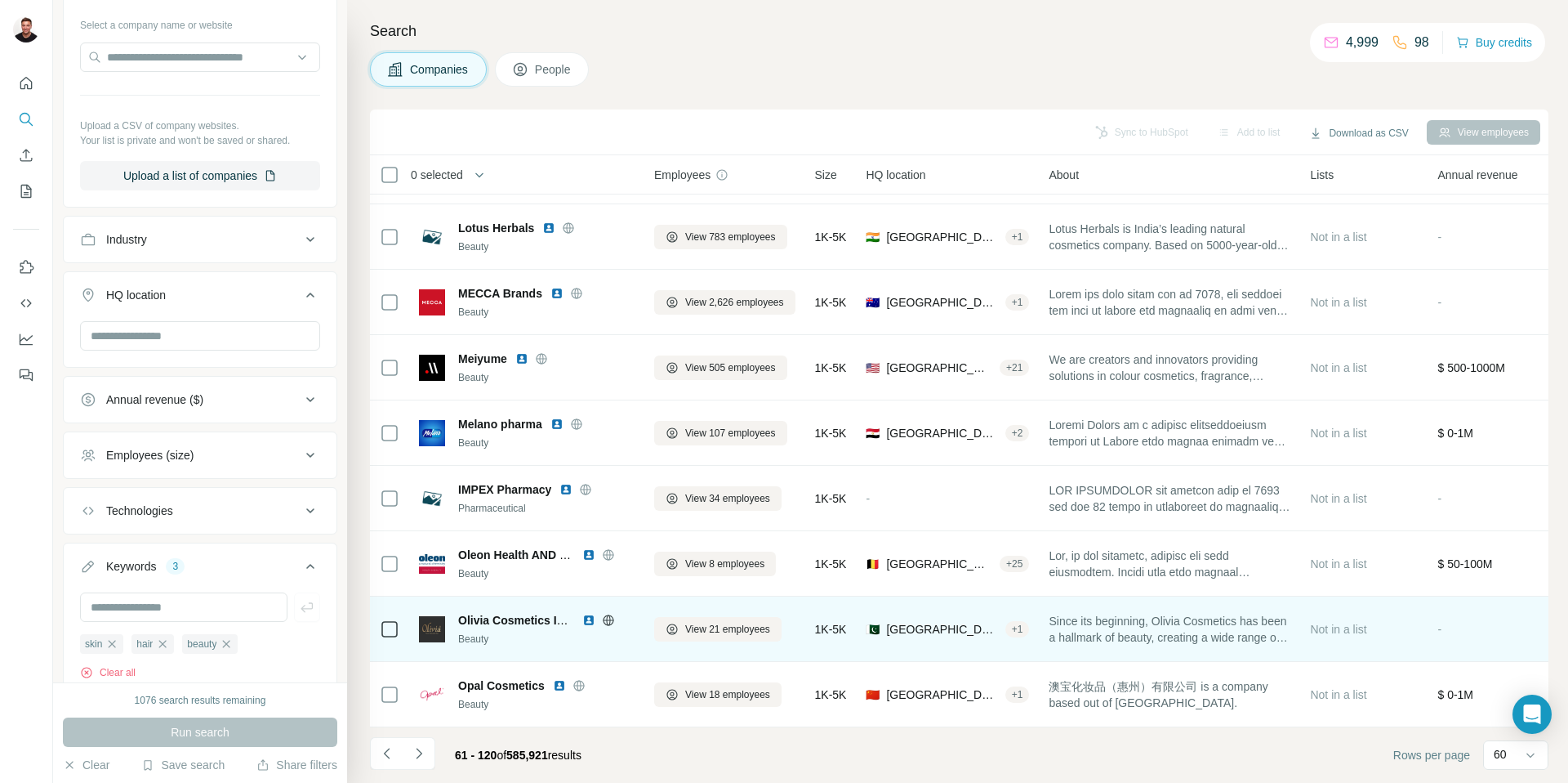
click at [383, 754] on icon "Navigate to previous page" at bounding box center [386, 753] width 6 height 11
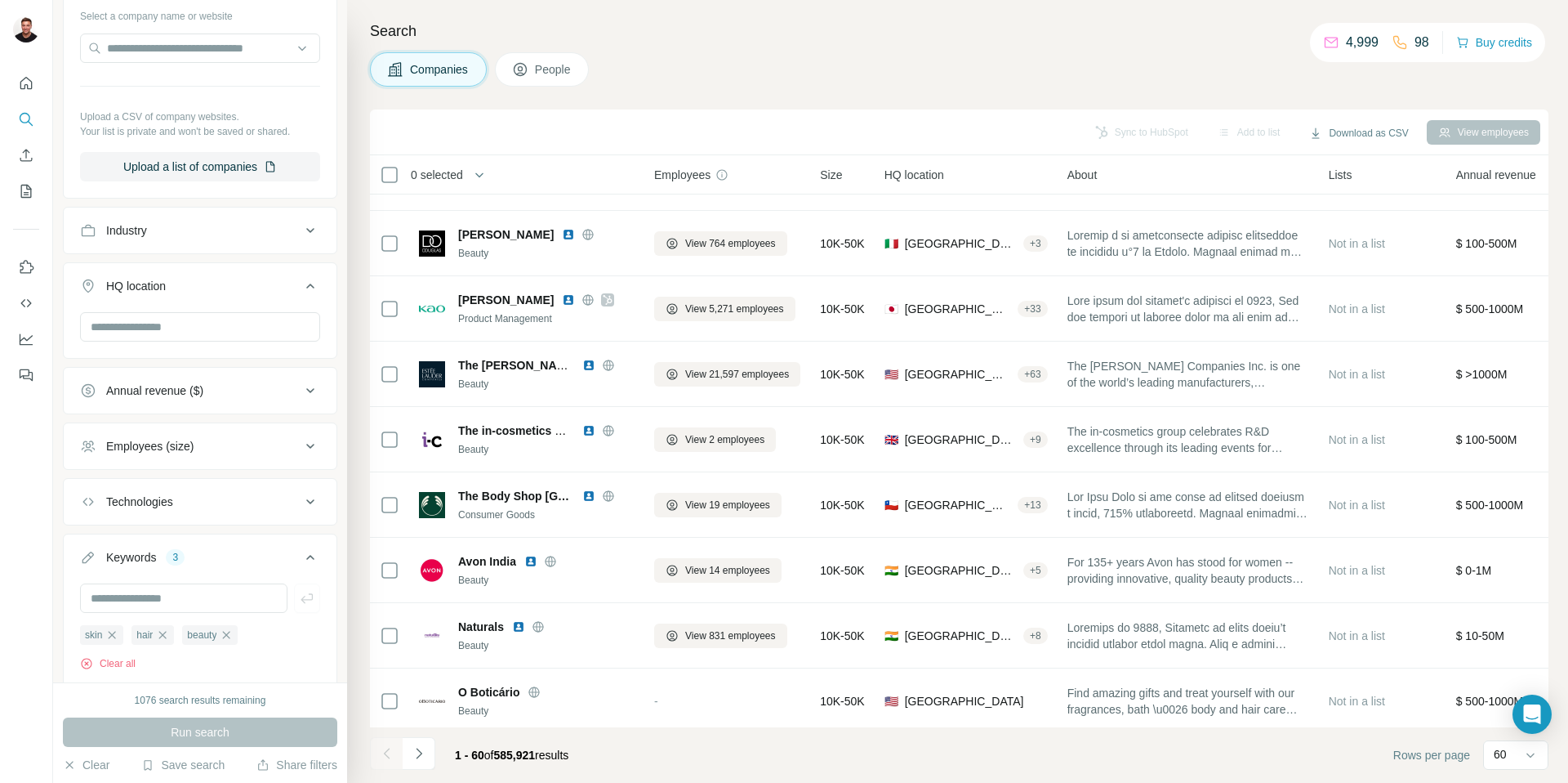
scroll to position [310, 0]
click at [274, 446] on div "Employees (size)" at bounding box center [190, 441] width 221 height 17
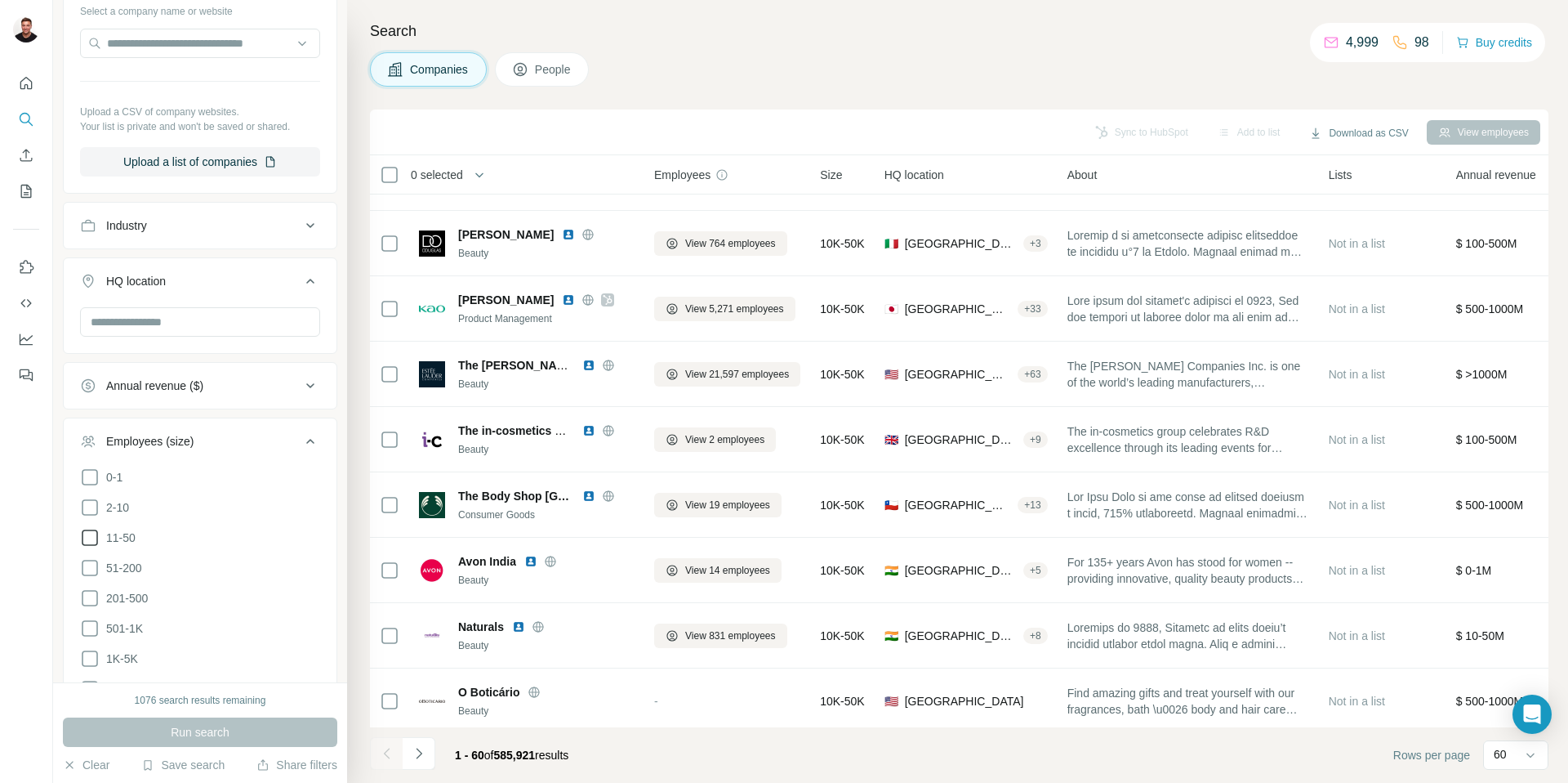
click at [95, 536] on icon at bounding box center [90, 538] width 20 height 20
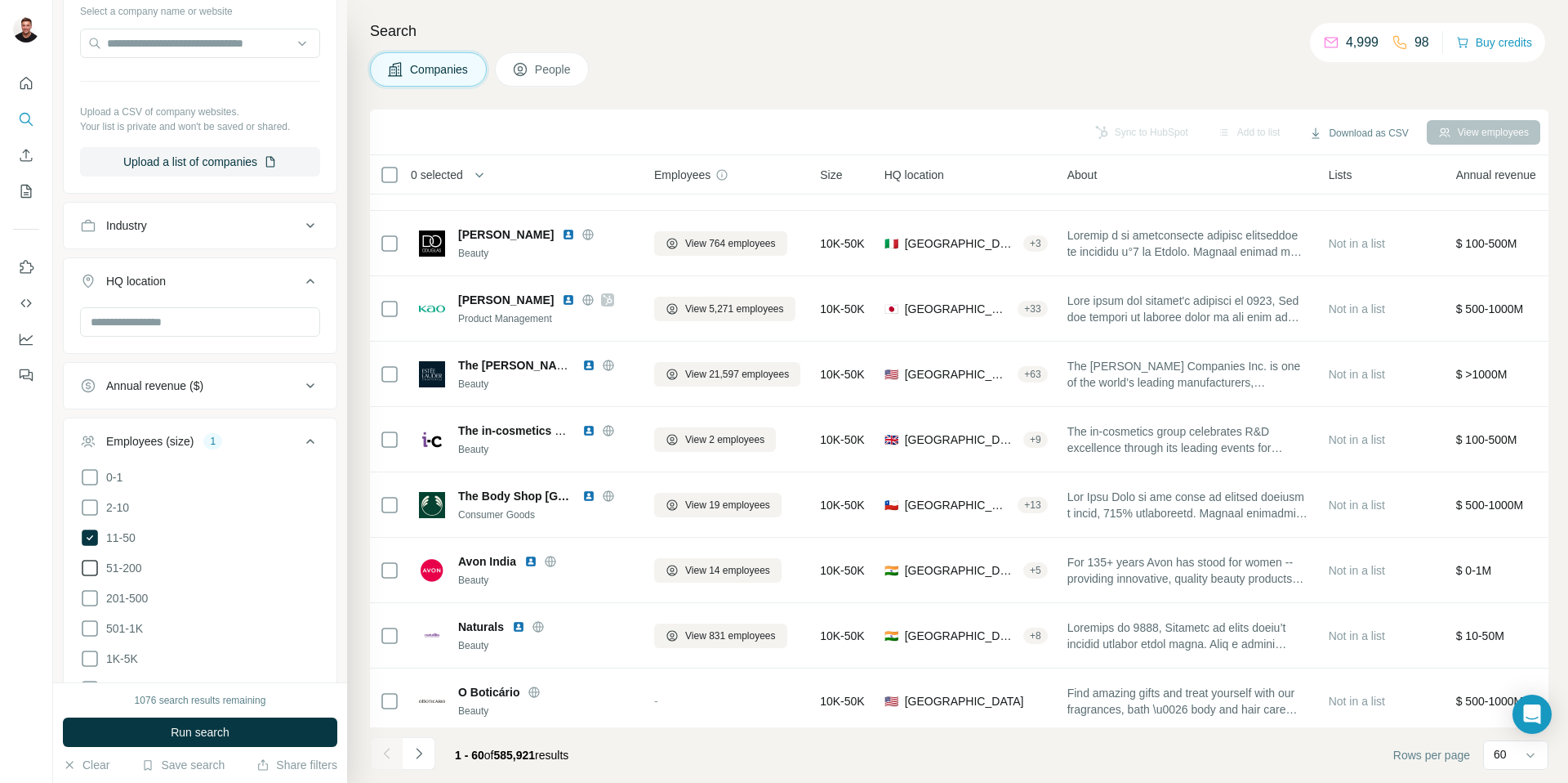
click at [94, 566] on icon at bounding box center [90, 568] width 20 height 20
click at [92, 598] on icon at bounding box center [90, 598] width 20 height 20
click at [92, 627] on icon at bounding box center [90, 629] width 20 height 20
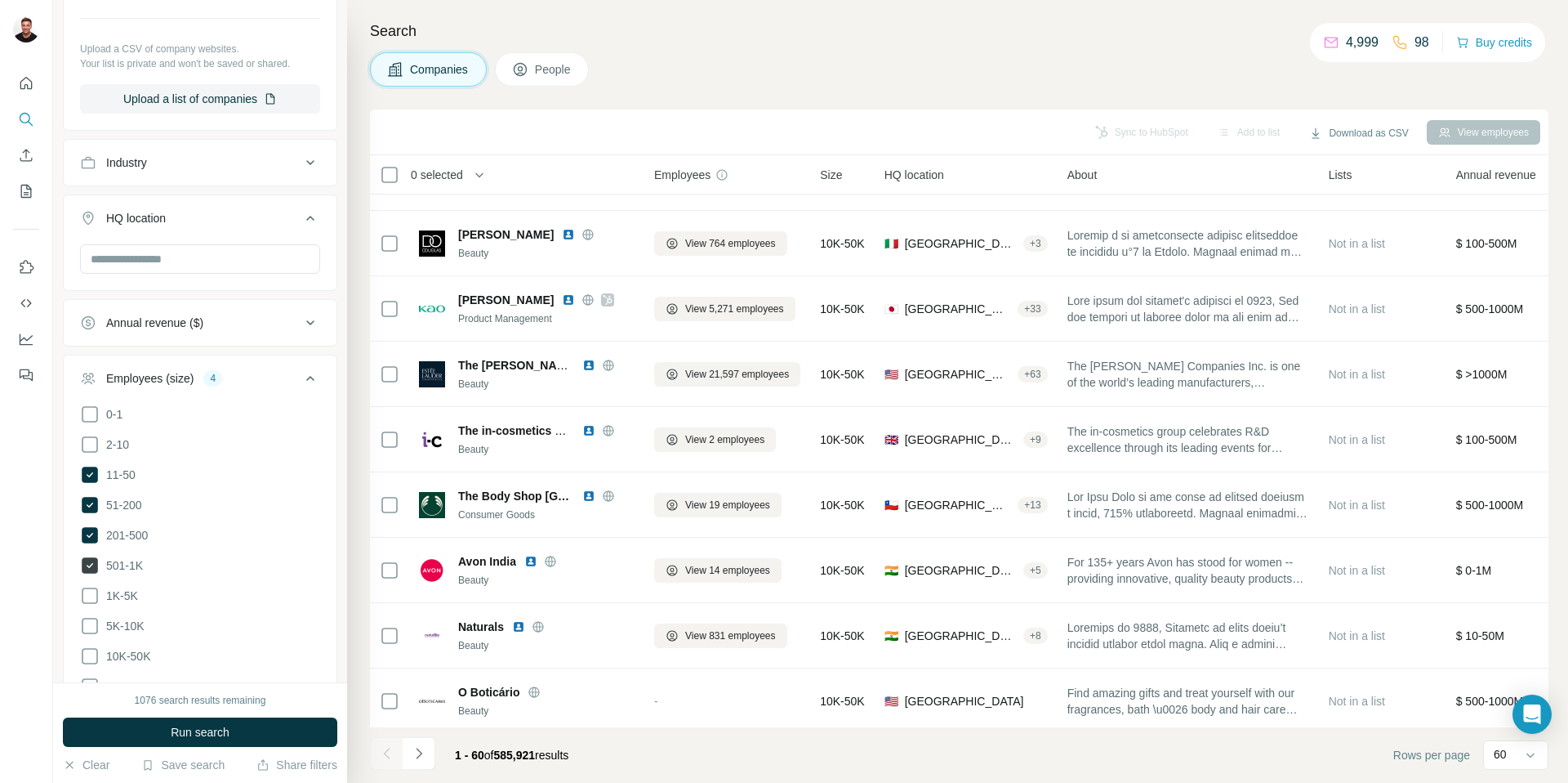
scroll to position [377, 0]
click at [86, 590] on icon at bounding box center [90, 593] width 20 height 20
click at [86, 629] on ul "0-1 2-10 11-50 [PHONE_NUMBER] 501-1K 1K-5K 5K-10K 10K-50K 50K-100K 100K-500K 50…" at bounding box center [200, 578] width 240 height 353
click at [88, 617] on icon at bounding box center [90, 623] width 20 height 20
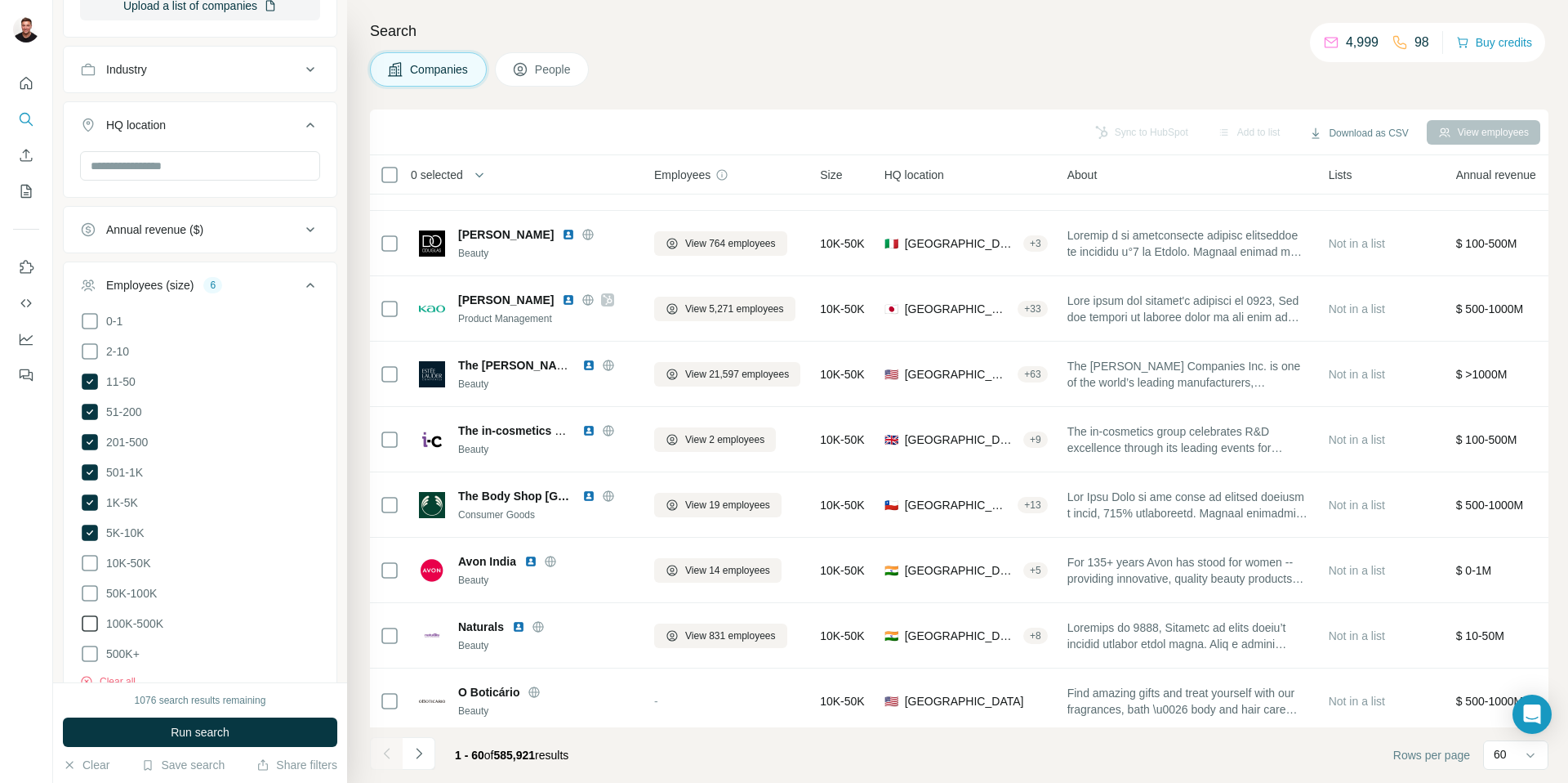
scroll to position [476, 0]
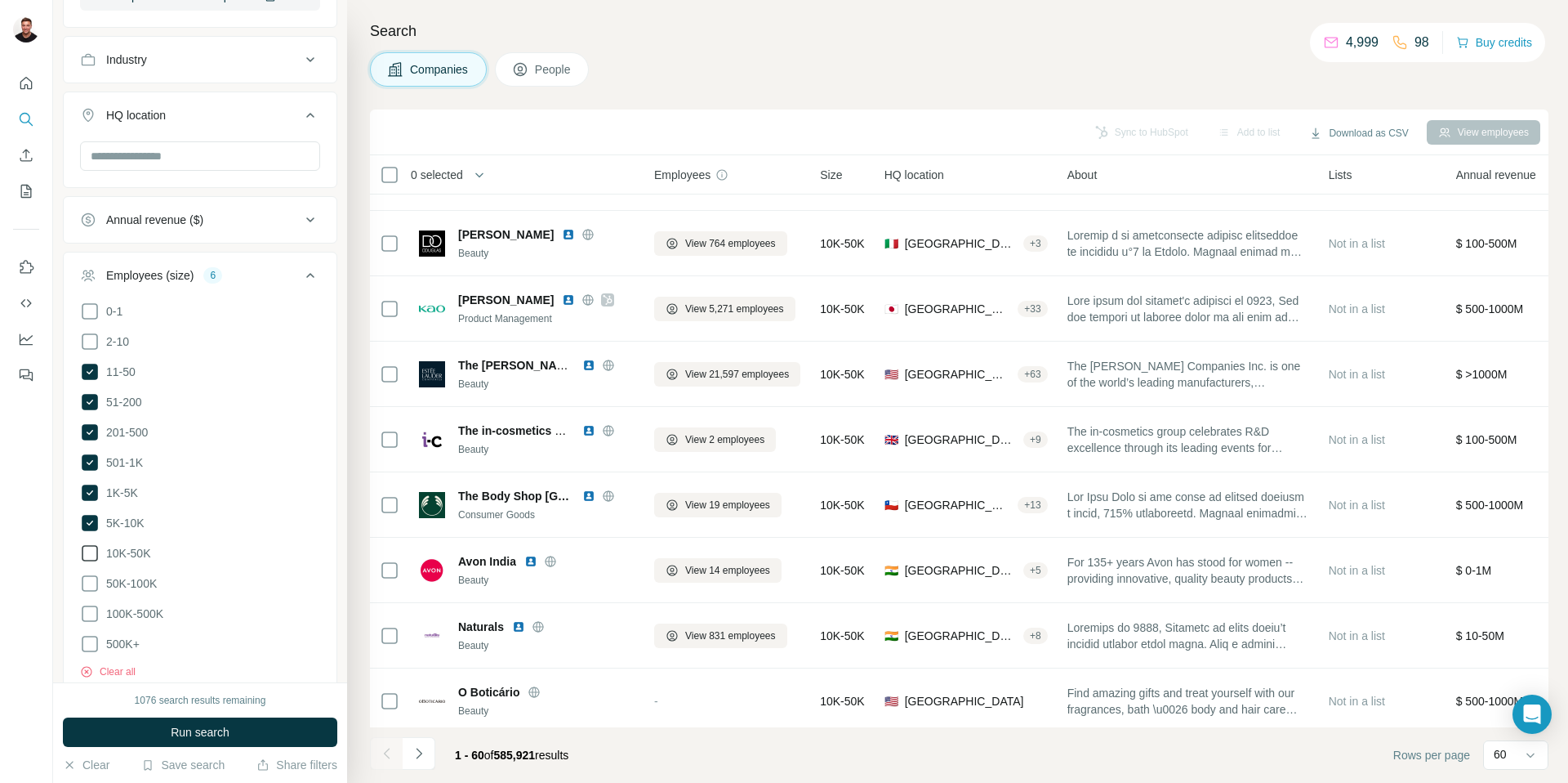
click at [90, 544] on icon at bounding box center [90, 554] width 20 height 20
click at [89, 576] on icon at bounding box center [90, 584] width 20 height 20
click at [89, 604] on icon at bounding box center [90, 614] width 20 height 20
click at [91, 635] on icon at bounding box center [90, 644] width 20 height 20
click at [180, 731] on span "Run search" at bounding box center [200, 732] width 59 height 17
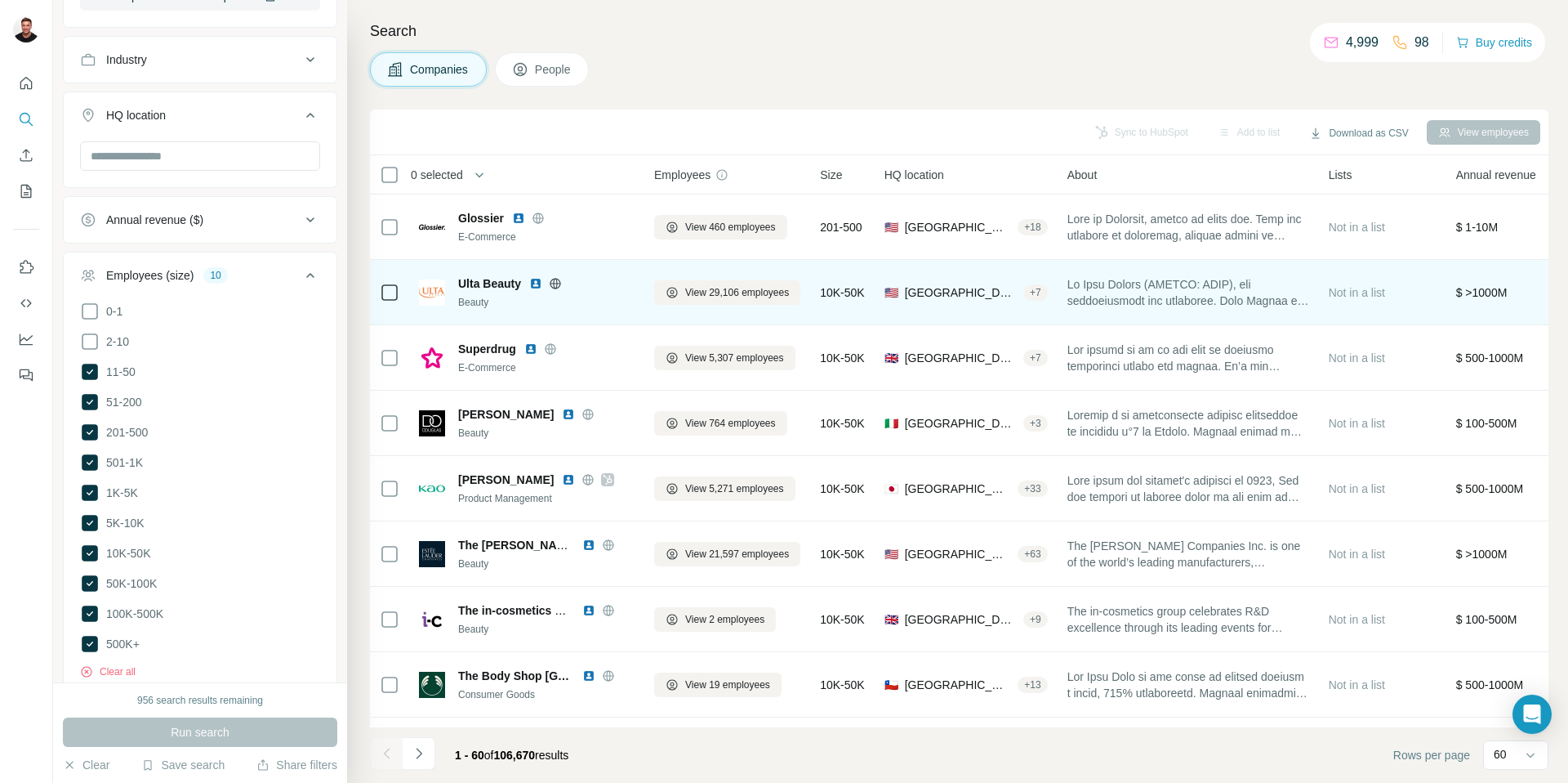
click at [557, 286] on icon at bounding box center [555, 283] width 4 height 11
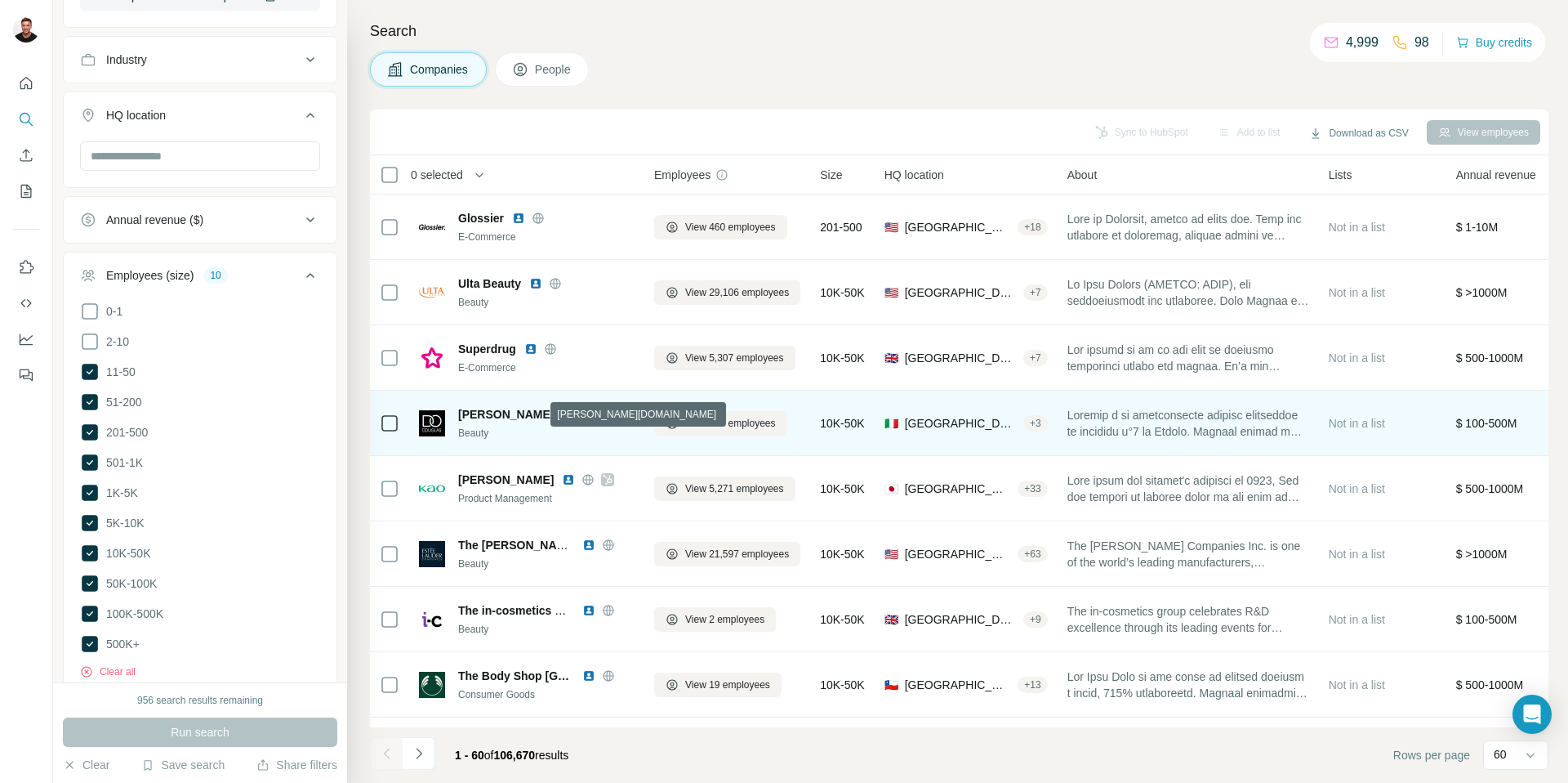
click at [586, 410] on icon at bounding box center [588, 414] width 4 height 11
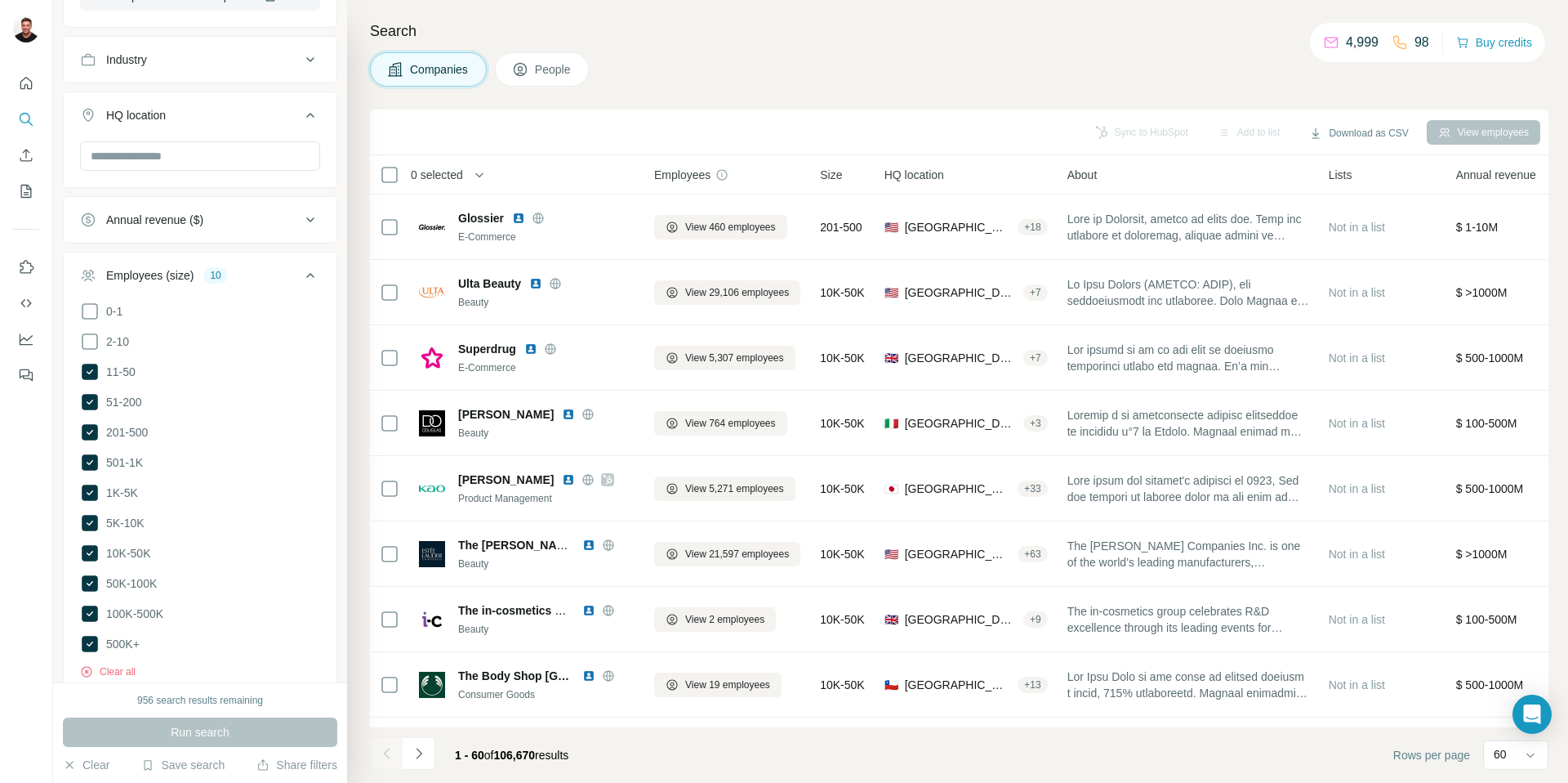
click at [748, 163] on th "Employees" at bounding box center [727, 175] width 166 height 39
click at [719, 174] on icon at bounding box center [721, 174] width 13 height 13
click at [705, 178] on span "Employees" at bounding box center [682, 175] width 57 height 17
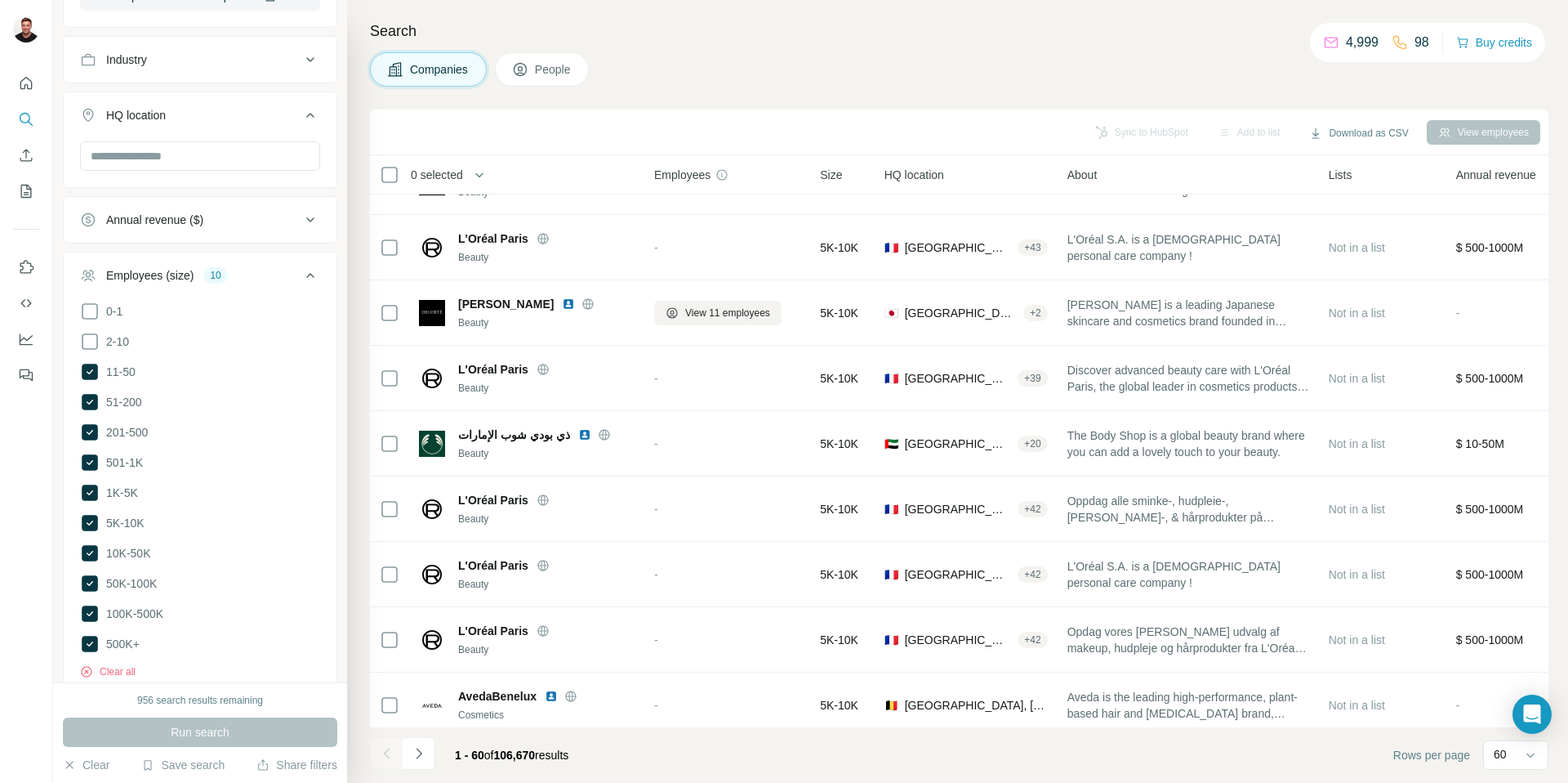
scroll to position [2235, 0]
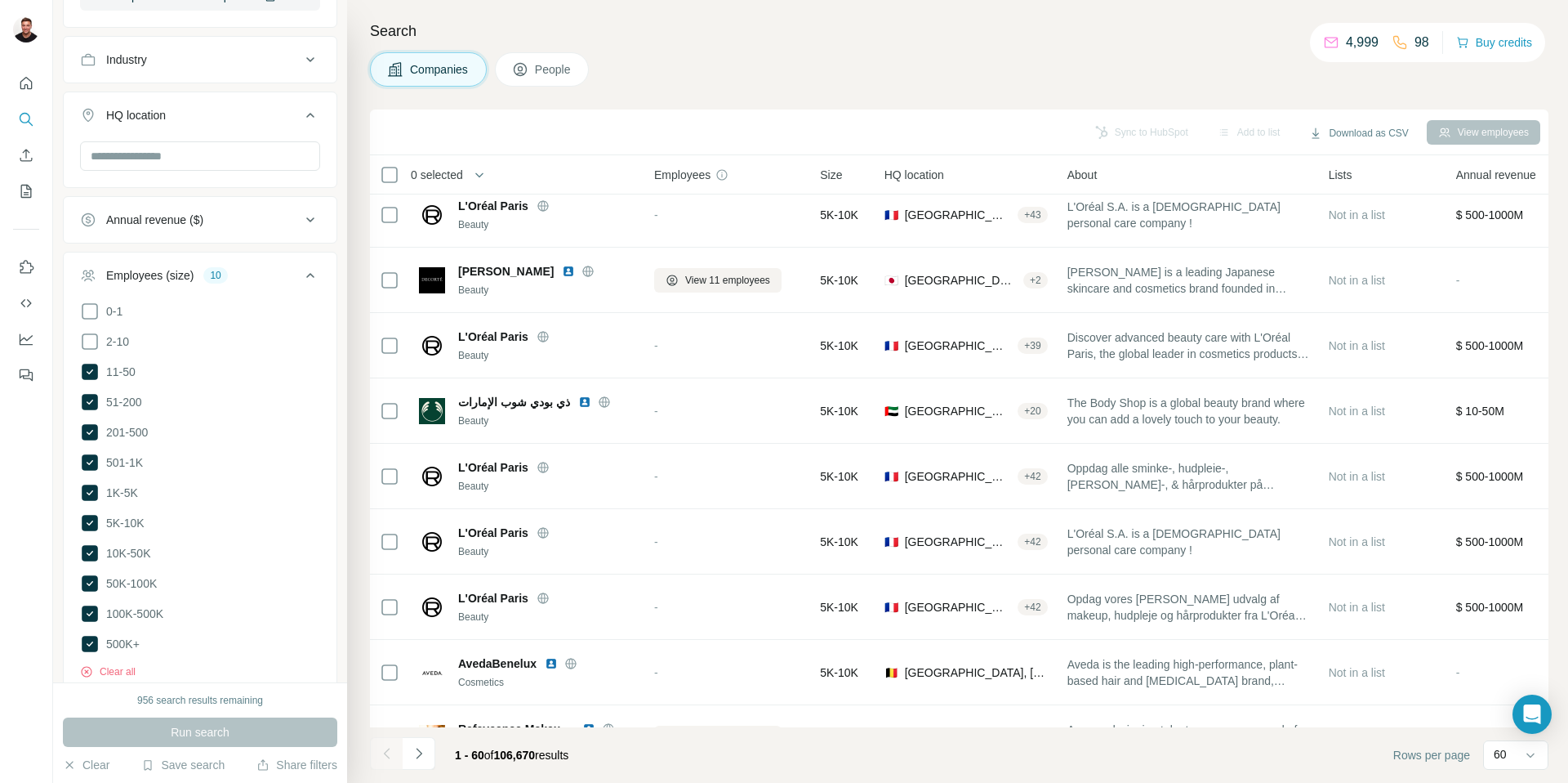
click at [255, 731] on div "Run search" at bounding box center [199, 732] width 274 height 29
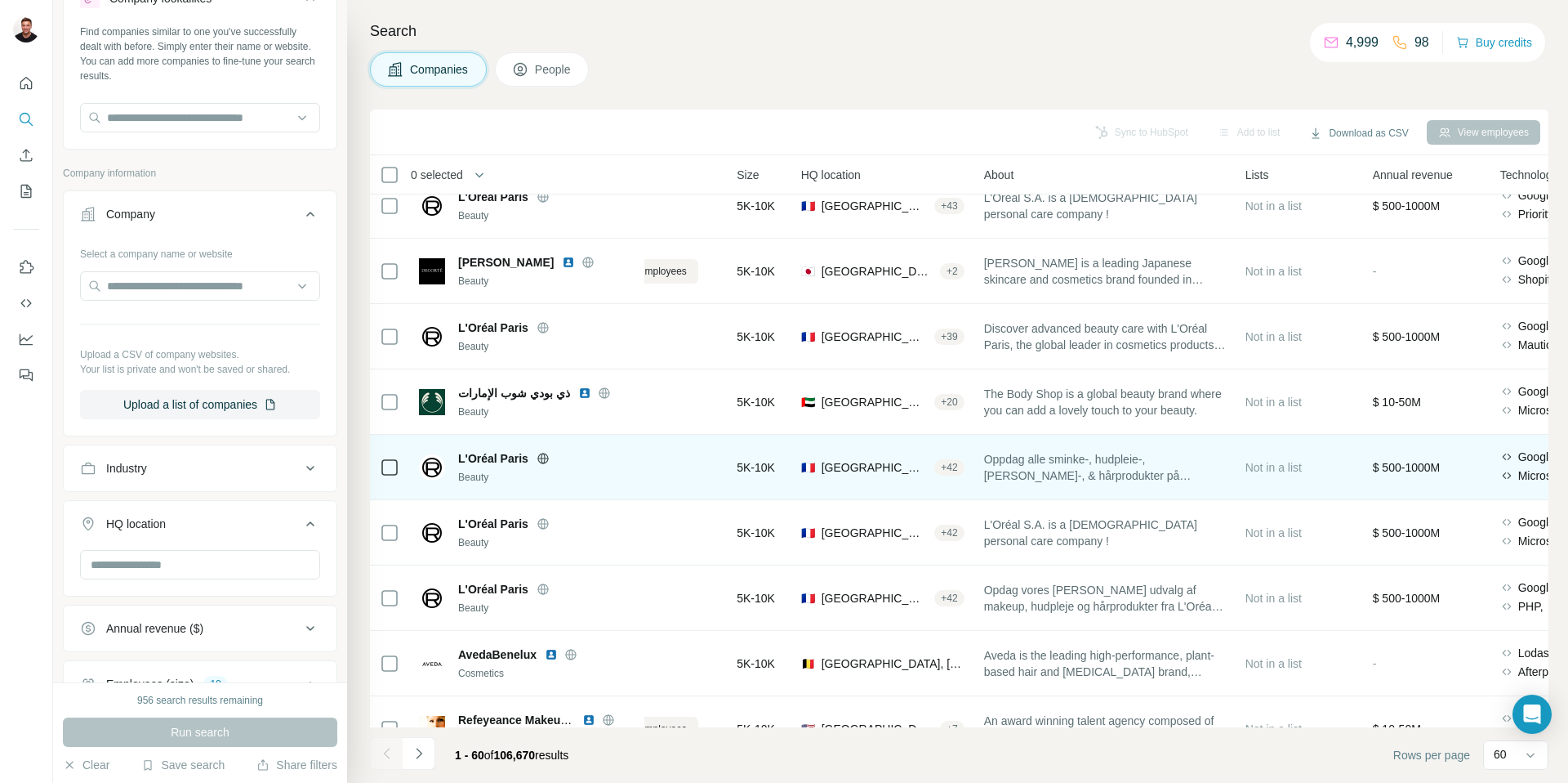
scroll to position [2245, 85]
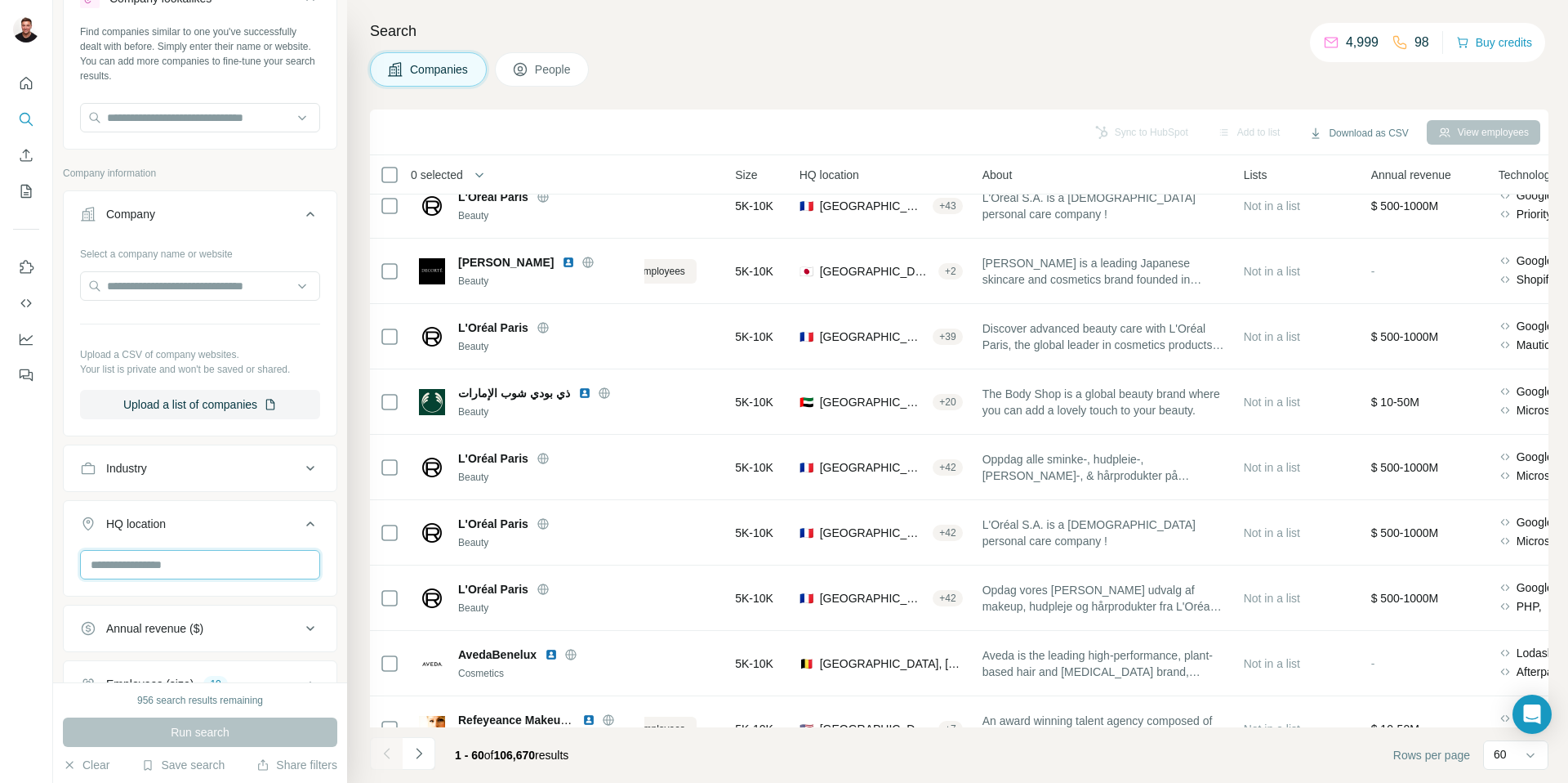
click at [238, 561] on input "text" at bounding box center [200, 564] width 240 height 29
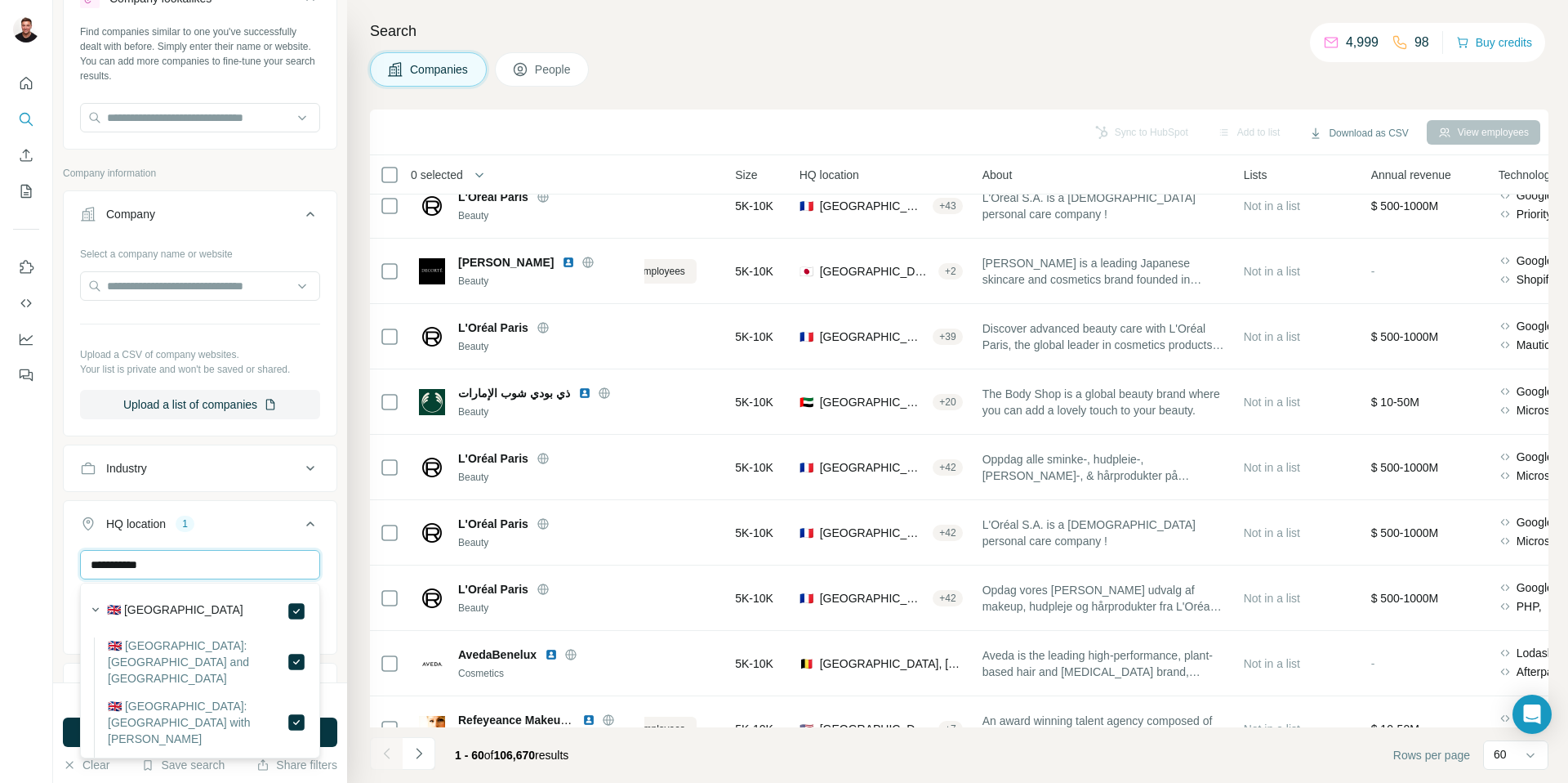
drag, startPoint x: 215, startPoint y: 571, endPoint x: 129, endPoint y: 566, distance: 86.1
click at [129, 566] on input "**********" at bounding box center [200, 564] width 240 height 29
type input "*********"
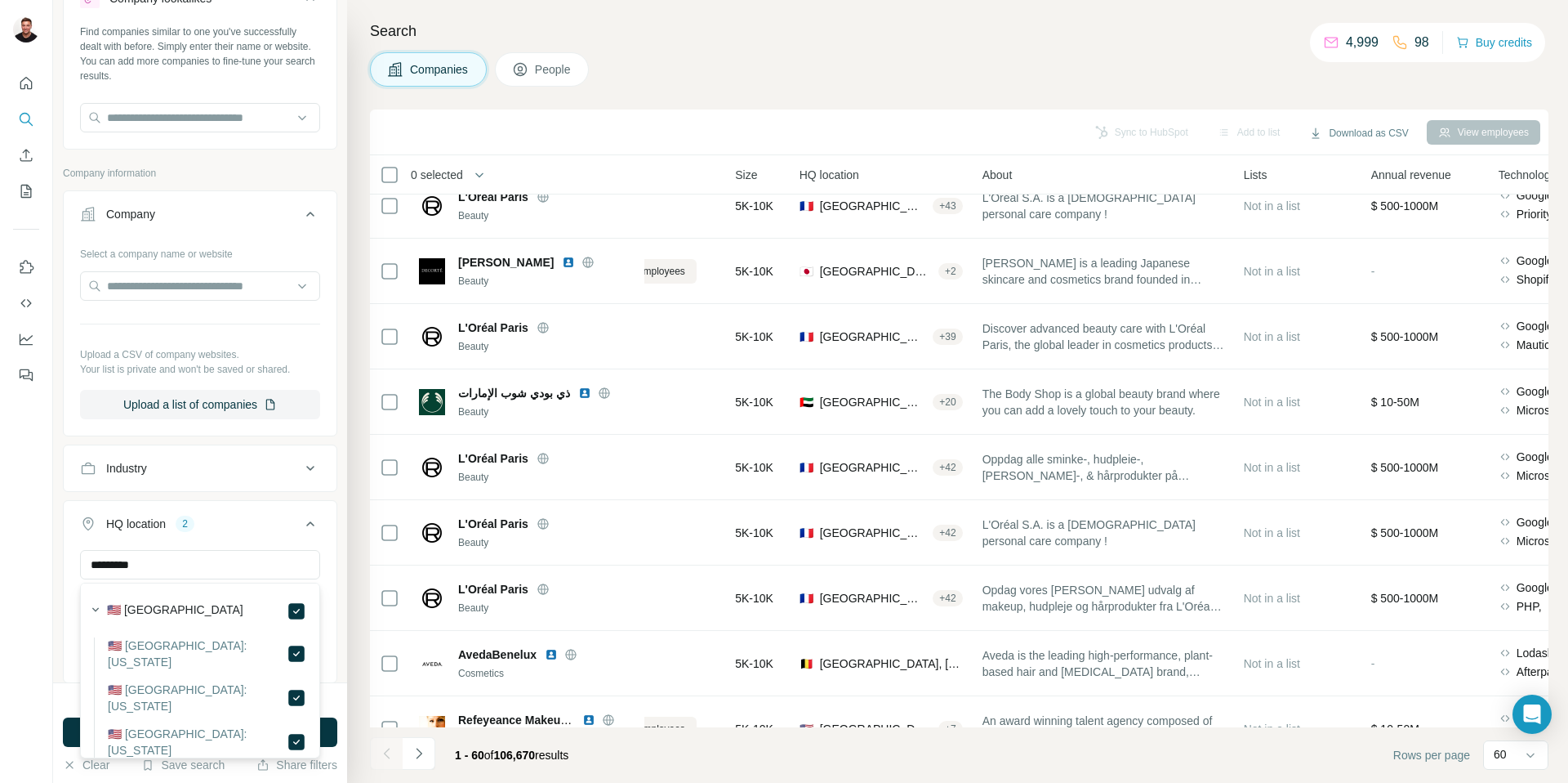
click at [325, 586] on div "********* [GEOGRAPHIC_DATA] [GEOGRAPHIC_DATA] Clear all" at bounding box center [200, 614] width 273 height 129
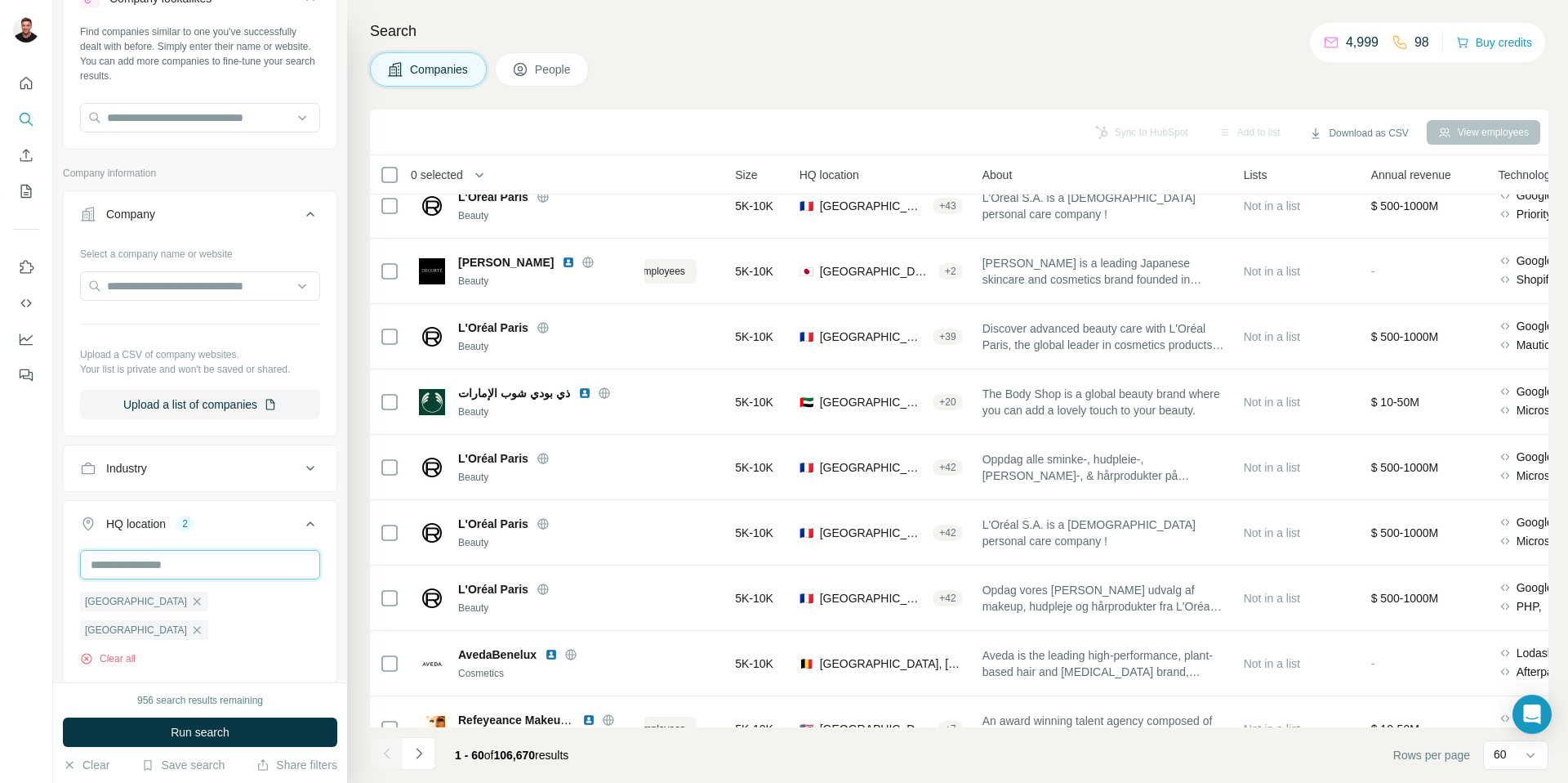
click at [208, 574] on input "text" at bounding box center [200, 564] width 240 height 29
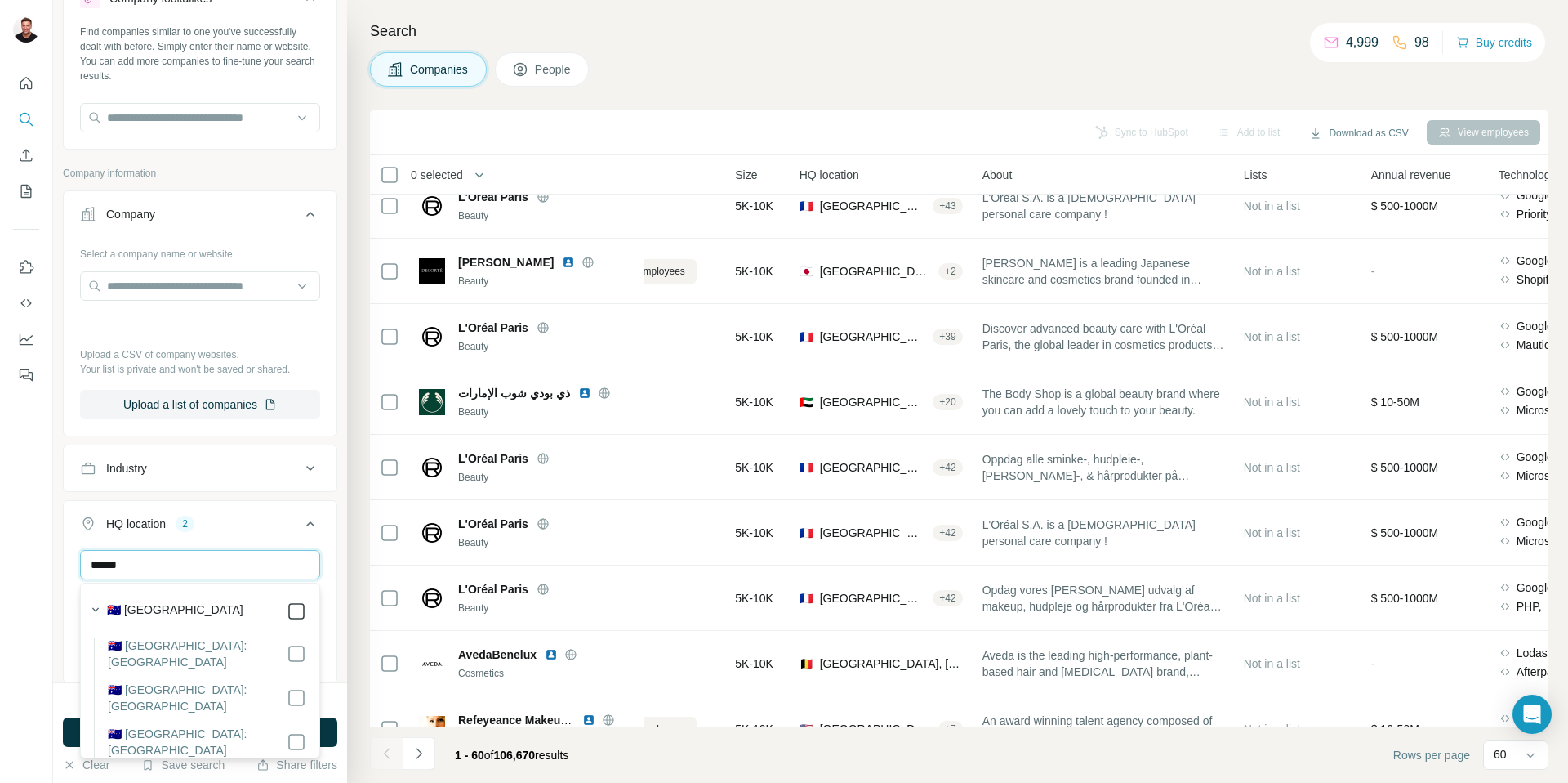
type input "******"
click at [329, 656] on div "****** [GEOGRAPHIC_DATA] [GEOGRAPHIC_DATA] [GEOGRAPHIC_DATA] Clear all" at bounding box center [200, 629] width 273 height 158
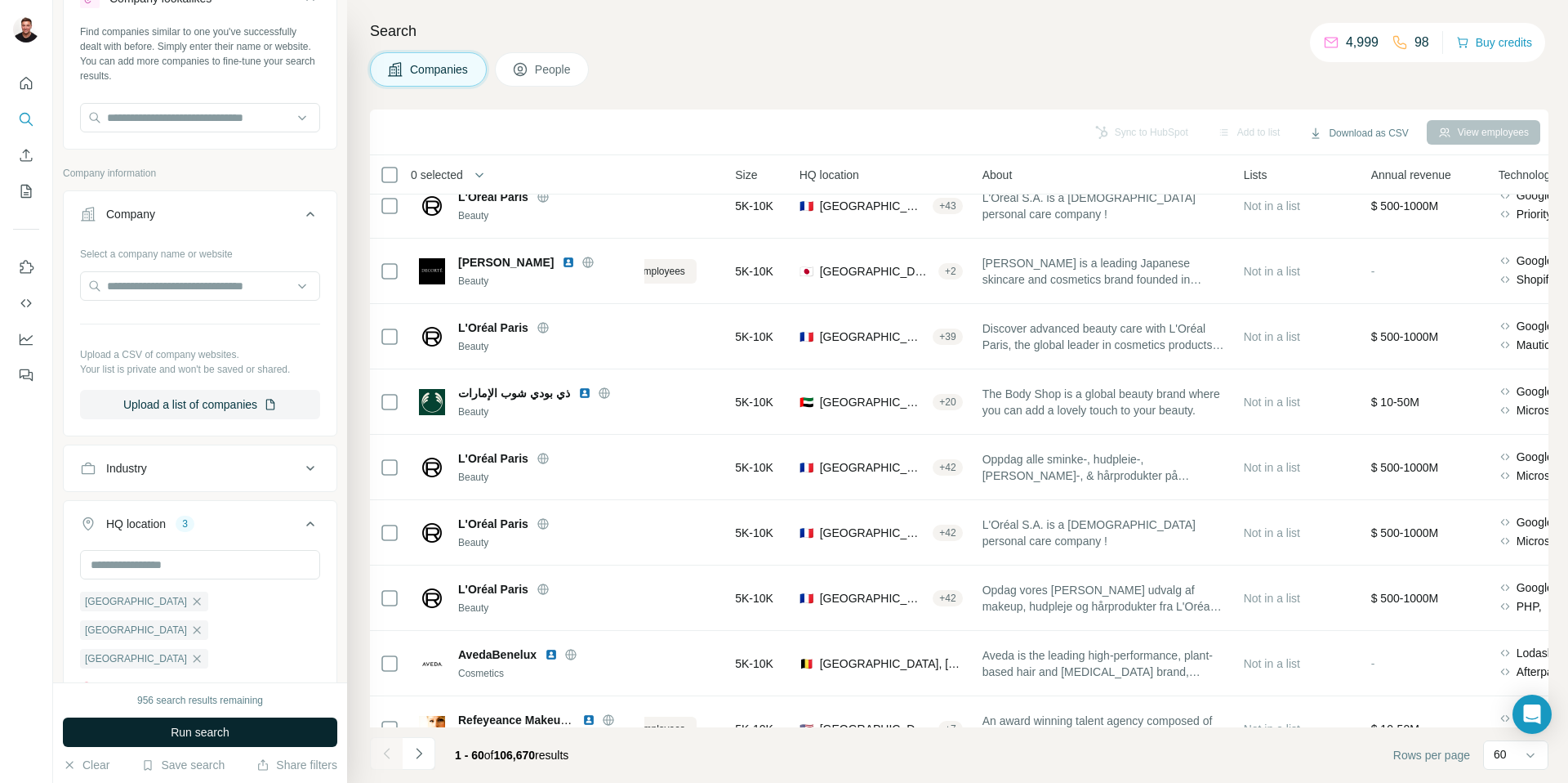
click at [213, 733] on span "Run search" at bounding box center [200, 732] width 59 height 17
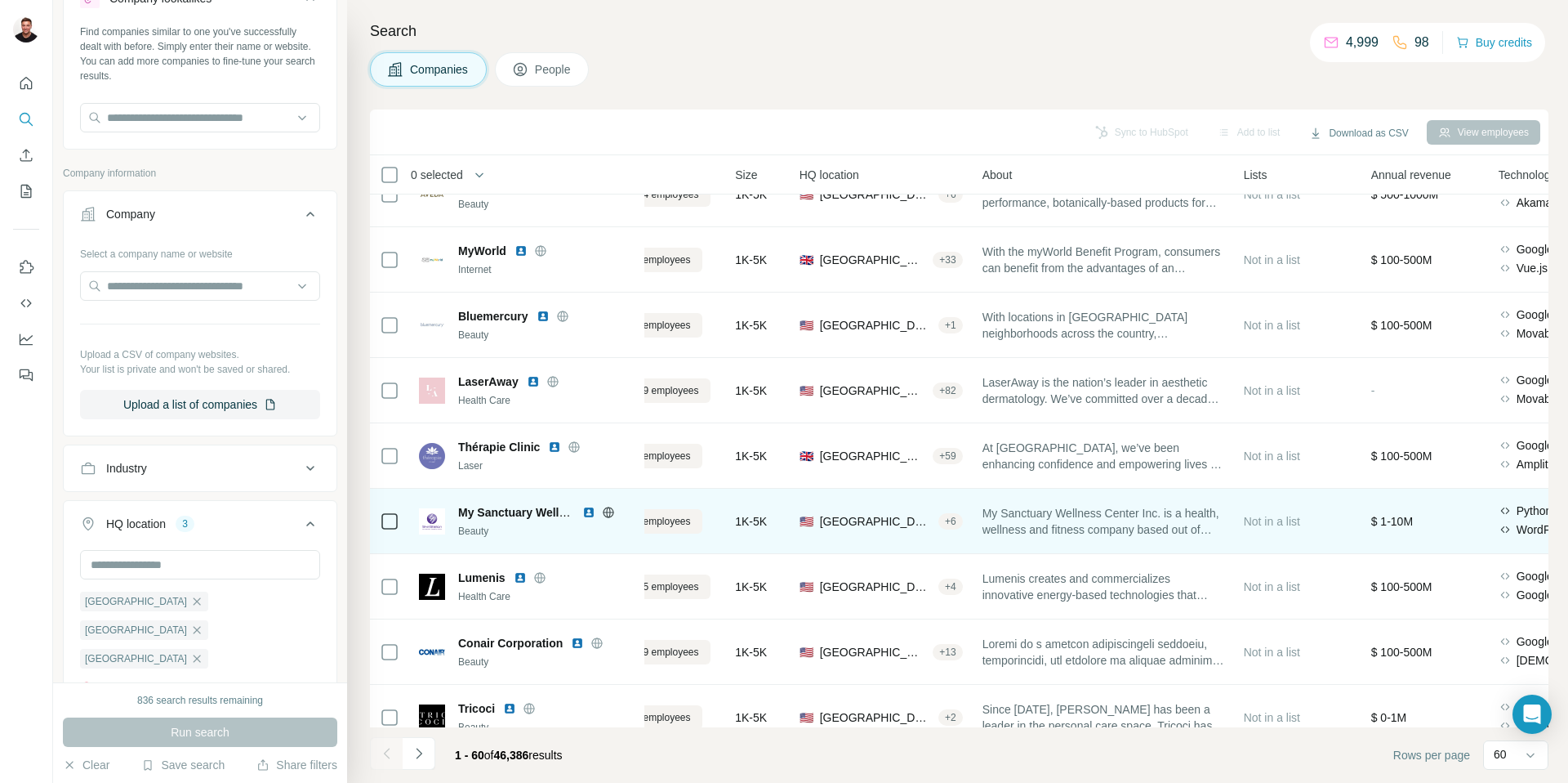
scroll to position [818, 85]
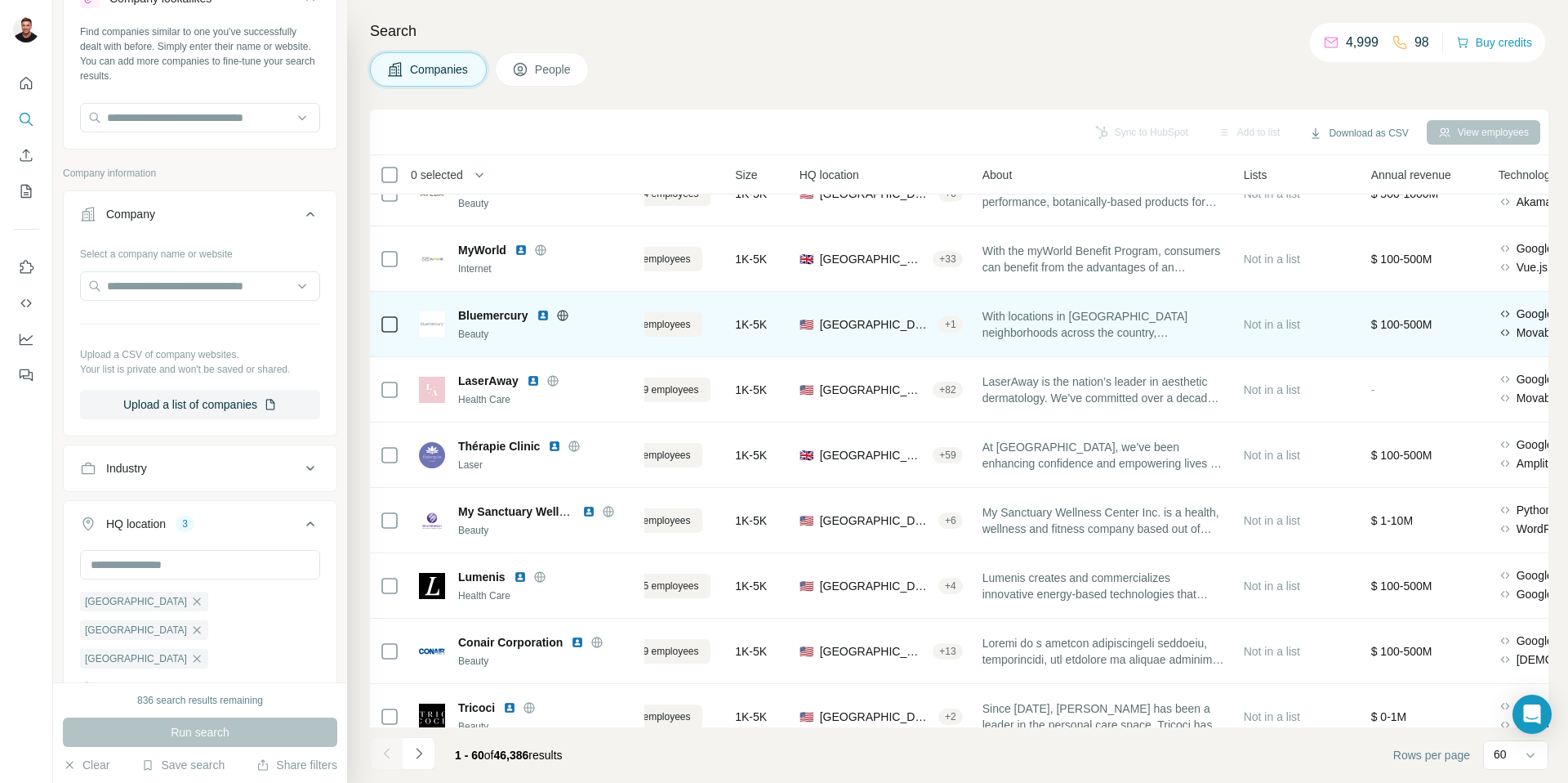
click at [559, 311] on icon at bounding box center [562, 314] width 11 height 11
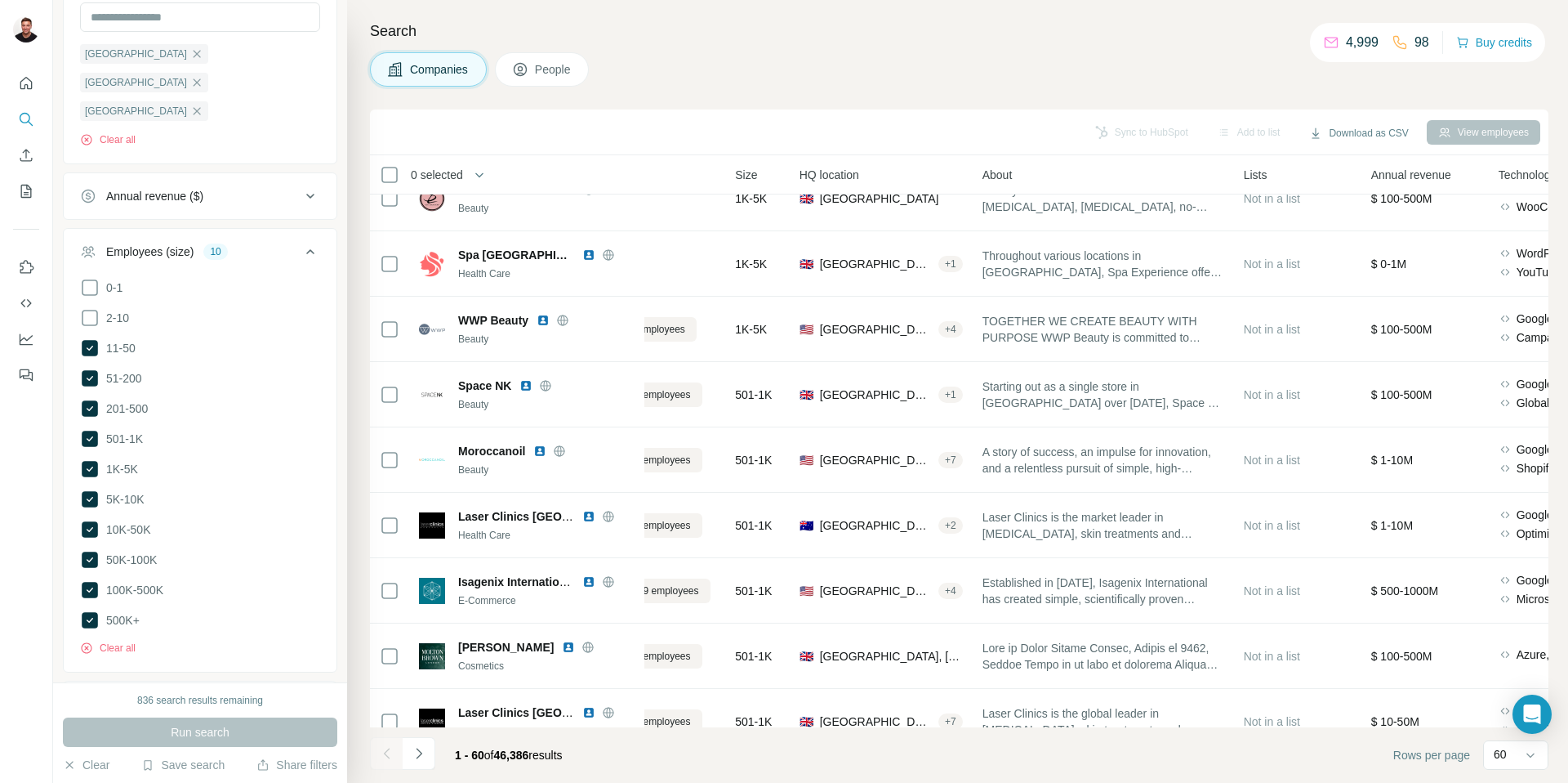
scroll to position [654, 0]
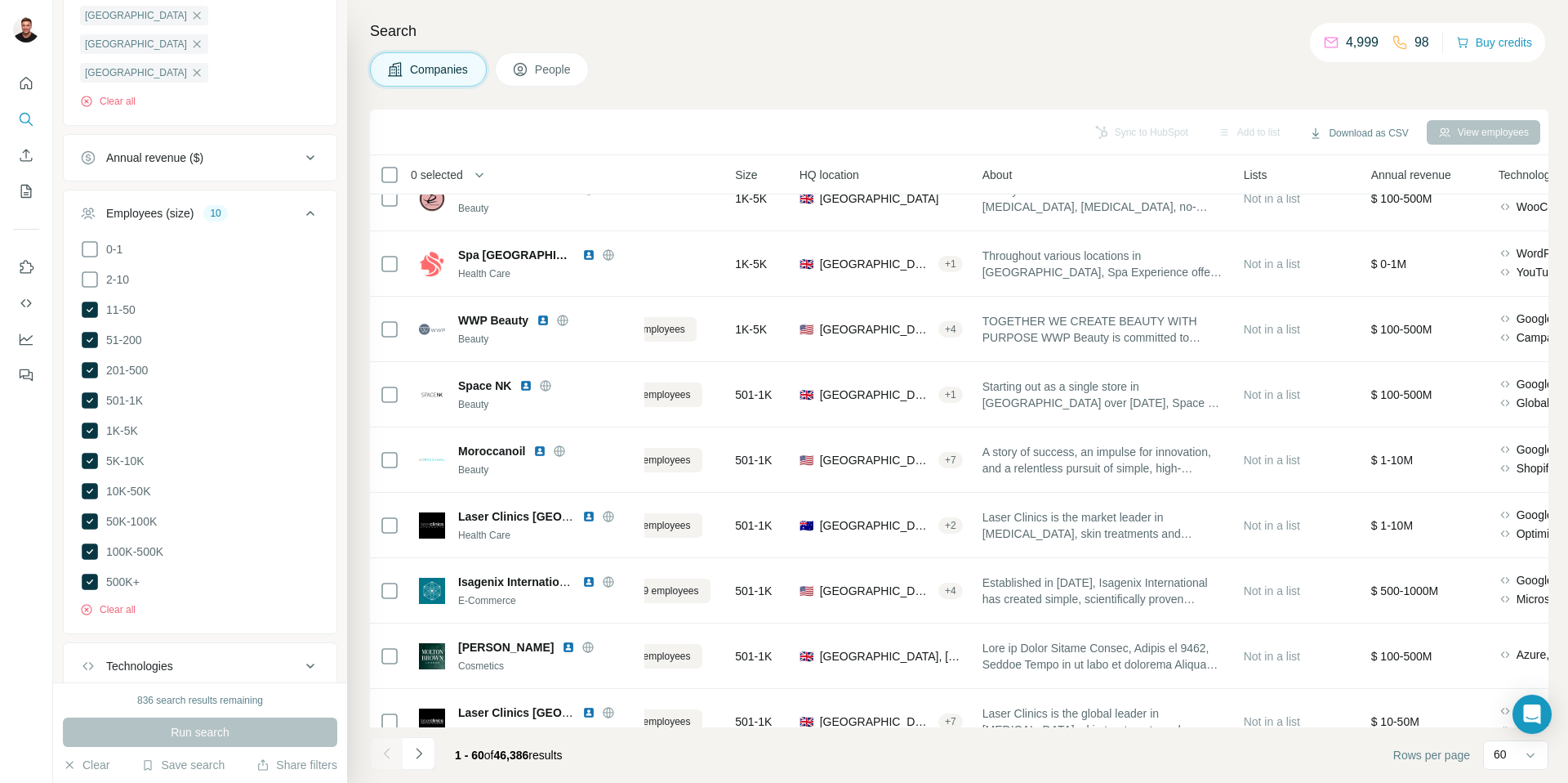
click at [173, 205] on div "Employees (size)" at bounding box center [150, 213] width 88 height 17
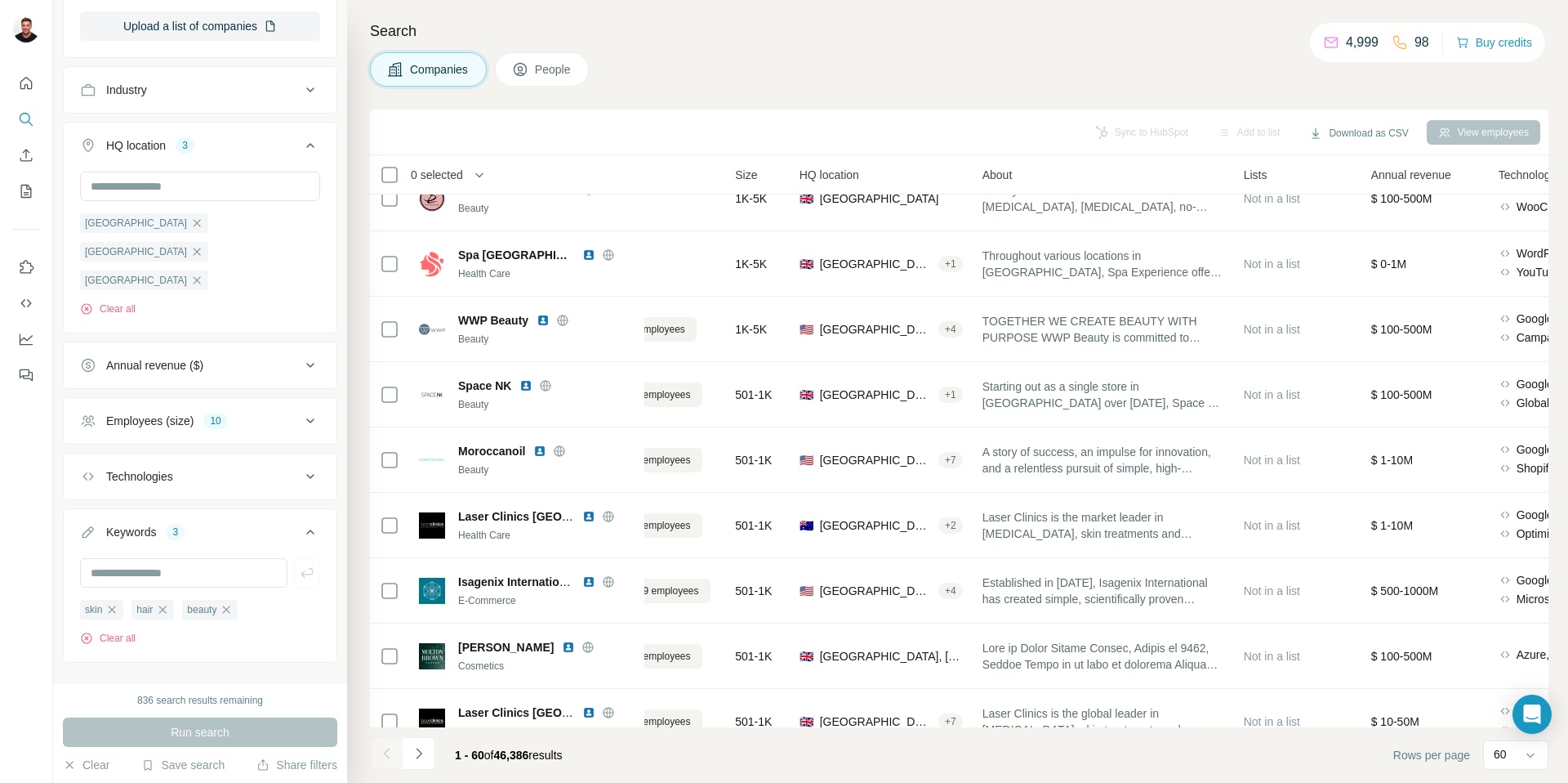
click at [182, 413] on div "Employees (size)" at bounding box center [150, 421] width 88 height 17
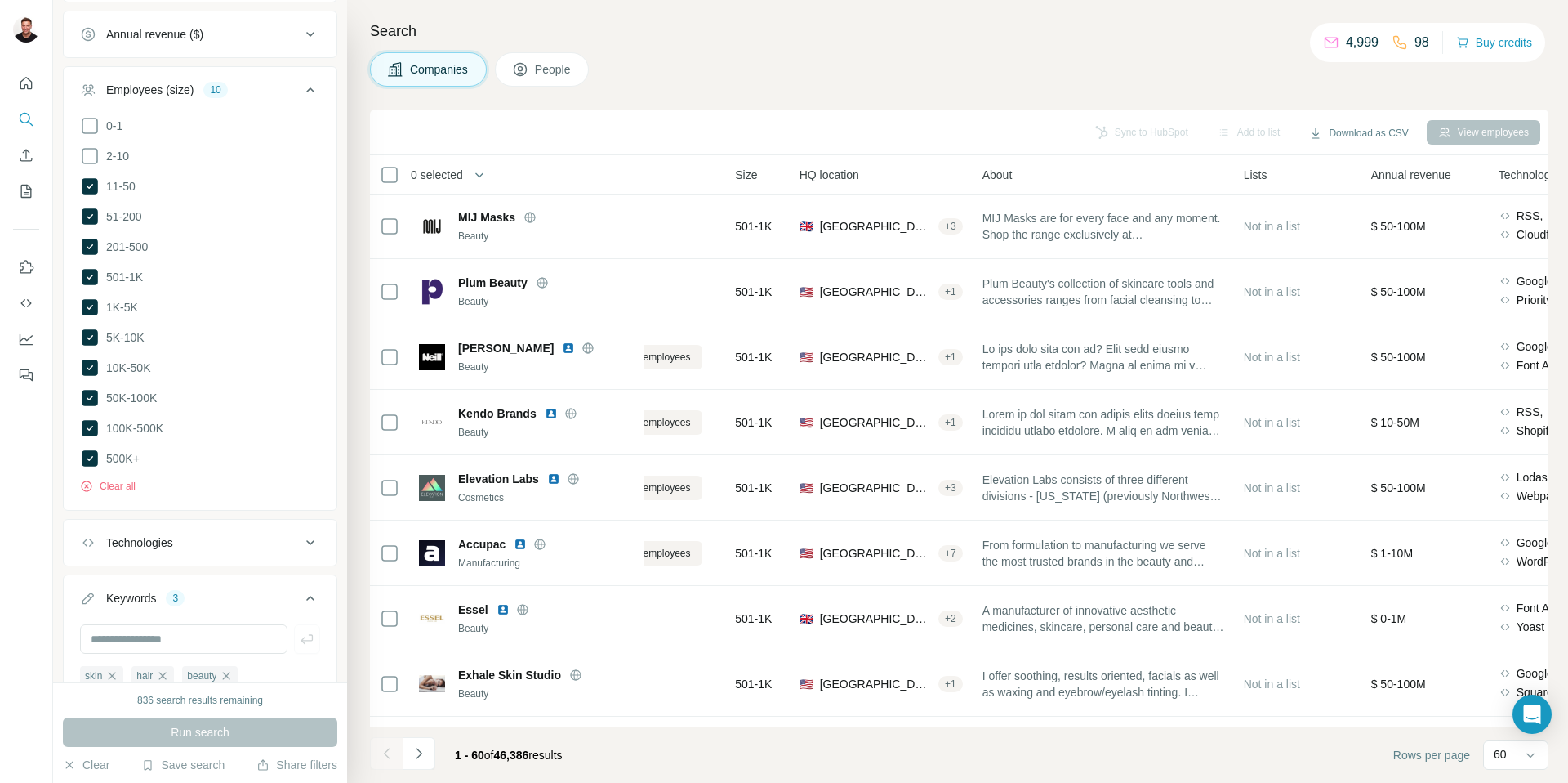
scroll to position [3083, 85]
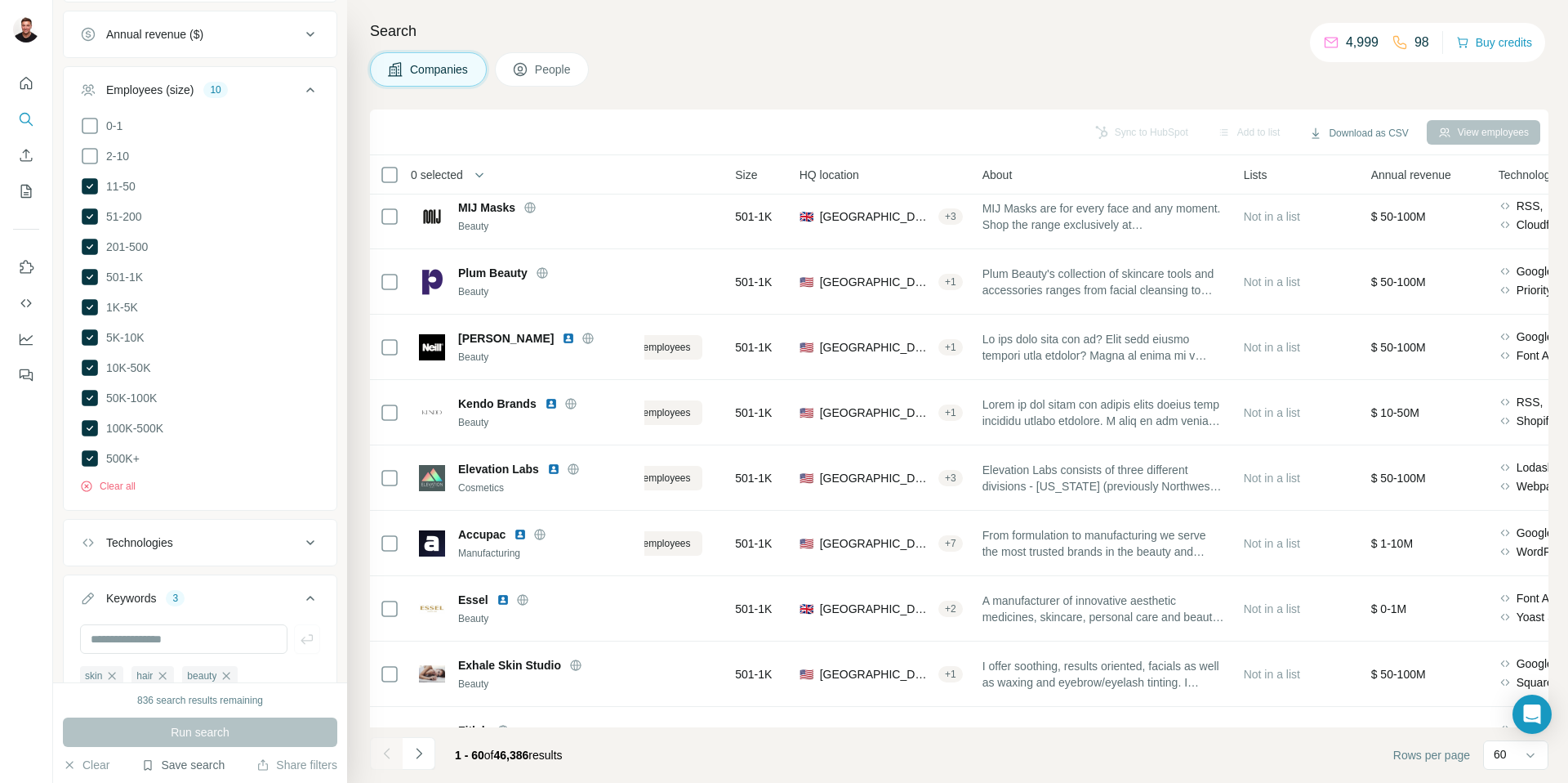
click at [205, 762] on button "Save search" at bounding box center [182, 764] width 83 height 17
click at [216, 739] on div "View my saved searches" at bounding box center [228, 735] width 173 height 32
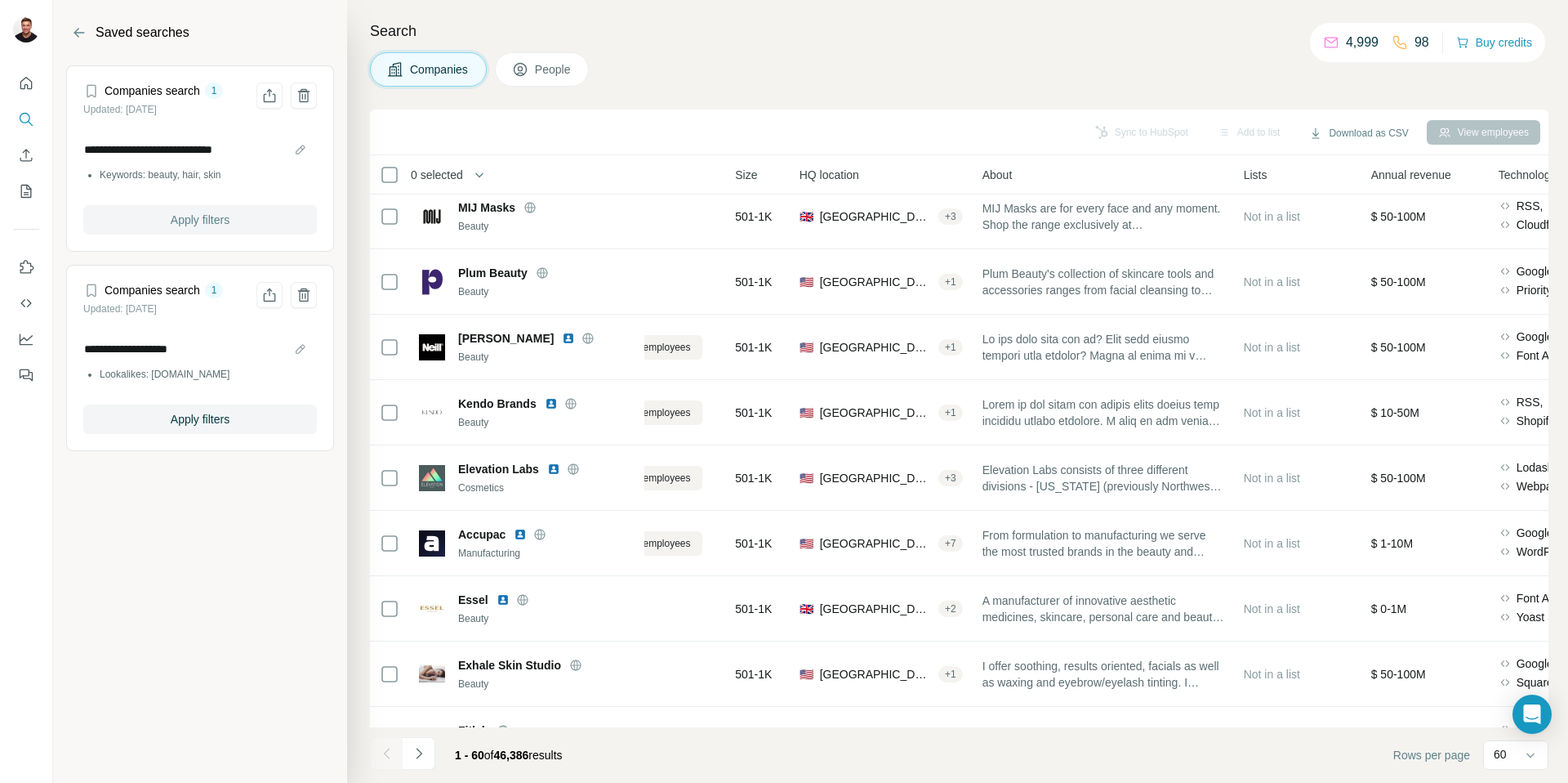
click at [213, 218] on span "Apply filters" at bounding box center [200, 220] width 59 height 17
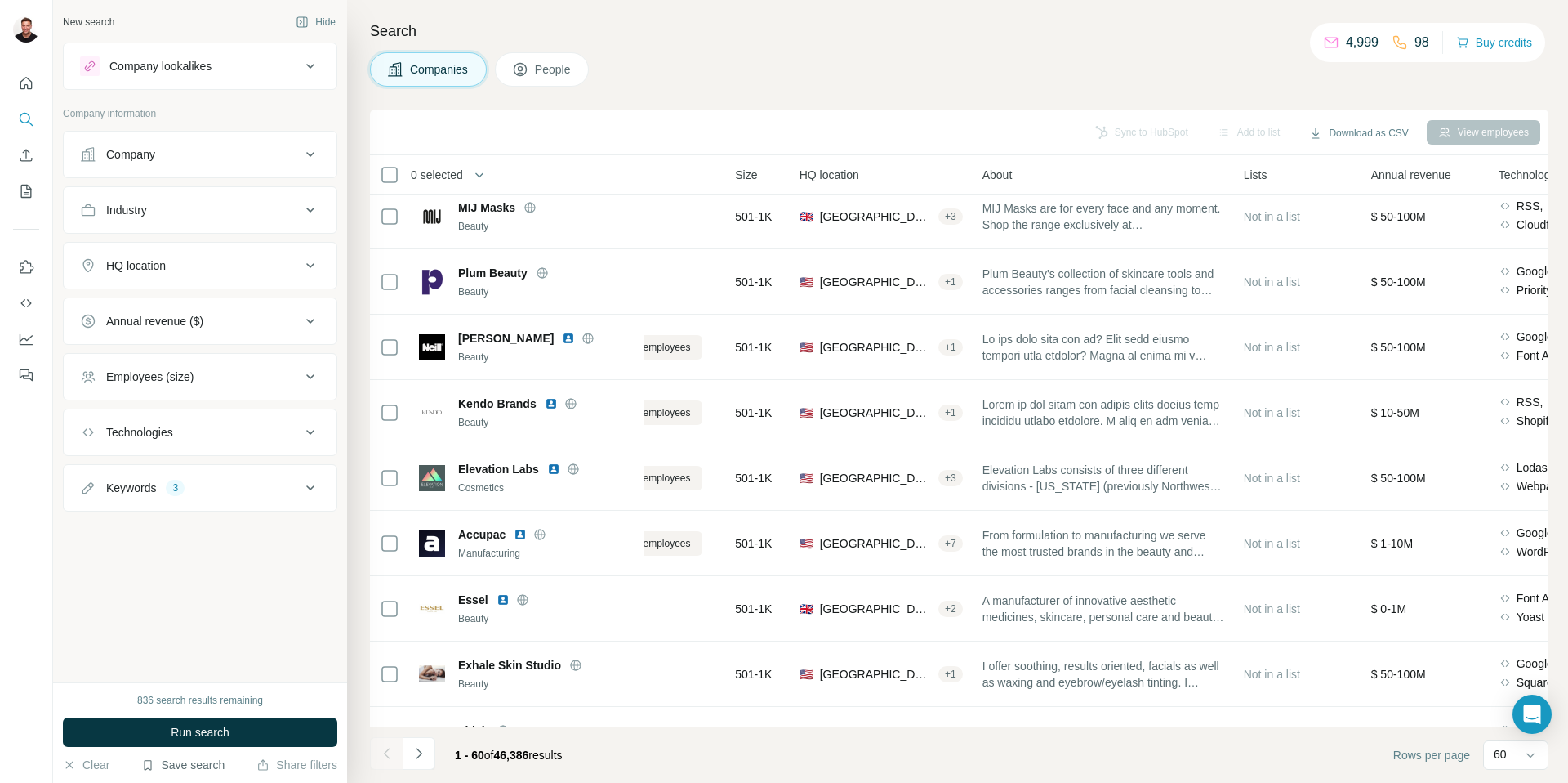
click at [199, 767] on button "Save search" at bounding box center [182, 764] width 83 height 17
click at [223, 616] on div "New search Hide Company lookalikes Company information Company Industry HQ loca…" at bounding box center [199, 341] width 294 height 682
click at [254, 161] on div "Company" at bounding box center [190, 154] width 221 height 17
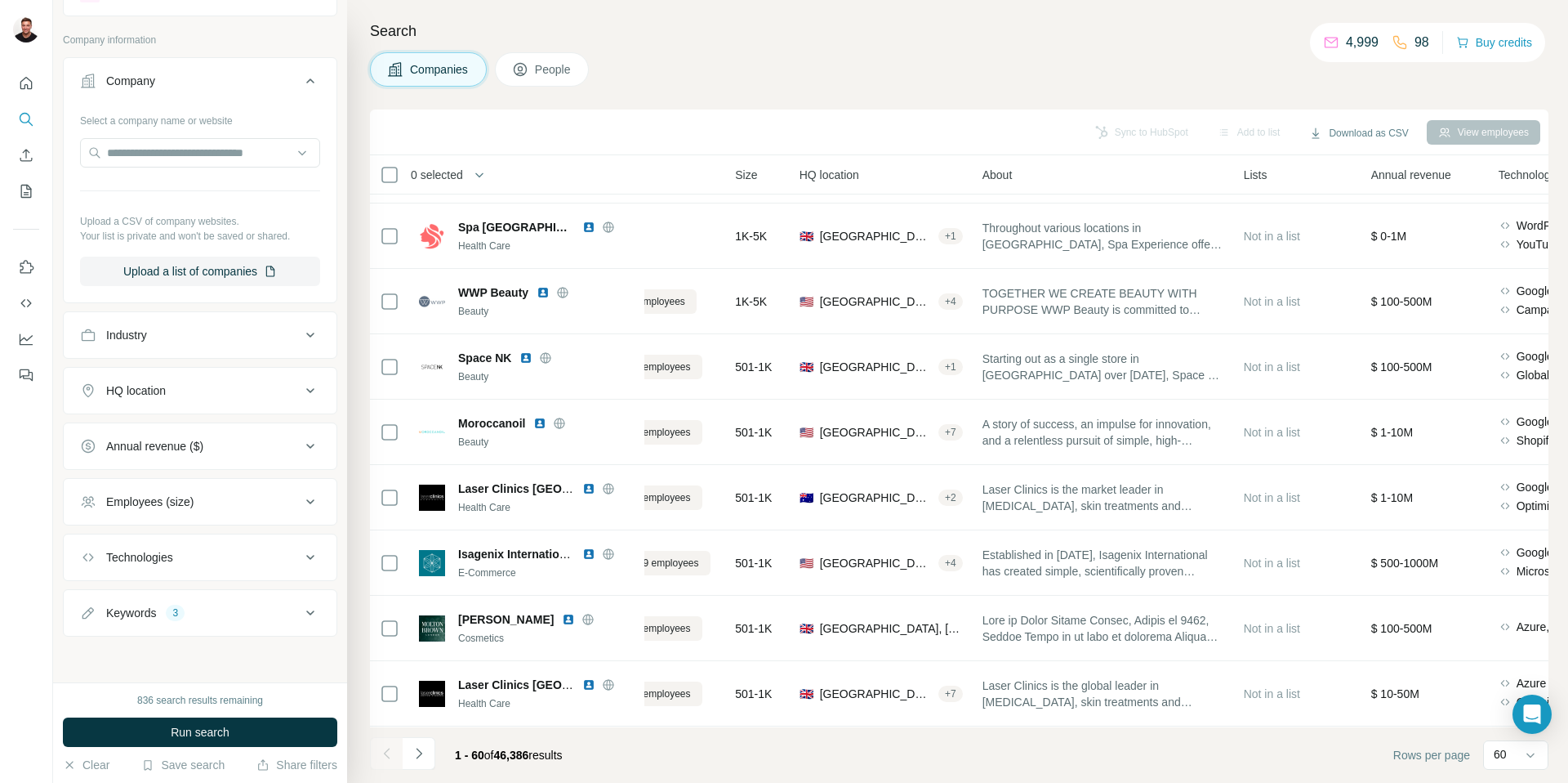
scroll to position [1755, 85]
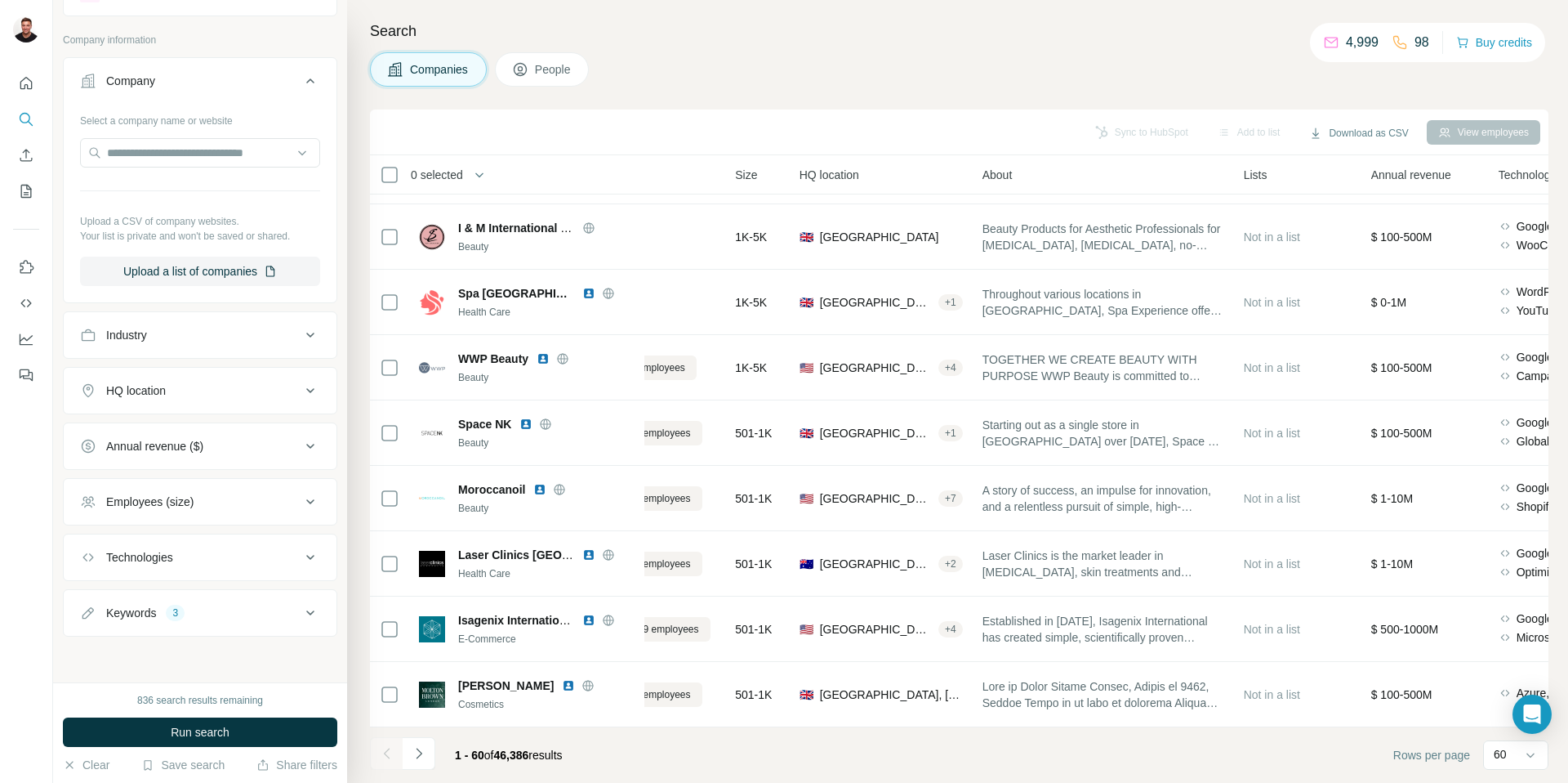
click at [247, 498] on div "Employees (size)" at bounding box center [190, 502] width 221 height 17
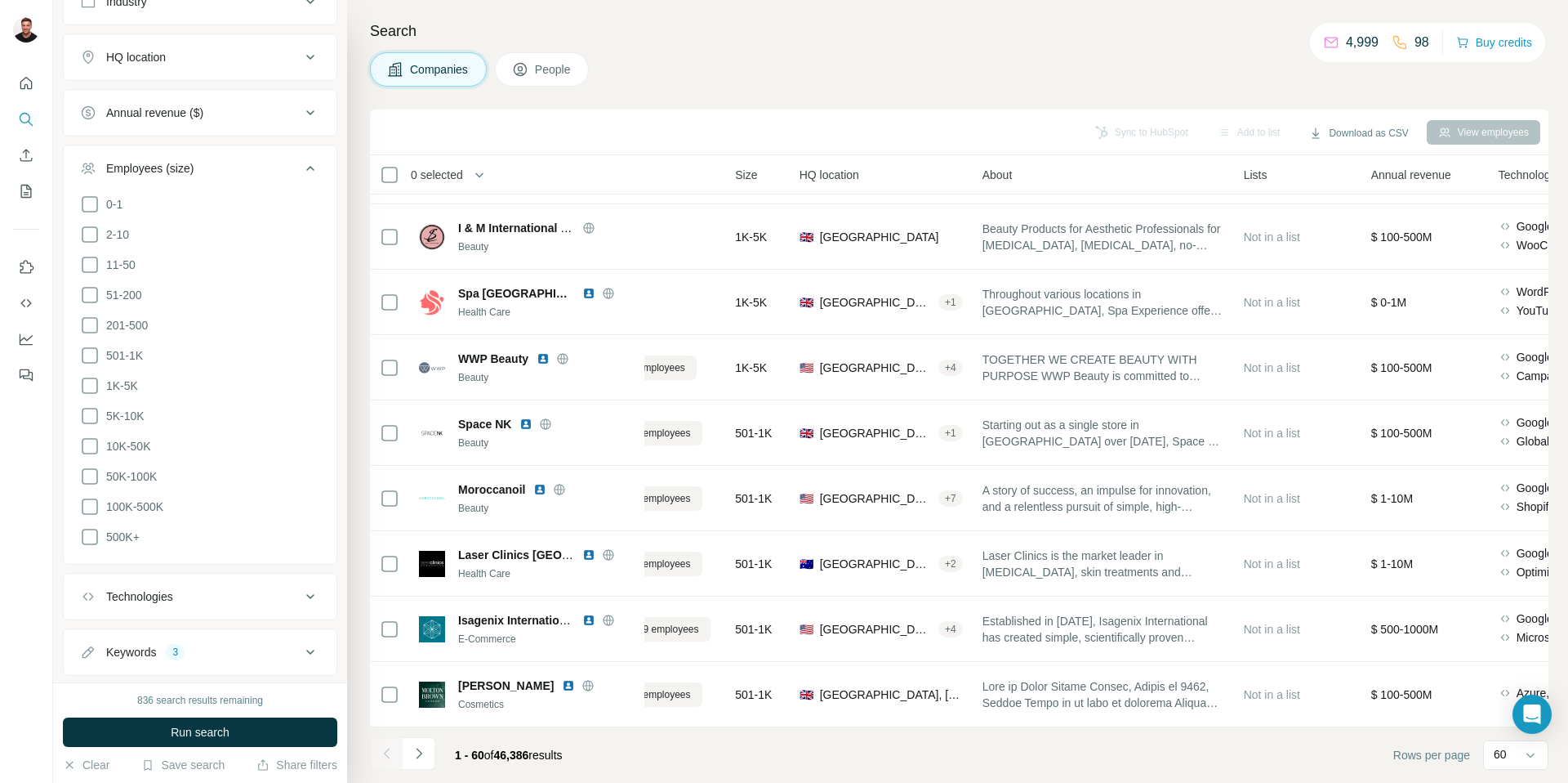
scroll to position [436, 0]
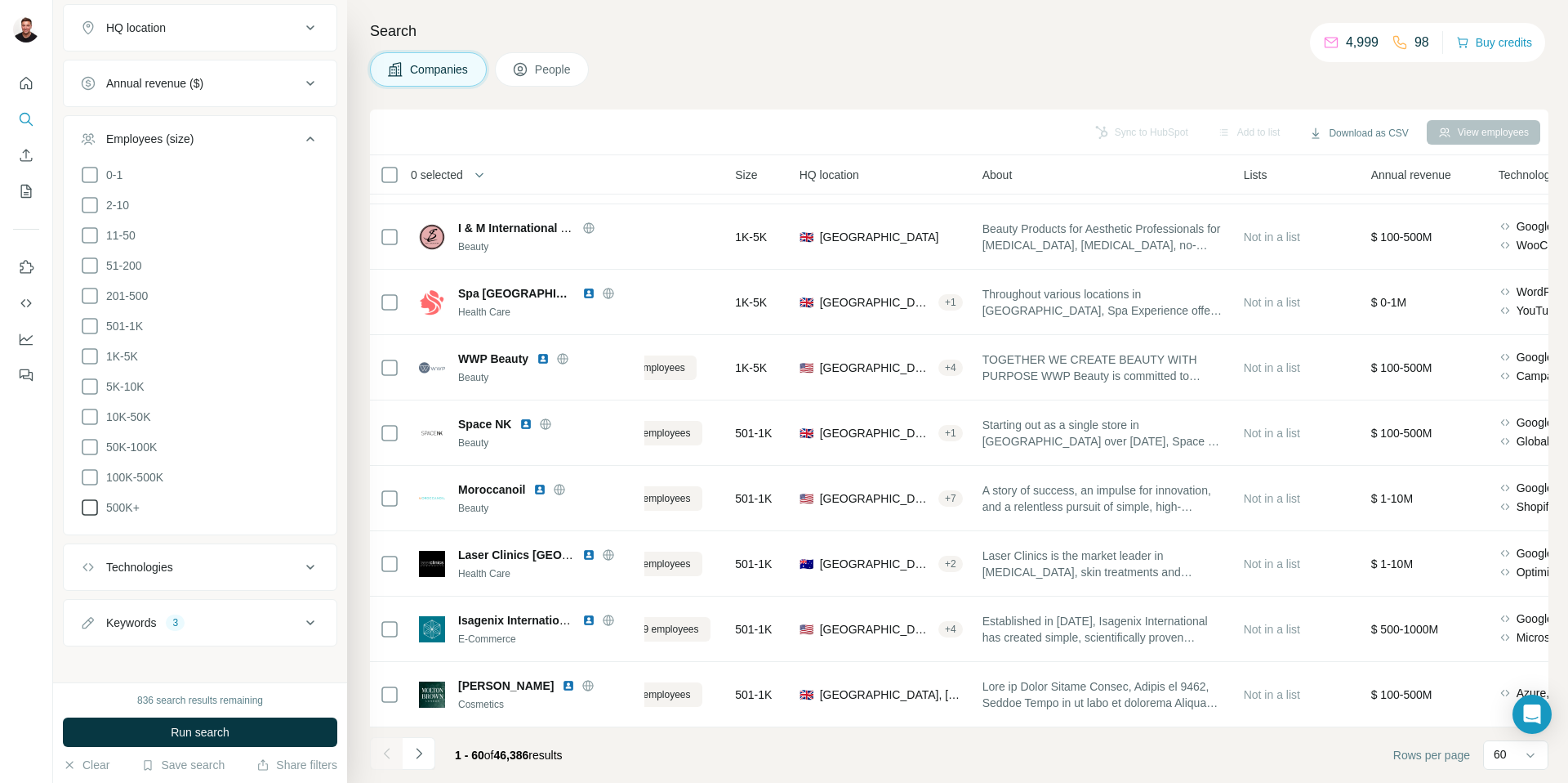
click at [88, 498] on icon at bounding box center [90, 508] width 20 height 20
click at [88, 470] on icon at bounding box center [90, 477] width 20 height 20
click at [91, 437] on icon at bounding box center [90, 447] width 20 height 20
click at [91, 407] on icon at bounding box center [90, 417] width 20 height 20
click at [91, 380] on icon at bounding box center [90, 387] width 20 height 20
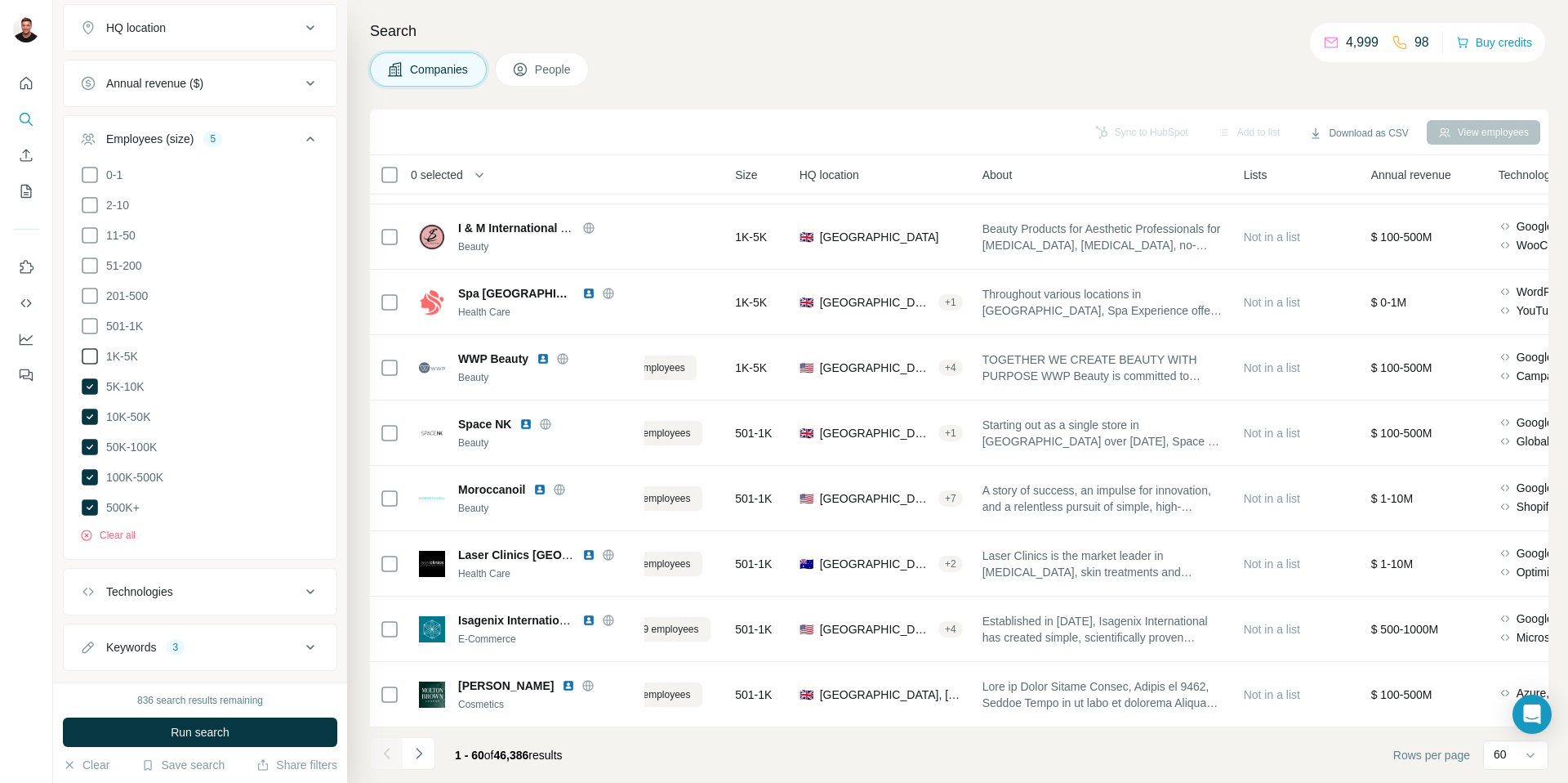
click at [91, 355] on icon at bounding box center [90, 356] width 20 height 20
click at [92, 326] on icon at bounding box center [90, 326] width 20 height 20
click at [92, 305] on ul "0-1 2-10 11-50 [PHONE_NUMBER] 501-1K 1K-5K 5K-10K 10K-50K 50K-100K 100K-500K 50…" at bounding box center [200, 342] width 240 height 353
click at [92, 295] on icon at bounding box center [90, 296] width 20 height 20
click at [92, 281] on ul "0-1 2-10 11-50 [PHONE_NUMBER] 501-1K 1K-5K 5K-10K 10K-50K 50K-100K 100K-500K 50…" at bounding box center [200, 342] width 240 height 353
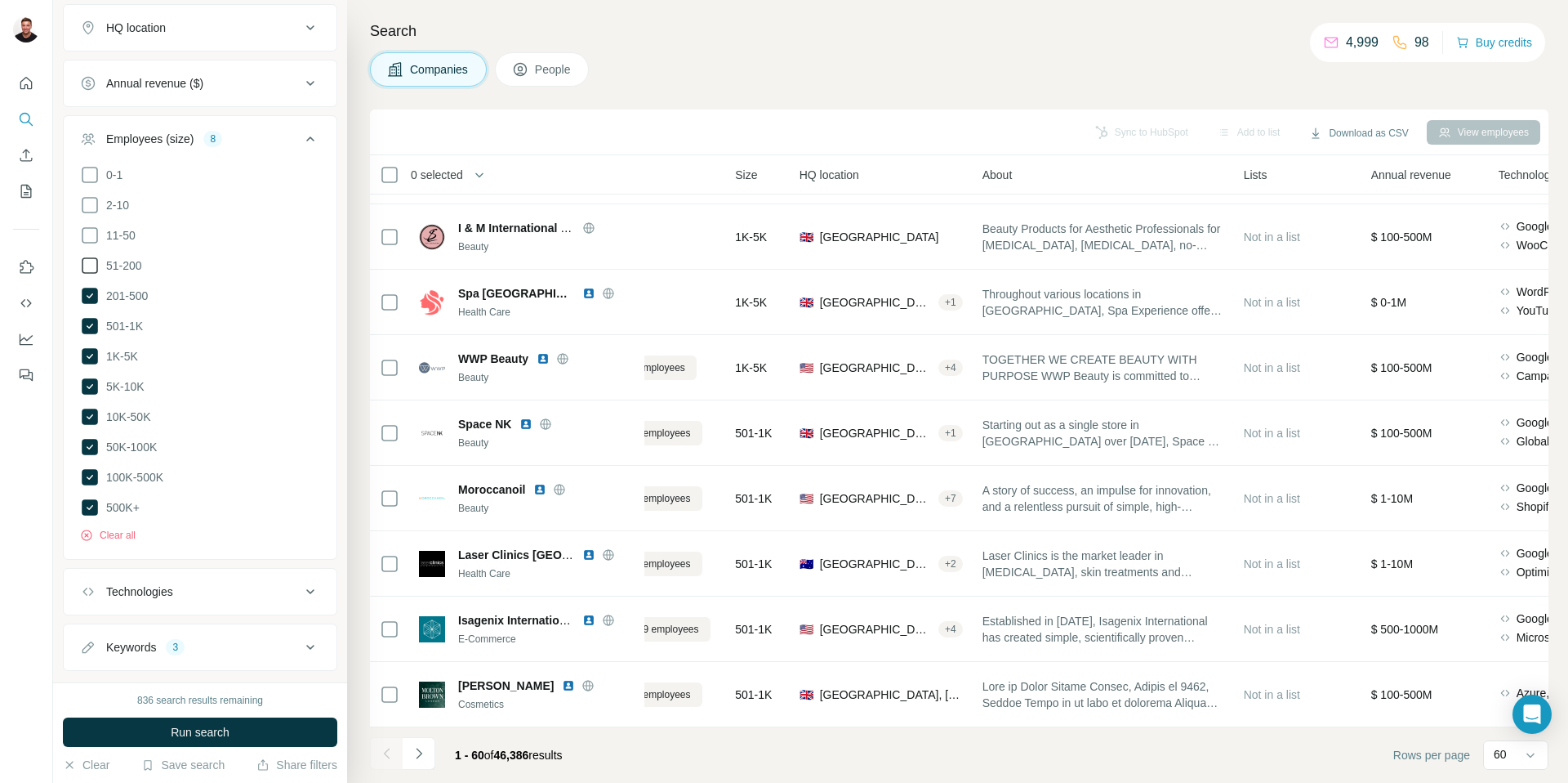
click at [88, 263] on icon at bounding box center [90, 266] width 20 height 20
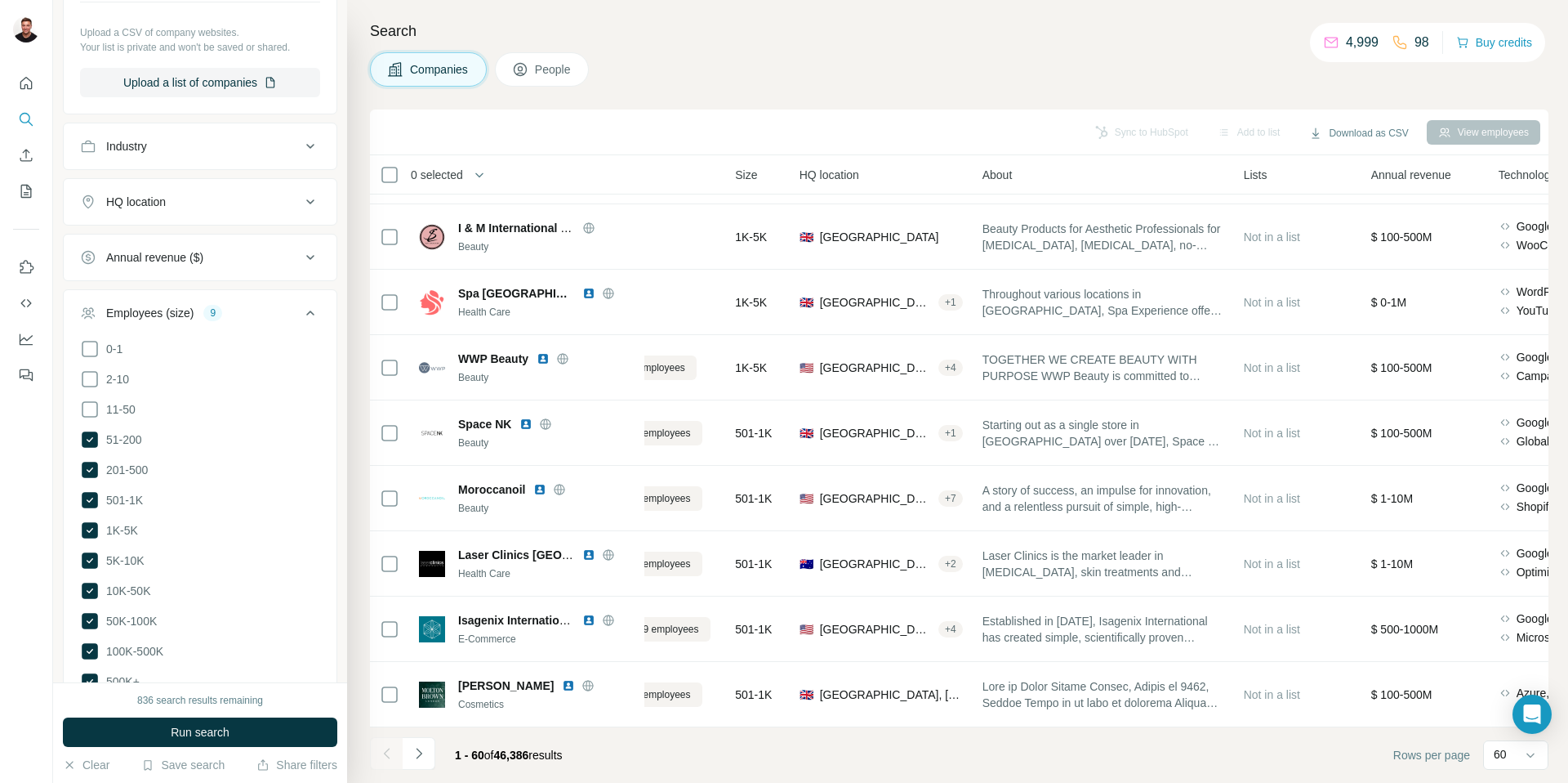
scroll to position [264, 0]
click at [181, 205] on div "HQ location" at bounding box center [190, 201] width 221 height 17
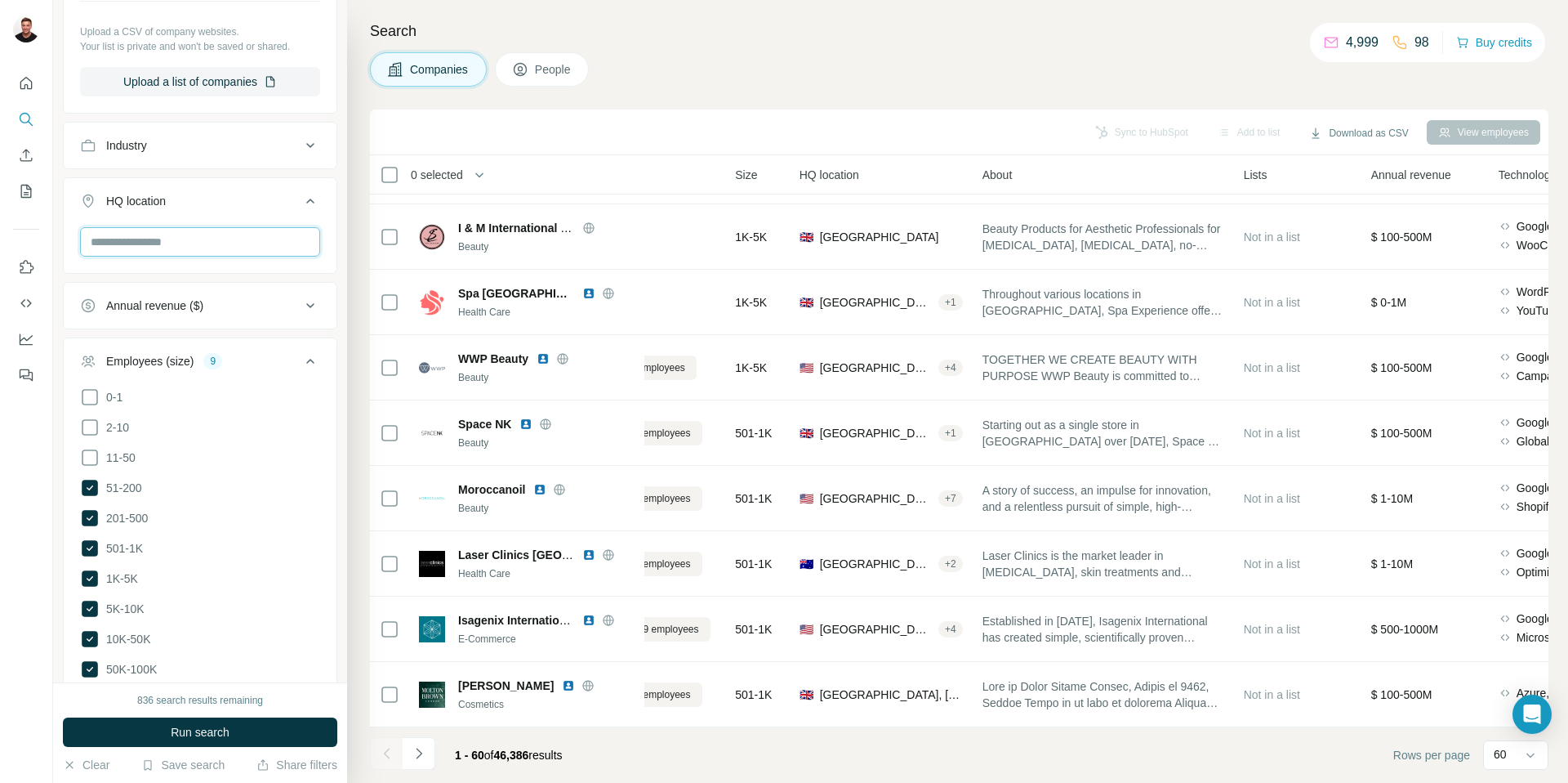
click at [164, 248] on input "text" at bounding box center [200, 242] width 240 height 29
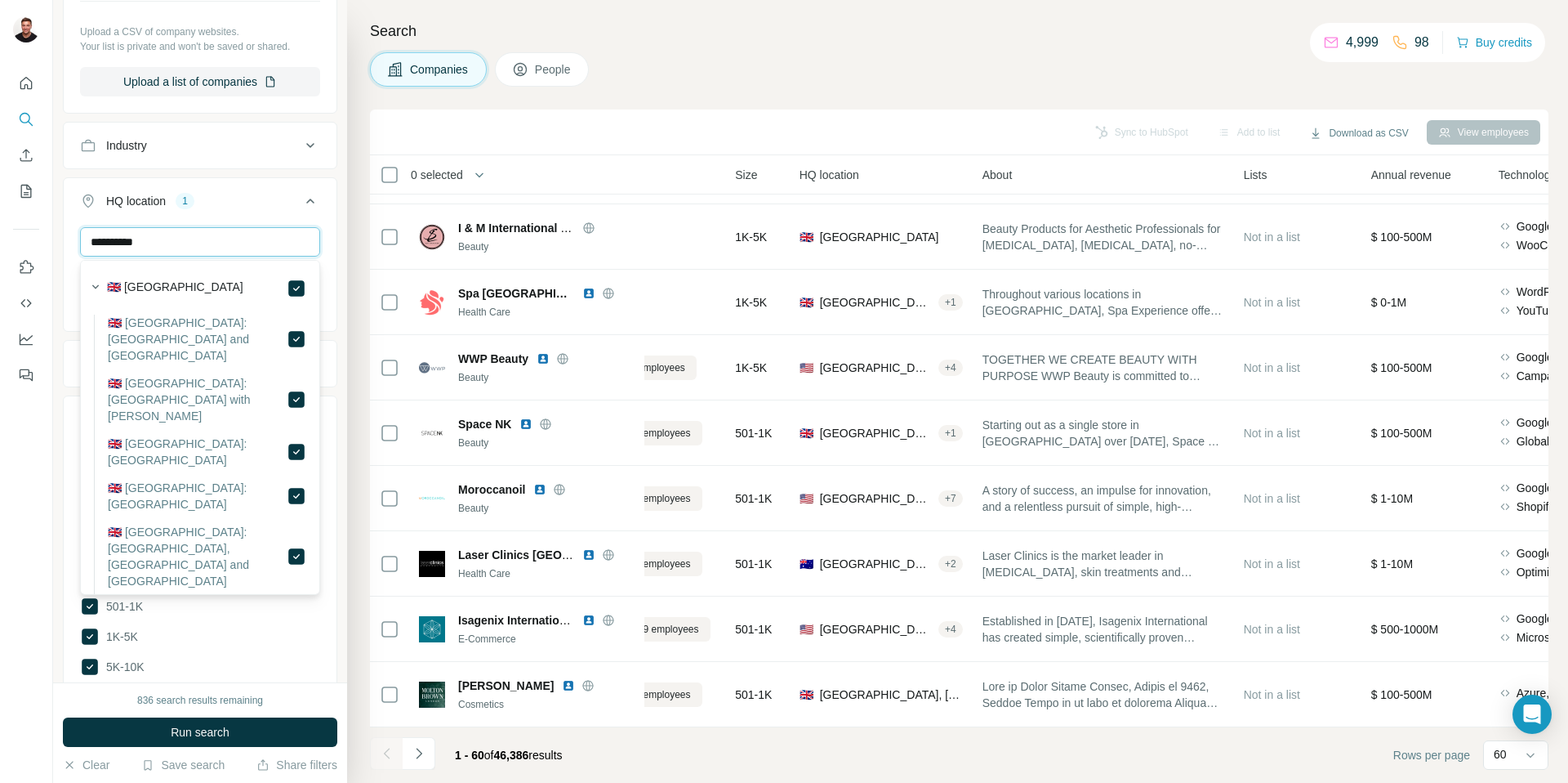
click at [212, 233] on input "**********" at bounding box center [200, 242] width 240 height 29
drag, startPoint x: 153, startPoint y: 249, endPoint x: 84, endPoint y: 241, distance: 69.5
click at [85, 242] on input "**********" at bounding box center [200, 242] width 240 height 29
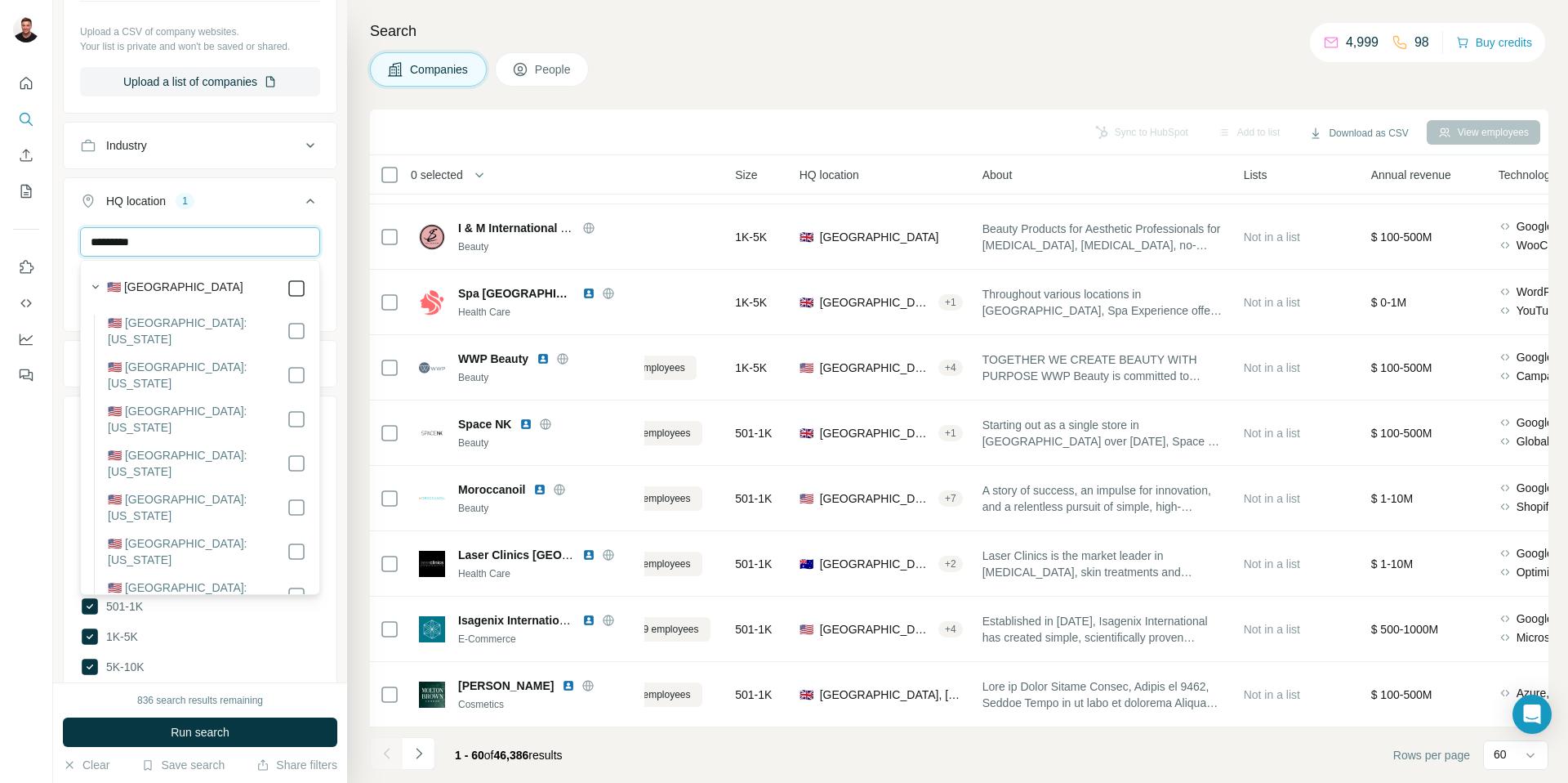
type input "*********"
click at [139, 243] on input "*********" at bounding box center [200, 242] width 240 height 29
drag, startPoint x: 163, startPoint y: 243, endPoint x: 91, endPoint y: 243, distance: 72.0
click at [91, 243] on input "*********" at bounding box center [200, 242] width 240 height 29
type input "******"
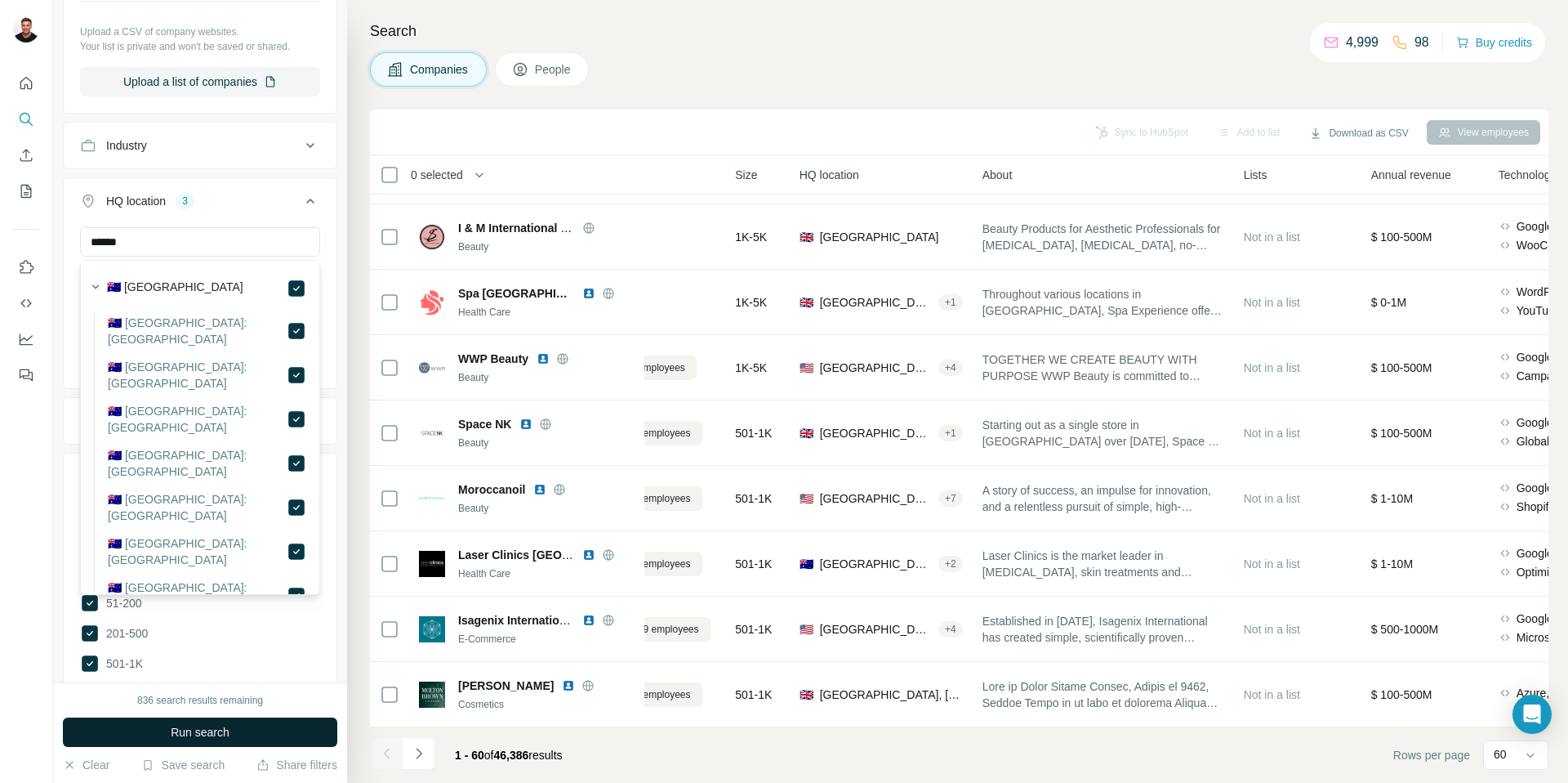
click at [218, 731] on span "Run search" at bounding box center [200, 732] width 59 height 17
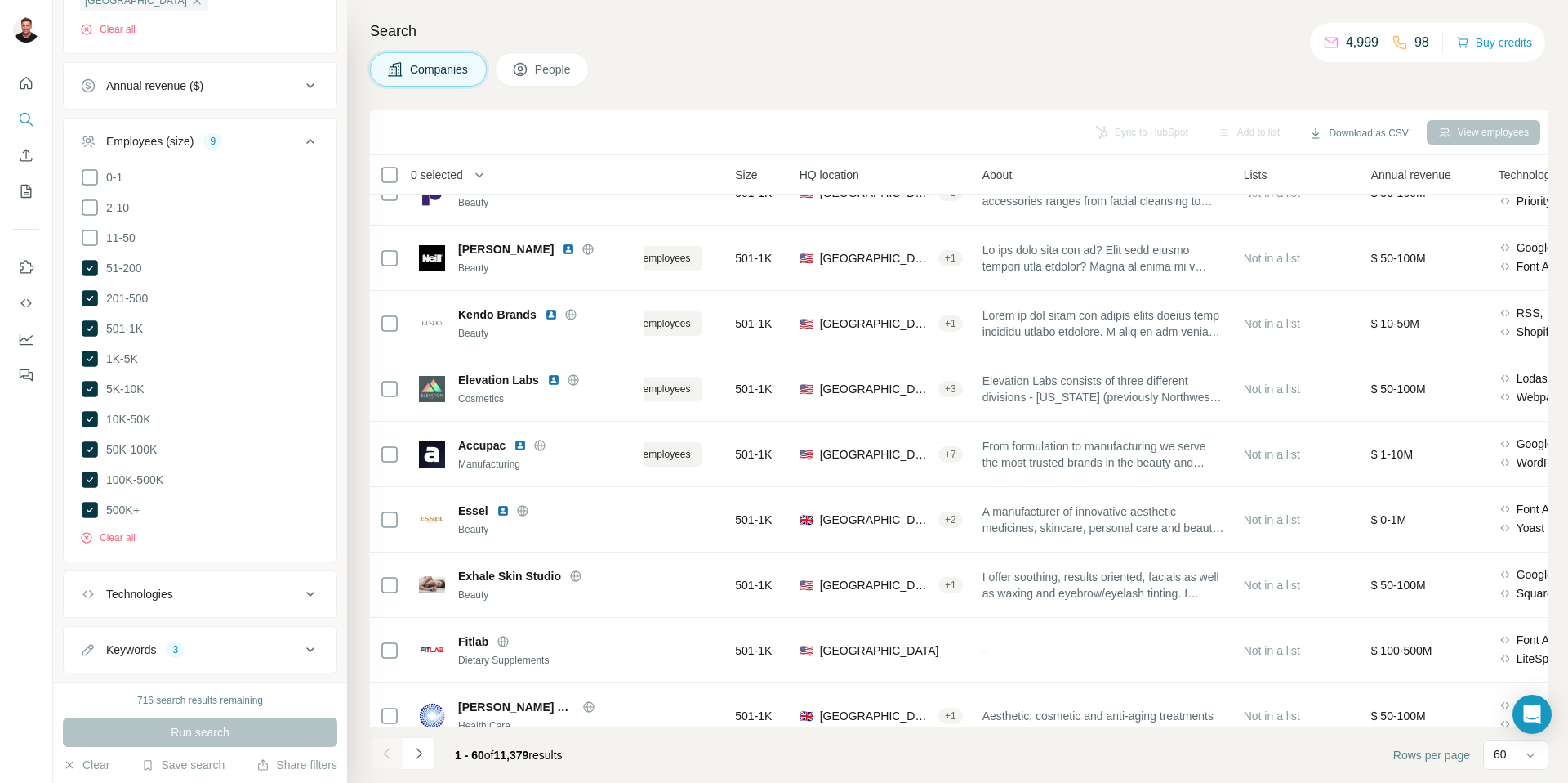
scroll to position [3390, 85]
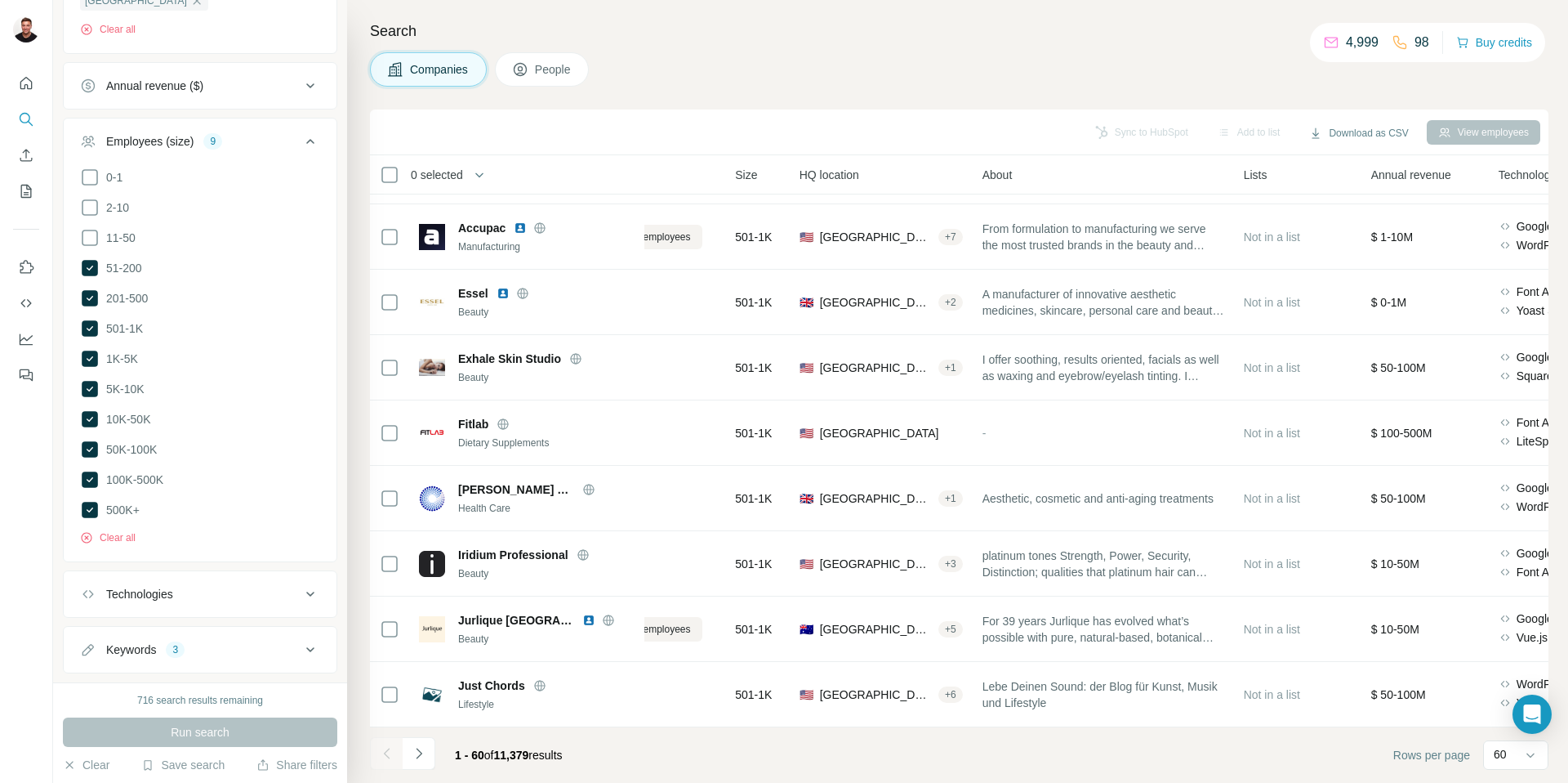
click at [302, 639] on icon at bounding box center [310, 649] width 20 height 20
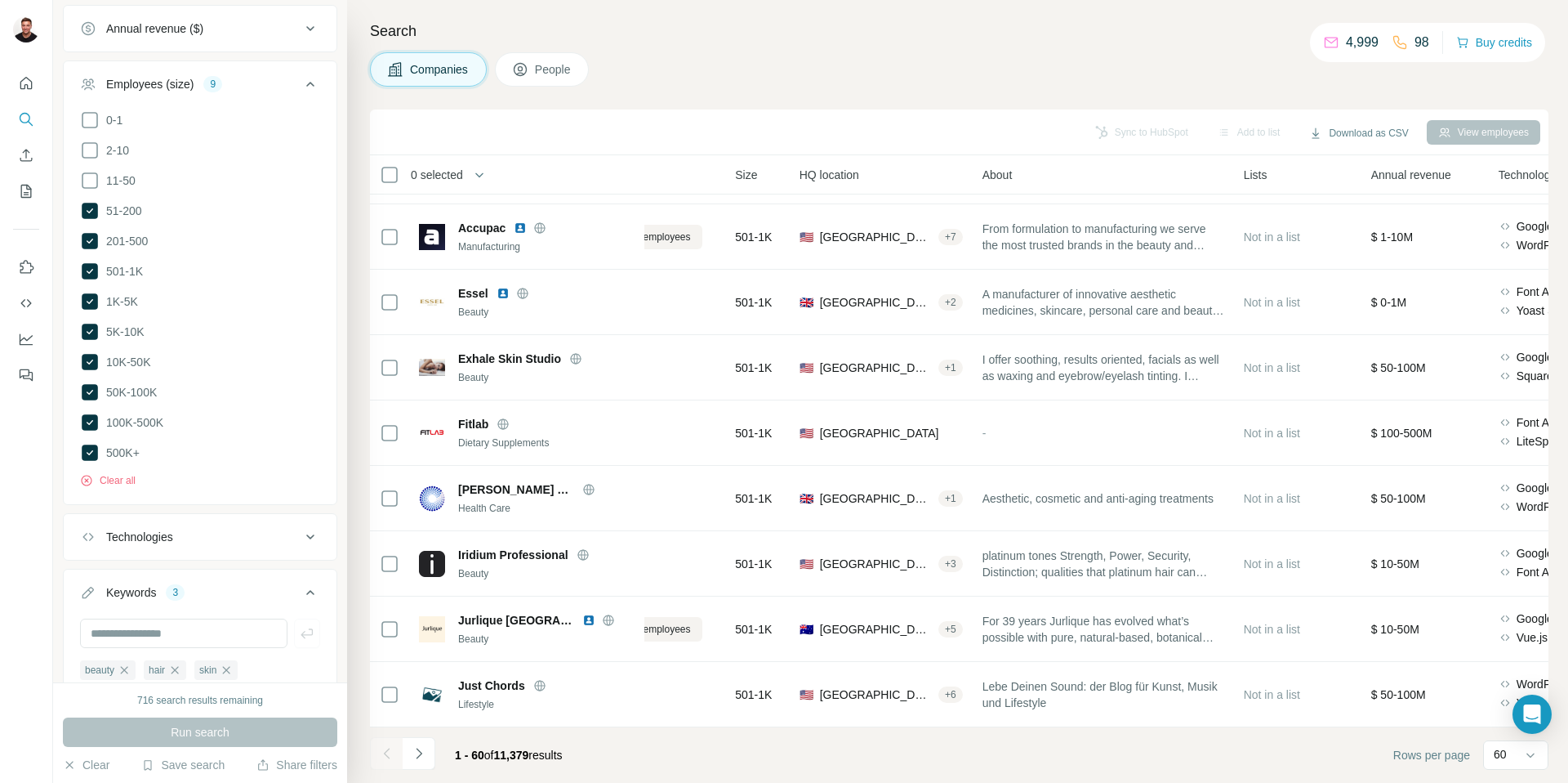
scroll to position [706, 0]
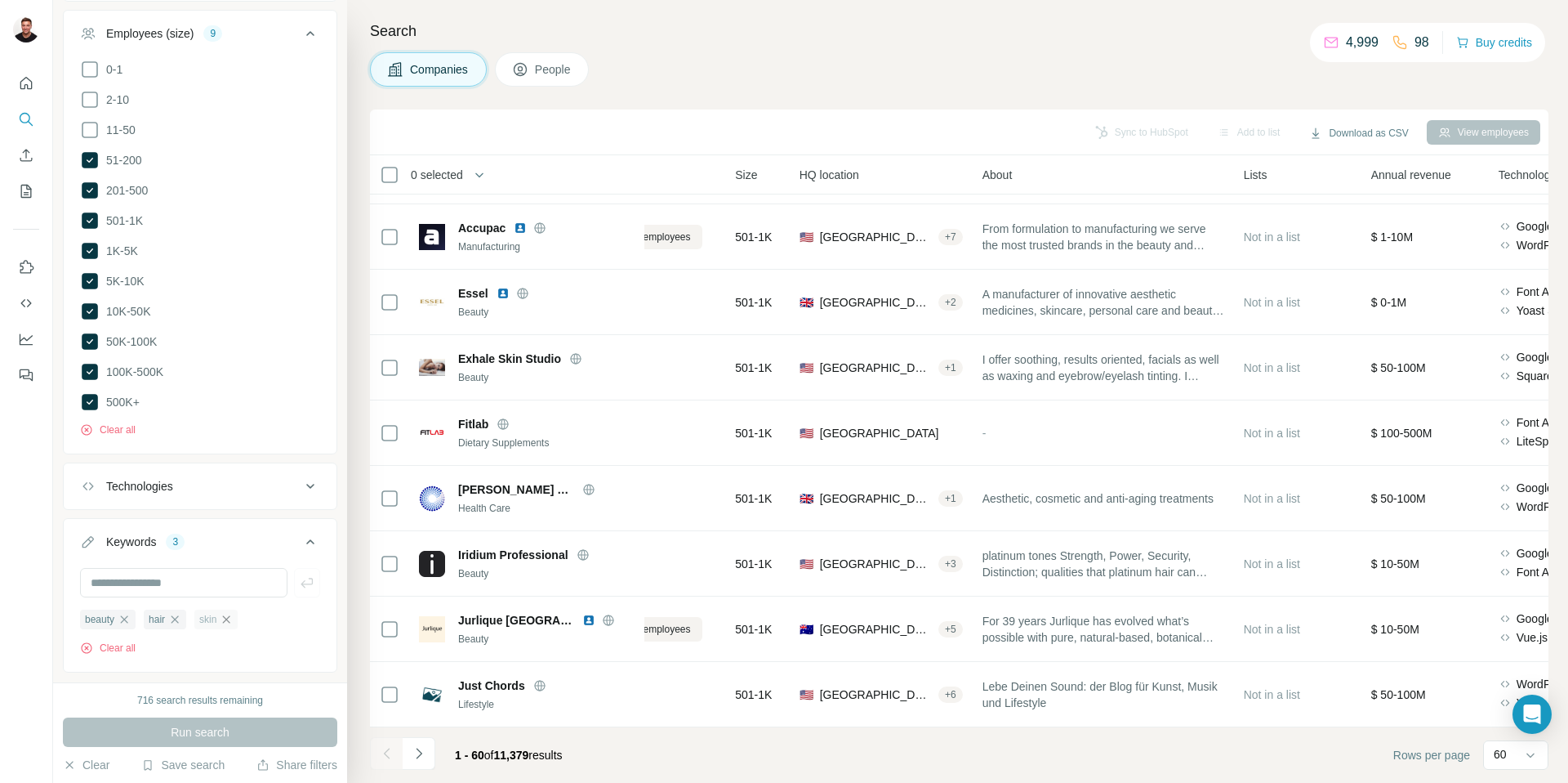
click at [231, 613] on icon "button" at bounding box center [225, 619] width 13 height 13
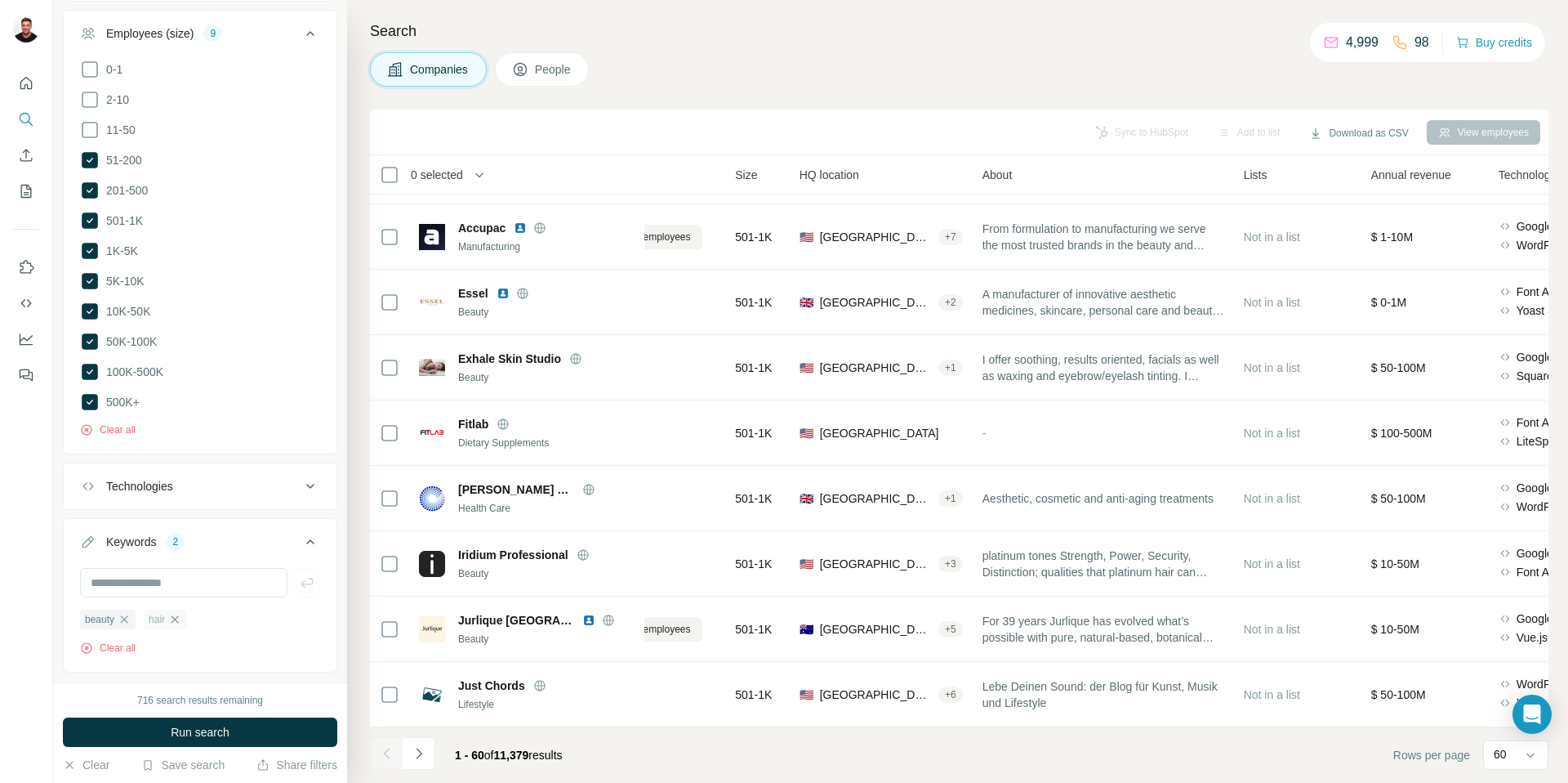
click at [181, 613] on icon "button" at bounding box center [174, 619] width 13 height 13
click at [127, 613] on icon "button" at bounding box center [124, 619] width 13 height 13
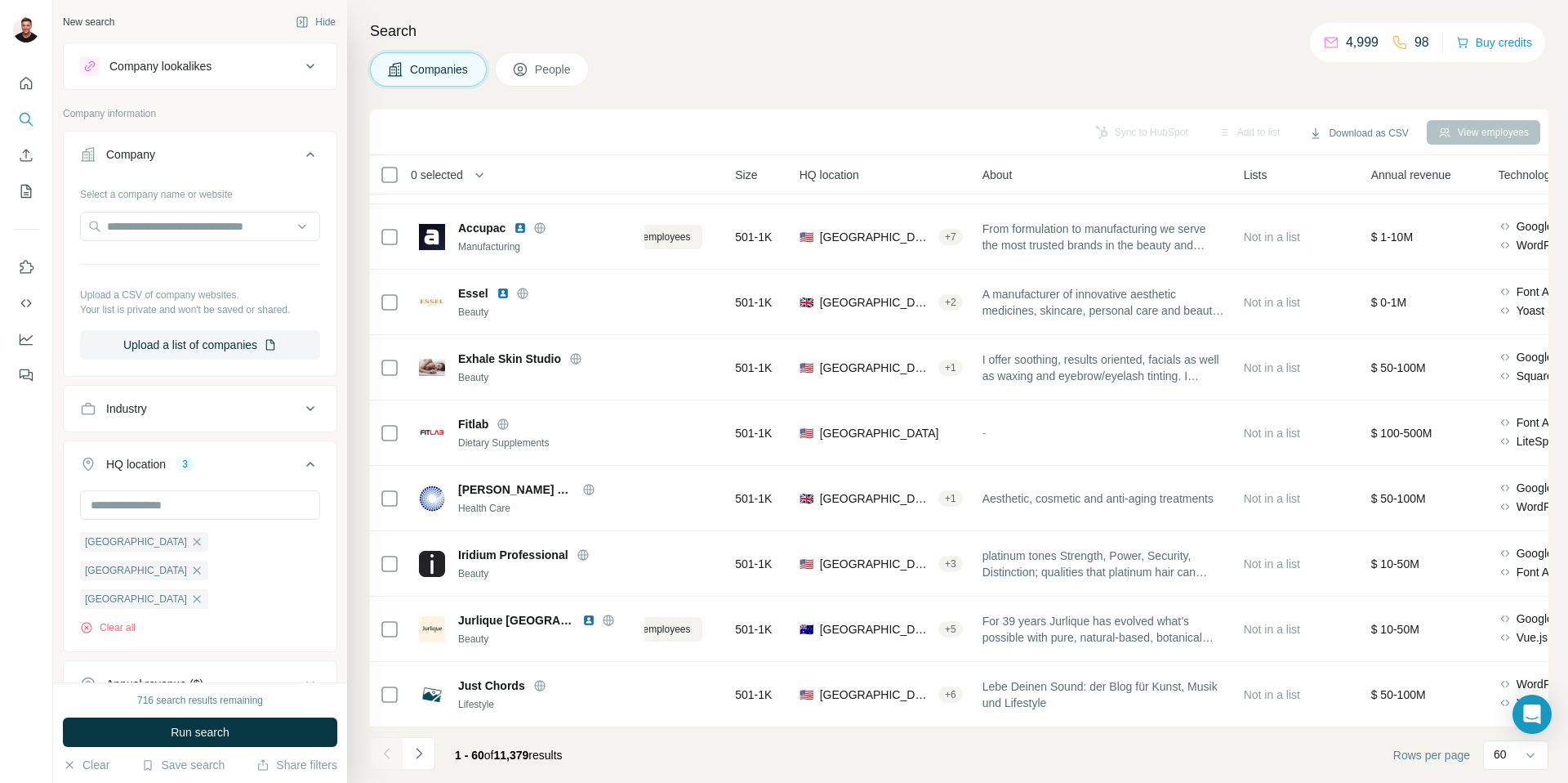
click at [197, 412] on div "Industry" at bounding box center [190, 408] width 221 height 17
click at [171, 448] on input at bounding box center [191, 449] width 202 height 18
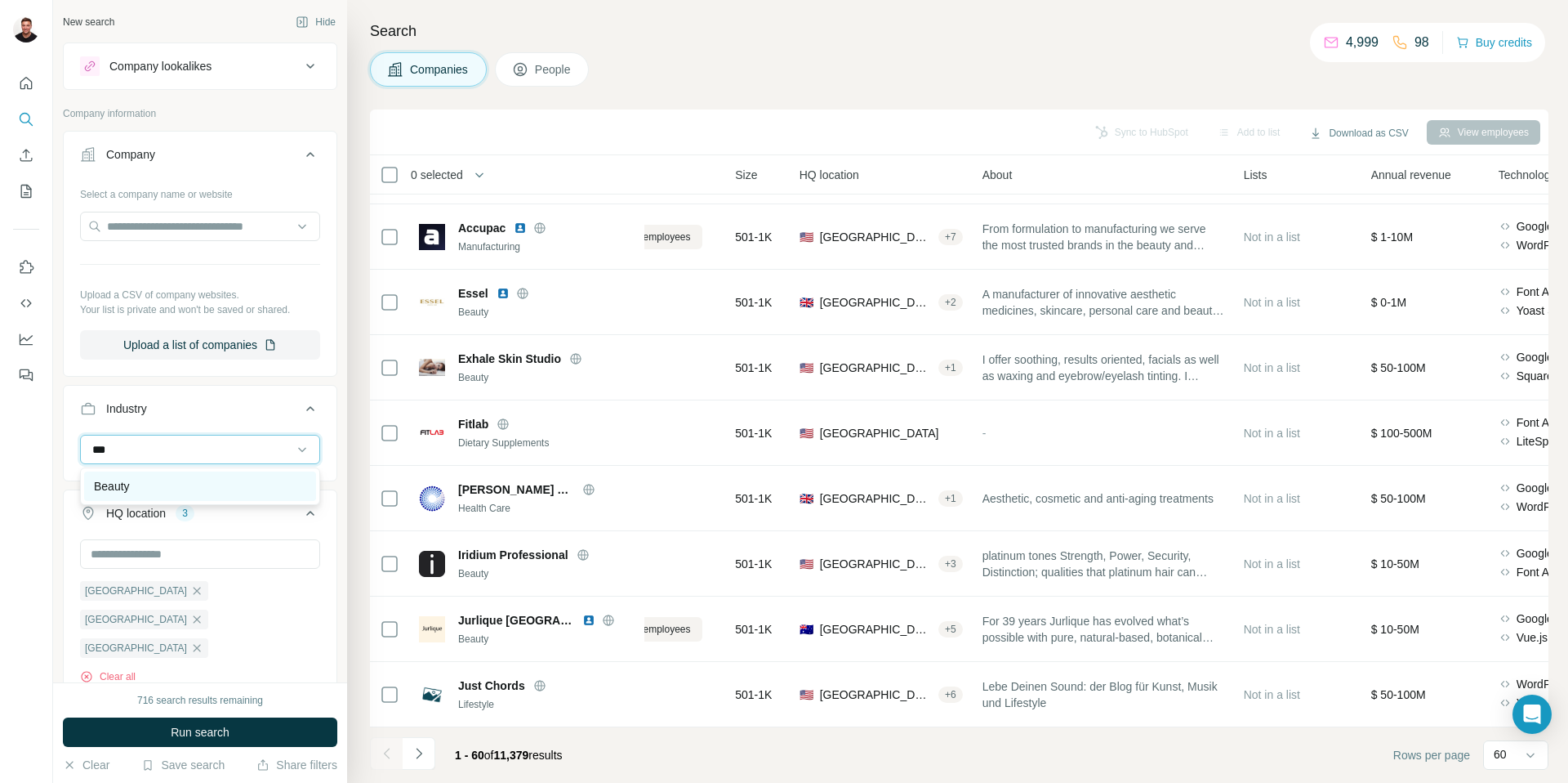
type input "***"
click at [160, 486] on div "Beauty" at bounding box center [200, 486] width 213 height 17
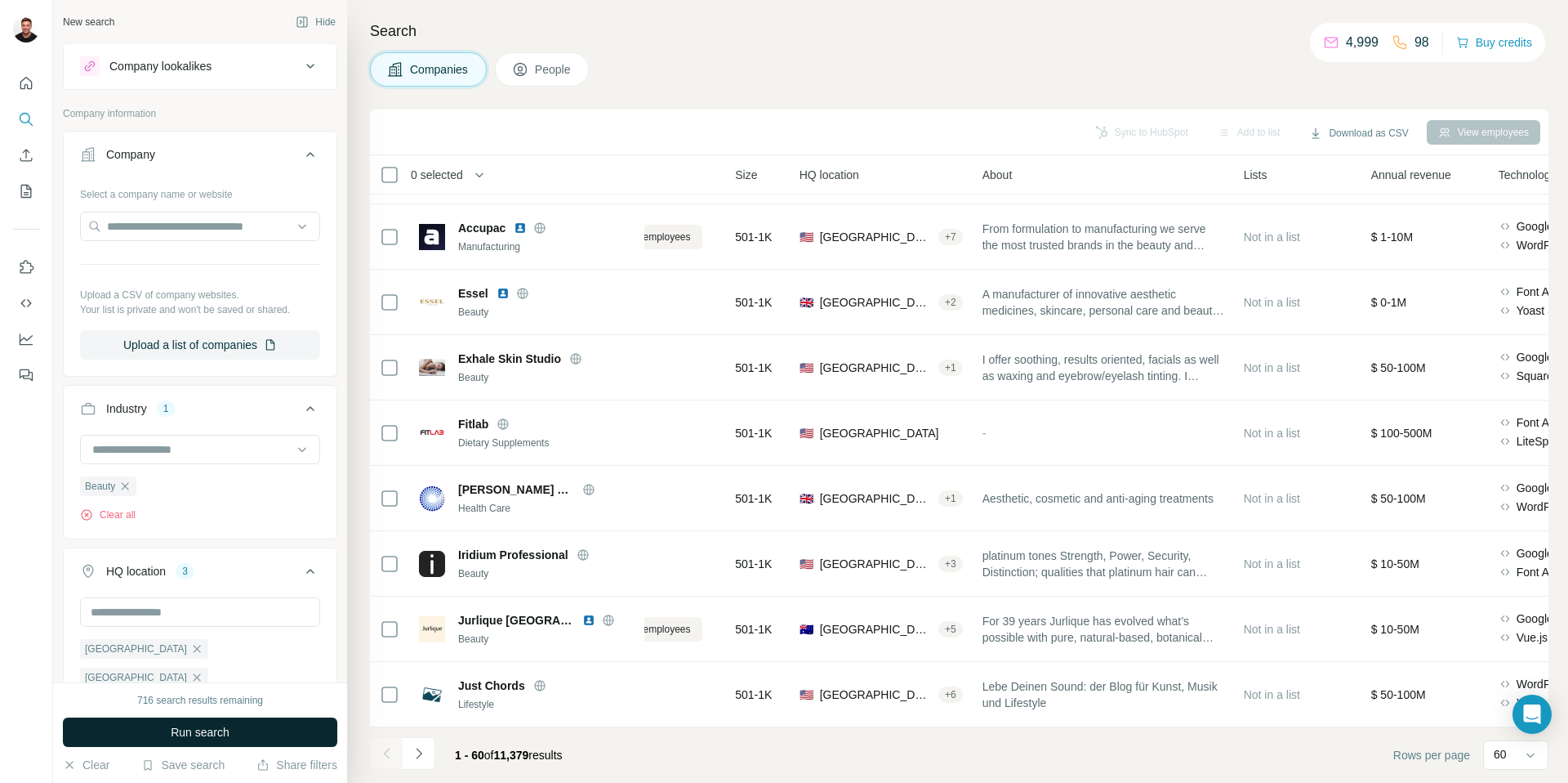
click at [192, 735] on span "Run search" at bounding box center [200, 732] width 59 height 17
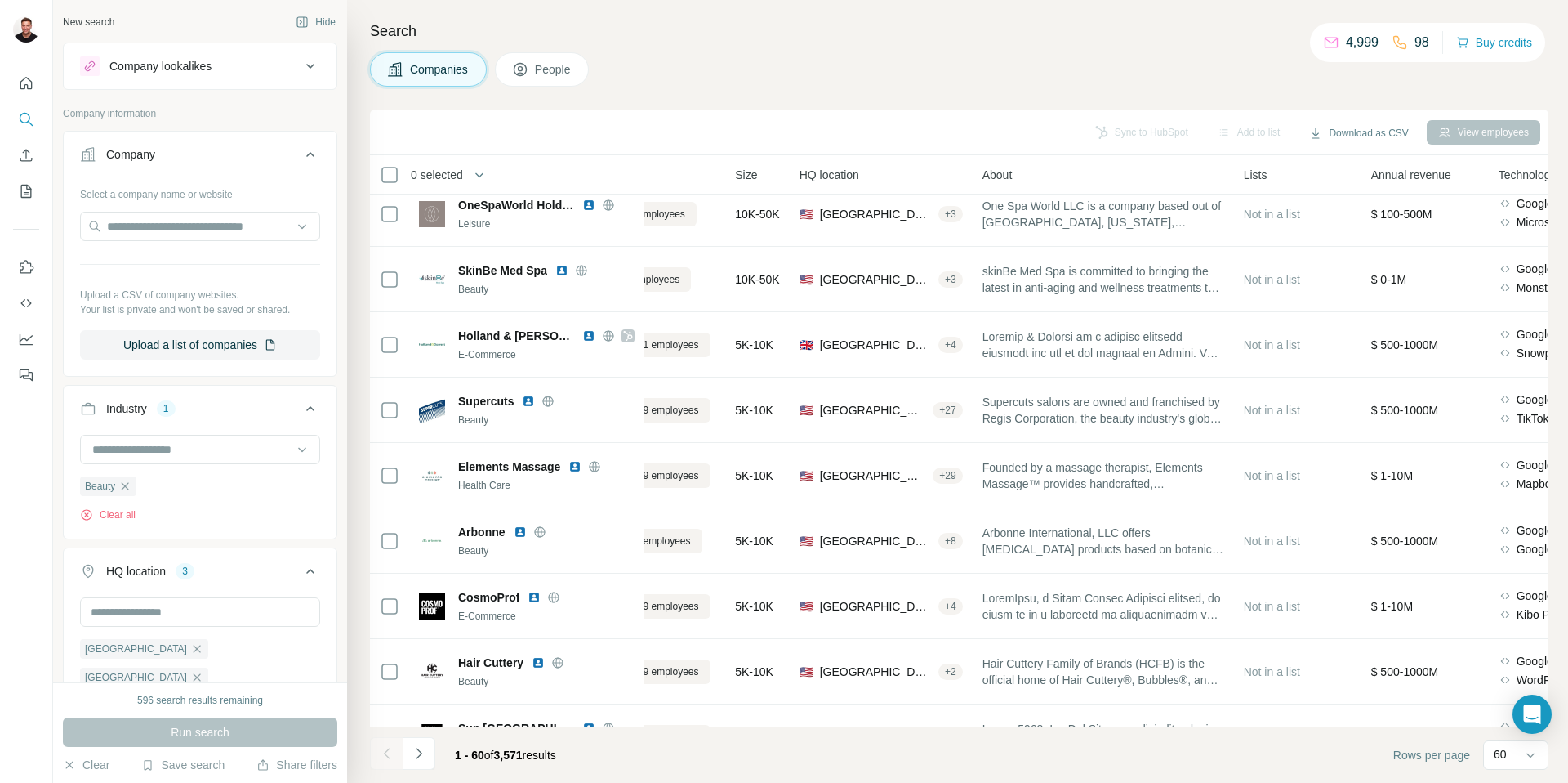
scroll to position [2111, 85]
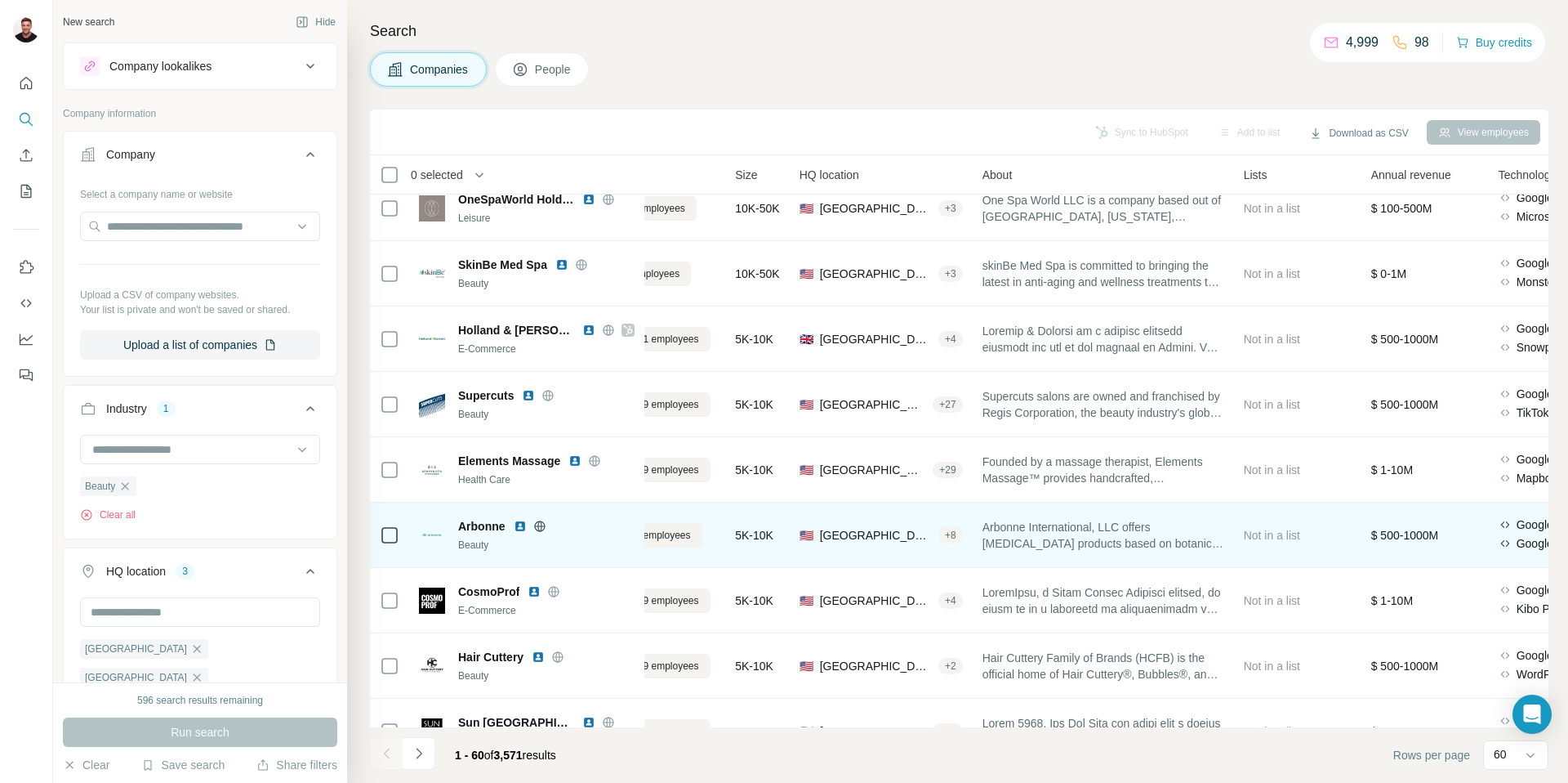
click at [521, 529] on img at bounding box center [520, 525] width 13 height 13
